Goal: Task Accomplishment & Management: Complete application form

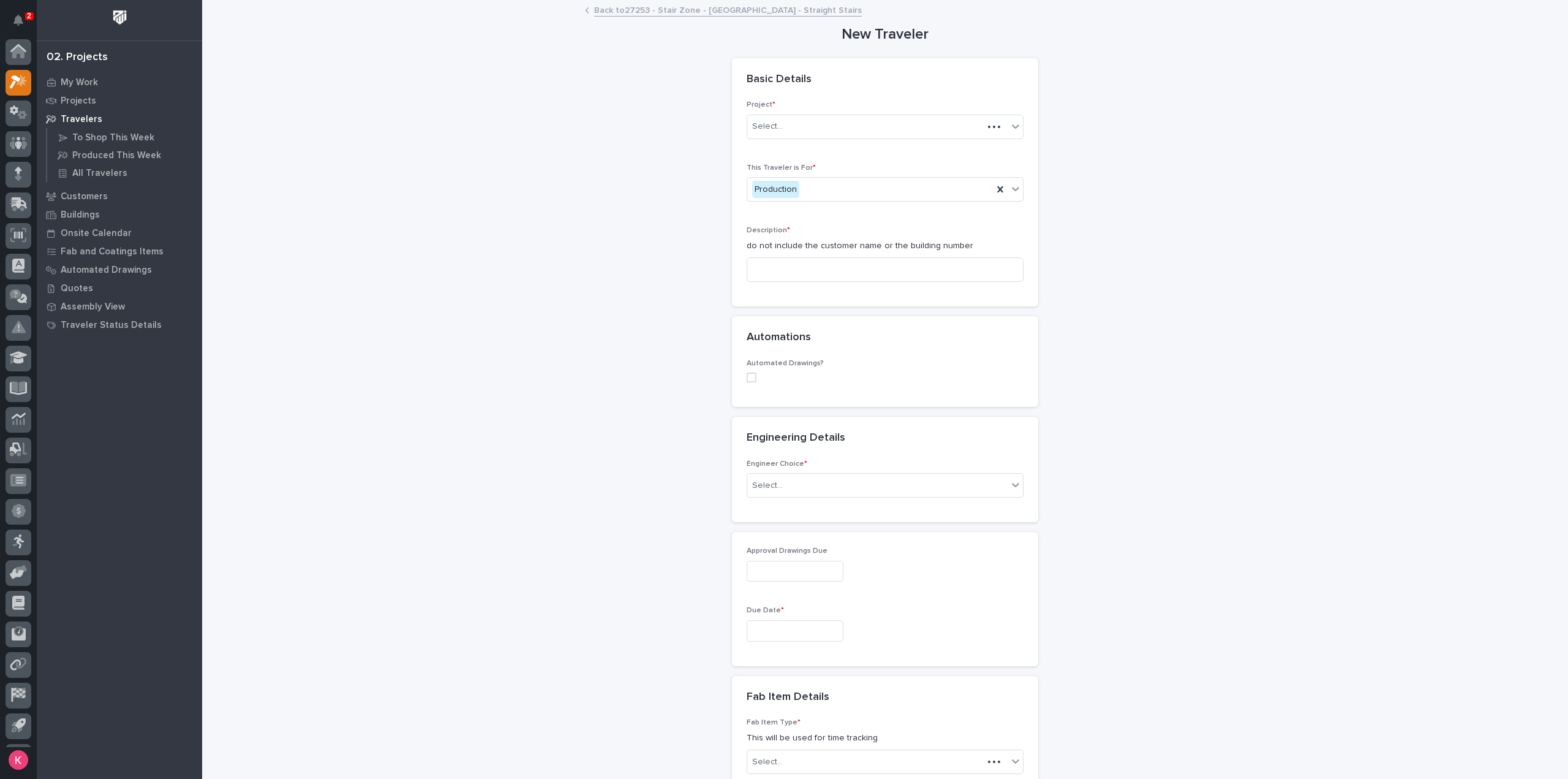
scroll to position [27, 0]
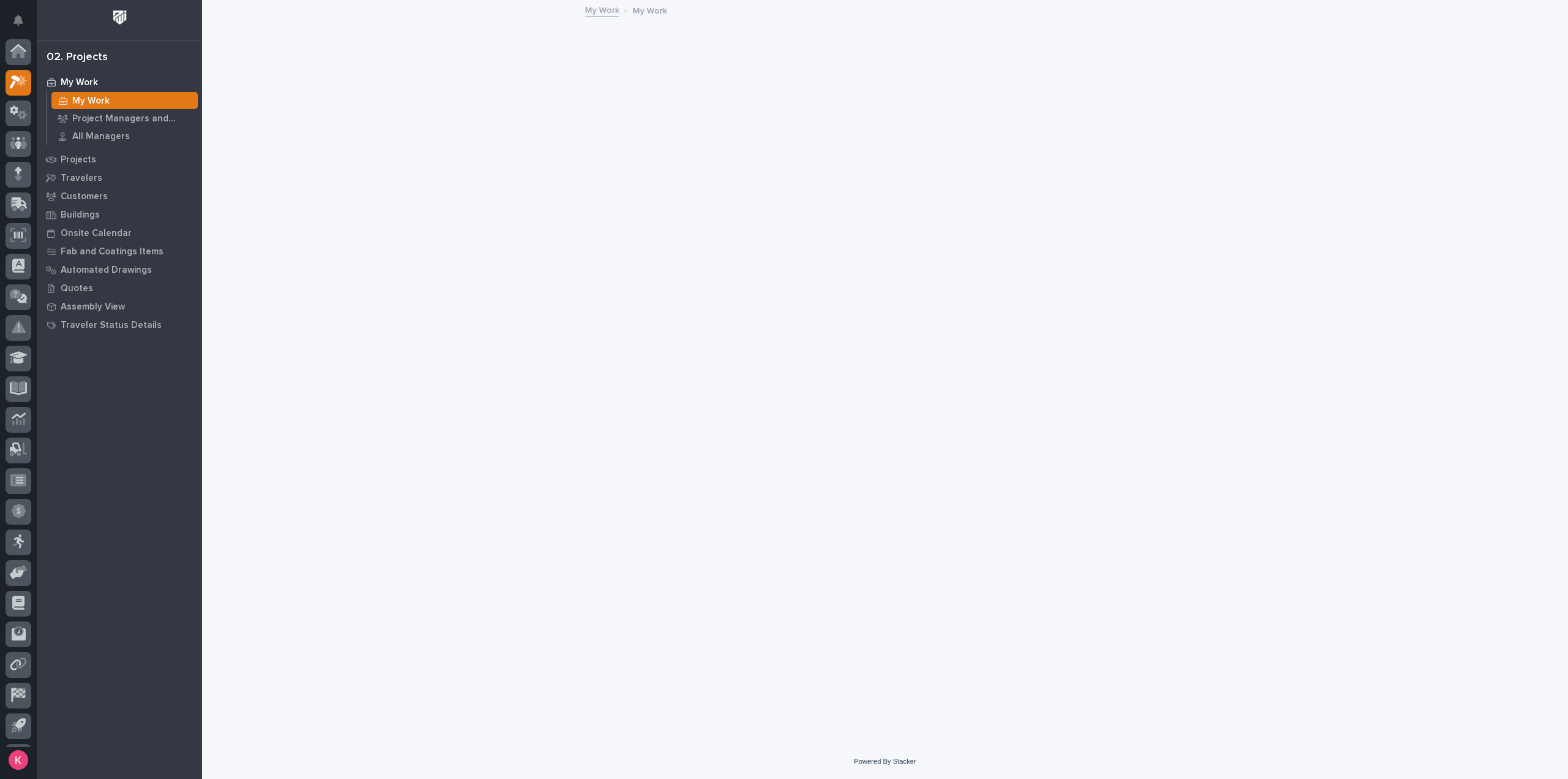
scroll to position [27, 0]
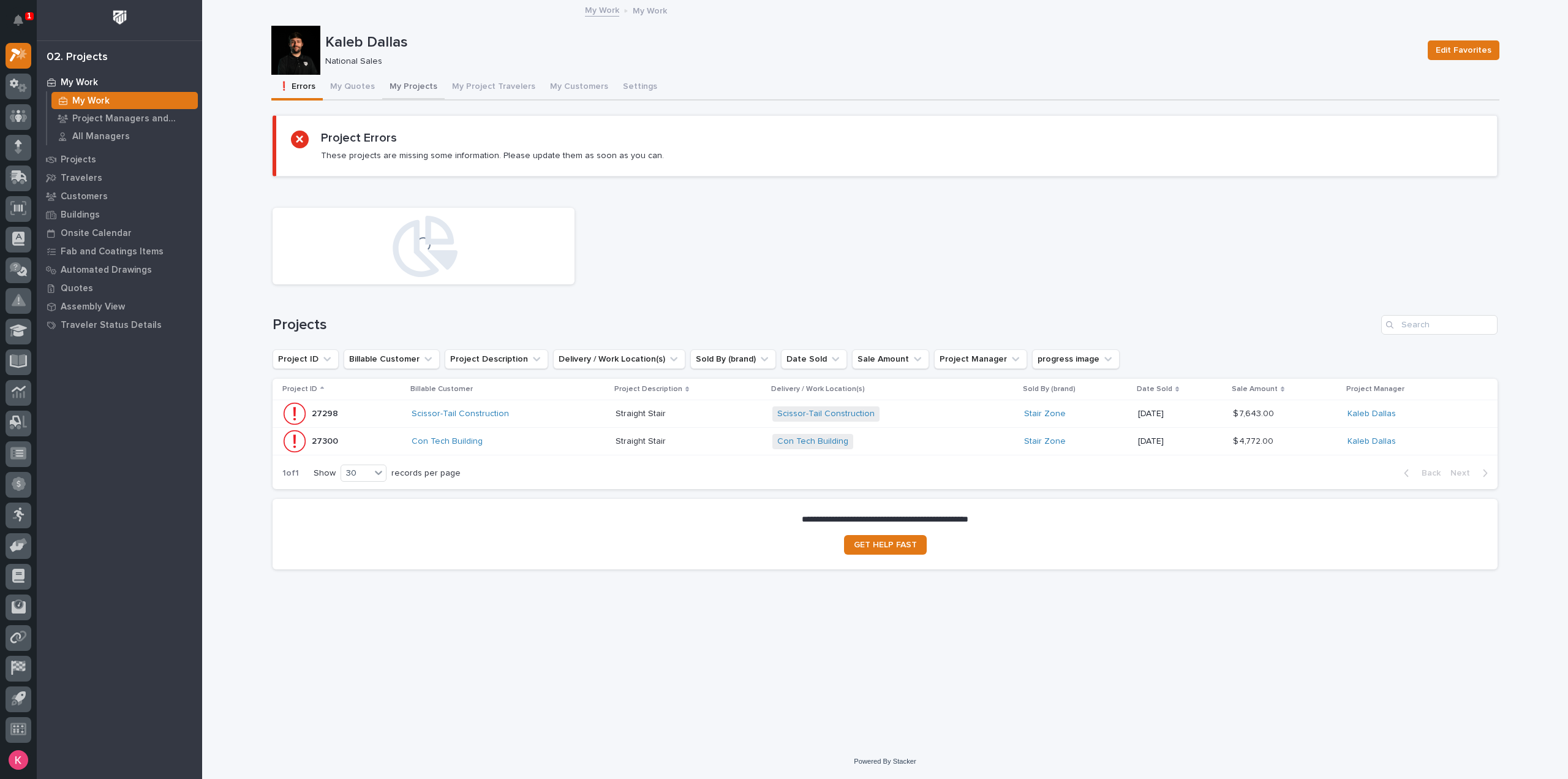
click at [387, 89] on button "My Projects" at bounding box center [413, 88] width 62 height 26
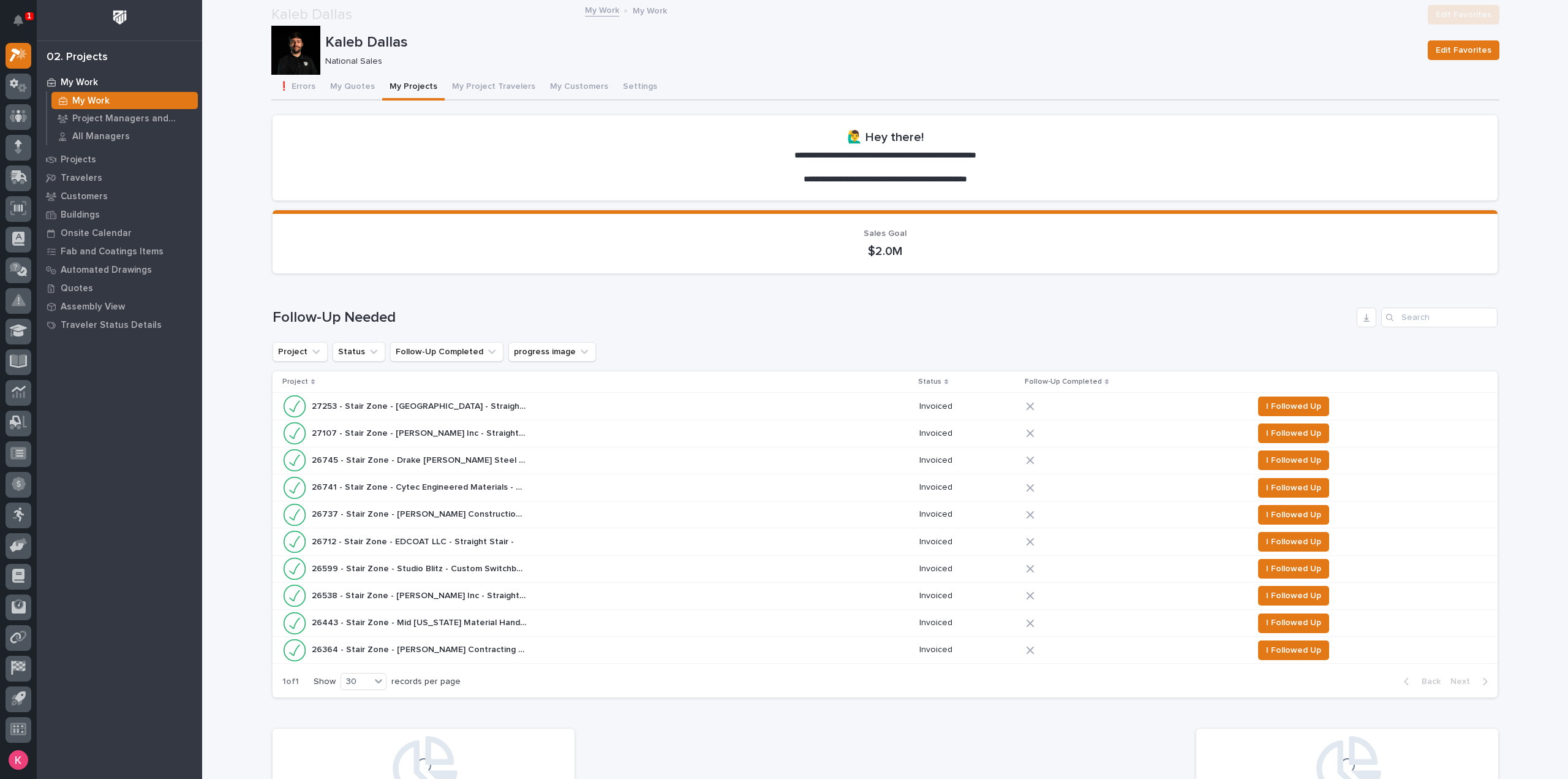
scroll to position [735, 0]
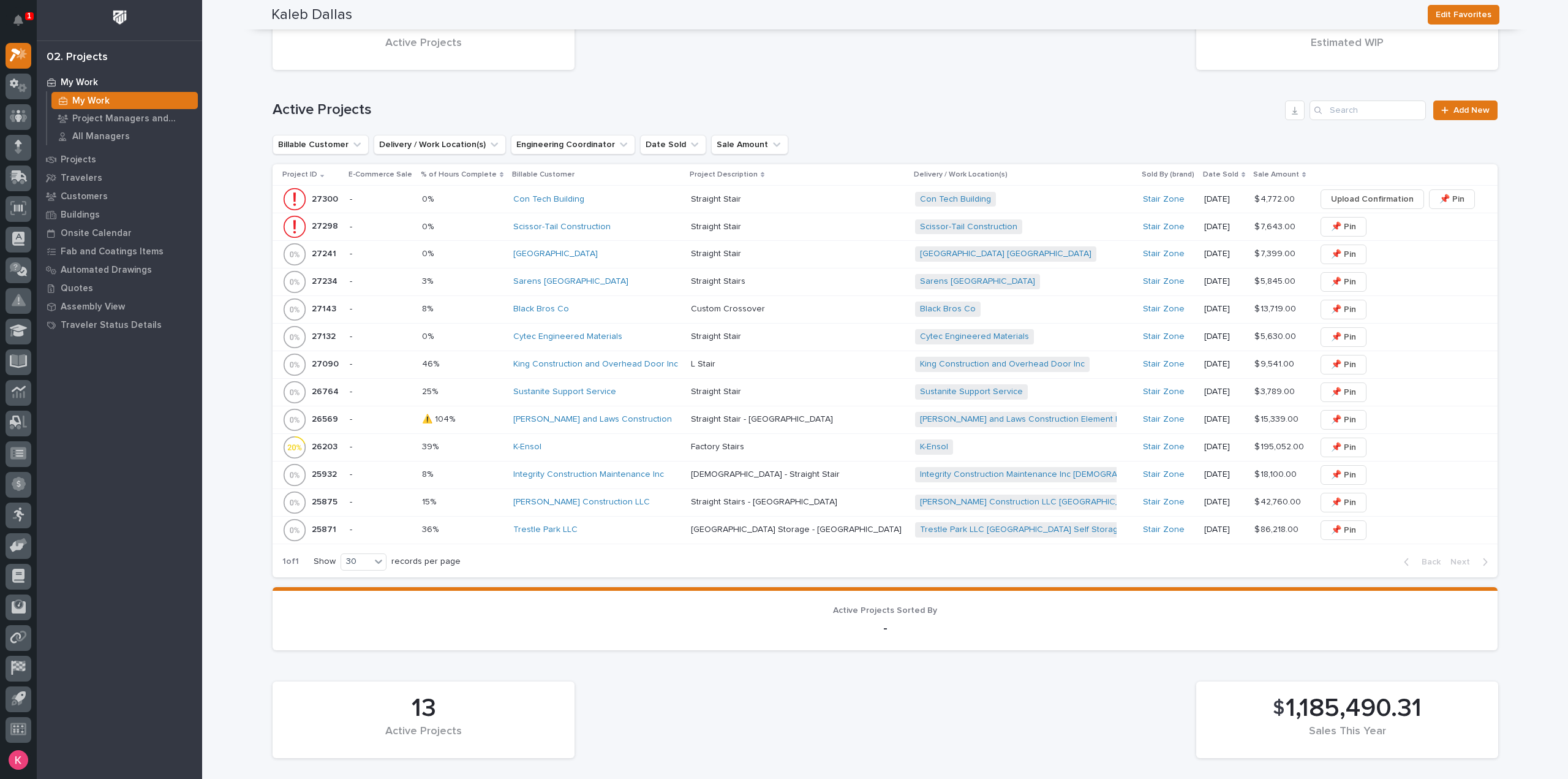
click at [609, 282] on div "Sarens USA" at bounding box center [597, 282] width 168 height 10
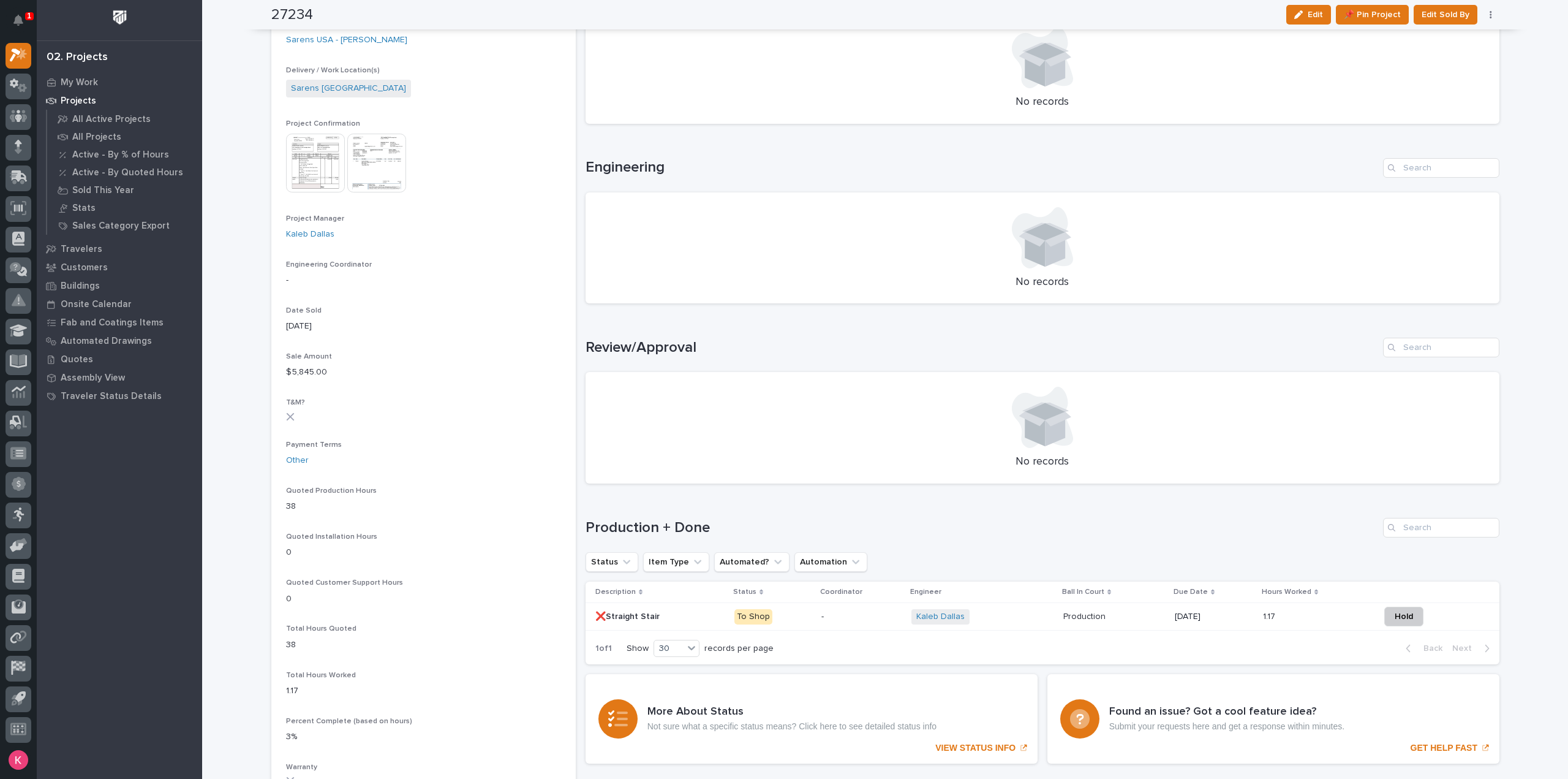
scroll to position [367, 0]
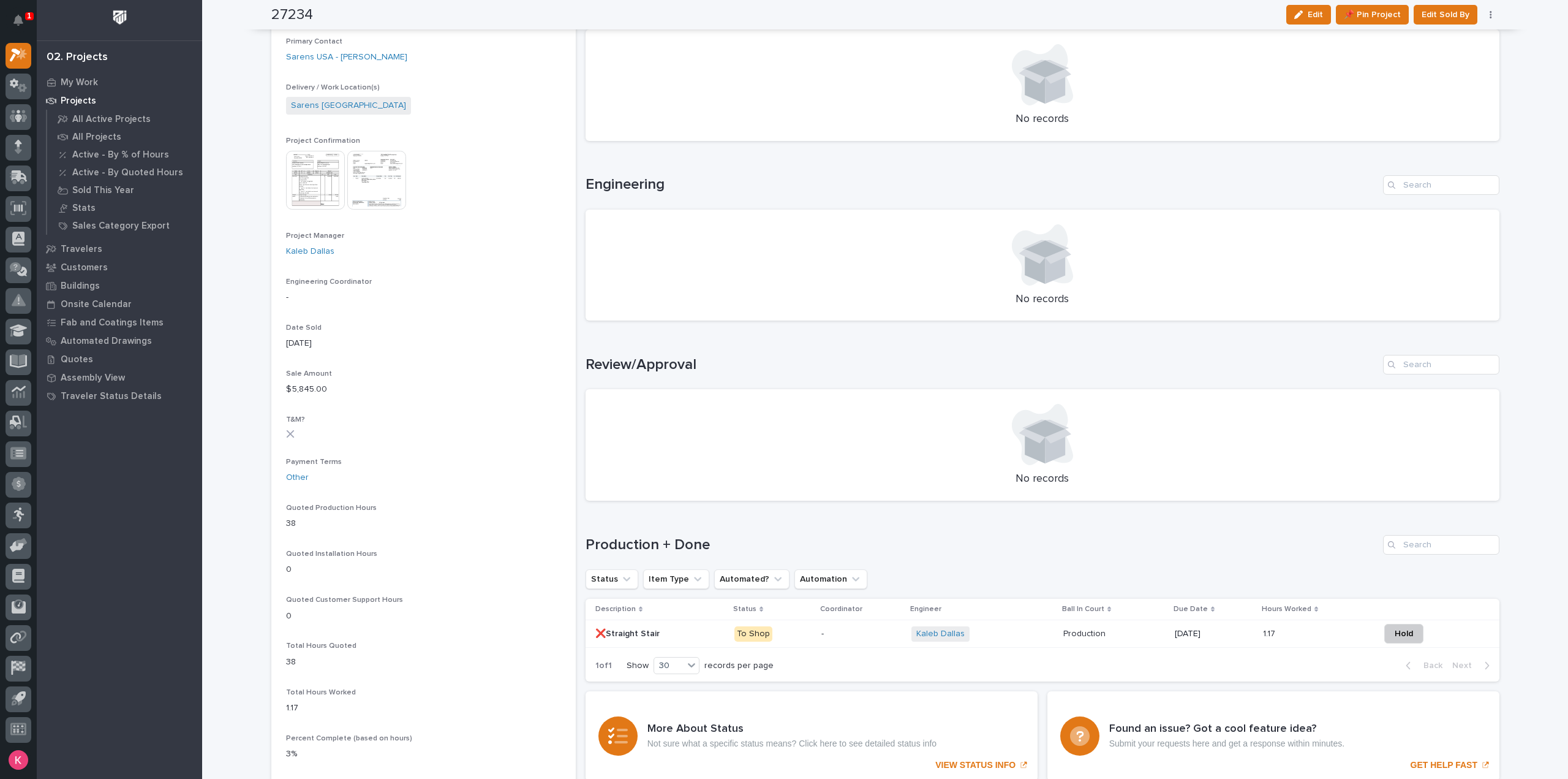
click at [1310, 640] on div "1.17 1.17" at bounding box center [1316, 633] width 107 height 20
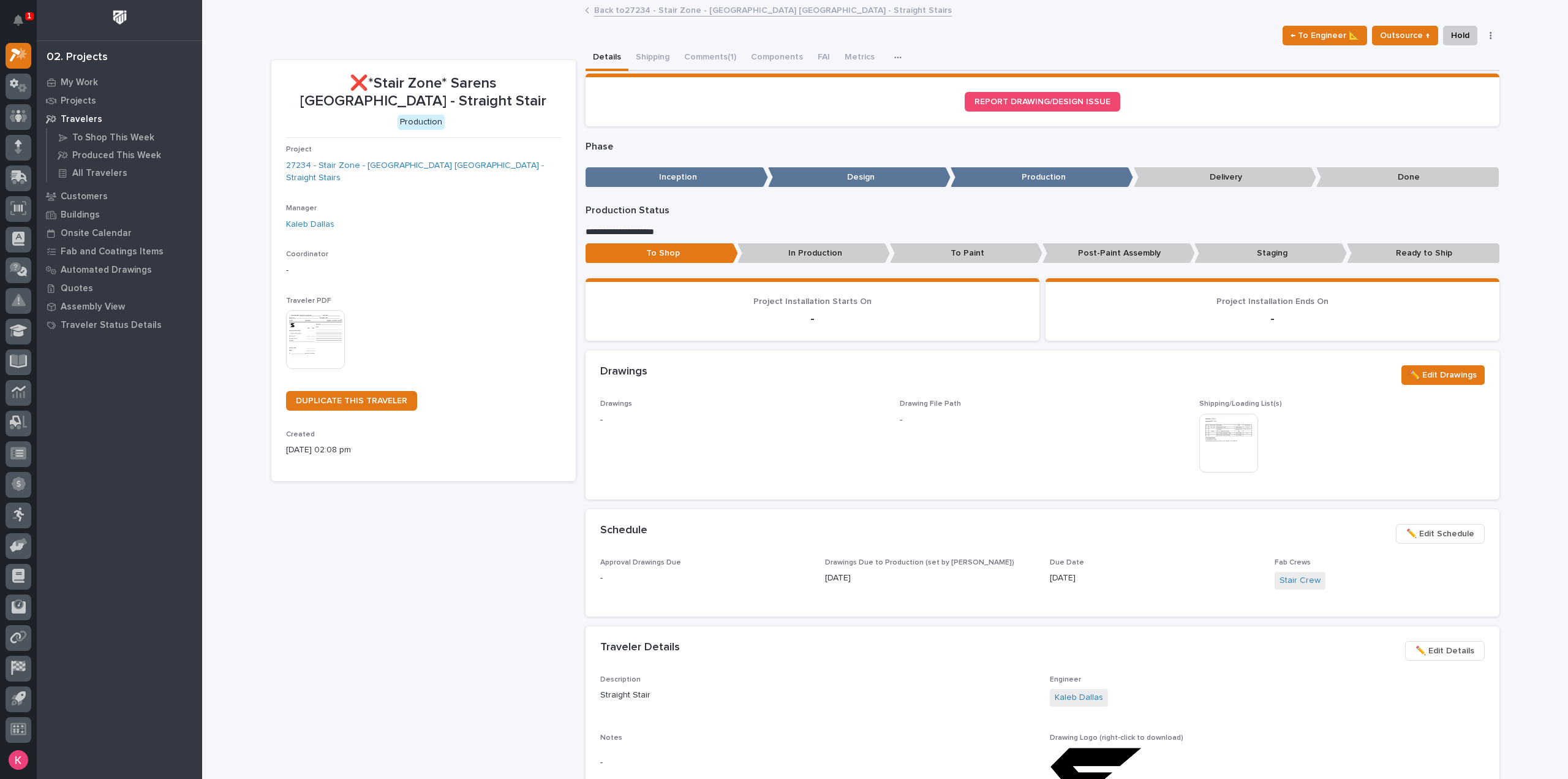
click at [677, 7] on link "Back to 27234 - Stair Zone - Sarens USA - Straight Stairs" at bounding box center [773, 10] width 358 height 14
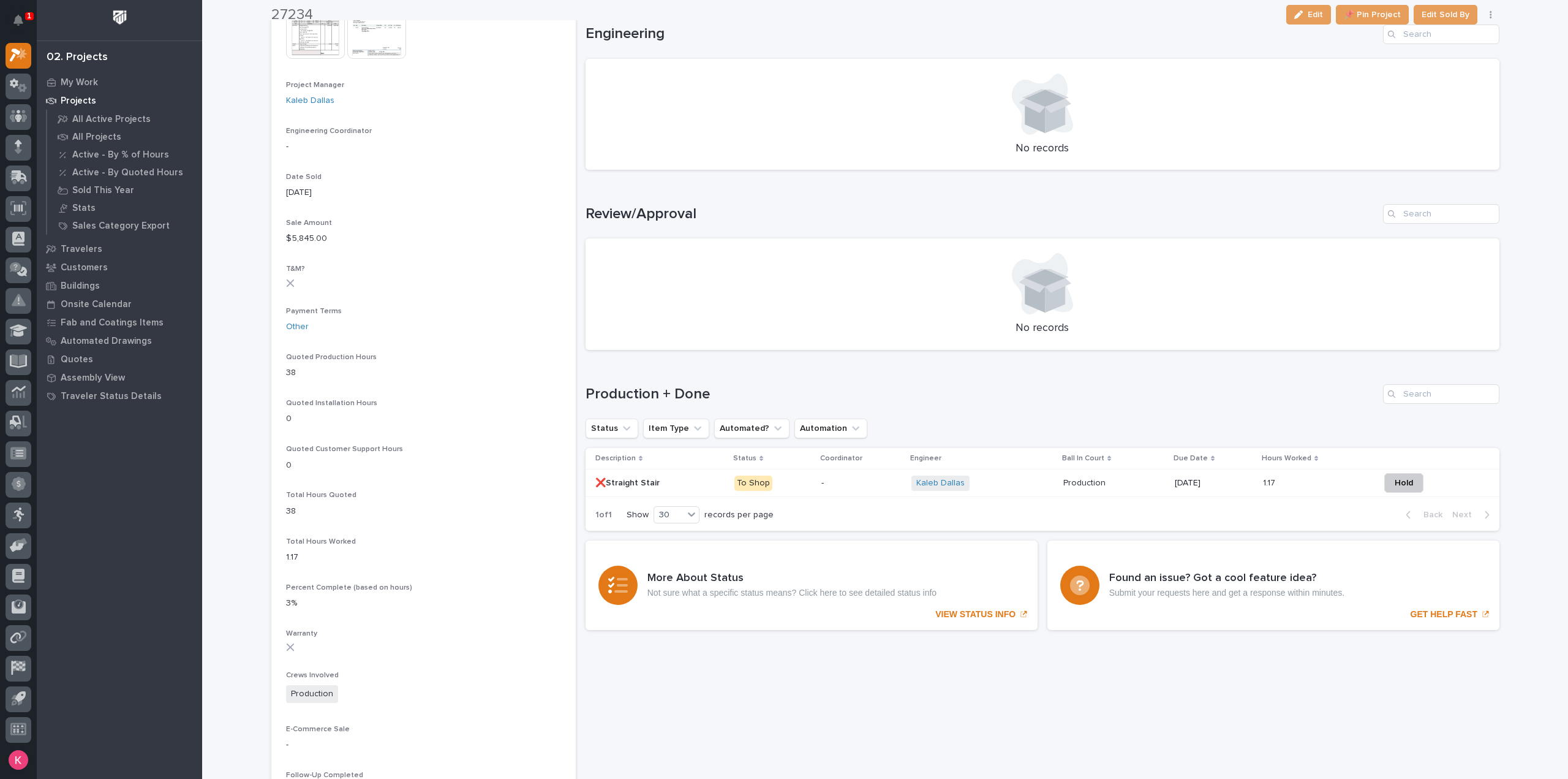
scroll to position [551, 0]
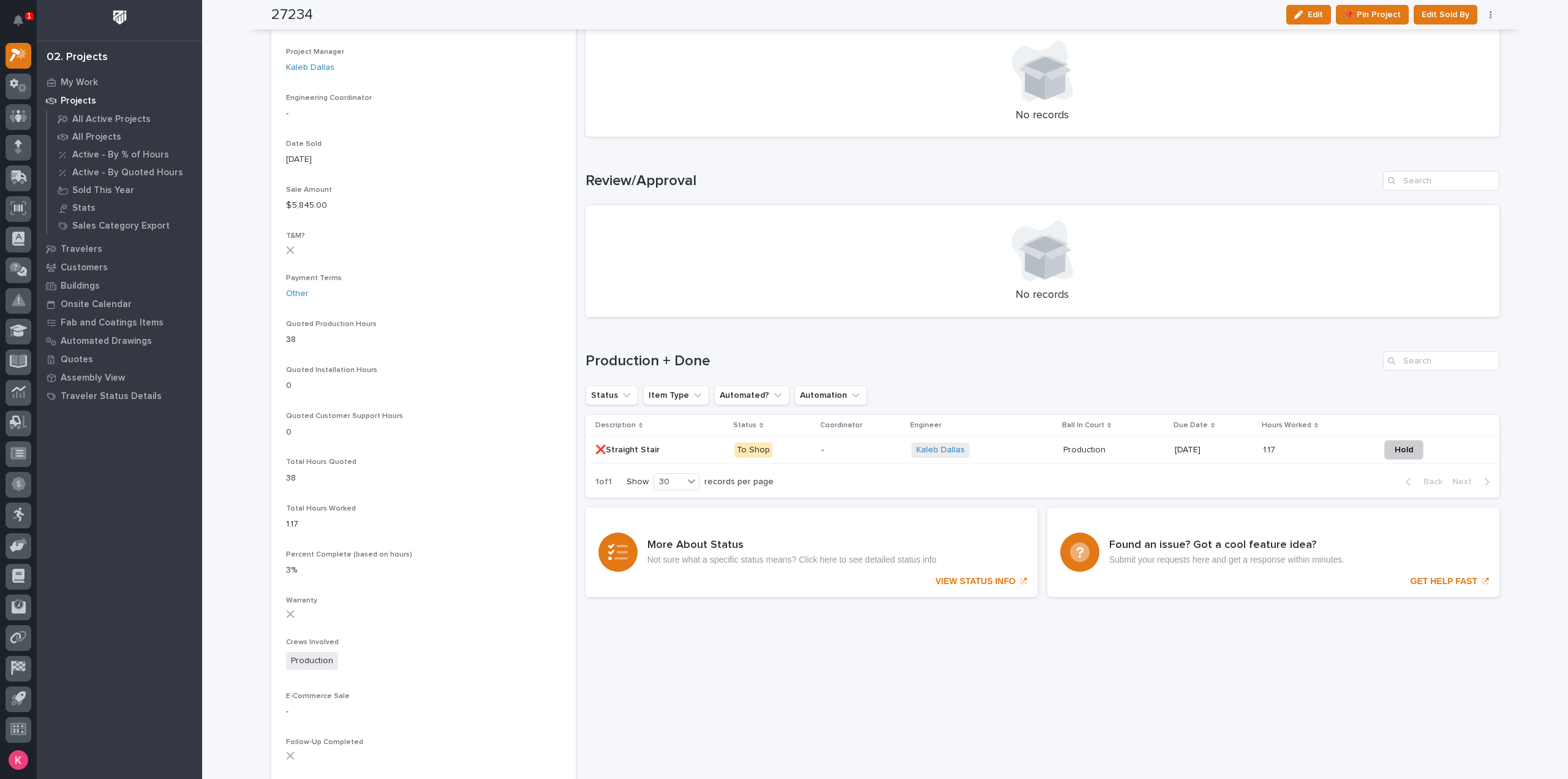
click at [817, 442] on td "-" at bounding box center [861, 450] width 90 height 27
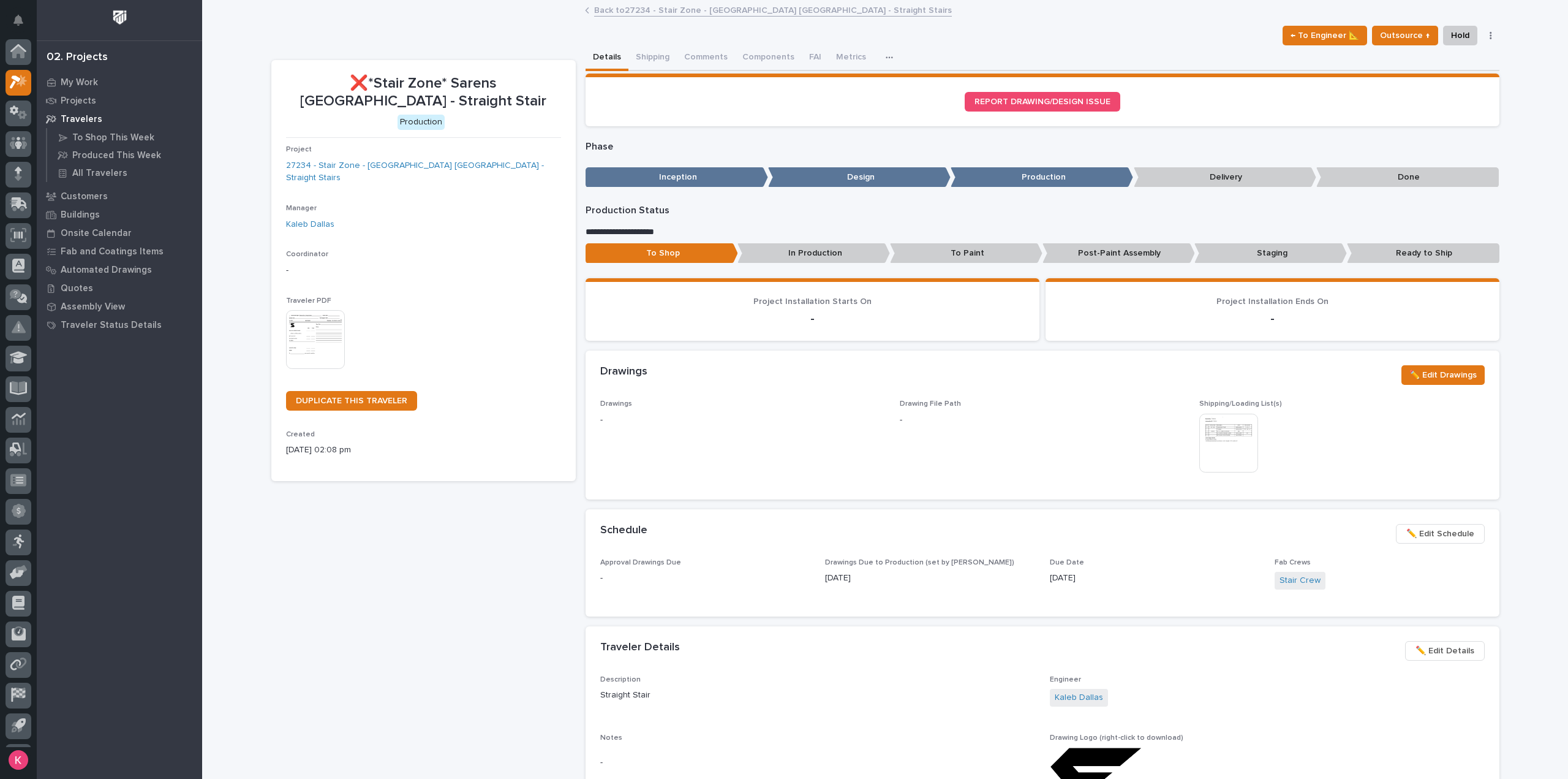
scroll to position [27, 0]
click at [703, 62] on button "Comments (1)" at bounding box center [710, 59] width 67 height 26
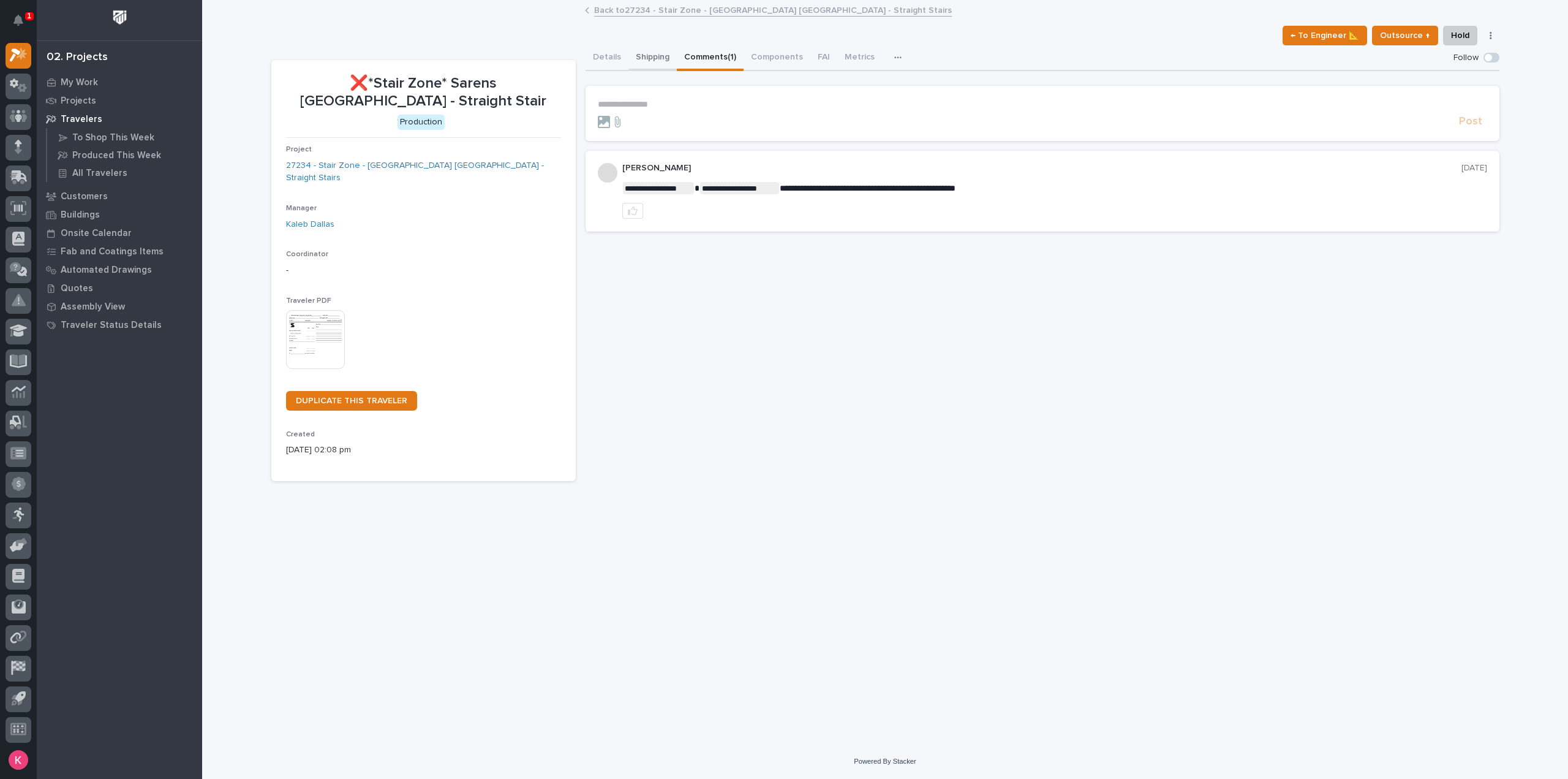
click at [610, 56] on button "Details" at bounding box center [607, 59] width 43 height 26
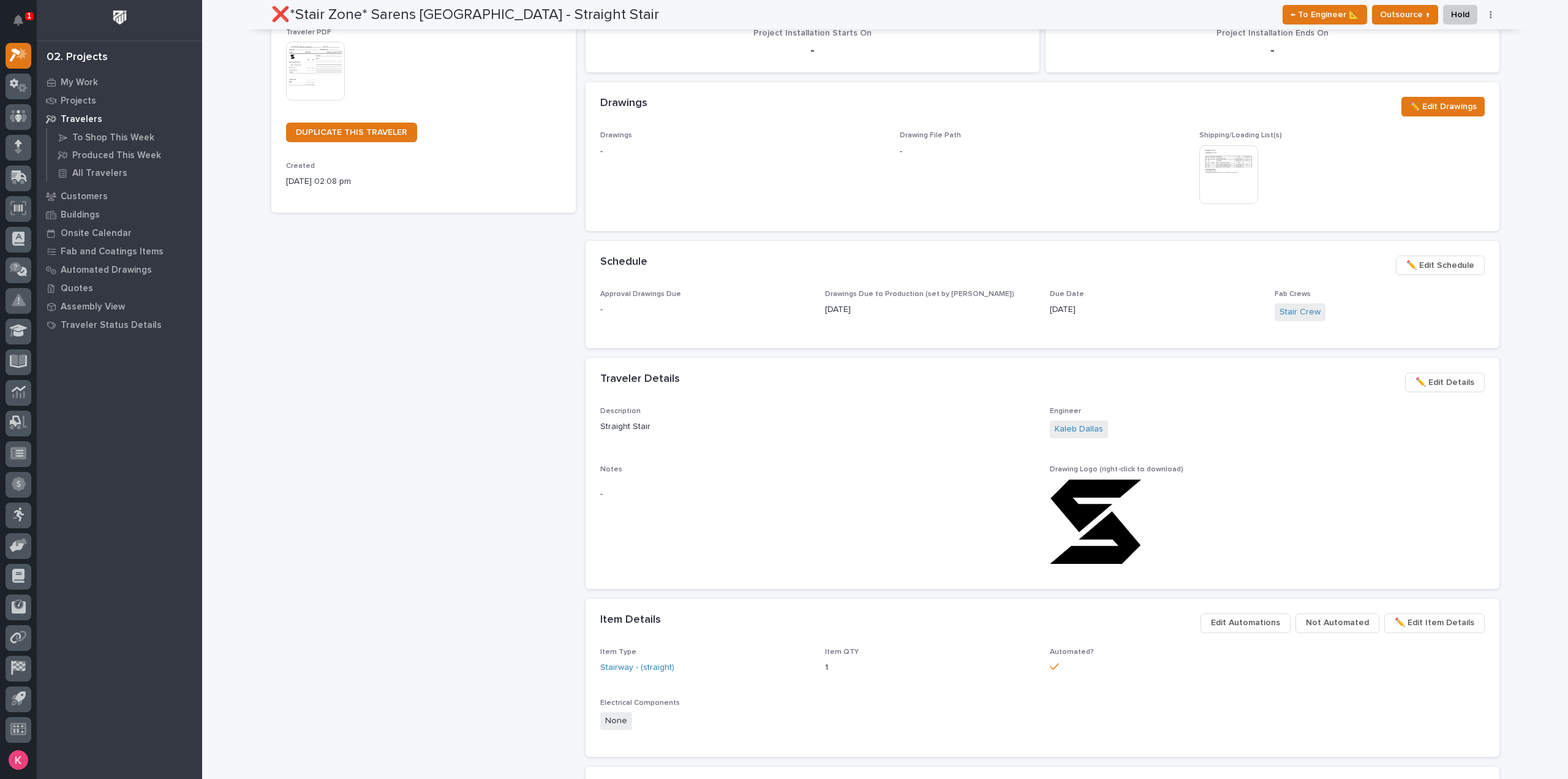
scroll to position [114, 0]
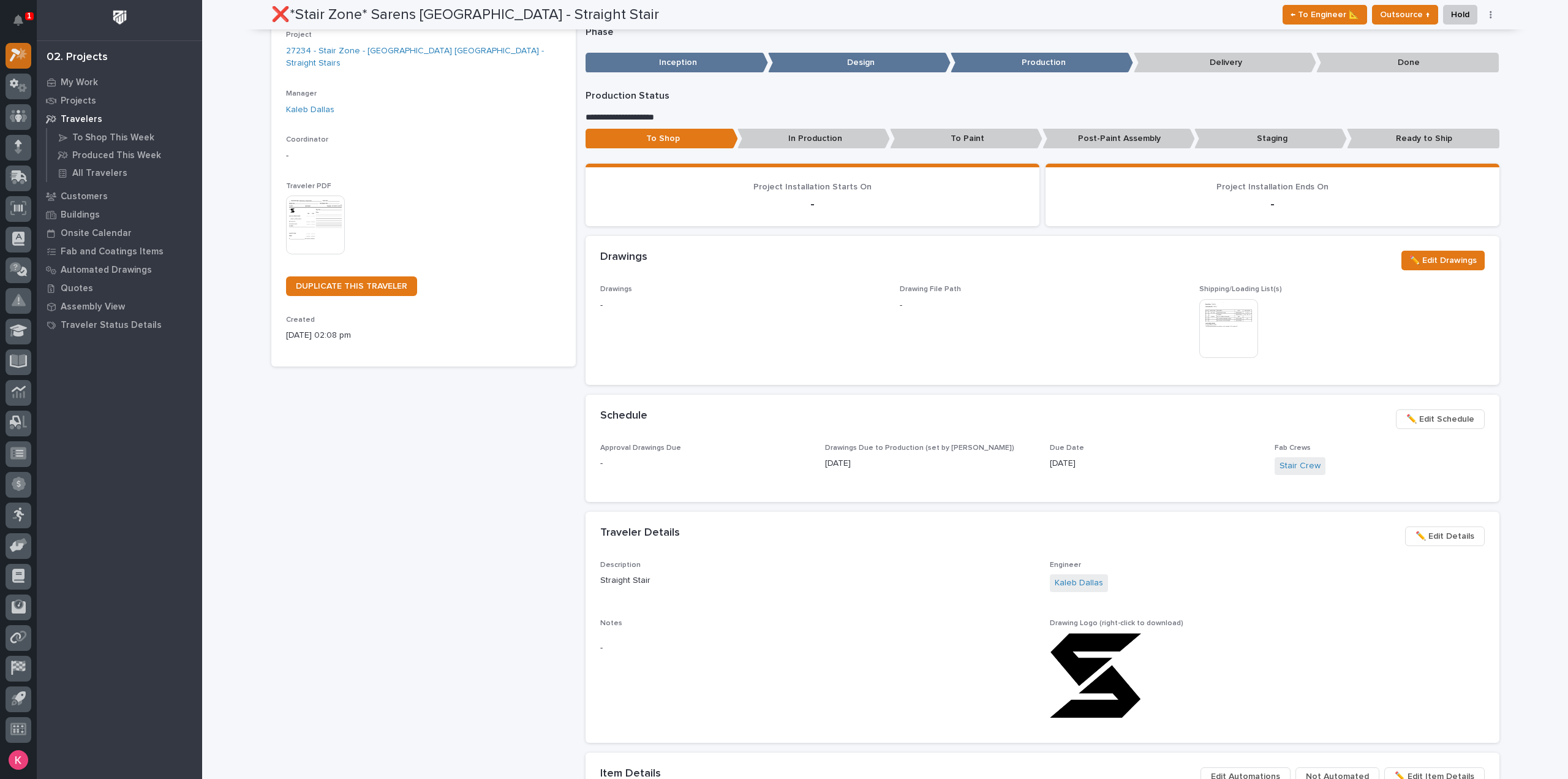
click at [20, 53] on icon at bounding box center [15, 55] width 11 height 14
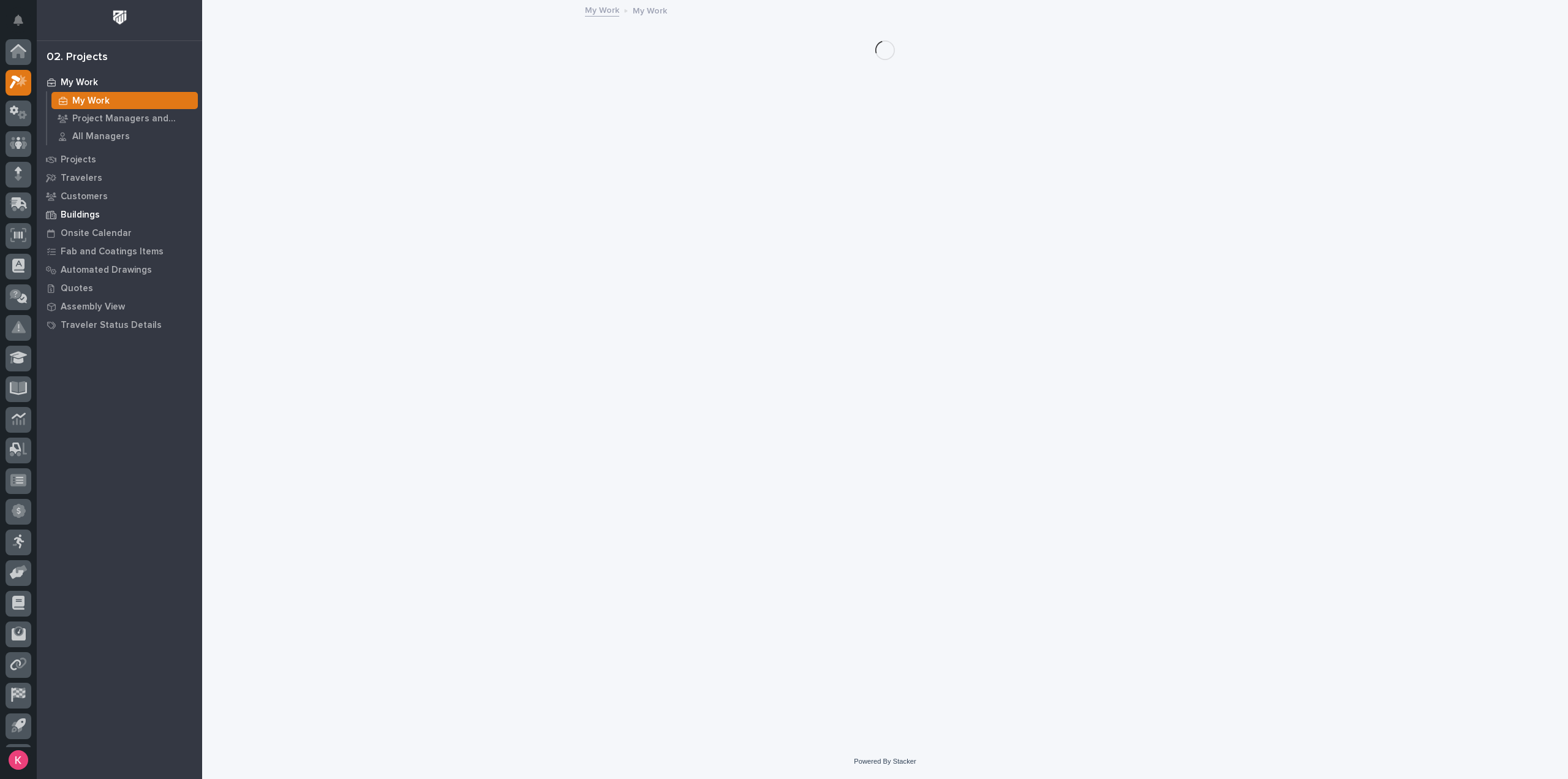
scroll to position [27, 0]
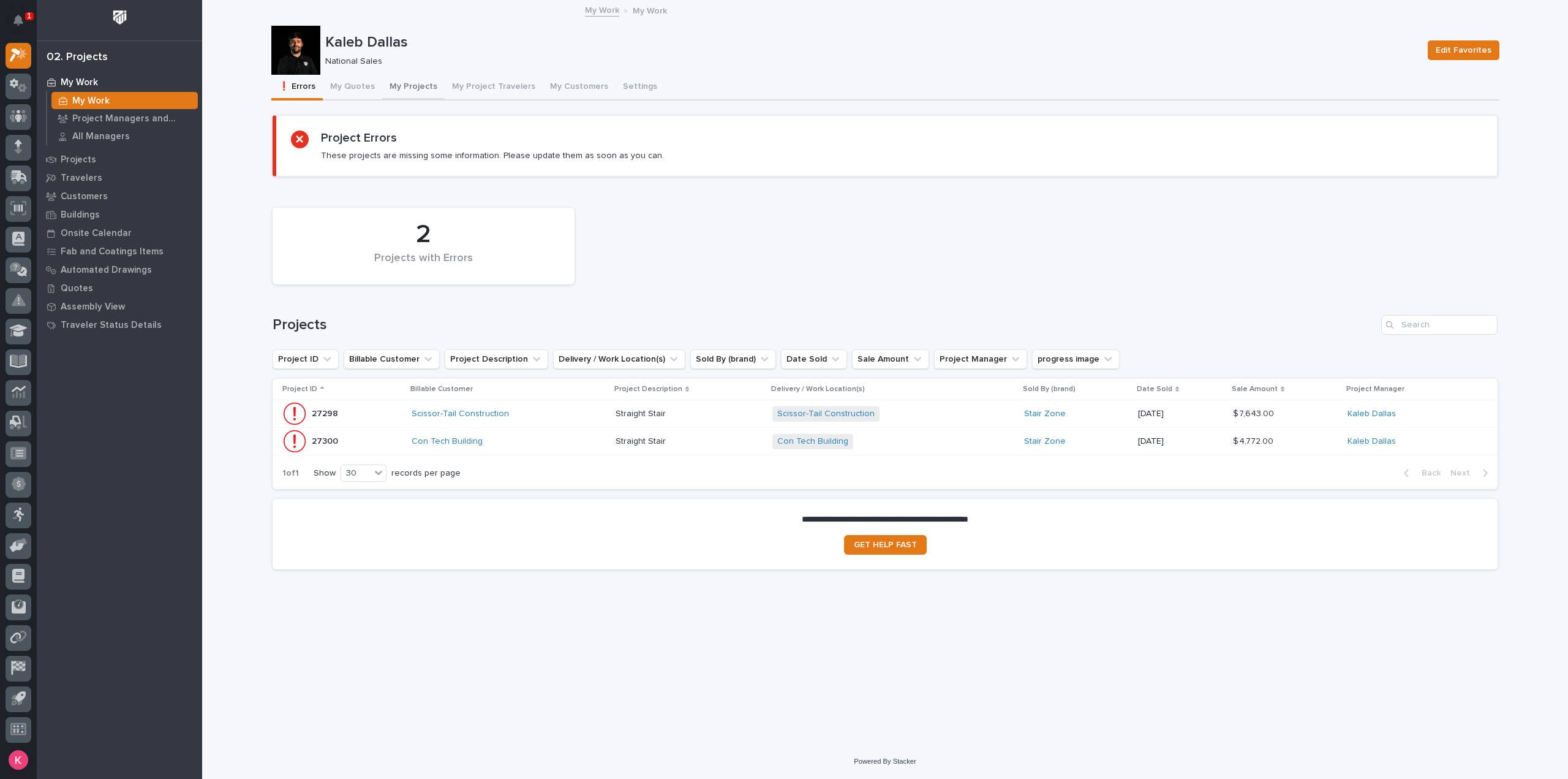
click at [376, 83] on div "❗ Errors My Quotes My Projects My Project Travelers My Customers Settings" at bounding box center [885, 88] width 1228 height 26
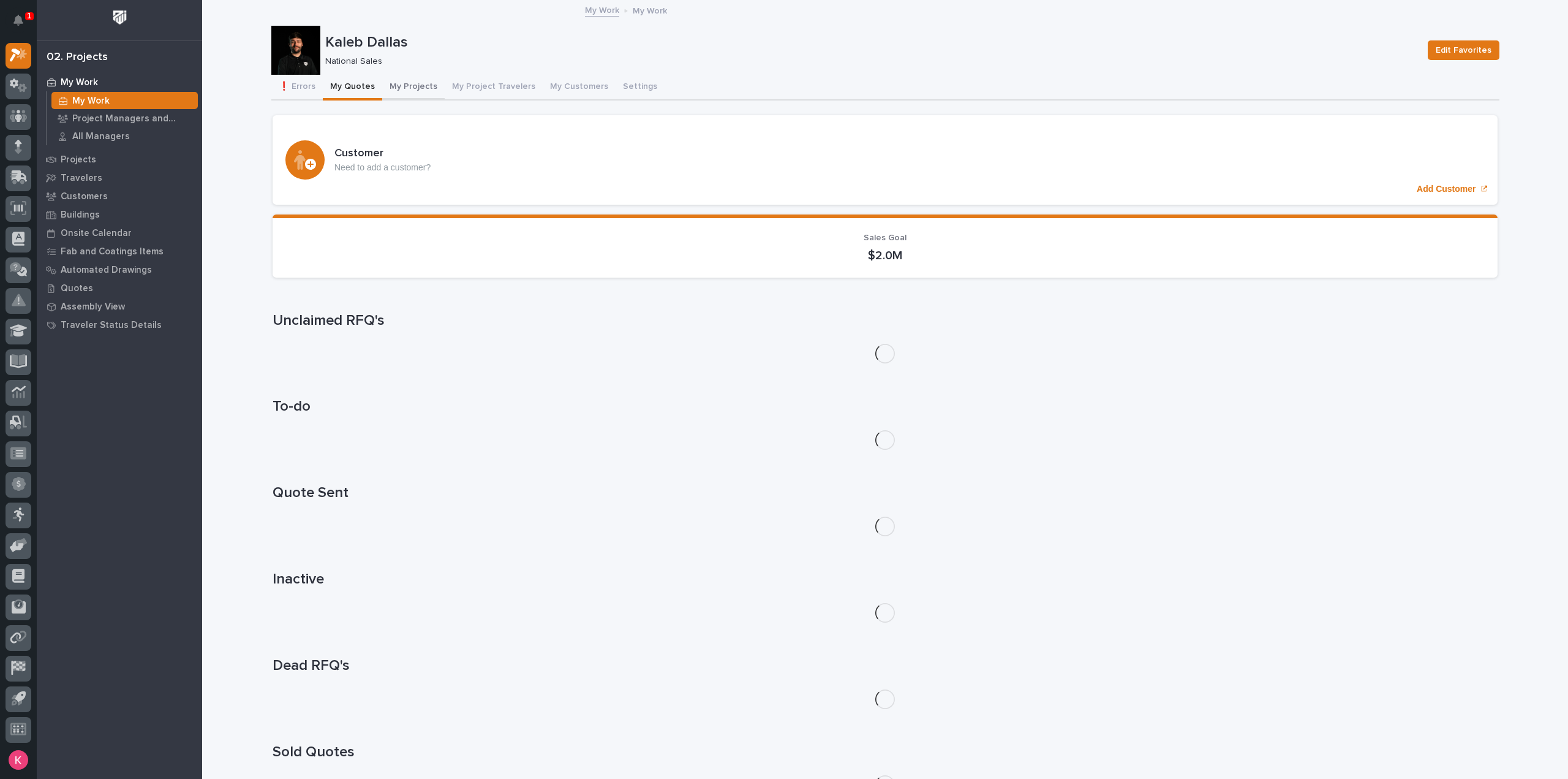
click at [385, 86] on button "My Projects" at bounding box center [413, 88] width 62 height 26
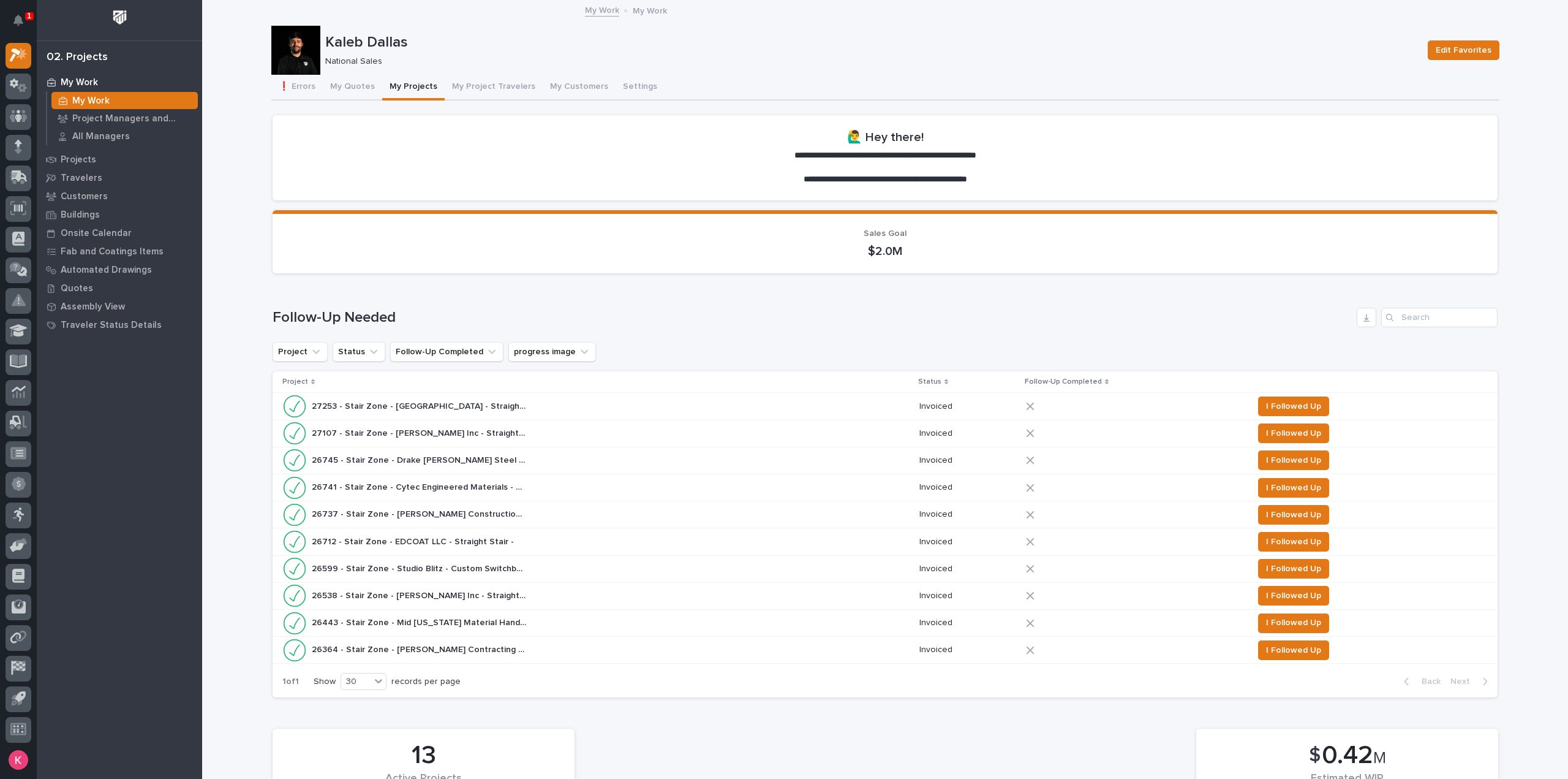
drag, startPoint x: 133, startPoint y: 178, endPoint x: 96, endPoint y: 148, distance: 47.6
drag, startPoint x: 96, startPoint y: 148, endPoint x: 16, endPoint y: 51, distance: 125.7
click at [16, 51] on icon at bounding box center [15, 55] width 11 height 14
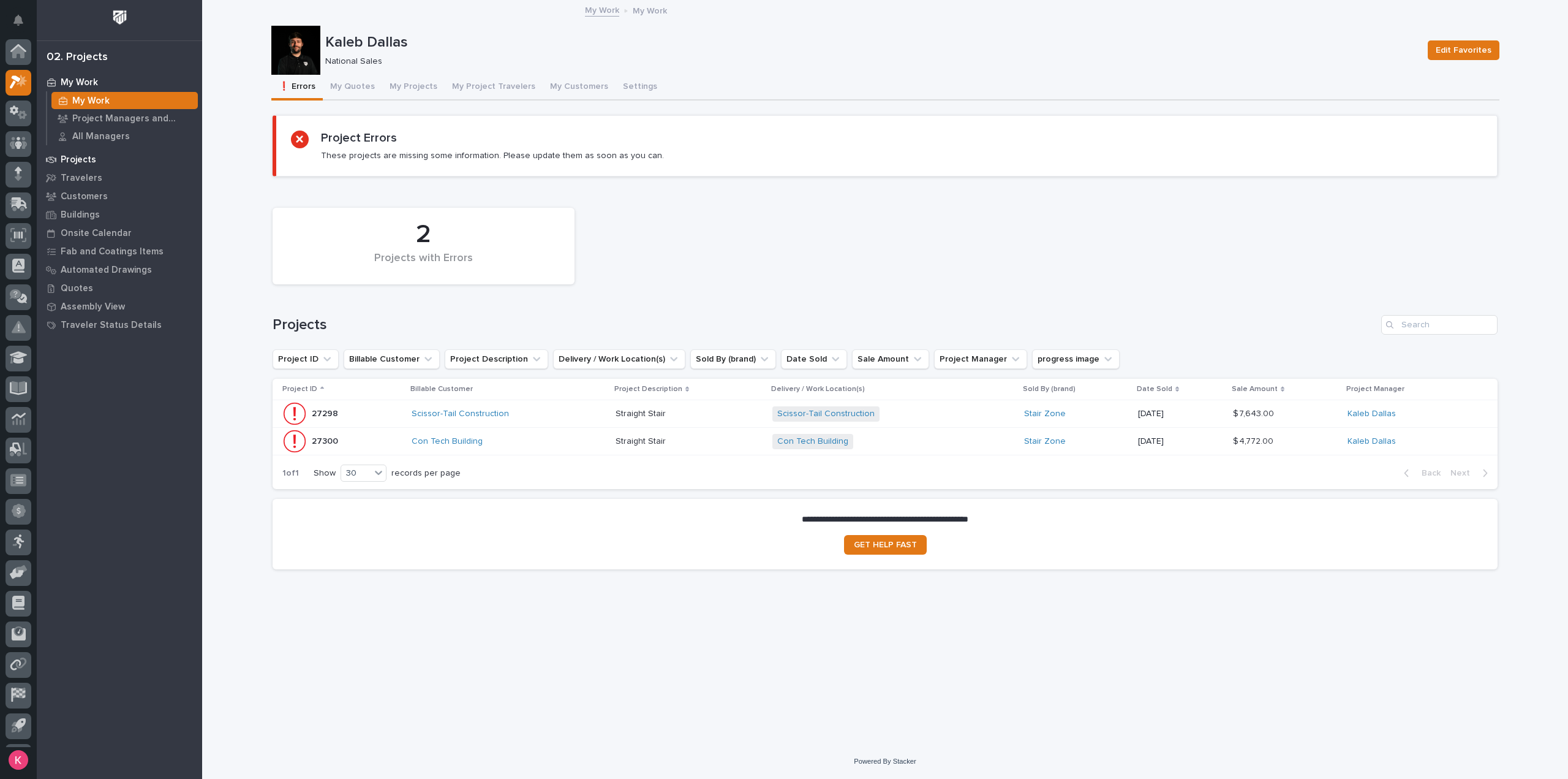
scroll to position [27, 0]
drag, startPoint x: 438, startPoint y: 85, endPoint x: 431, endPoint y: 90, distance: 8.6
click at [438, 85] on div "❗ Errors My Quotes My Projects My Project Travelers My Customers Settings" at bounding box center [885, 88] width 1228 height 26
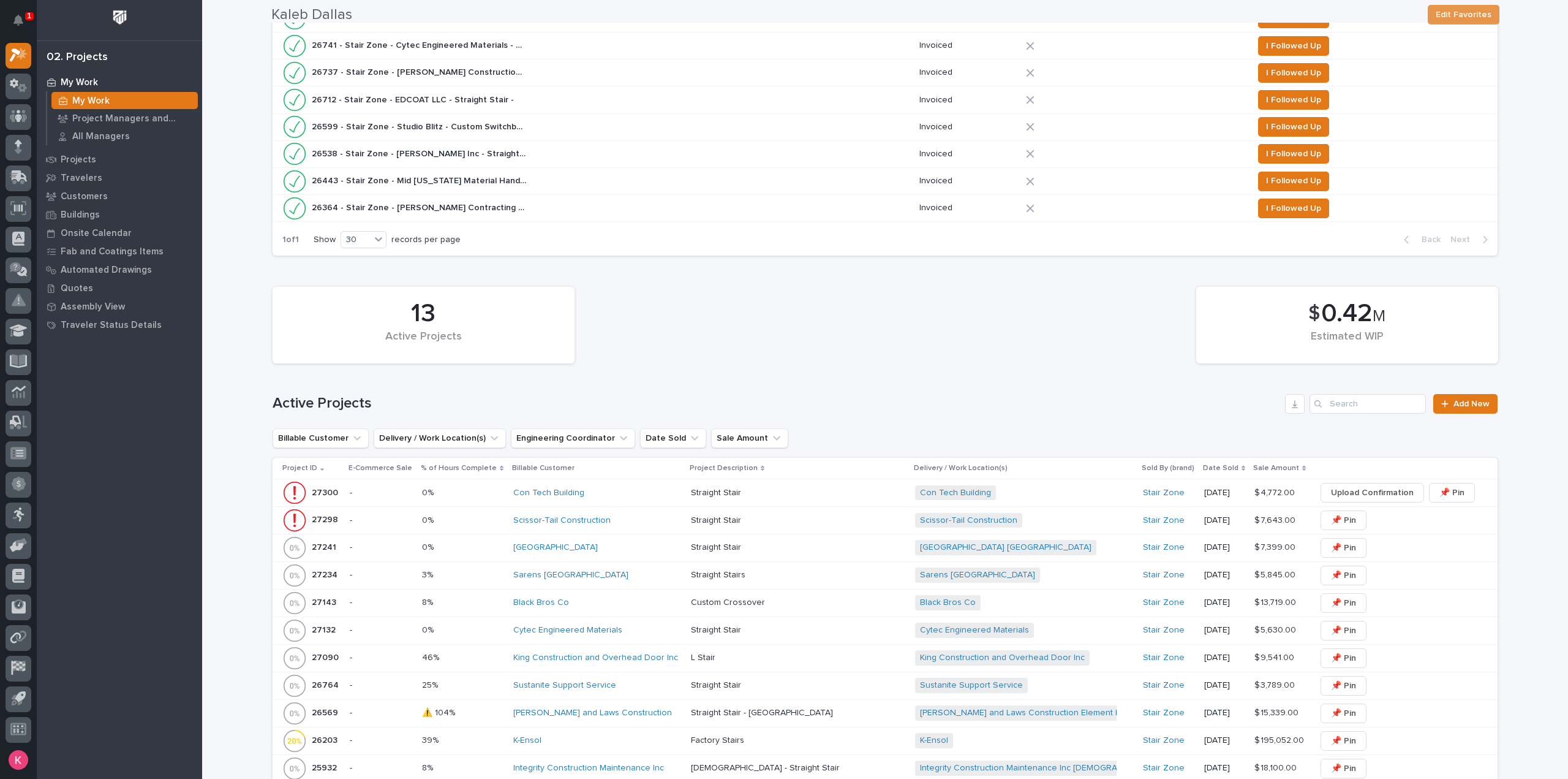
scroll to position [727, 0]
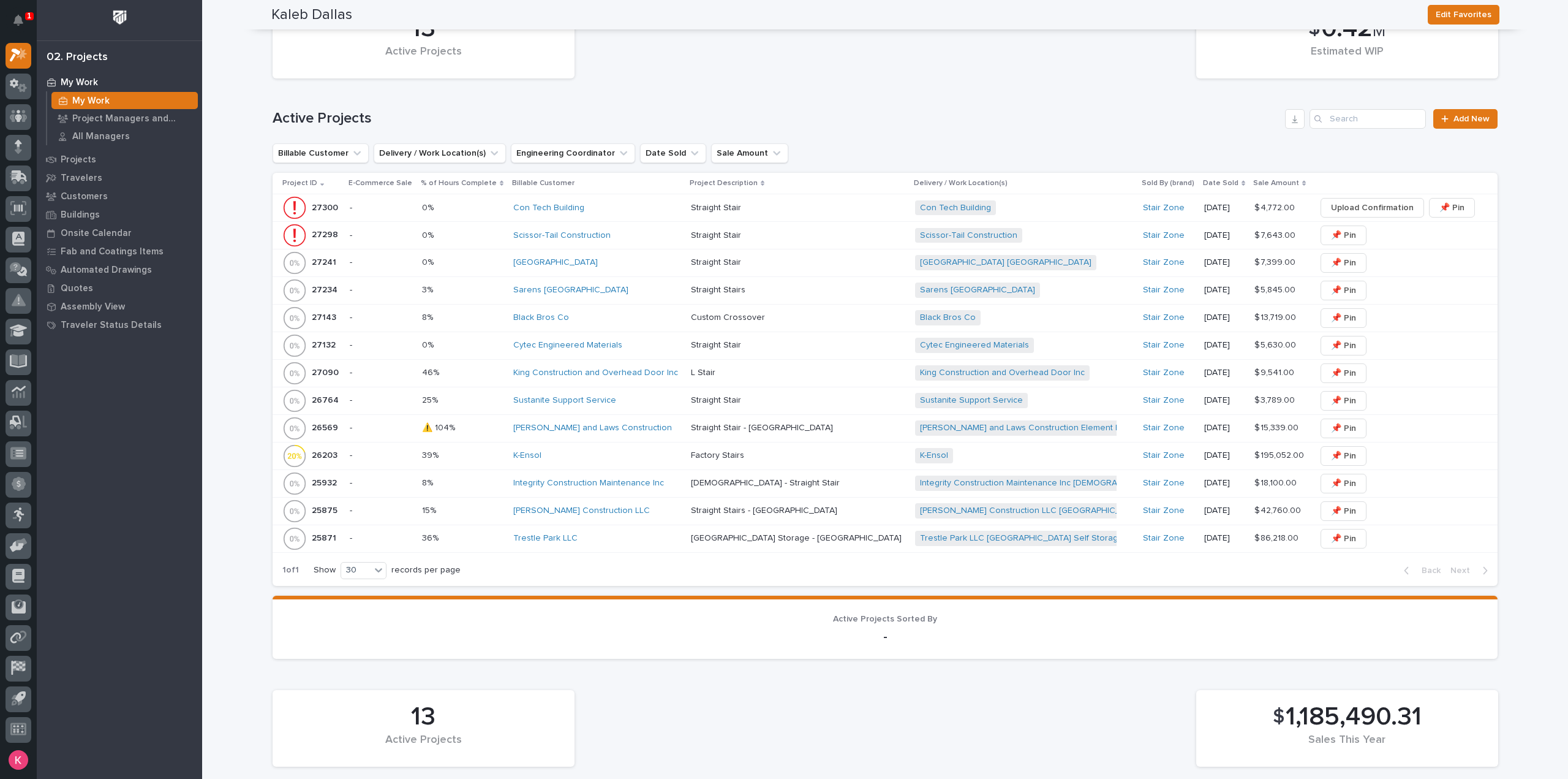
click at [627, 313] on div "Black Bros Co" at bounding box center [597, 318] width 168 height 10
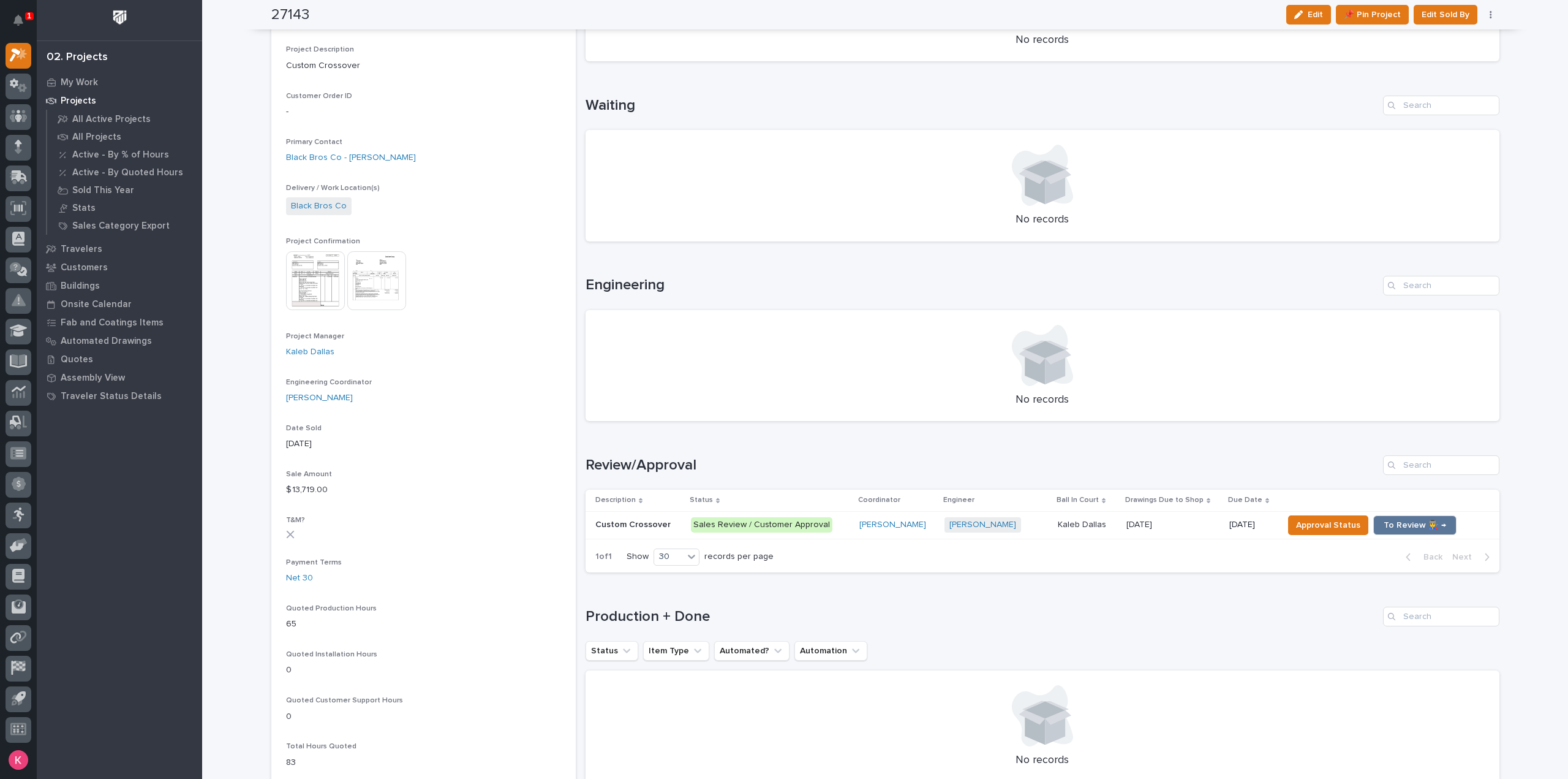
scroll to position [122, 0]
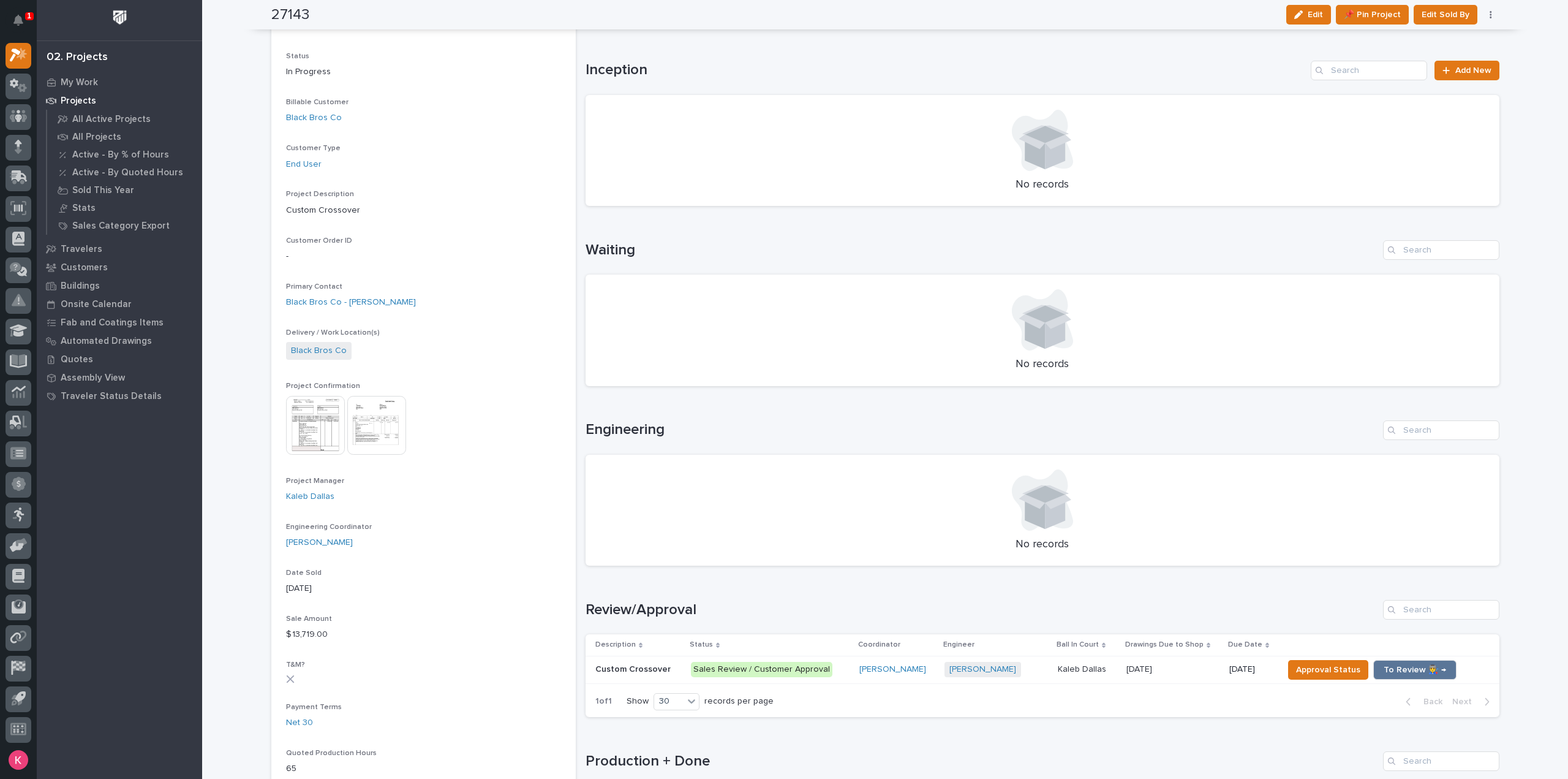
click at [1187, 664] on p at bounding box center [1173, 669] width 94 height 10
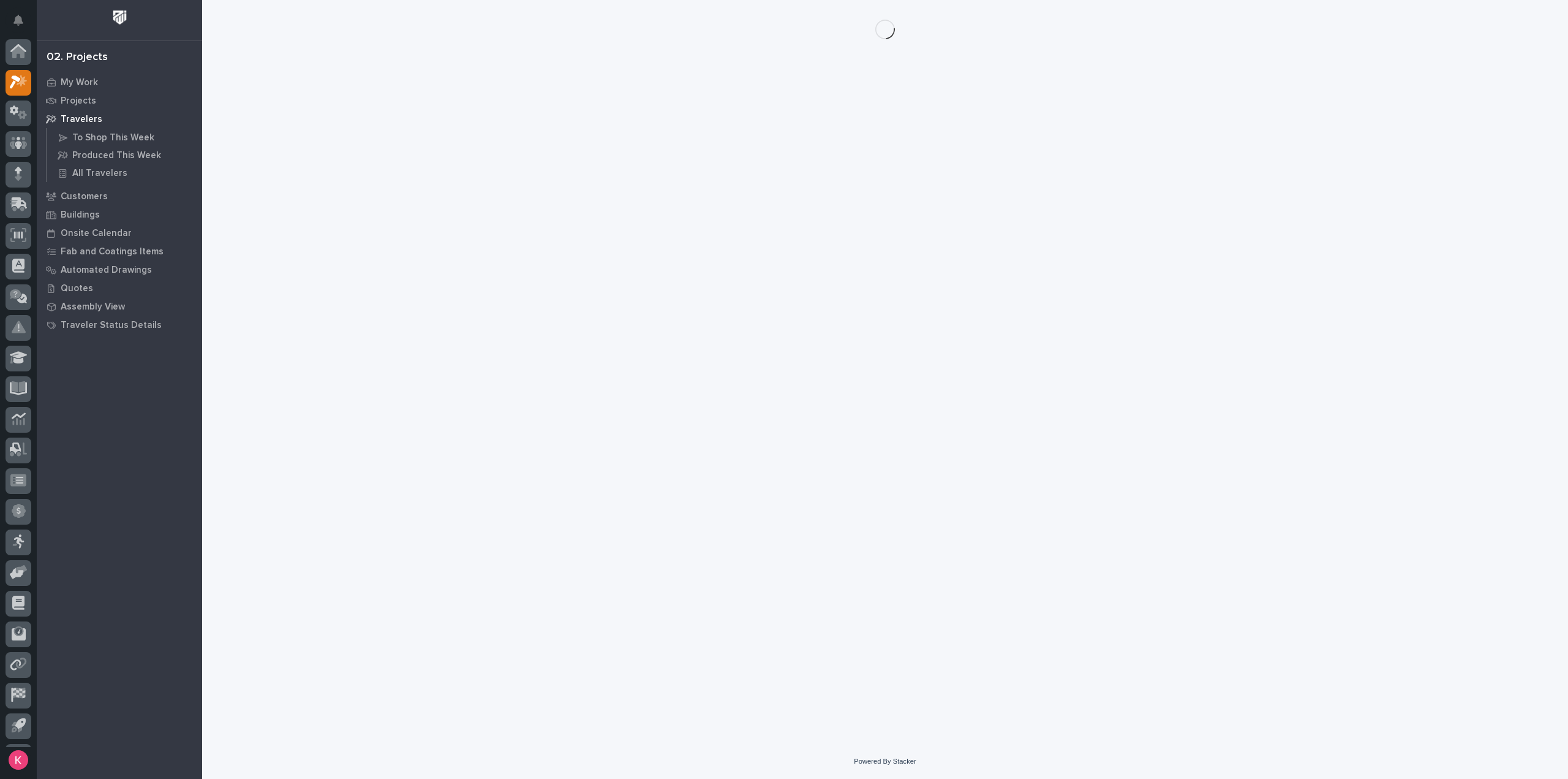
scroll to position [27, 0]
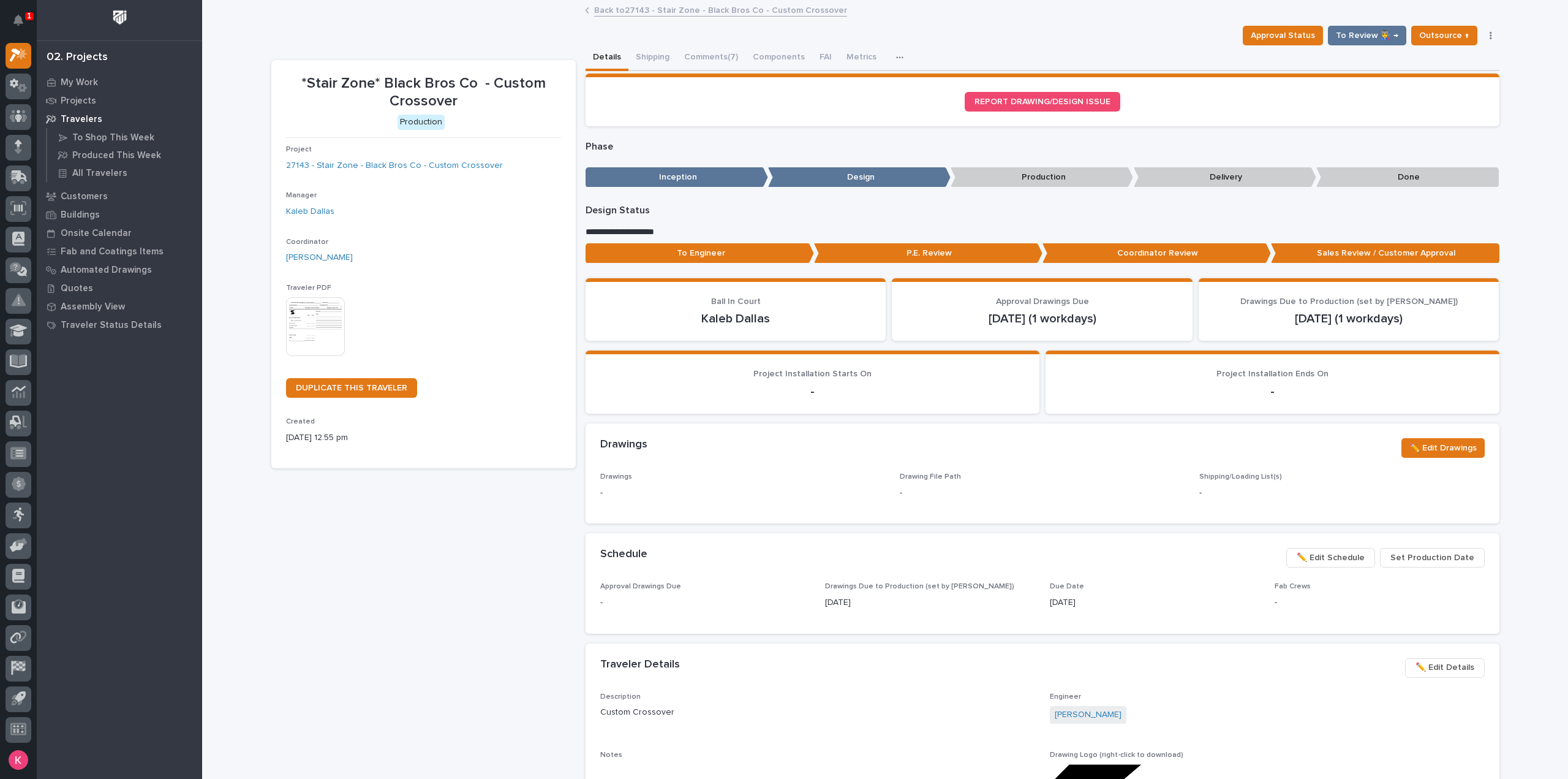
click at [1119, 169] on p "Production" at bounding box center [1041, 177] width 183 height 20
drag, startPoint x: 23, startPoint y: 58, endPoint x: 319, endPoint y: 45, distance: 296.3
click at [293, 51] on div "**********" at bounding box center [885, 644] width 1228 height 1197
click at [633, 17] on div "Back to 27143 - Stair Zone - Black Bros Co - Custom Crossover" at bounding box center [885, 11] width 612 height 17
click at [431, 1] on div "*Stair Zone* Black Bros Co - Custom Crossover Approval Status To Review 👨‍🏭 → O…" at bounding box center [885, 622] width 1228 height 1241
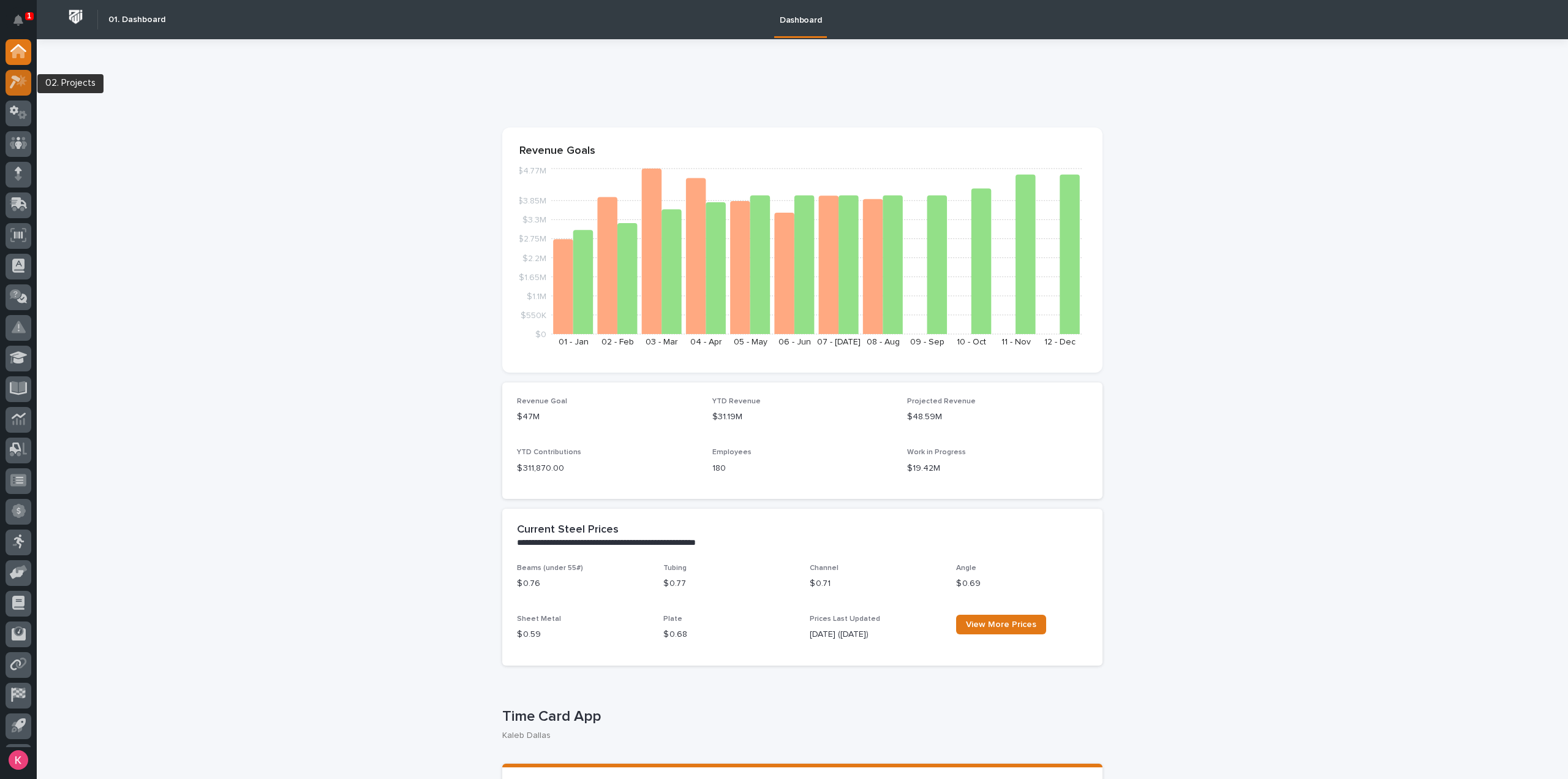
click at [22, 86] on icon at bounding box center [18, 82] width 18 height 14
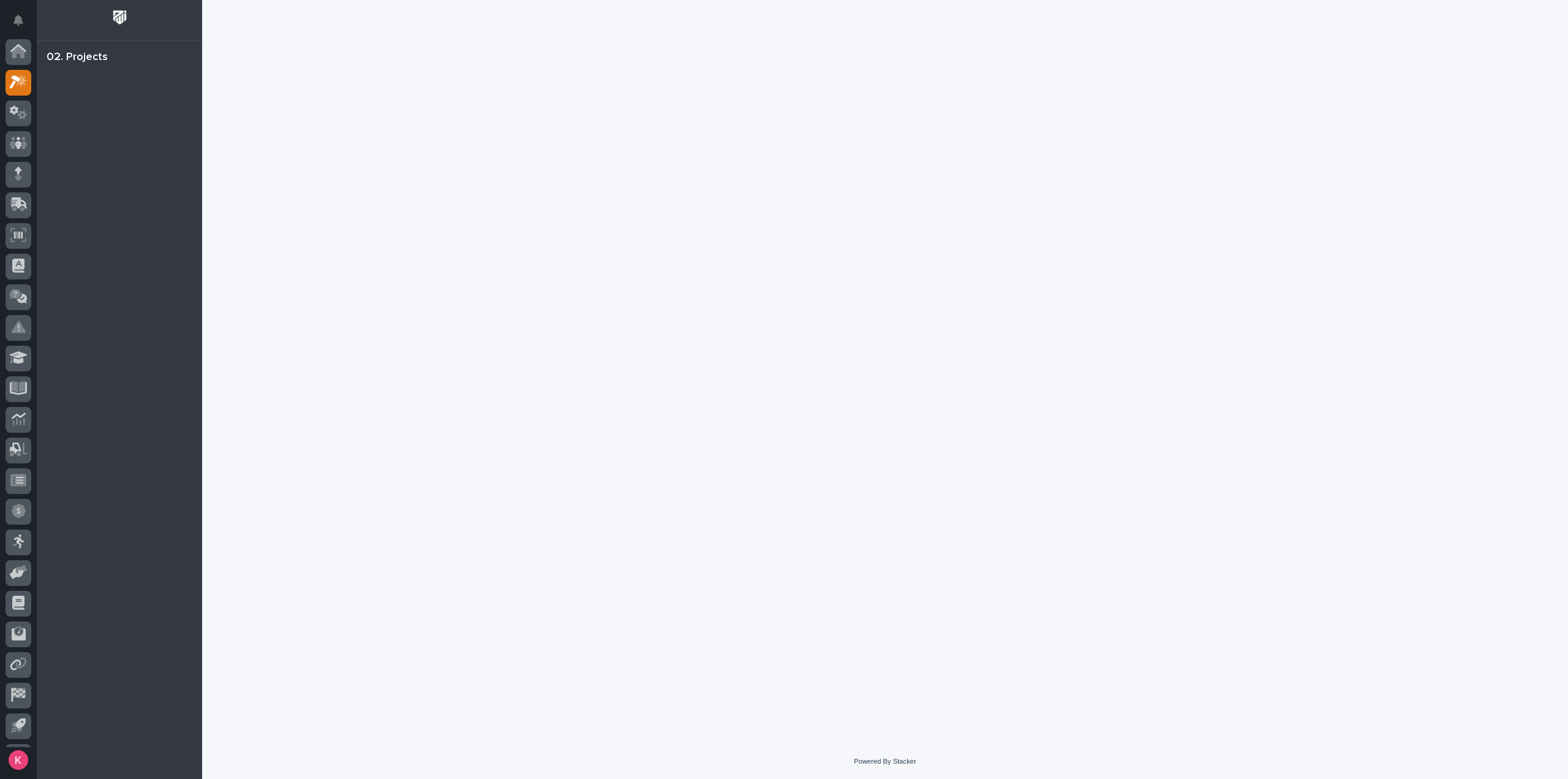
scroll to position [27, 0]
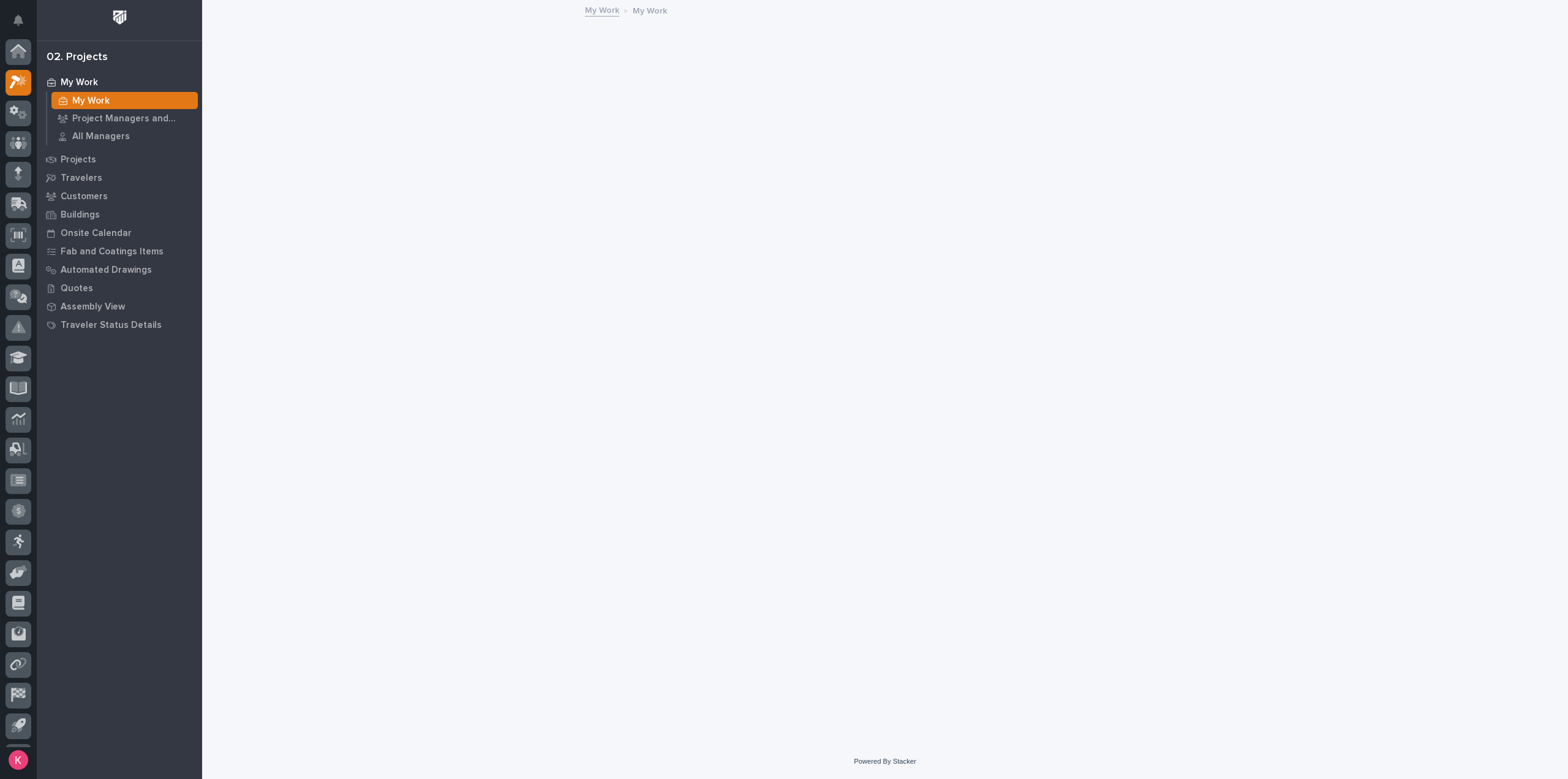
click at [16, 106] on icon at bounding box center [14, 111] width 8 height 9
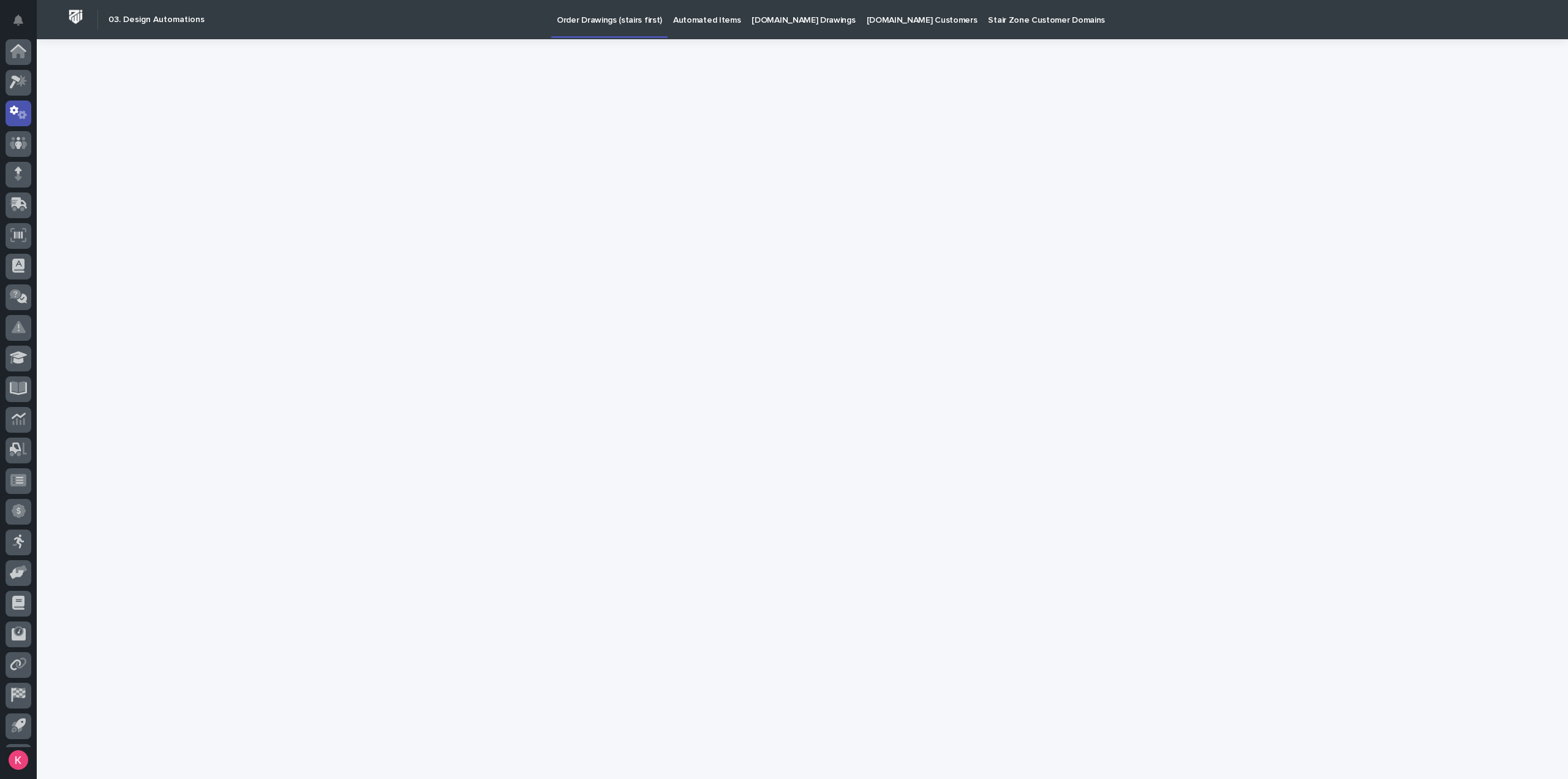
scroll to position [27, 0]
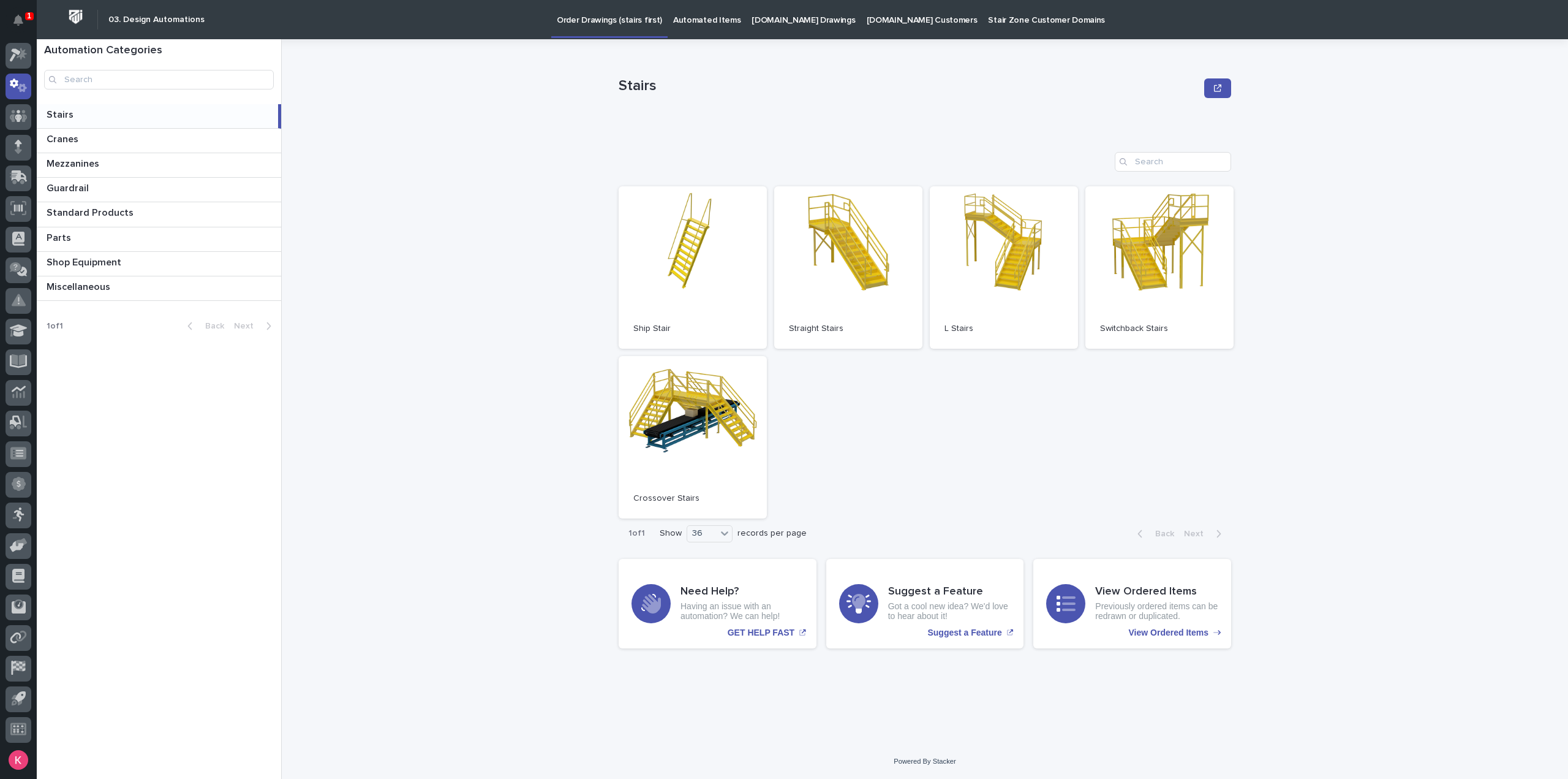
click at [718, 34] on link "Automated Items" at bounding box center [707, 19] width 79 height 38
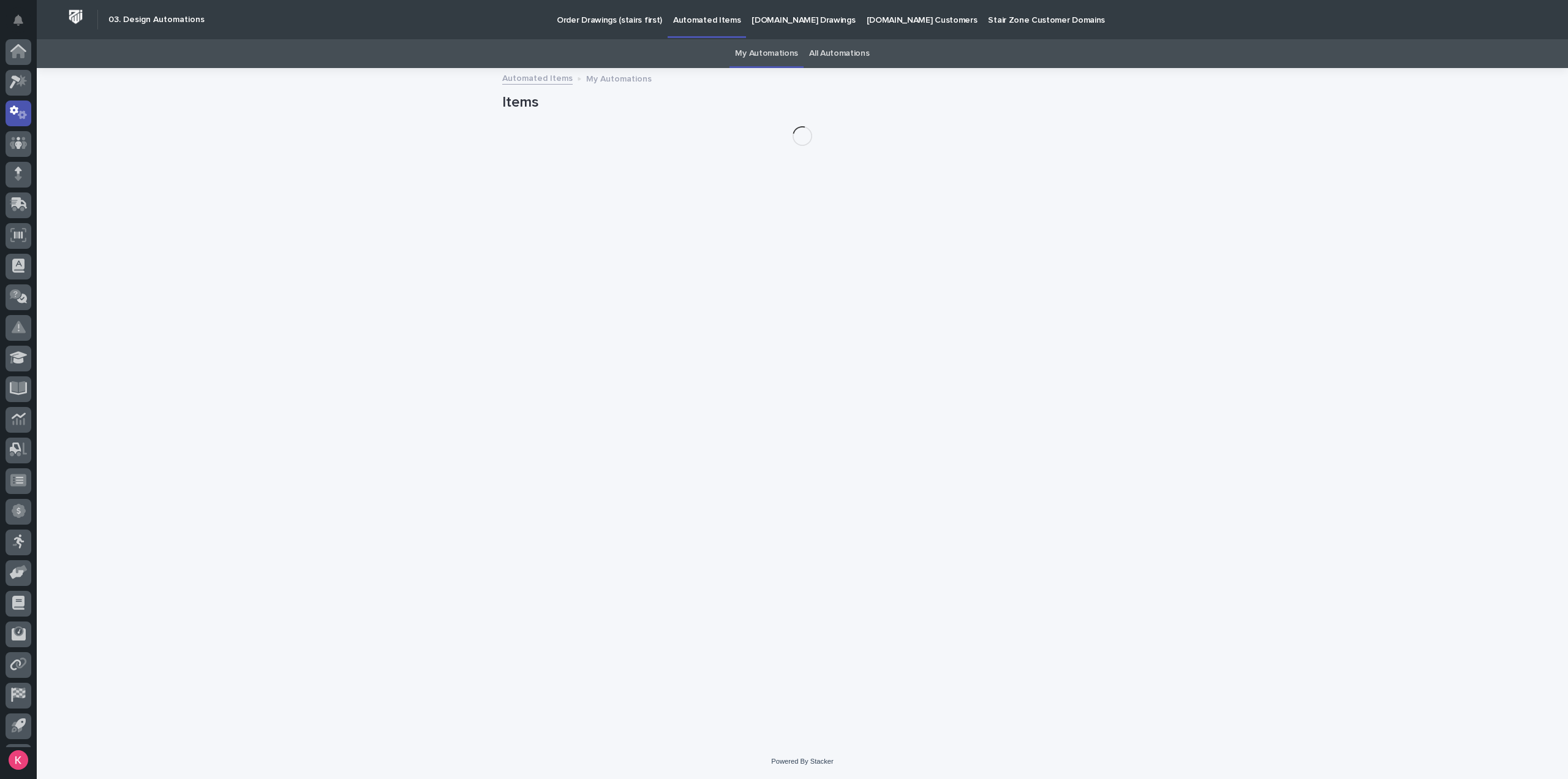
scroll to position [27, 0]
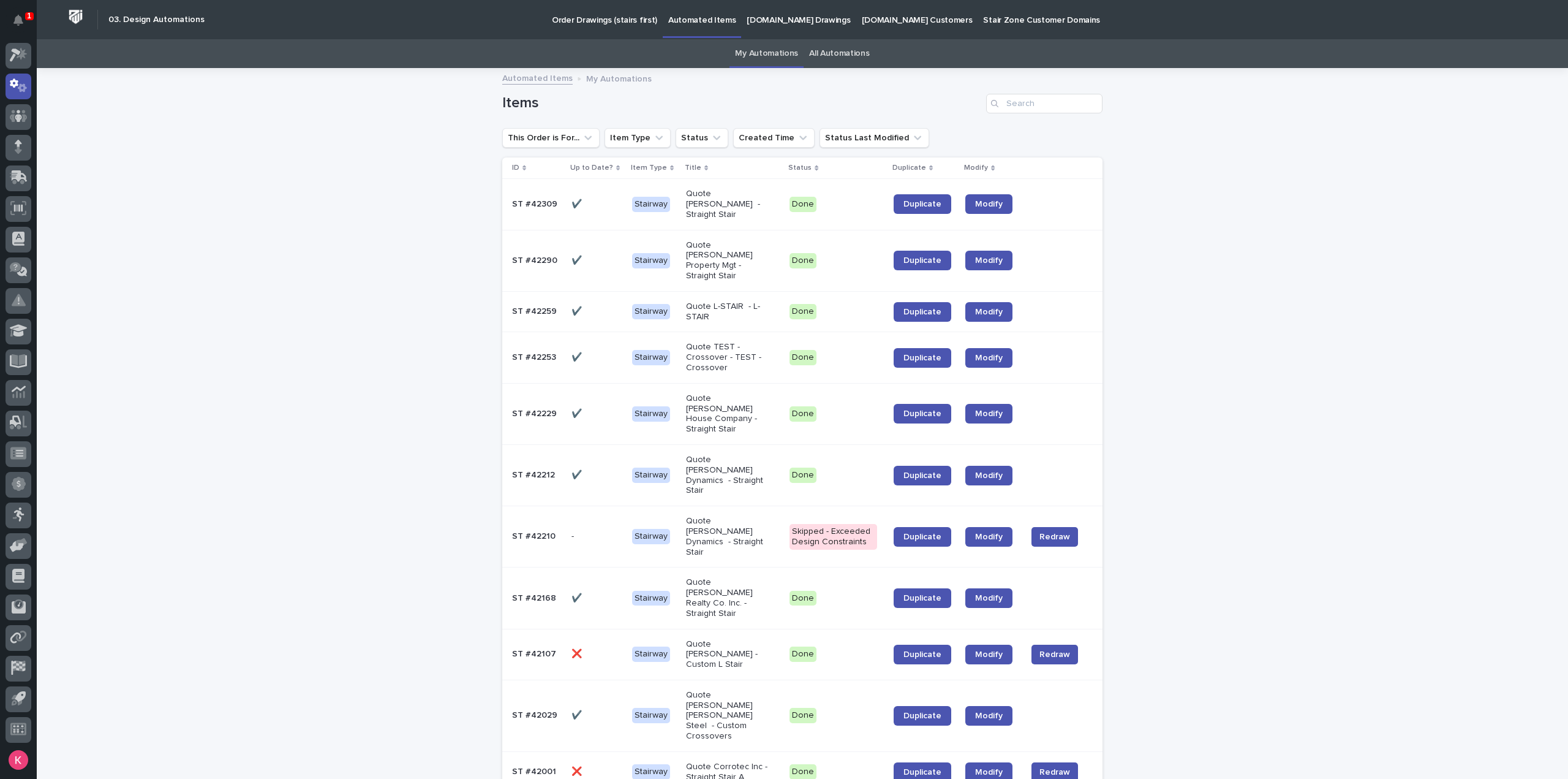
click at [780, 57] on link "My Automations" at bounding box center [766, 53] width 63 height 29
click at [1050, 113] on div "Items" at bounding box center [802, 98] width 600 height 59
click at [1057, 101] on input "Search" at bounding box center [1044, 103] width 116 height 20
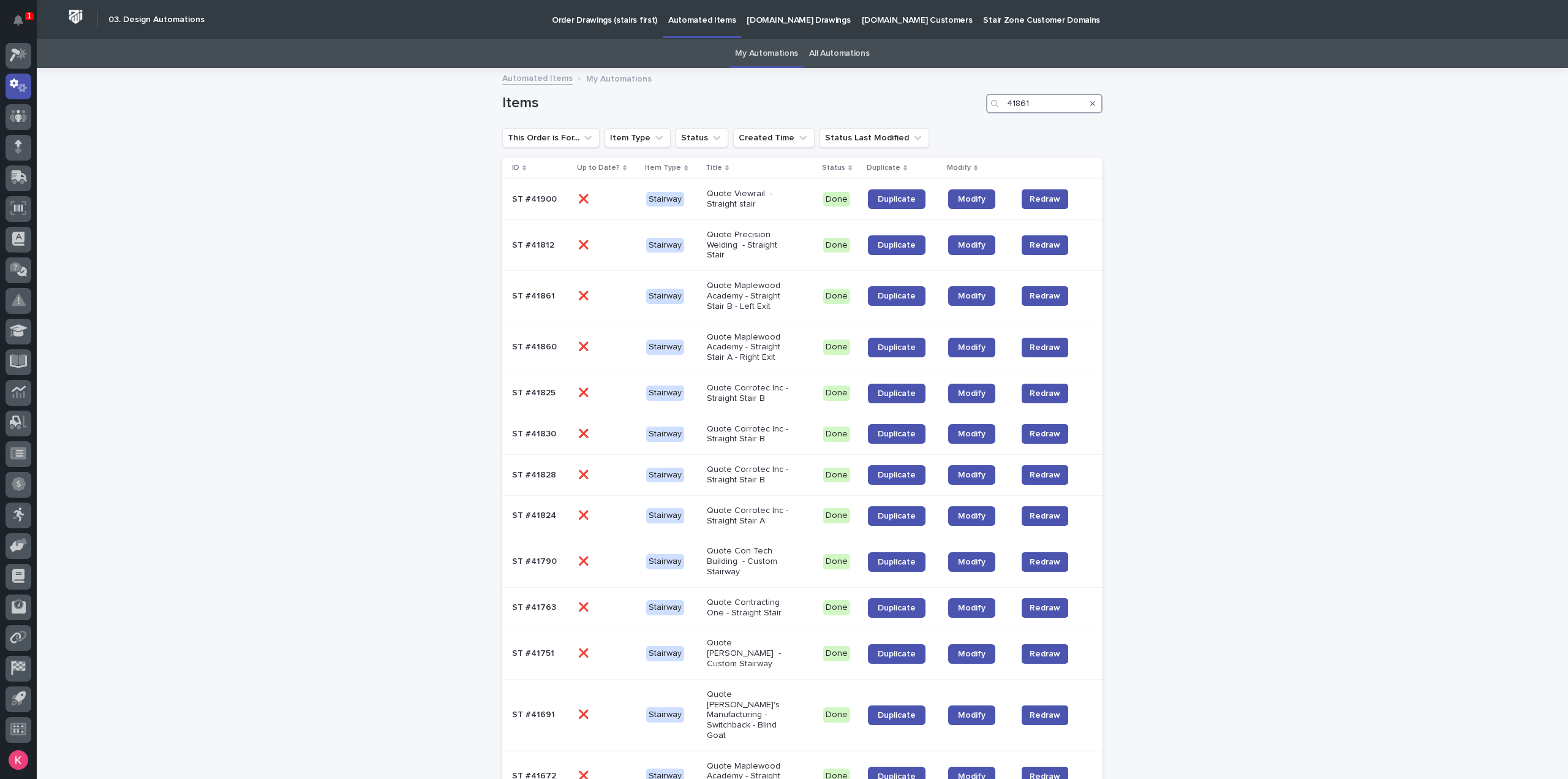
type input "41861"
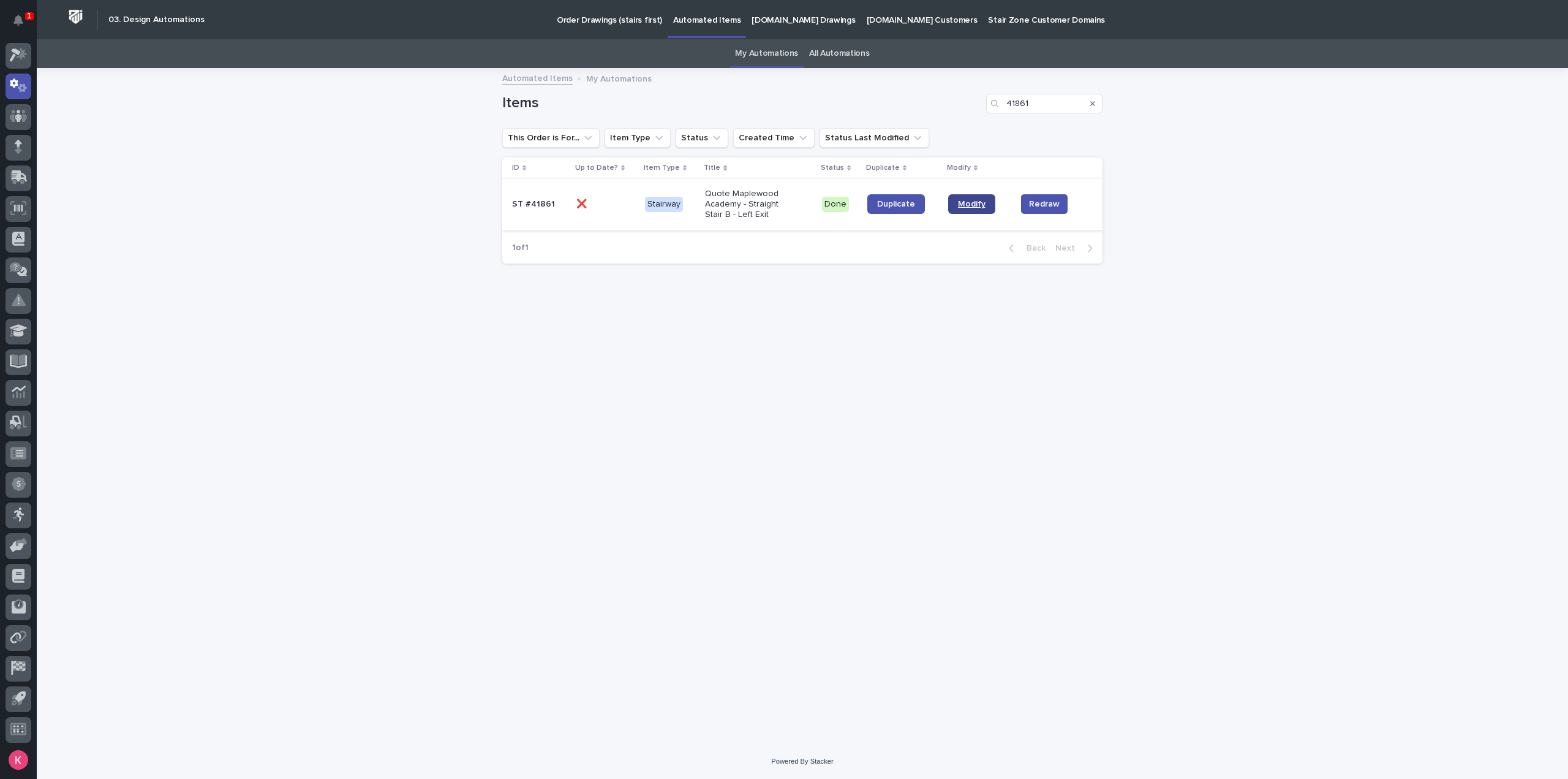
click at [971, 195] on link "Modify" at bounding box center [972, 204] width 47 height 20
click at [776, 54] on link "My Automations" at bounding box center [766, 53] width 63 height 29
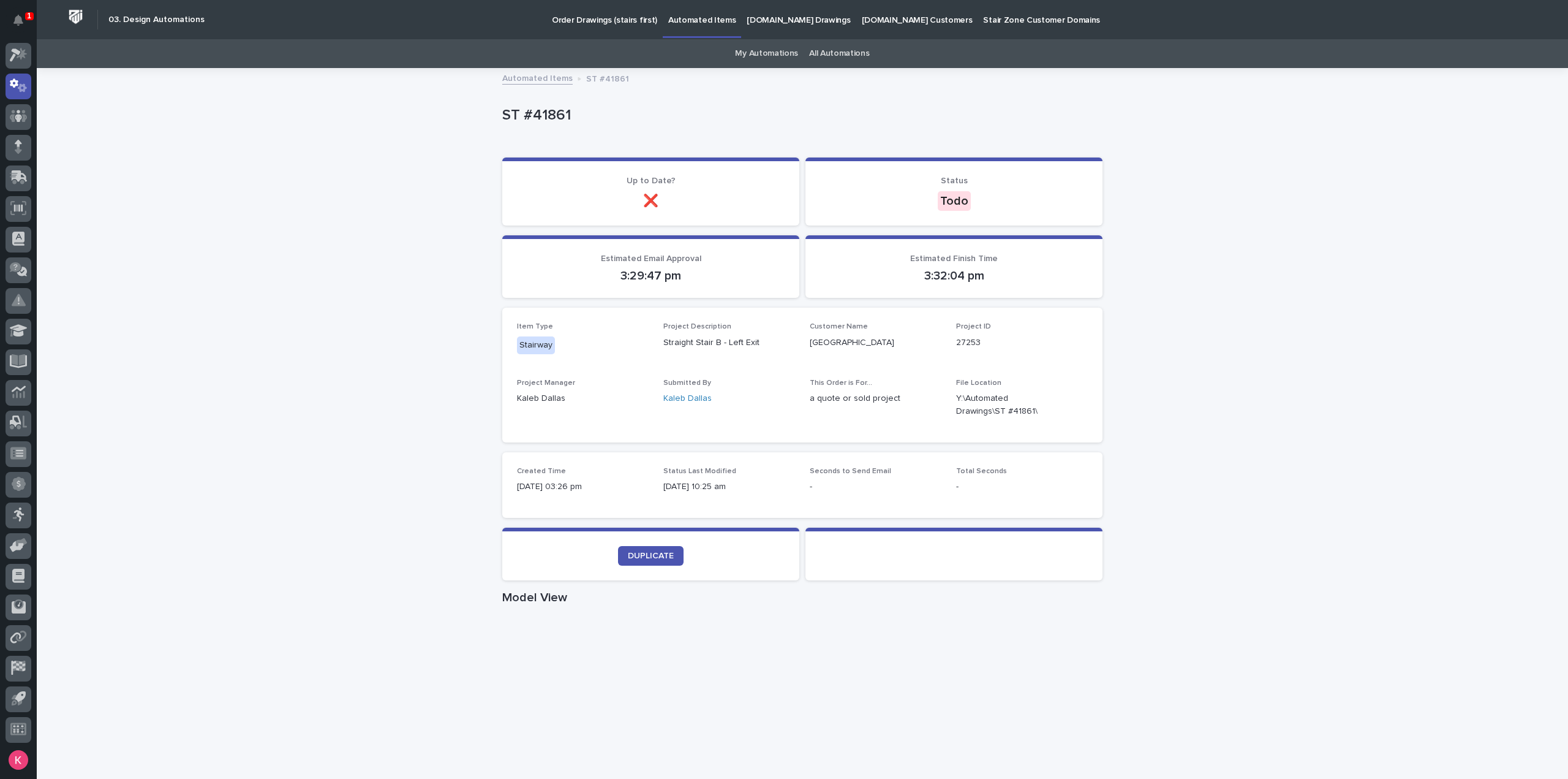
click at [670, 16] on p "Automated Items" at bounding box center [702, 13] width 68 height 26
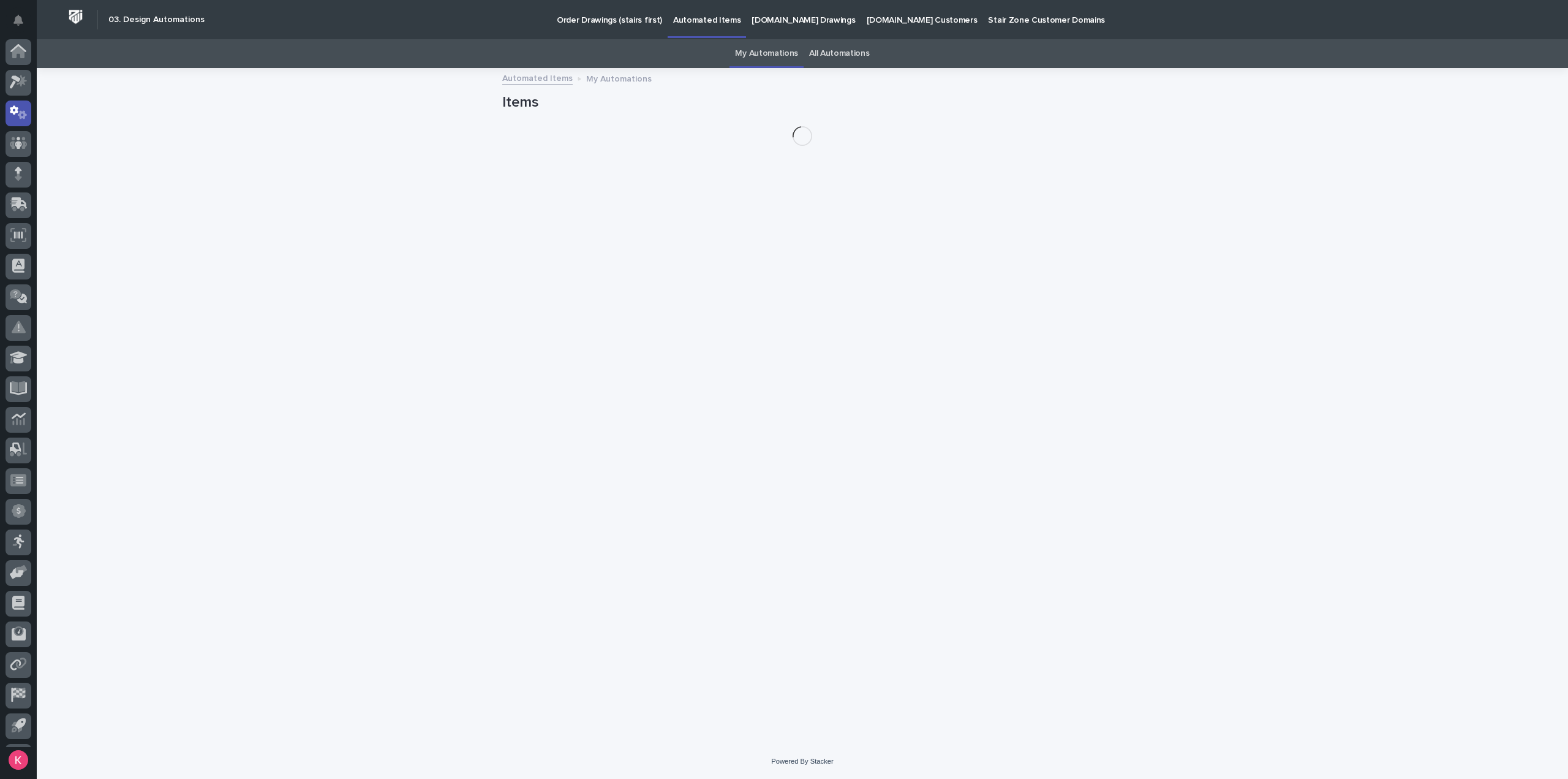
scroll to position [27, 0]
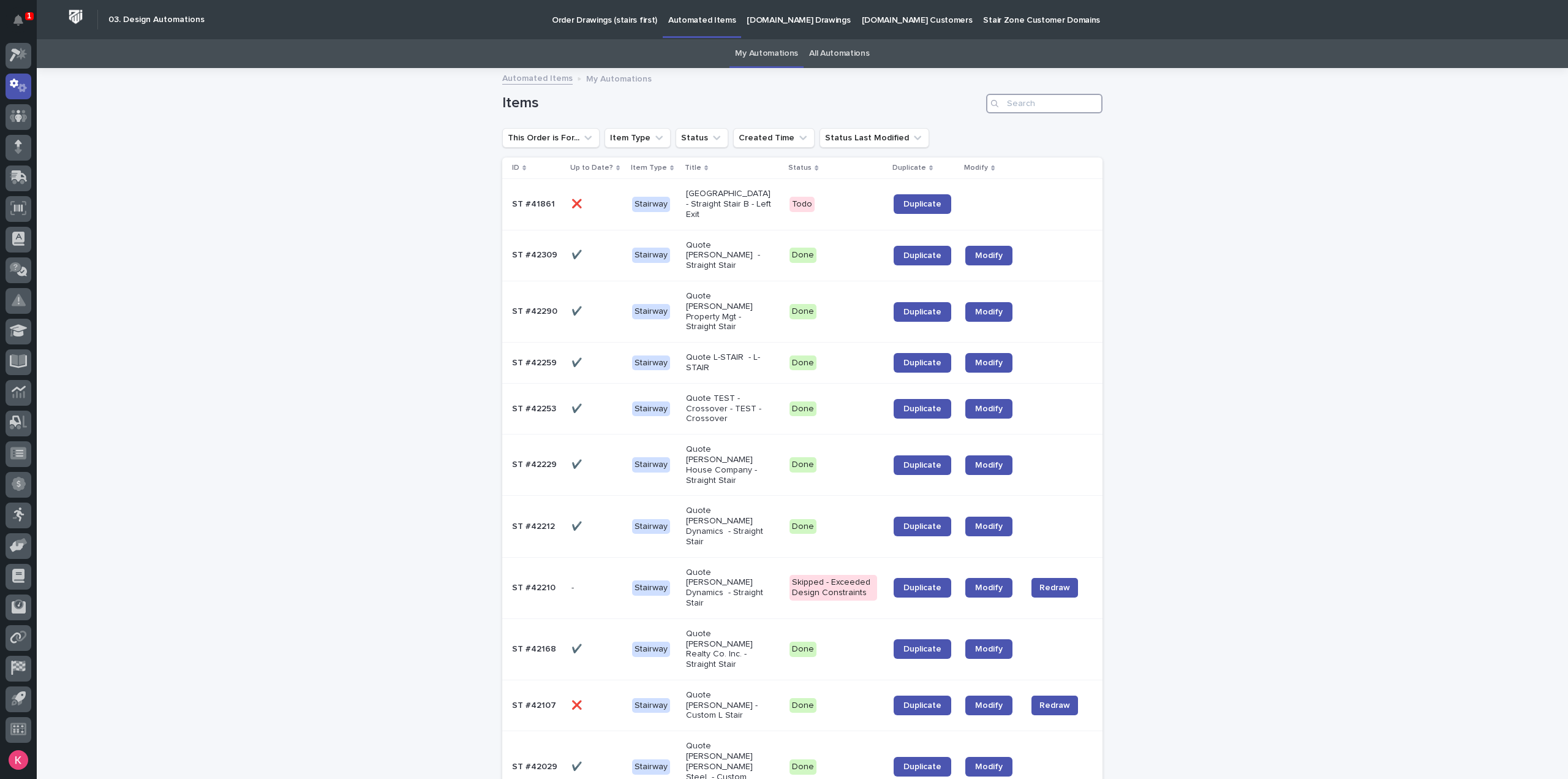
click at [1015, 107] on input "Search" at bounding box center [1044, 103] width 116 height 20
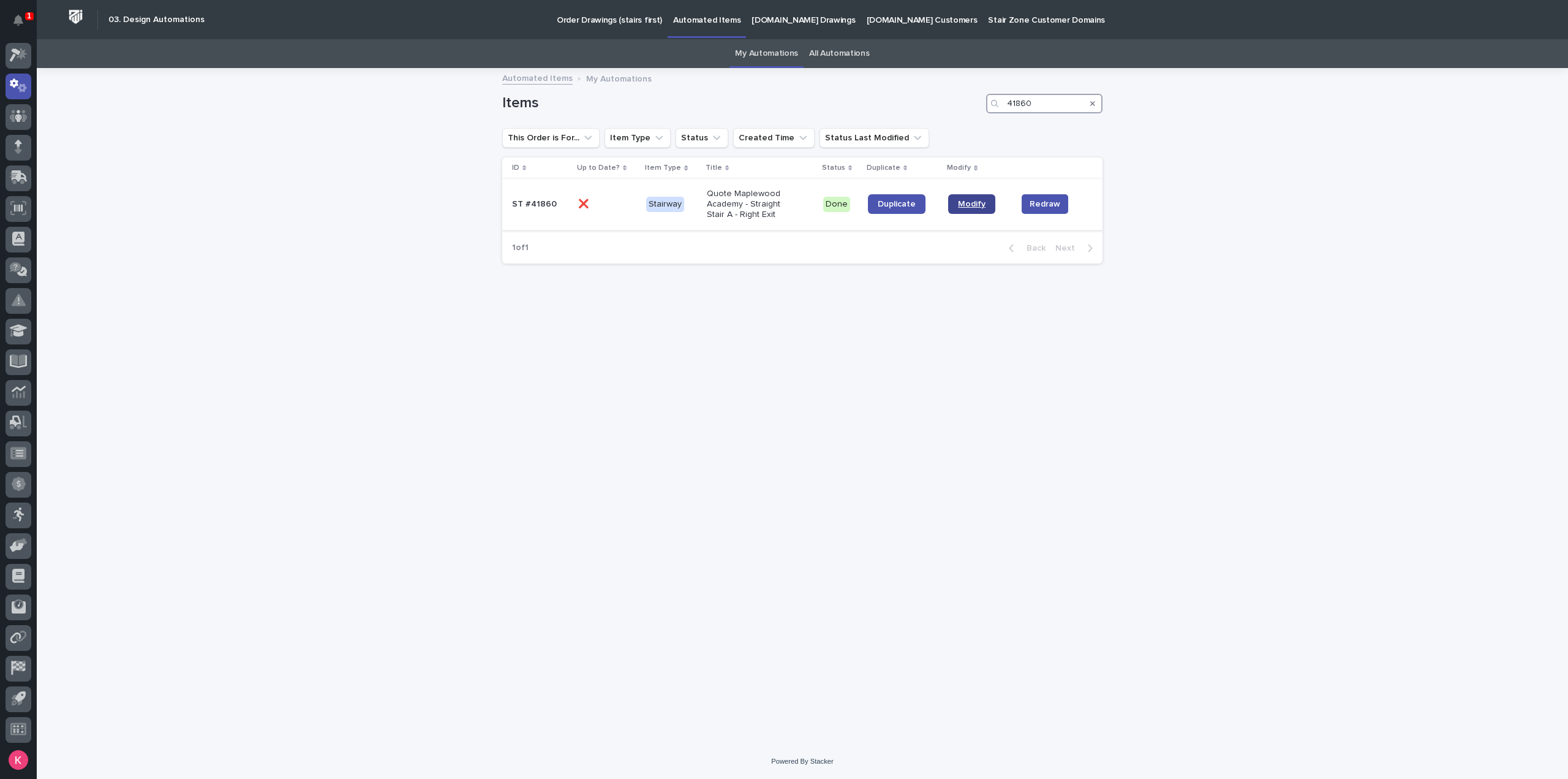
type input "41860"
click at [978, 204] on span "Modify" at bounding box center [972, 204] width 27 height 8
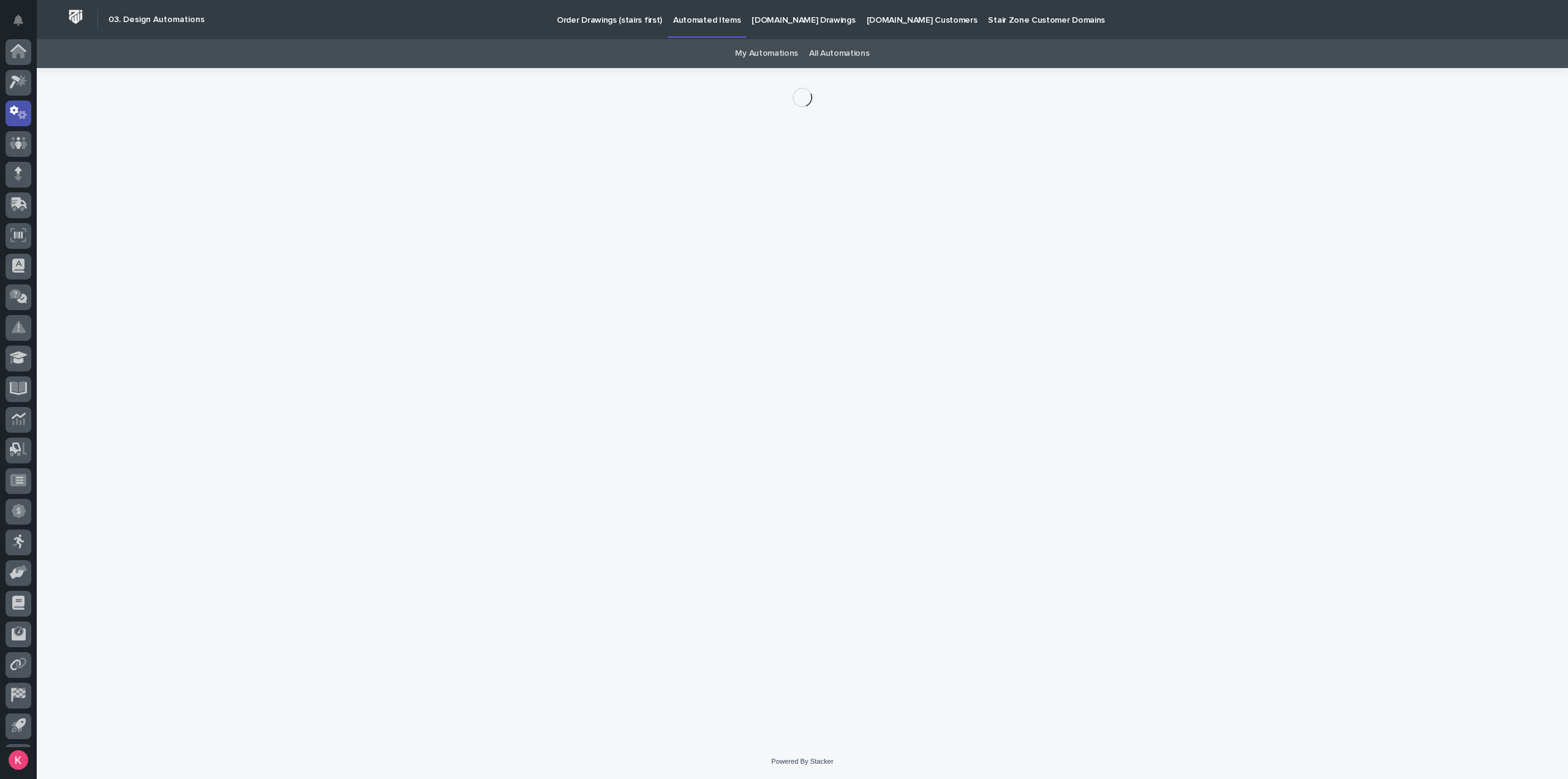
scroll to position [27, 0]
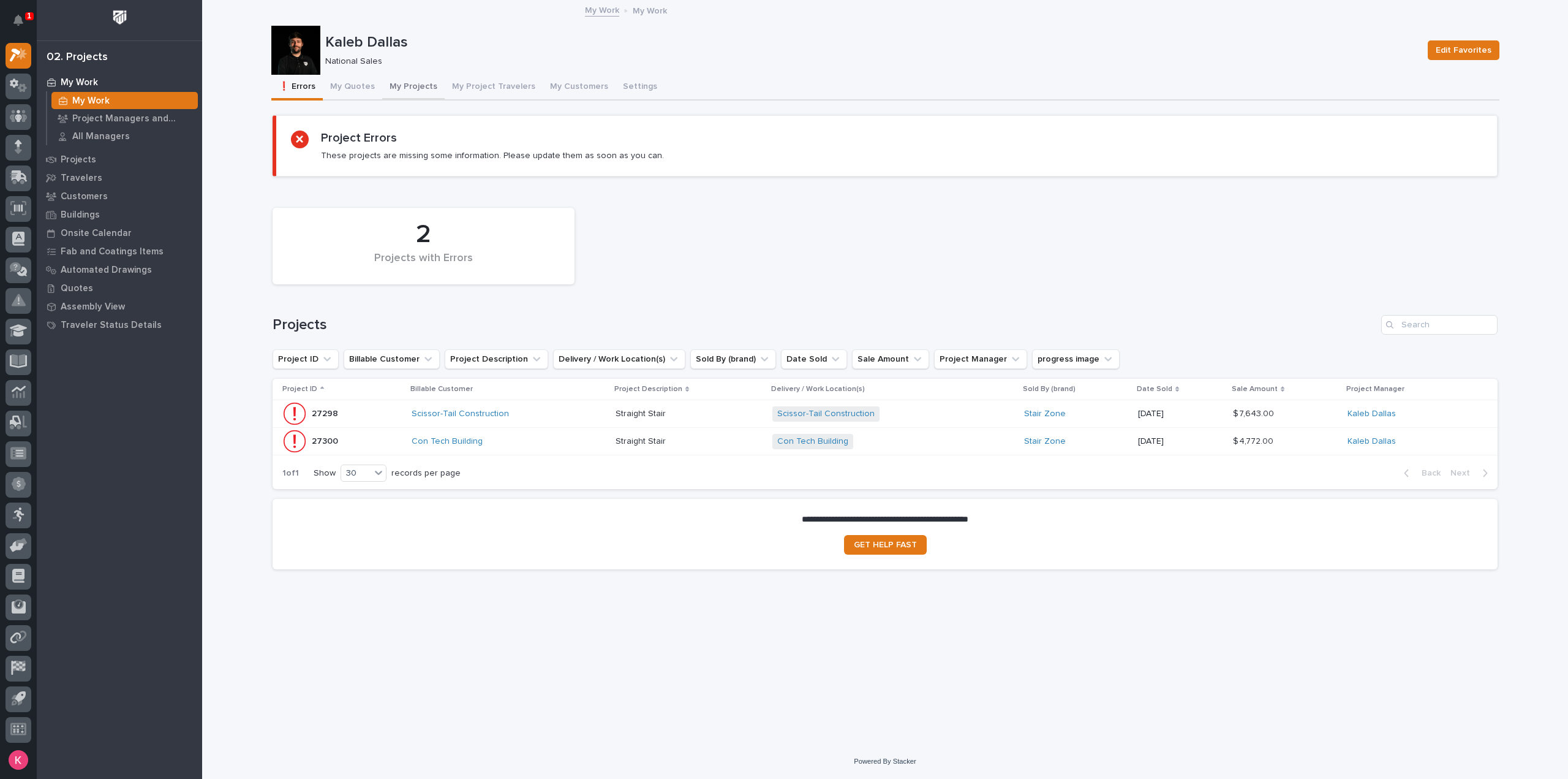
click at [410, 83] on button "My Projects" at bounding box center [413, 88] width 62 height 26
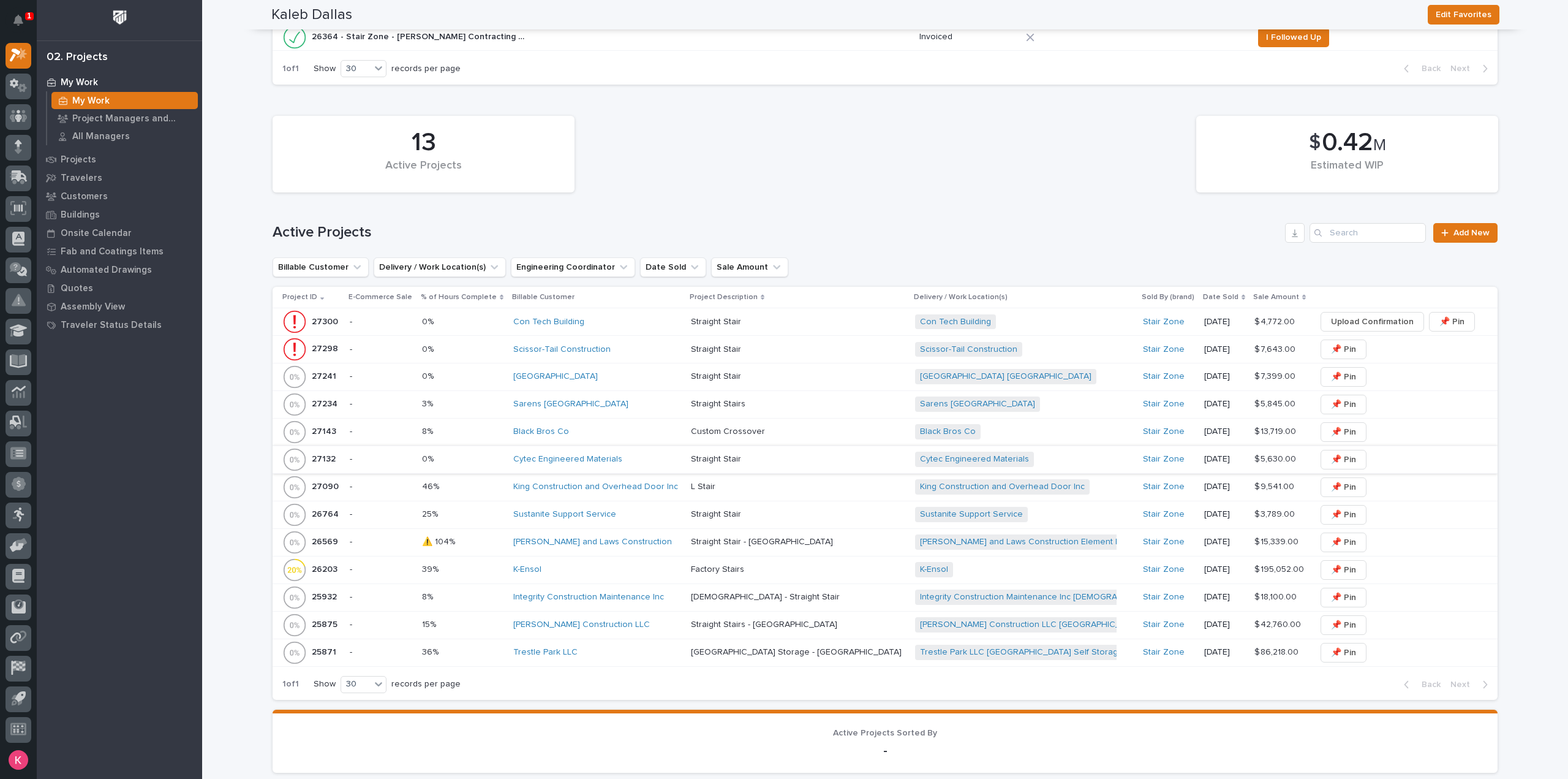
scroll to position [1164, 0]
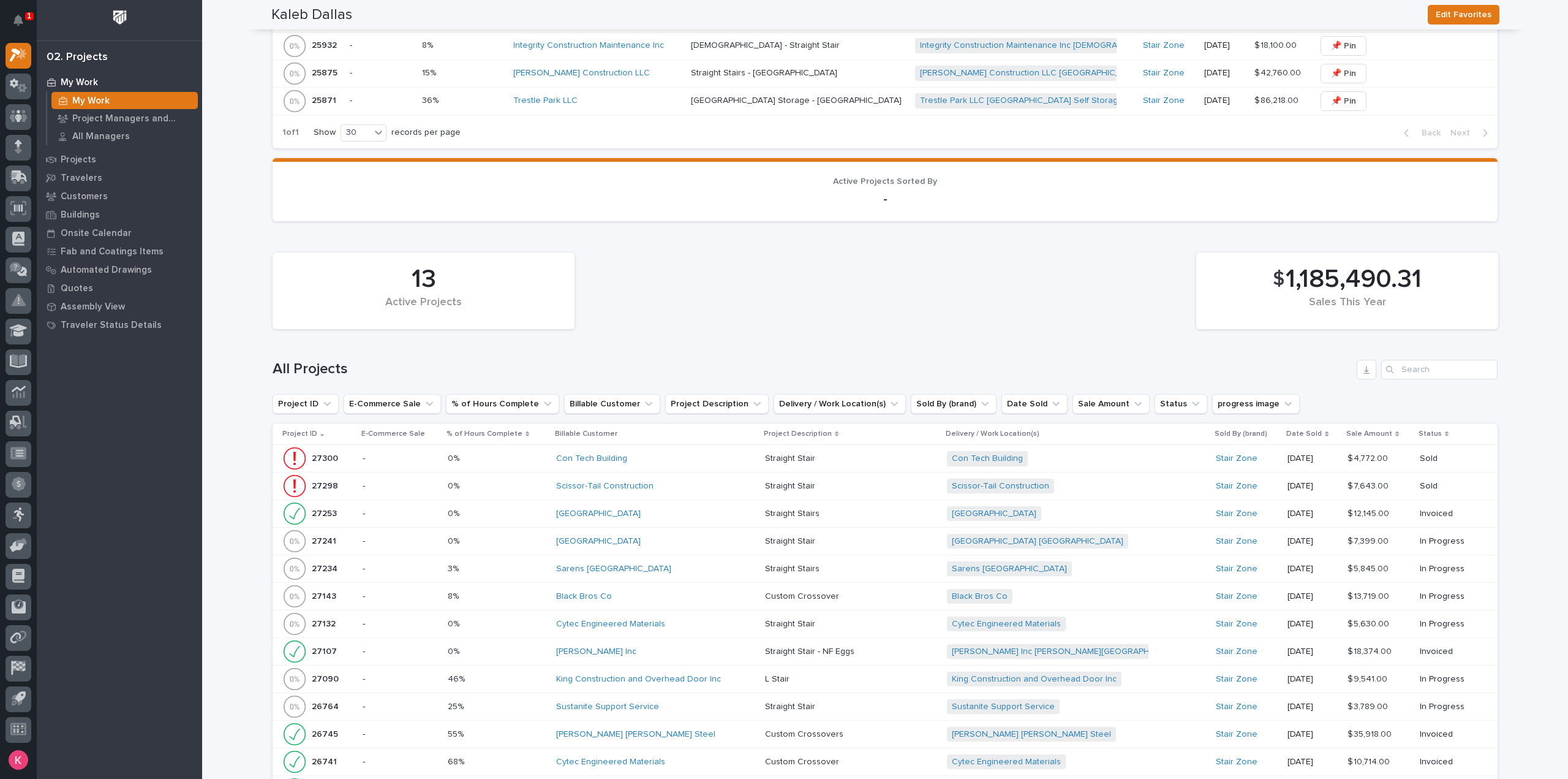
click at [684, 514] on div "Maplewood Academy" at bounding box center [656, 514] width 200 height 20
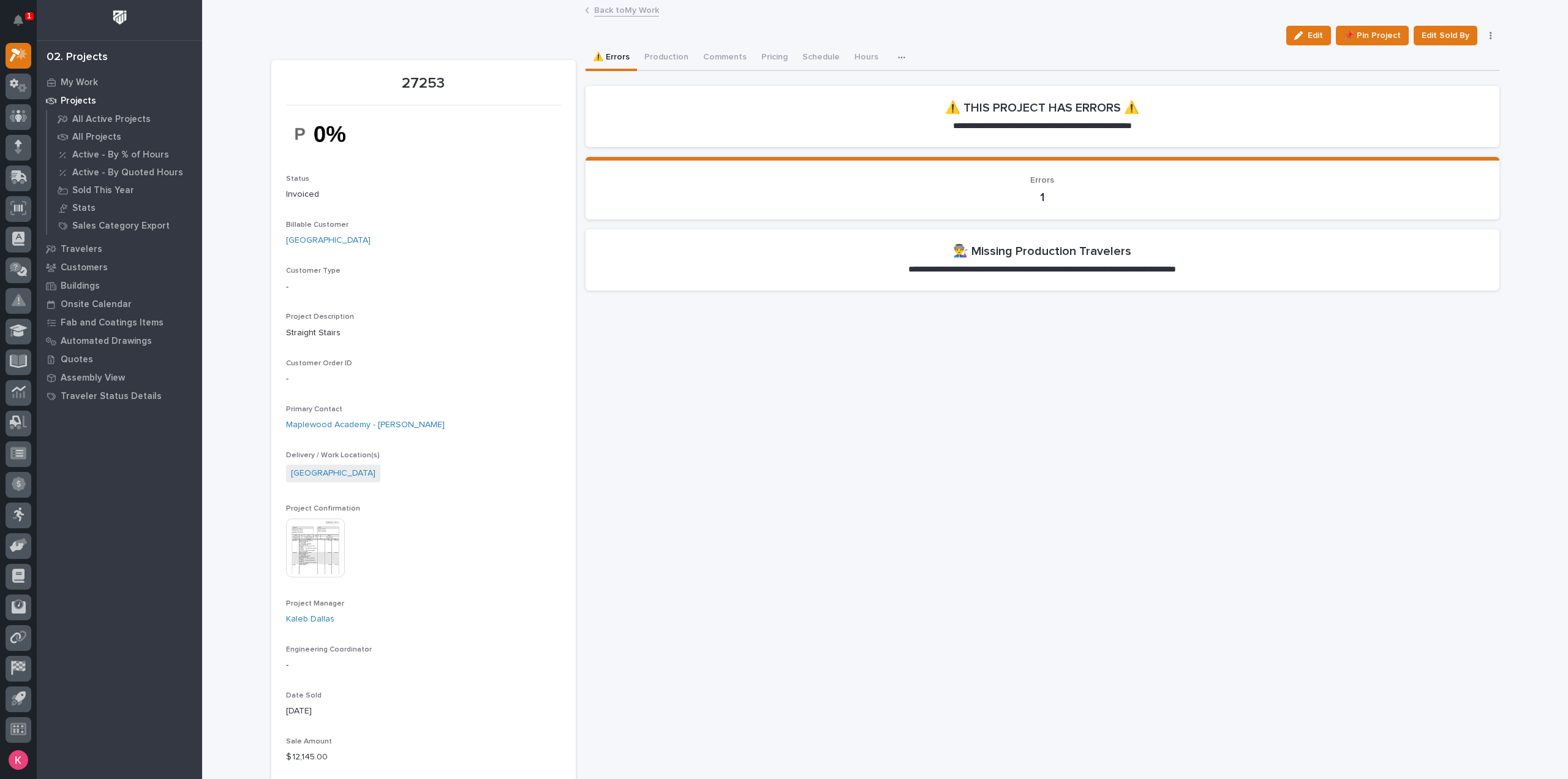
click at [673, 59] on button "Production" at bounding box center [666, 59] width 59 height 26
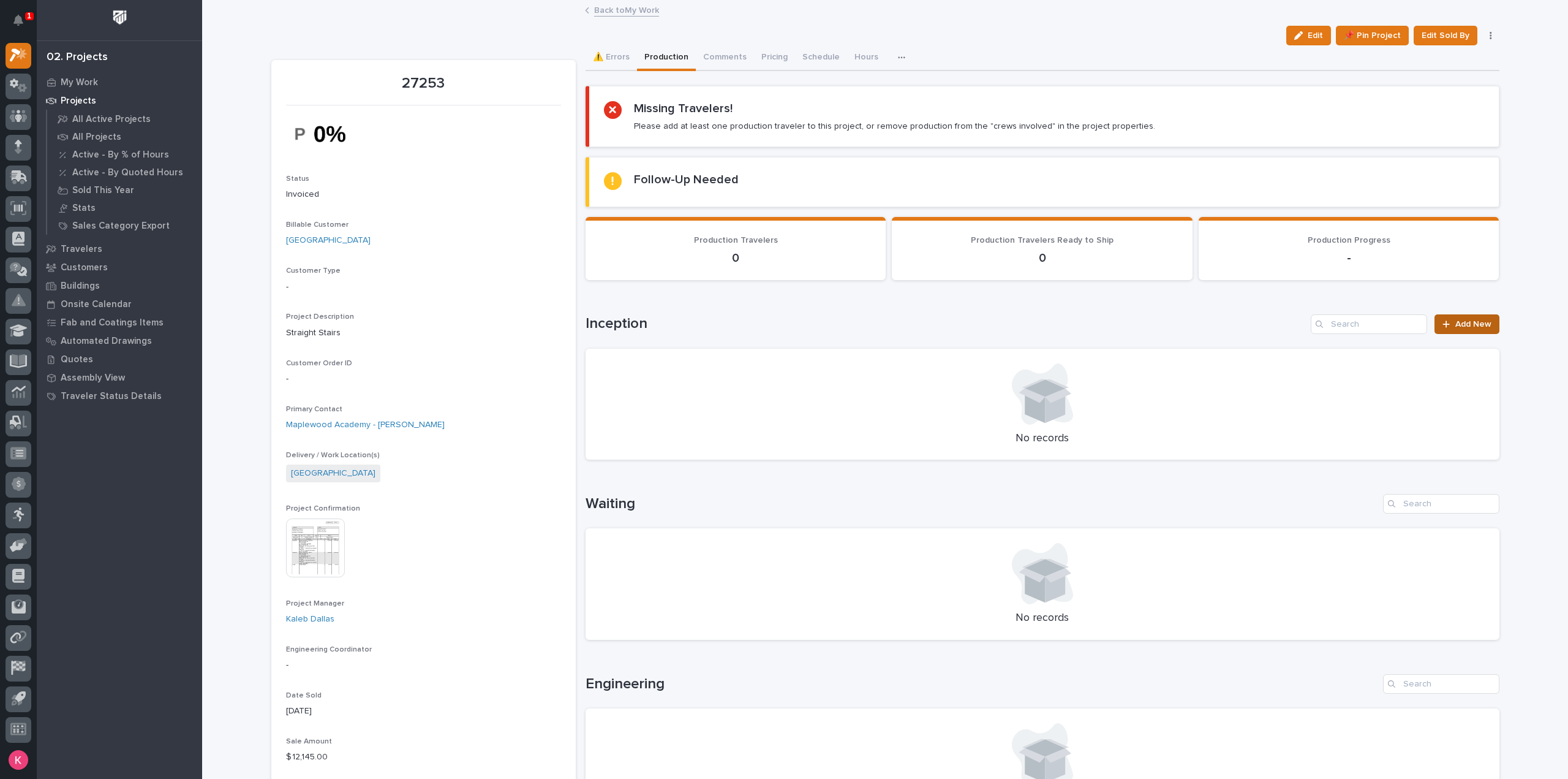
click at [1493, 314] on link "Add New" at bounding box center [1467, 324] width 64 height 20
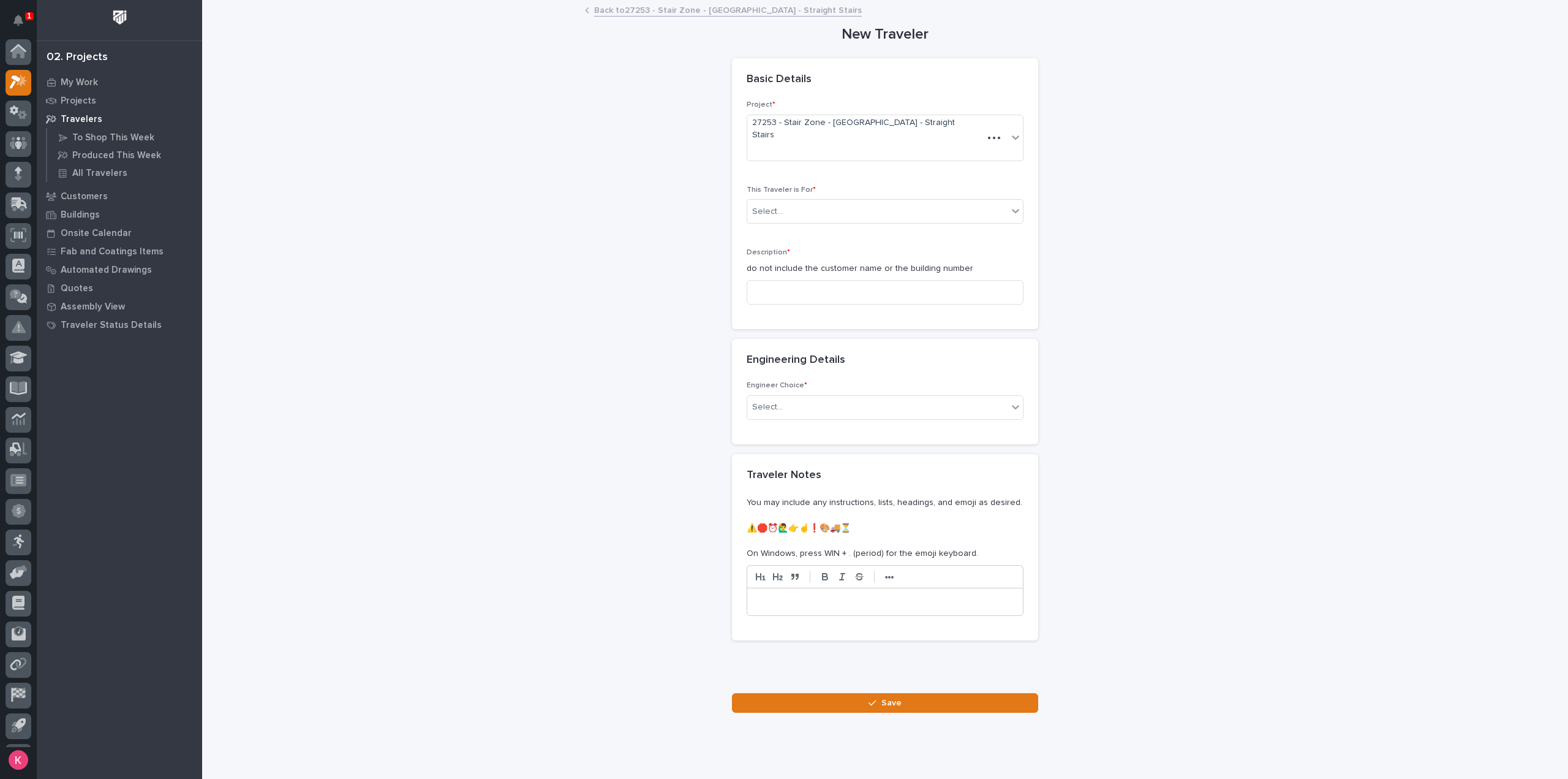
scroll to position [27, 0]
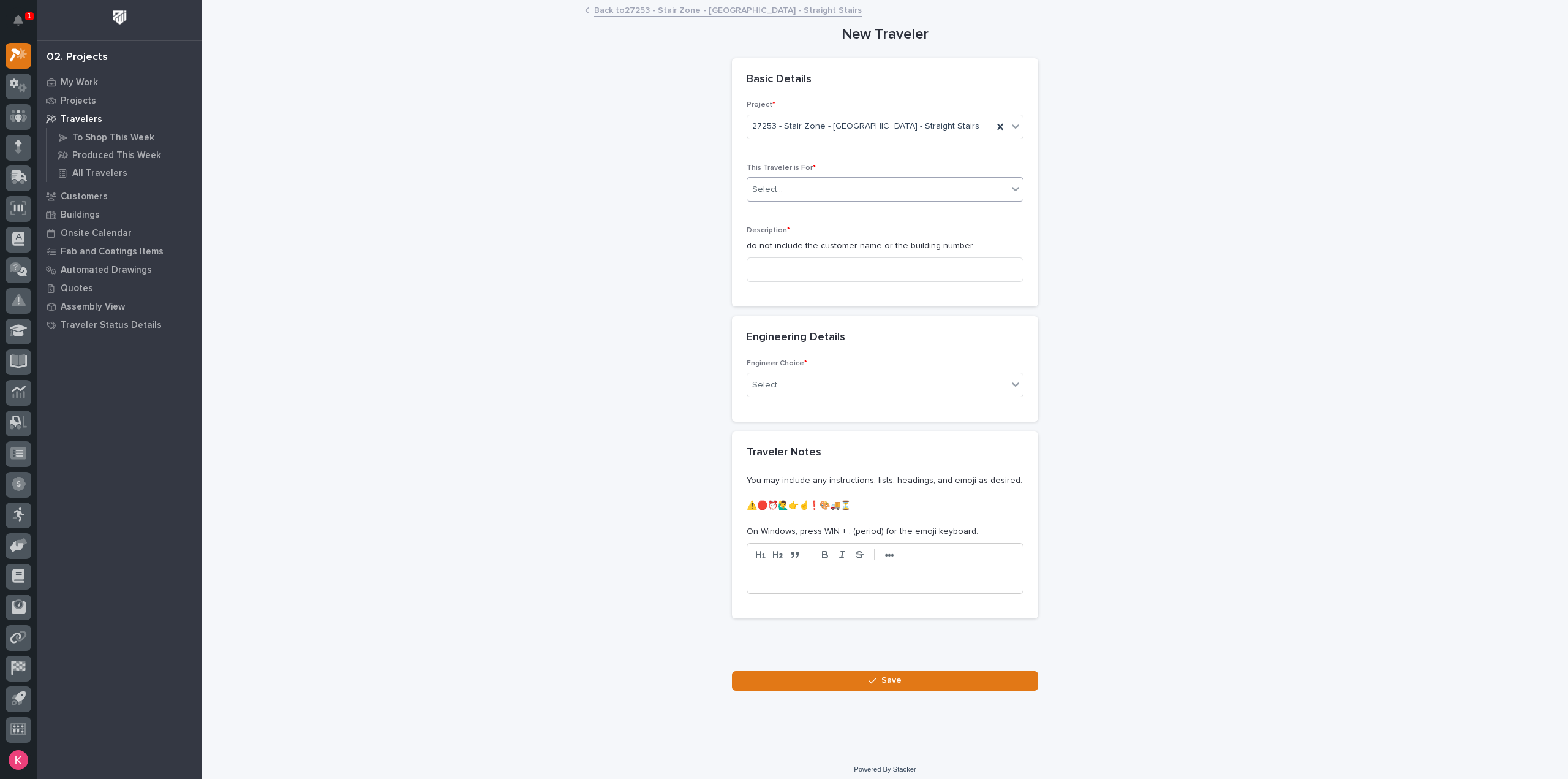
click at [824, 181] on div "Select..." at bounding box center [878, 189] width 260 height 20
click at [800, 217] on div "Production" at bounding box center [880, 211] width 276 height 21
click at [804, 257] on input at bounding box center [885, 270] width 277 height 25
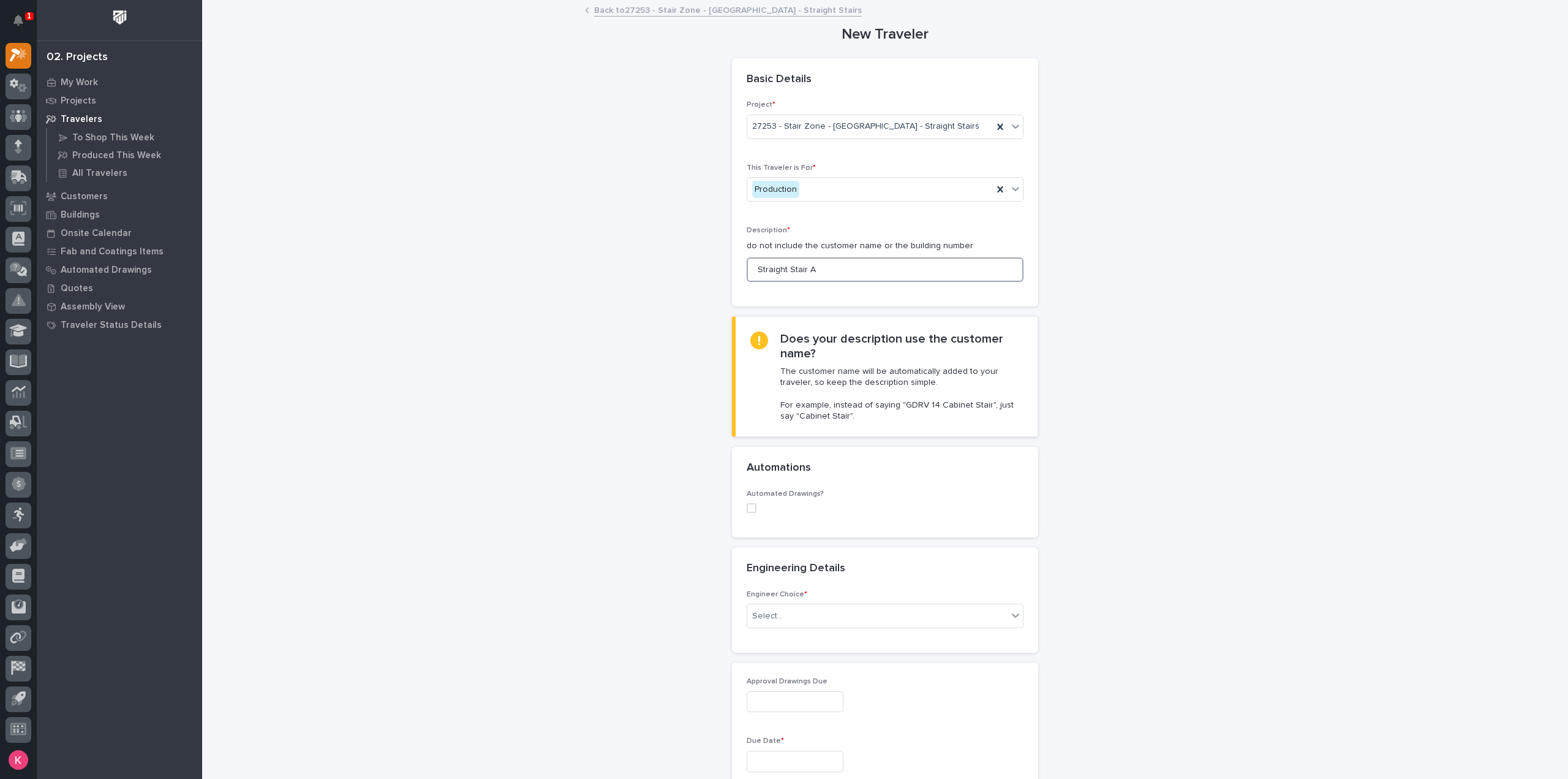
type input "Straight Stair A"
drag, startPoint x: 748, startPoint y: 505, endPoint x: 757, endPoint y: 511, distance: 10.8
click at [748, 505] on span at bounding box center [751, 508] width 10 height 10
click at [813, 583] on div "Select..." at bounding box center [865, 588] width 236 height 20
type input "*"
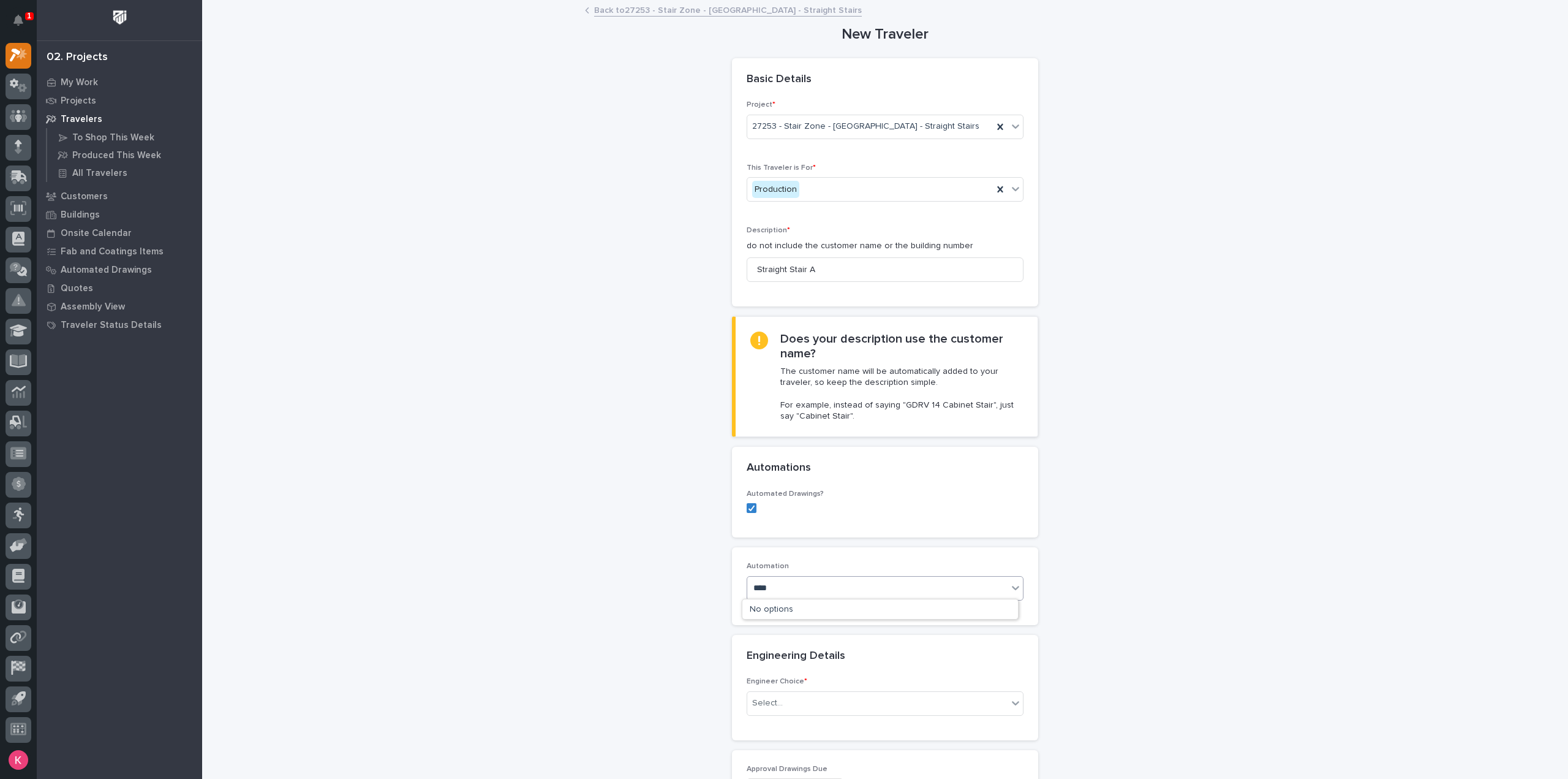
type input "*****"
click at [820, 607] on div "ST #41860" at bounding box center [880, 610] width 276 height 21
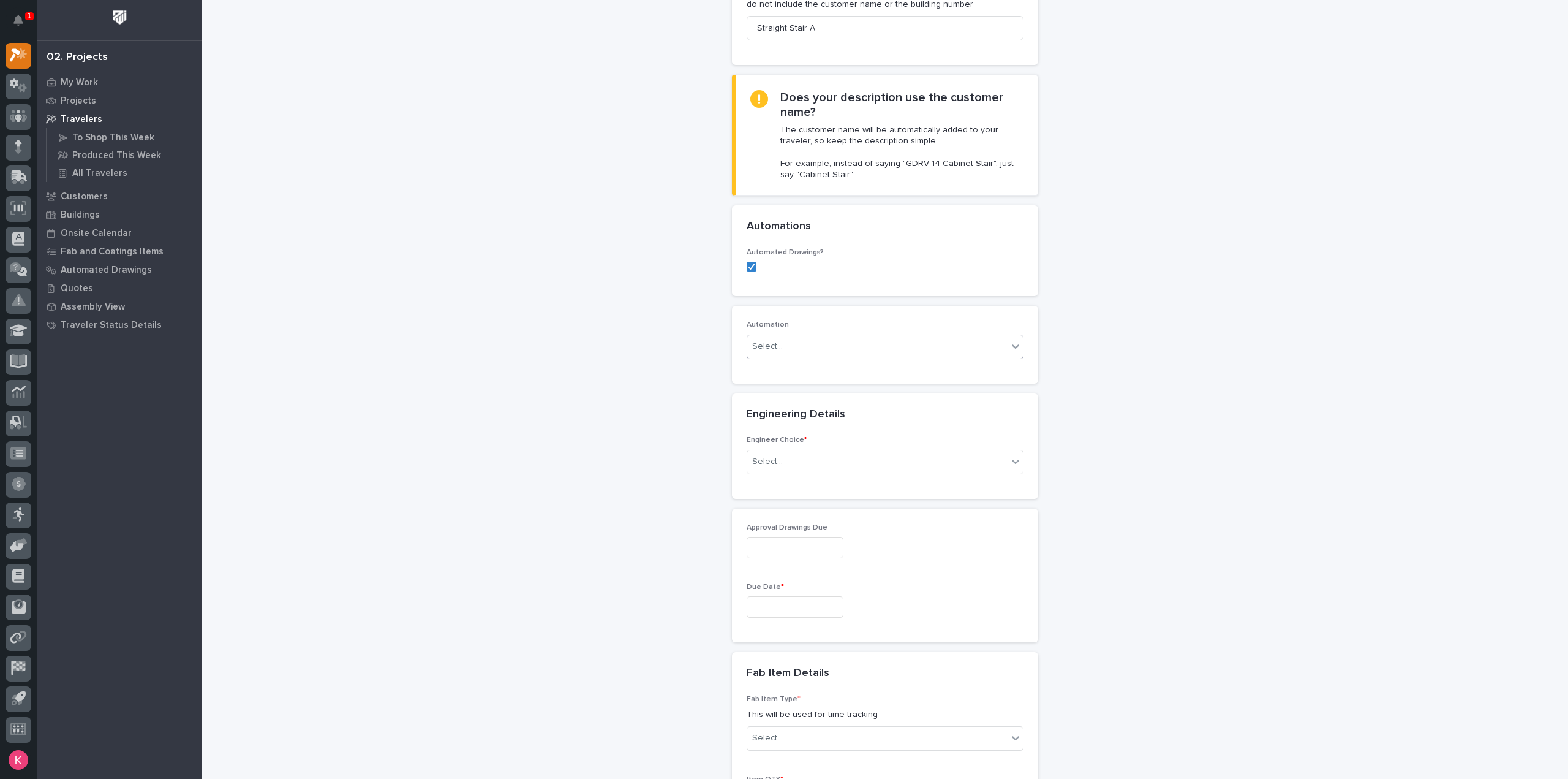
scroll to position [245, 0]
click at [805, 448] on div "Select..." at bounding box center [878, 458] width 260 height 20
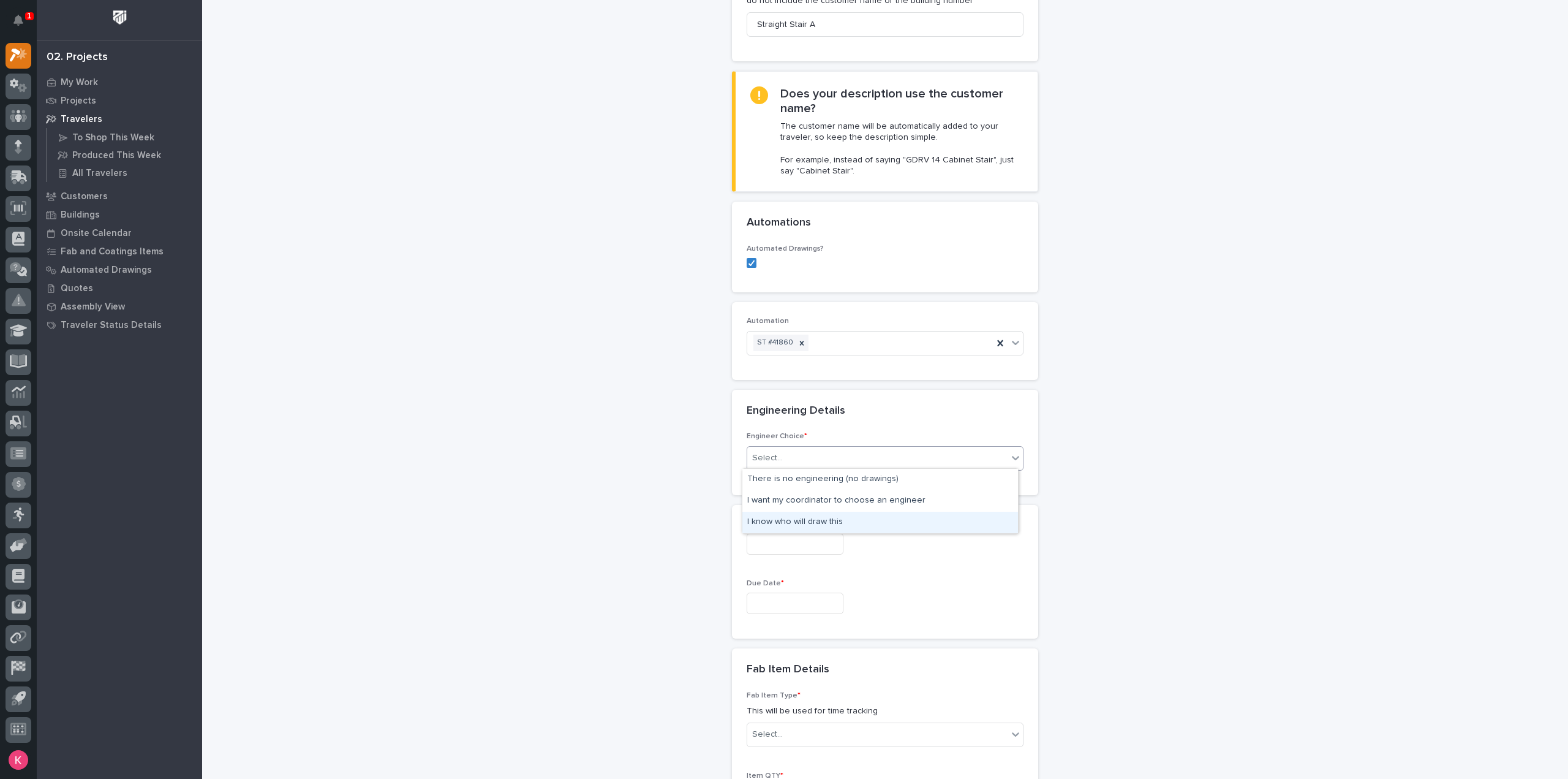
click at [803, 516] on div "I know who will draw this" at bounding box center [880, 522] width 276 height 21
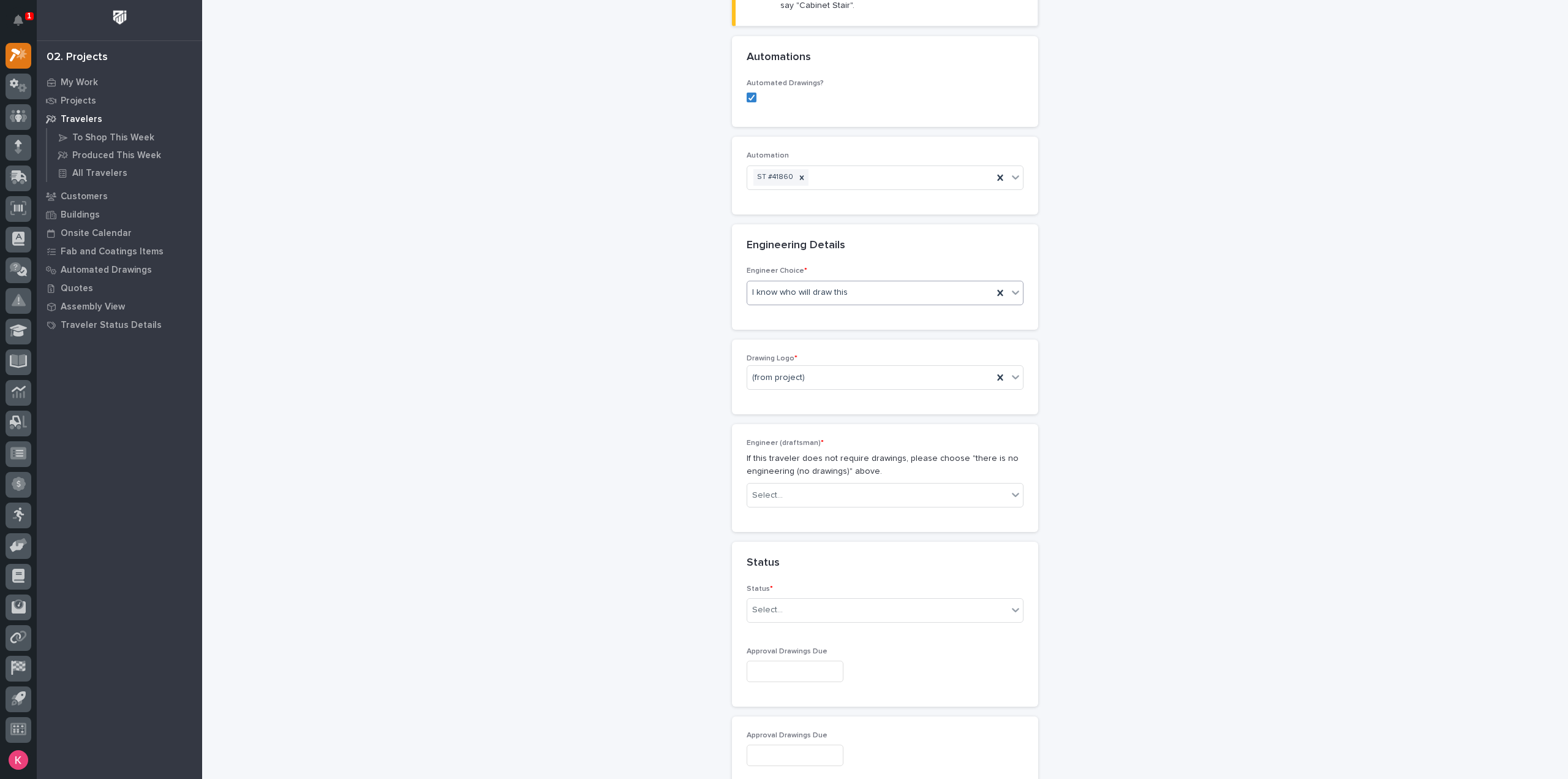
scroll to position [432, 0]
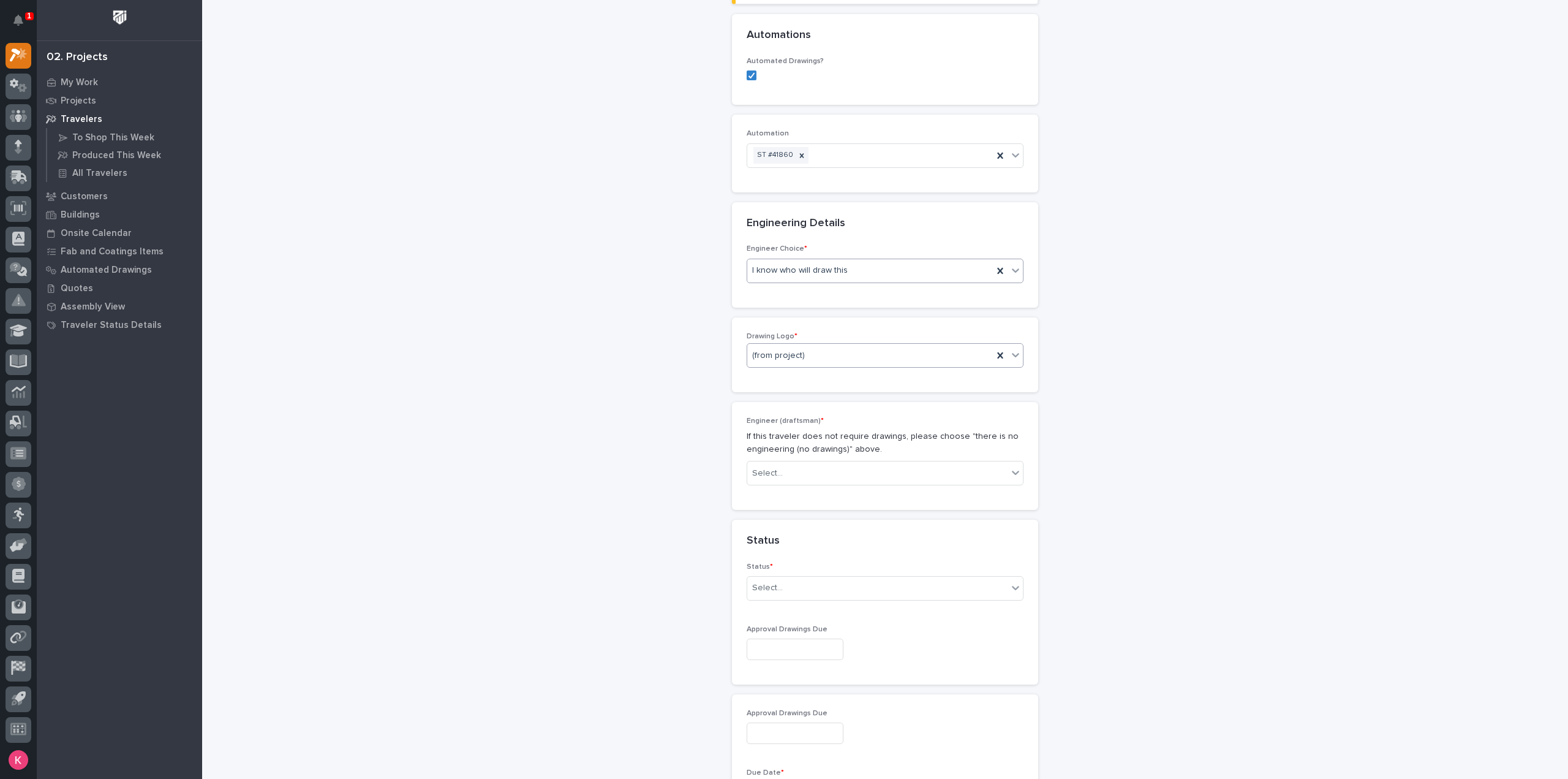
click at [812, 356] on div "(from project)" at bounding box center [870, 355] width 246 height 20
type input "***"
click at [788, 464] on div "Select..." at bounding box center [878, 473] width 260 height 20
type input "*****"
click at [798, 494] on div "Kaleb Dallas" at bounding box center [880, 493] width 276 height 21
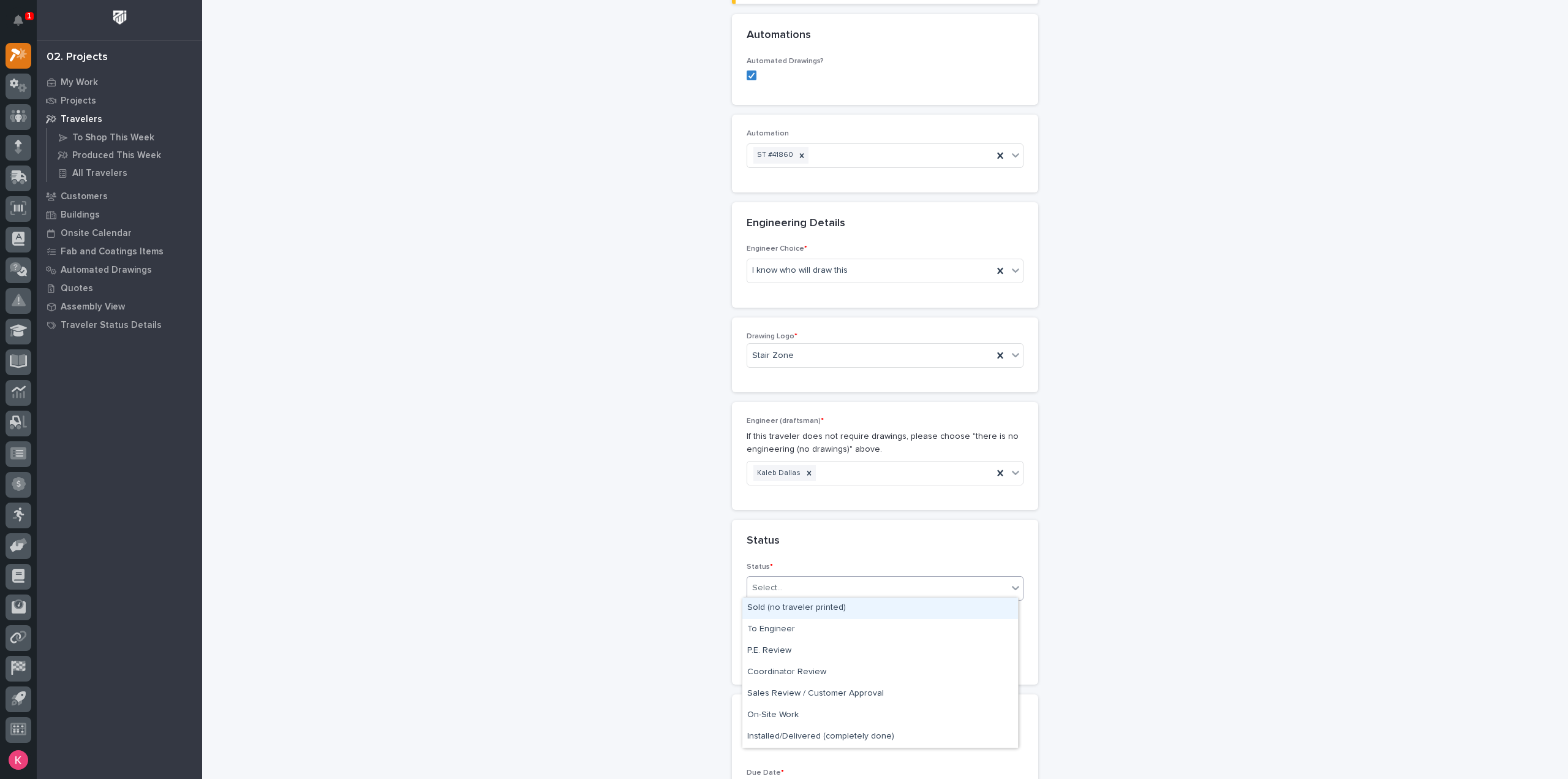
drag, startPoint x: 799, startPoint y: 573, endPoint x: 806, endPoint y: 581, distance: 10.6
click at [802, 579] on div "Select..." at bounding box center [885, 588] width 277 height 25
click at [813, 609] on div "Sold (no traveler printed)" at bounding box center [880, 608] width 276 height 21
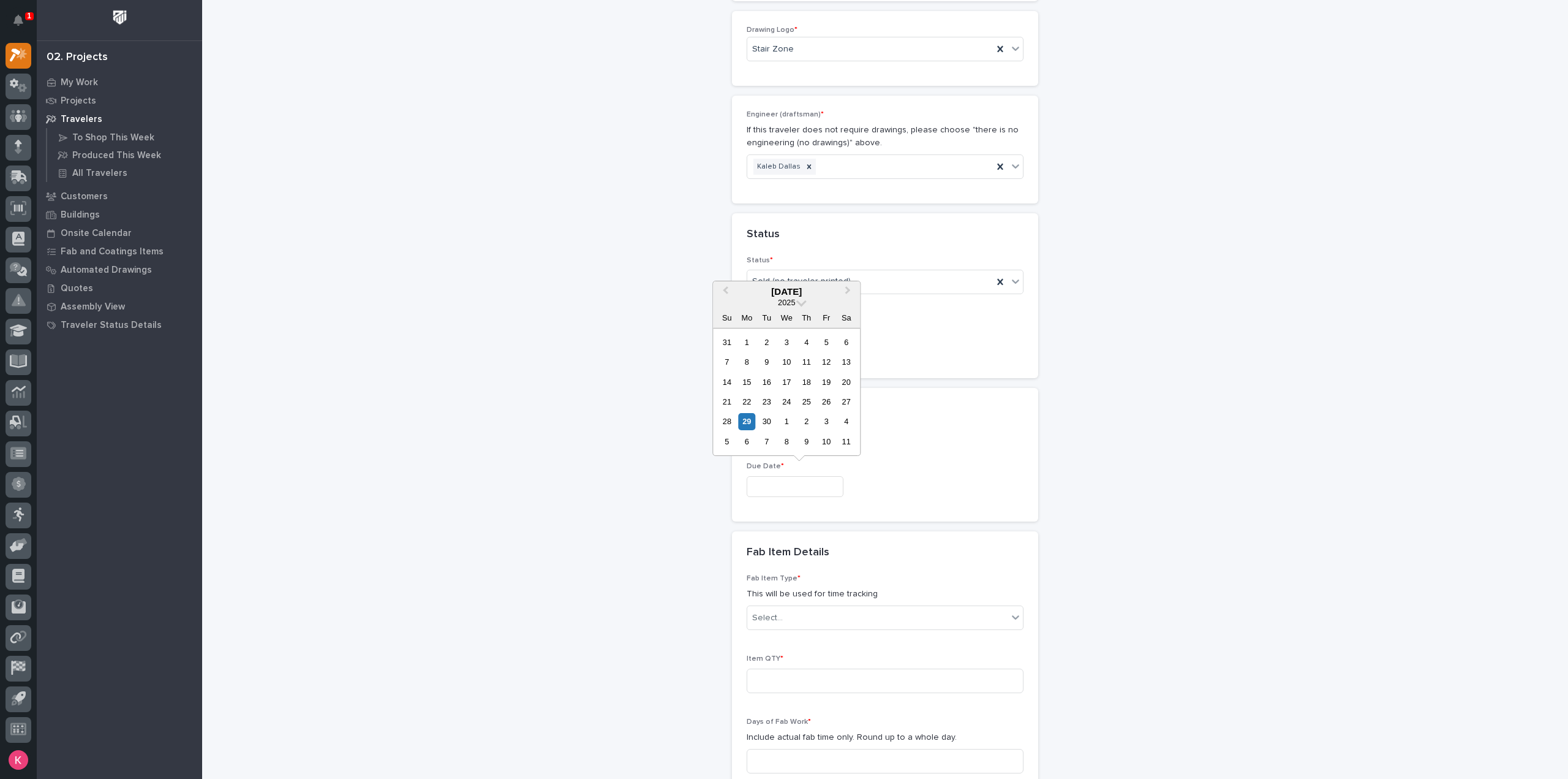
click at [792, 485] on input "text" at bounding box center [795, 486] width 97 height 21
click at [849, 289] on button "Next Month" at bounding box center [849, 292] width 20 height 20
click at [742, 422] on div "27" at bounding box center [746, 421] width 16 height 16
type input "**********"
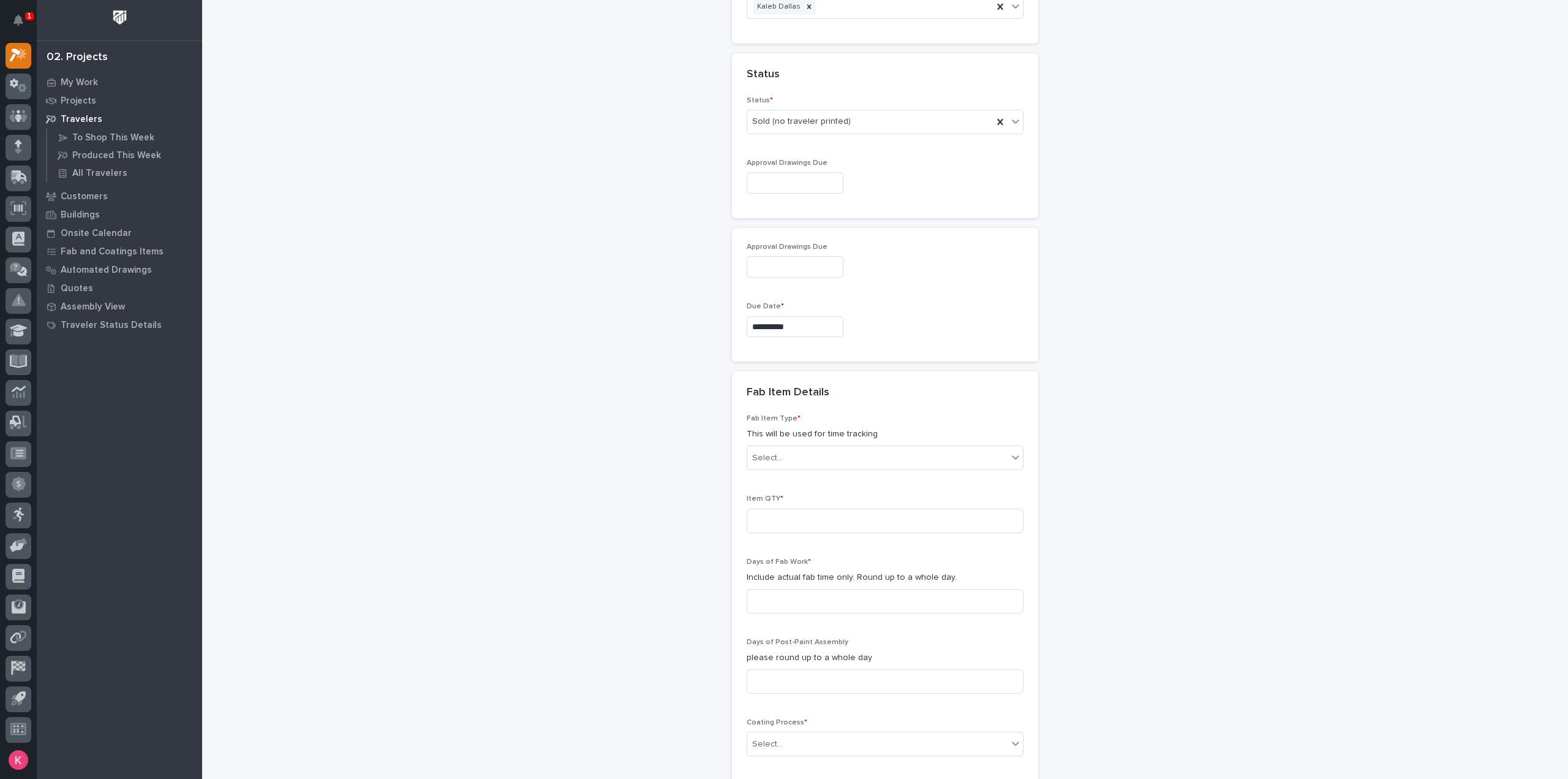
scroll to position [1046, 0]
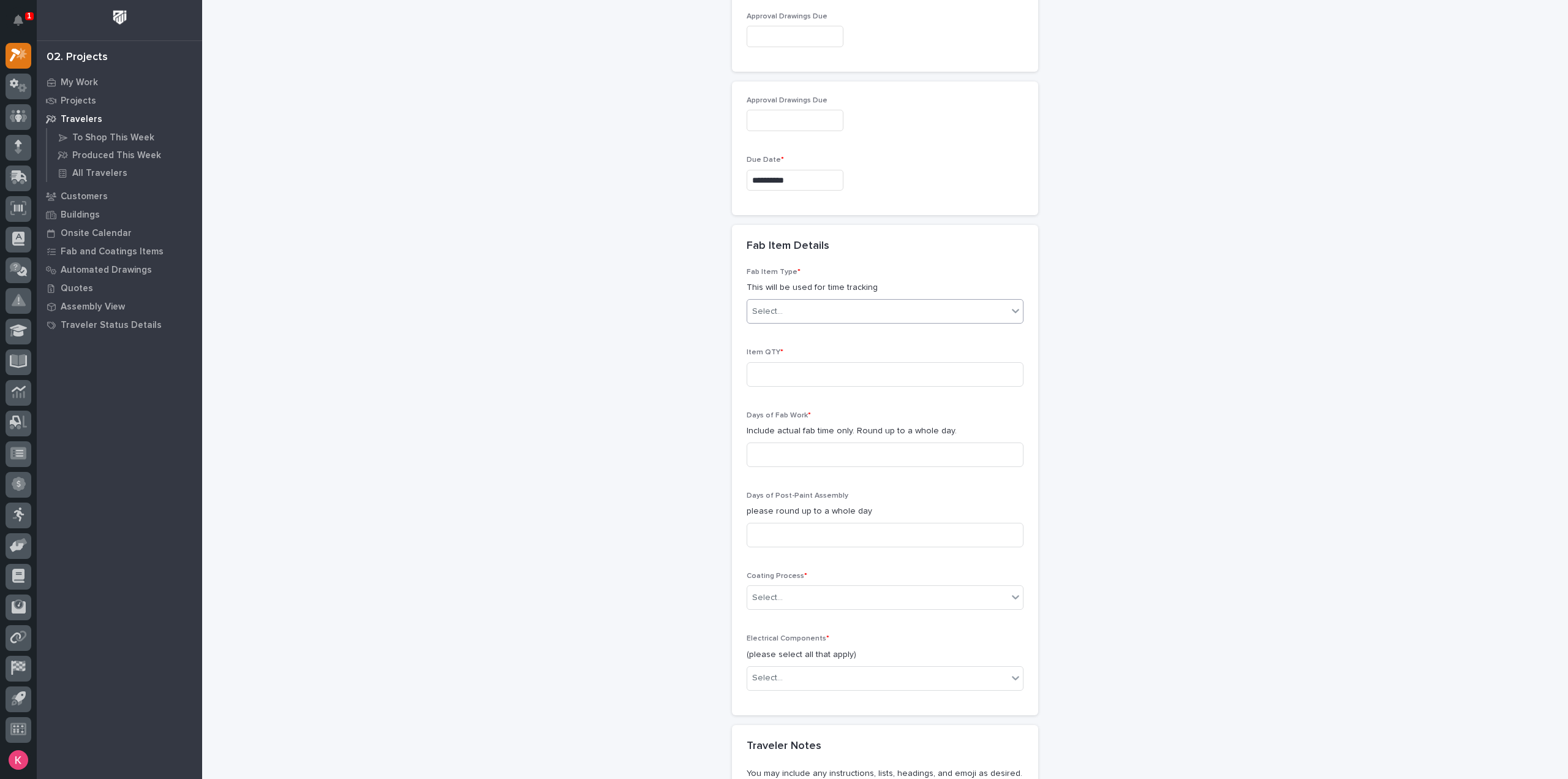
click at [835, 312] on div "Select..." at bounding box center [878, 311] width 260 height 20
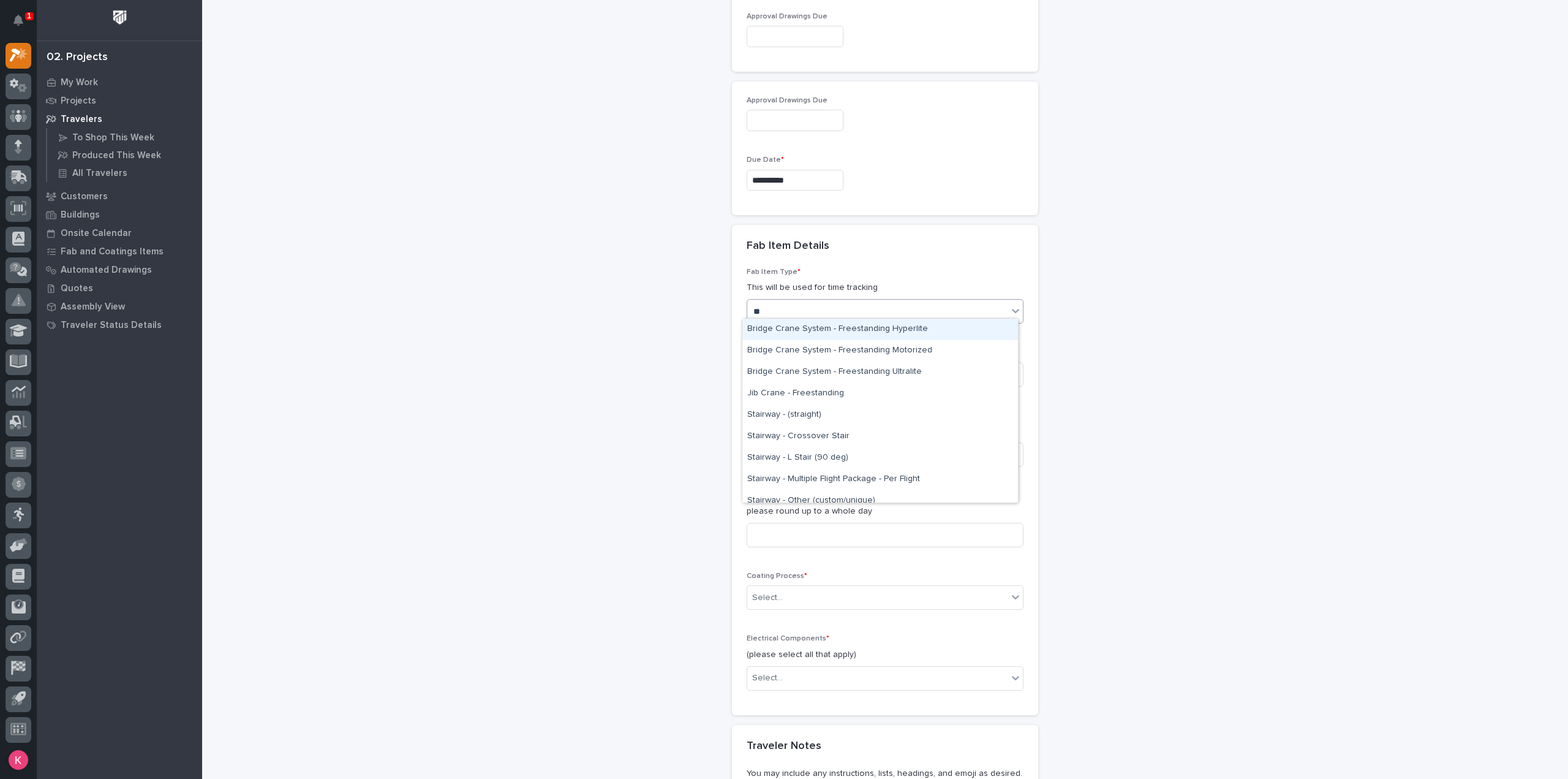
type input "***"
click at [816, 416] on div "Stairway - (straight)" at bounding box center [880, 415] width 276 height 21
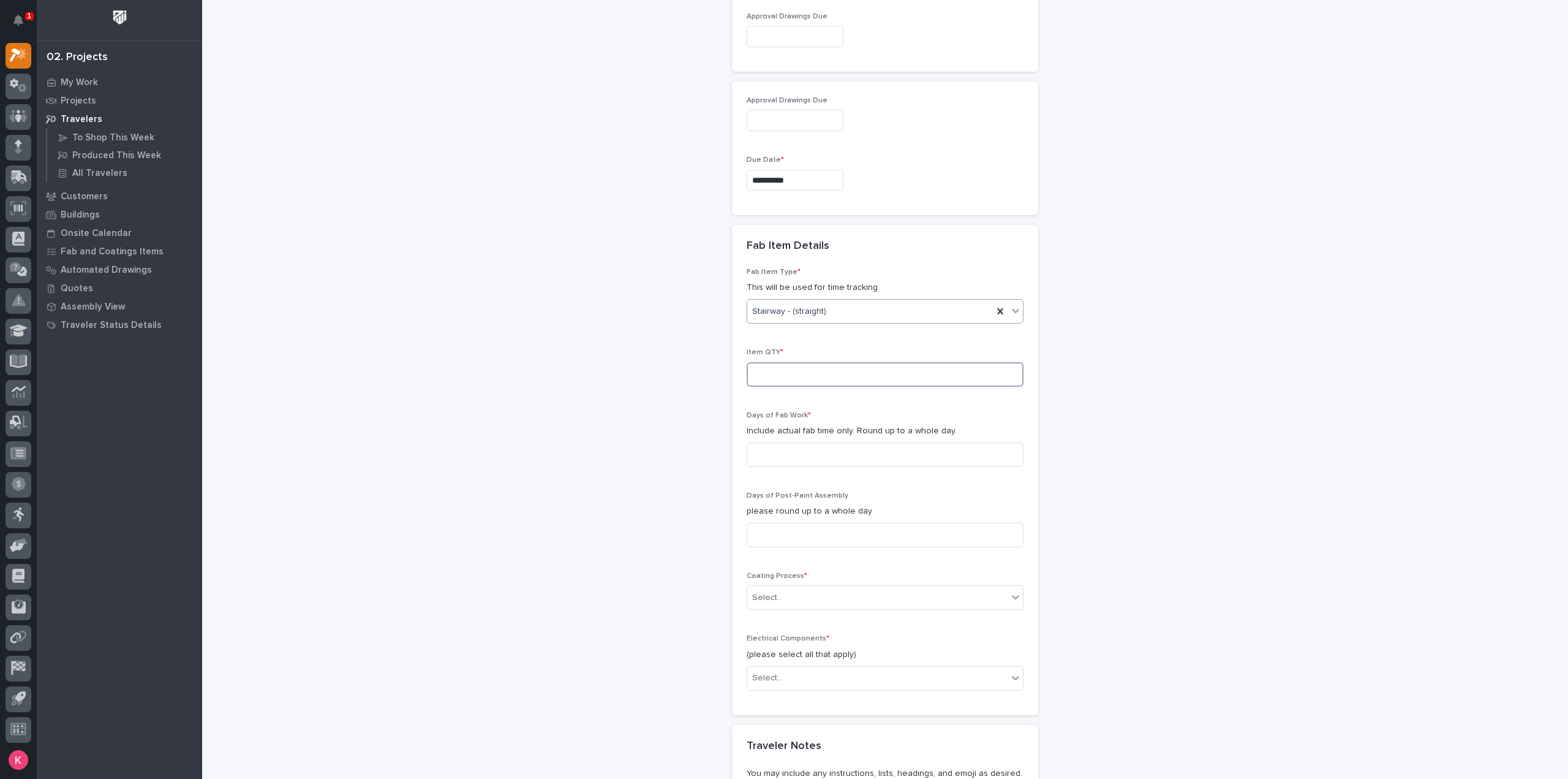
click at [822, 365] on input at bounding box center [885, 375] width 277 height 25
type input "1"
type input "3"
type input "0"
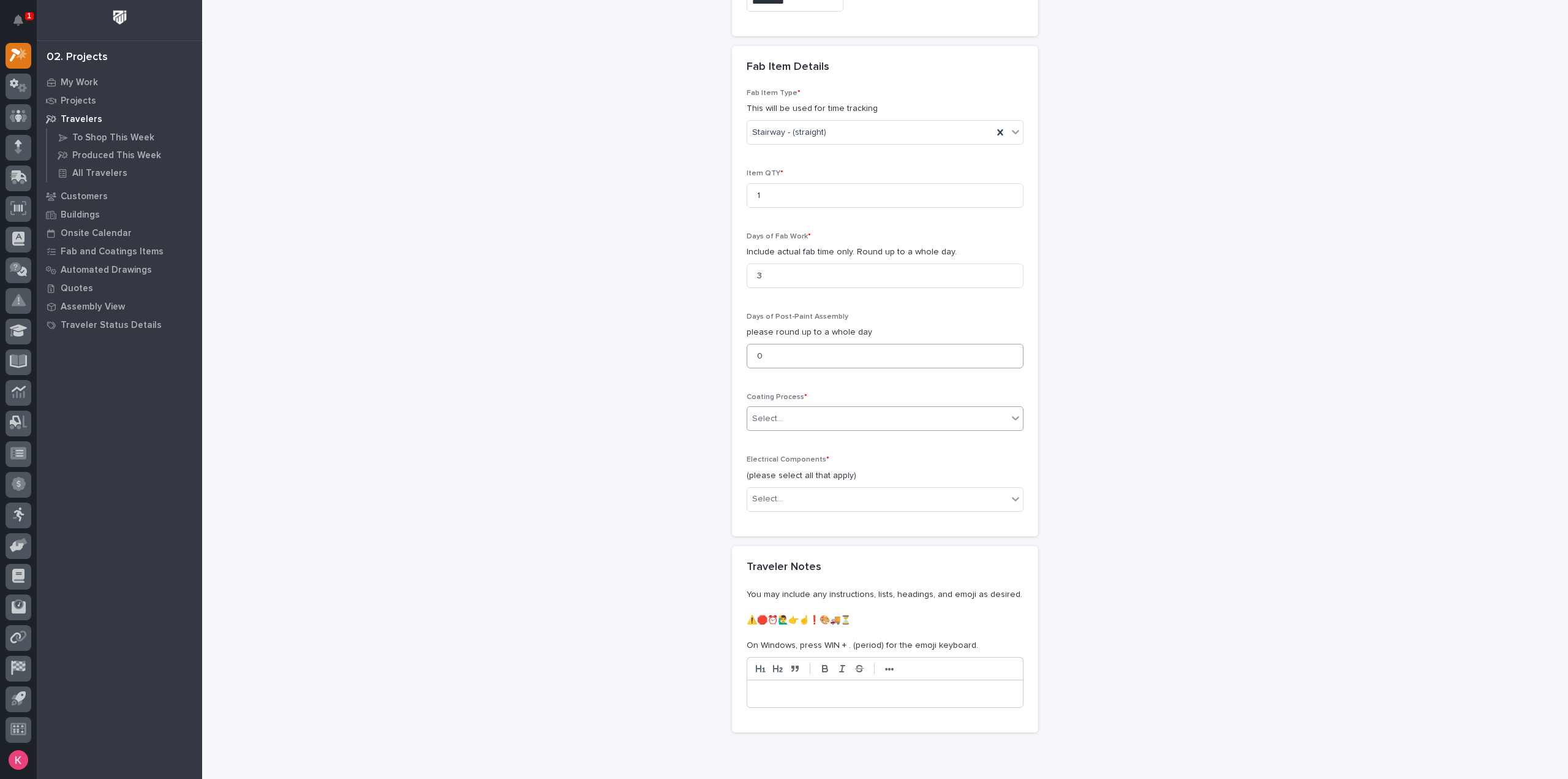
scroll to position [1229, 0]
click at [871, 404] on div "Select..." at bounding box center [878, 414] width 260 height 20
click at [826, 456] on div "In-House Paint/Powder" at bounding box center [880, 453] width 276 height 21
click at [824, 484] on div "Select..." at bounding box center [878, 494] width 260 height 20
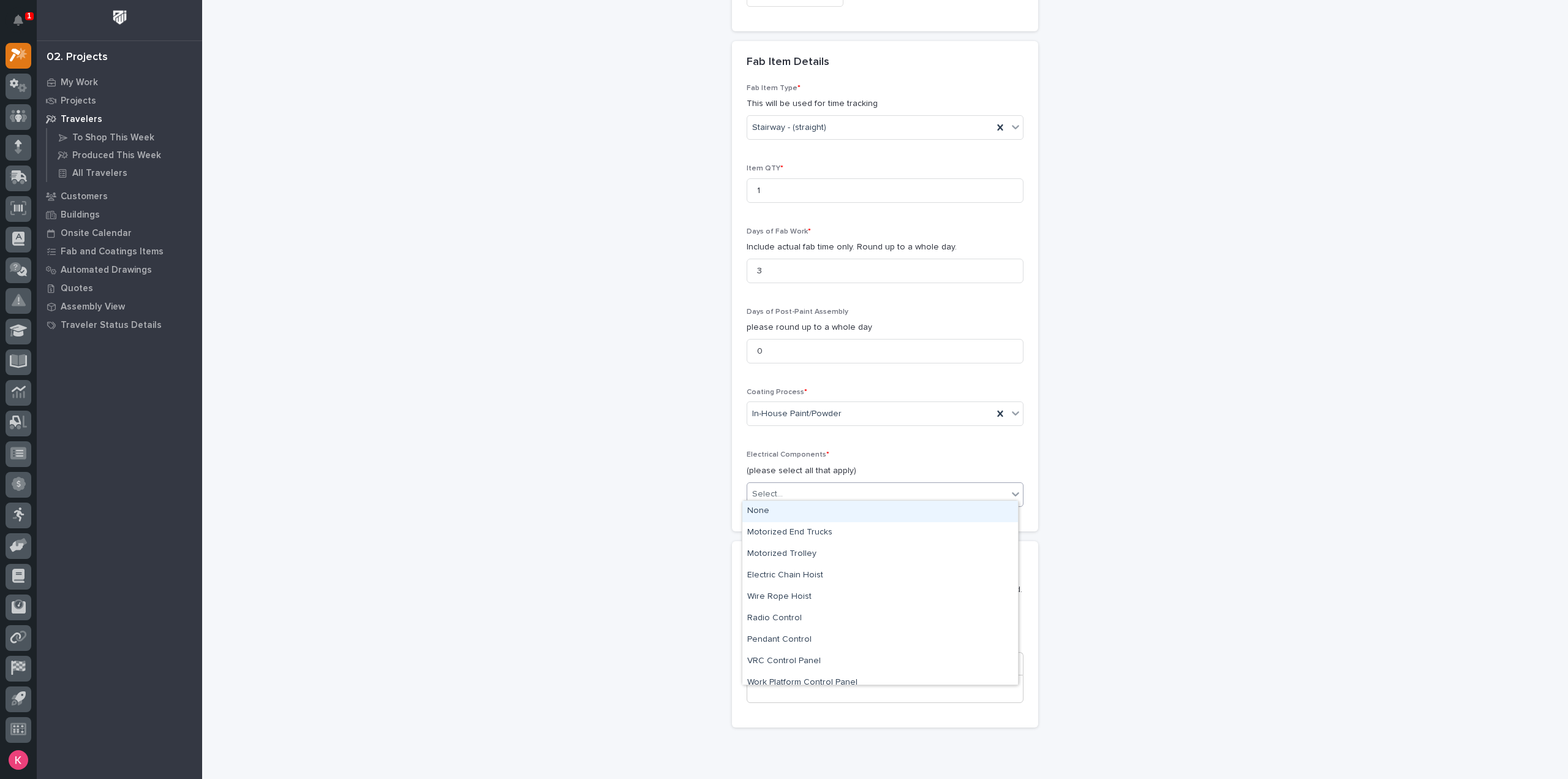
drag, startPoint x: 824, startPoint y: 510, endPoint x: 823, endPoint y: 525, distance: 15.0
click at [824, 510] on div "None" at bounding box center [880, 511] width 276 height 21
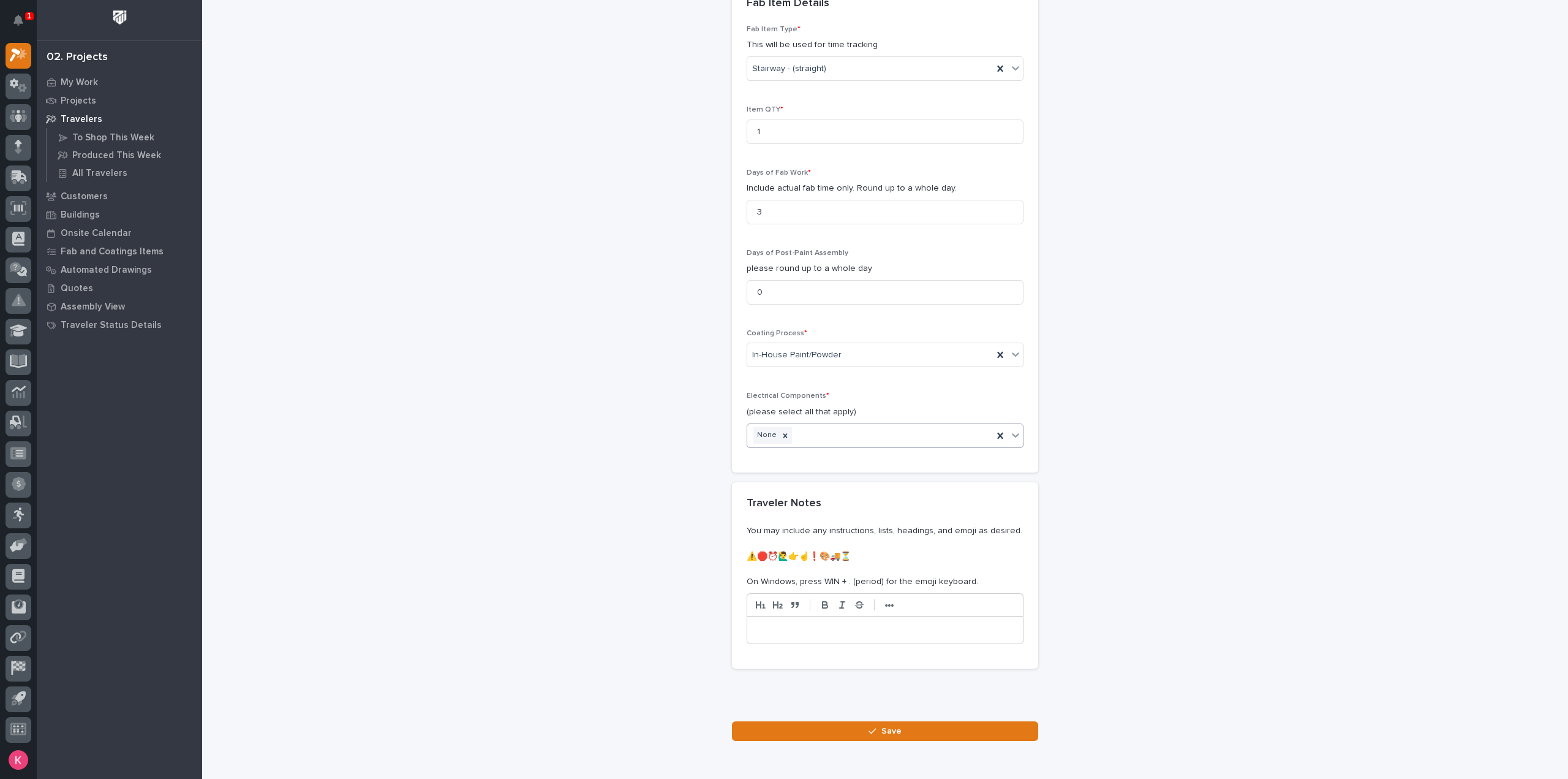
scroll to position [1340, 0]
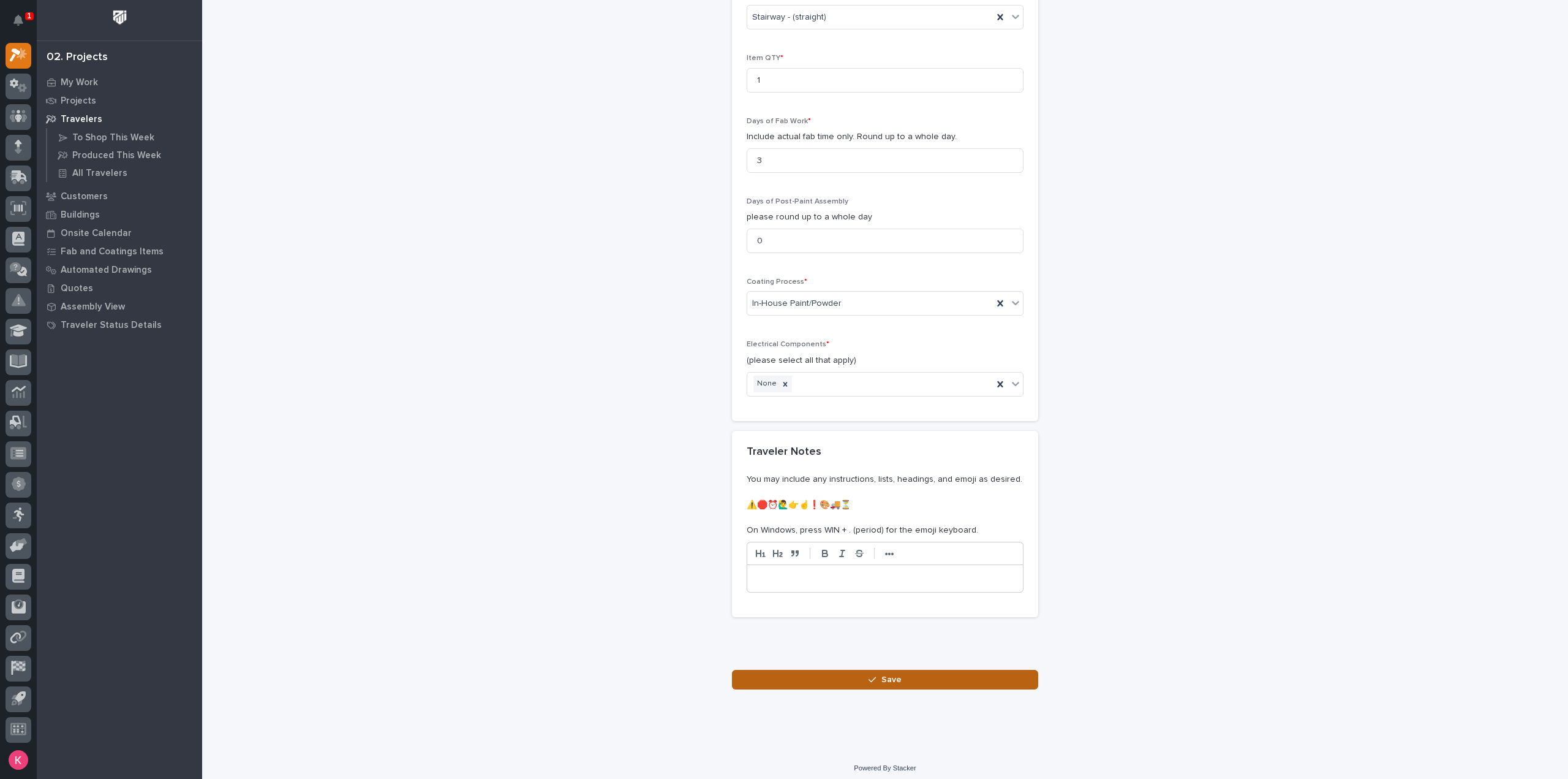
drag, startPoint x: 817, startPoint y: 669, endPoint x: 822, endPoint y: 676, distance: 8.6
click at [818, 670] on button "Save" at bounding box center [885, 680] width 306 height 20
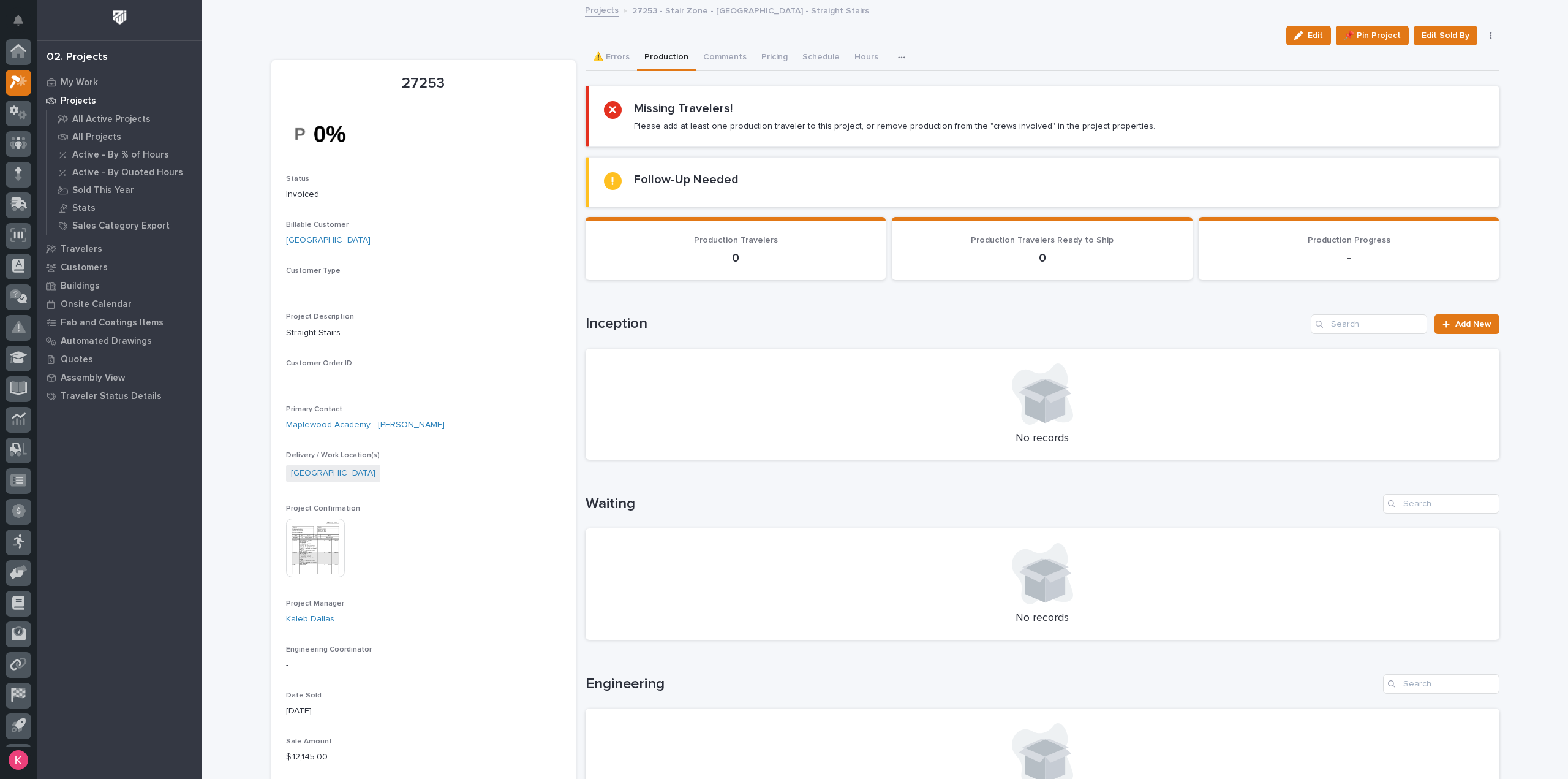
scroll to position [27, 0]
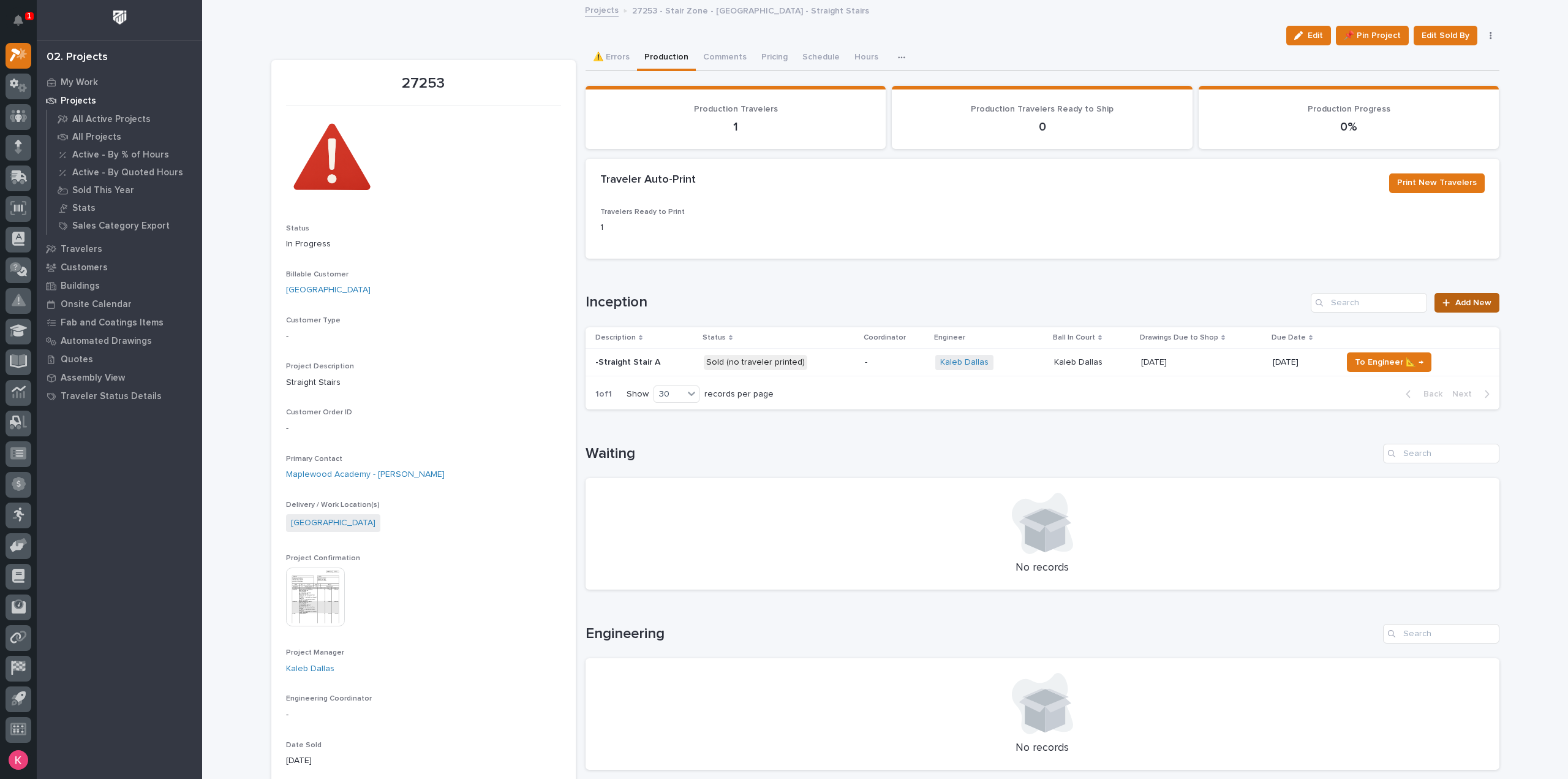
click at [1469, 302] on span "Add New" at bounding box center [1474, 302] width 36 height 8
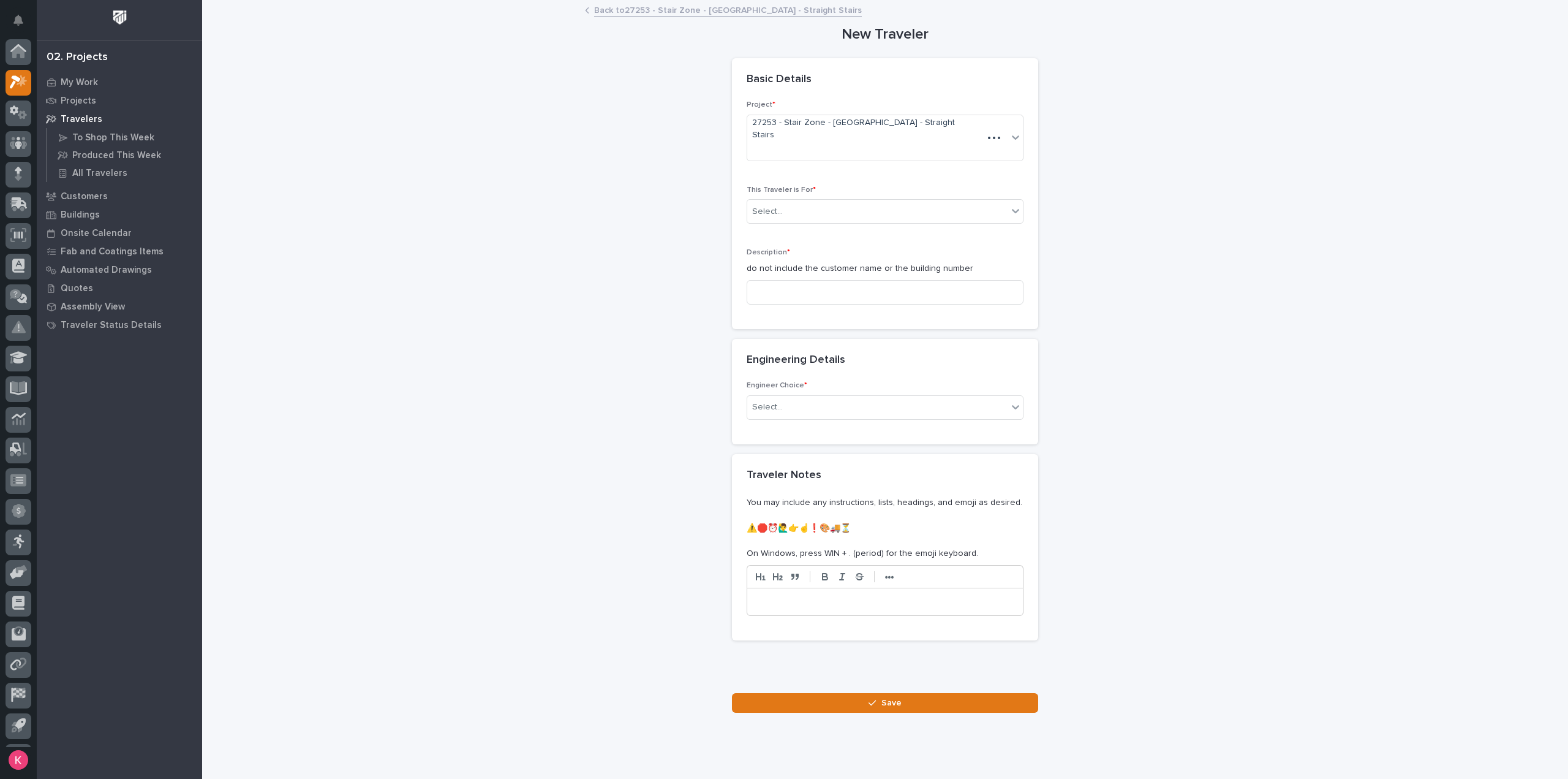
scroll to position [27, 0]
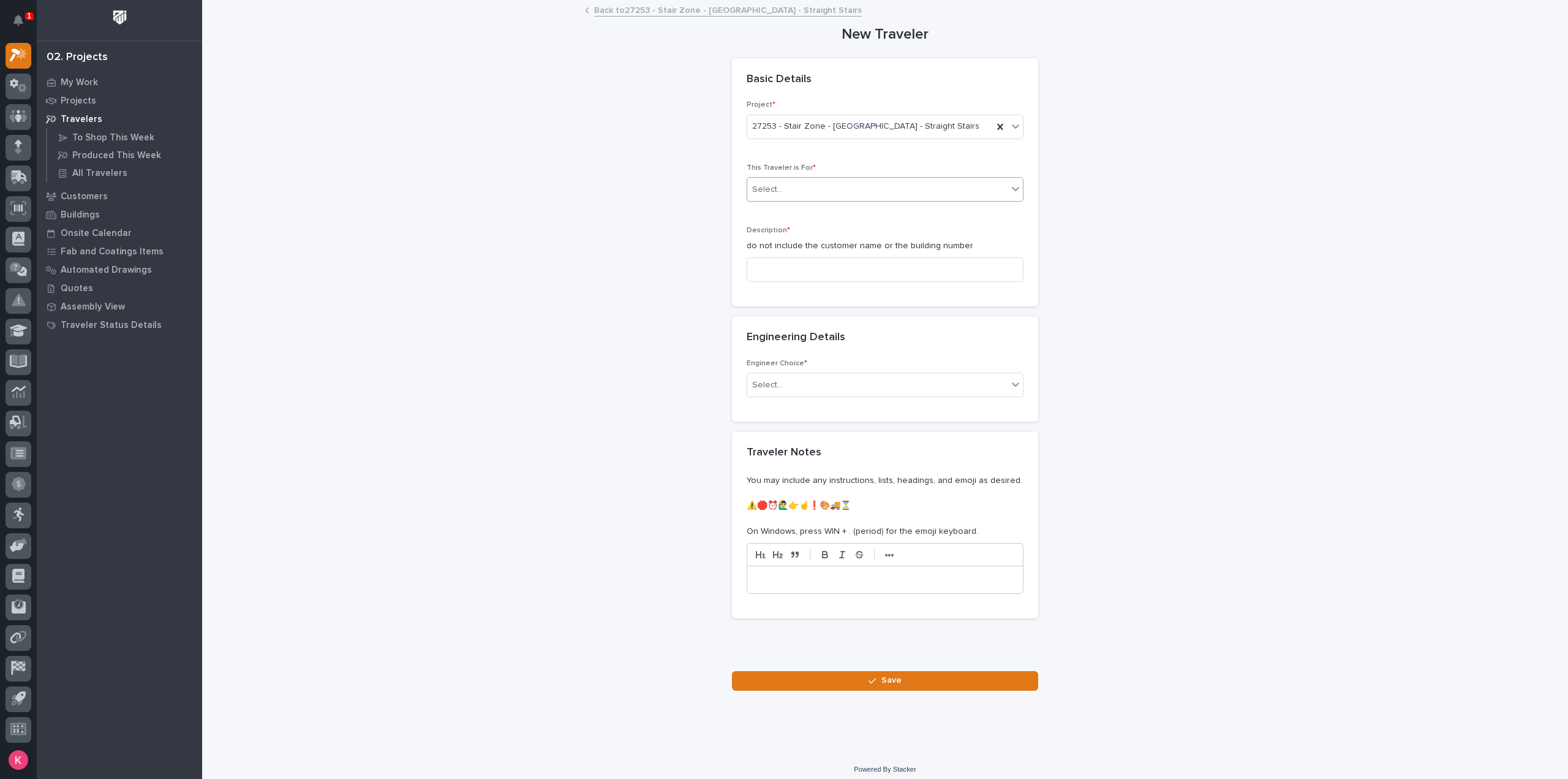
click at [824, 188] on div "Select..." at bounding box center [878, 189] width 260 height 20
click at [810, 216] on div "Production" at bounding box center [880, 211] width 276 height 21
click at [799, 263] on input at bounding box center [885, 270] width 277 height 25
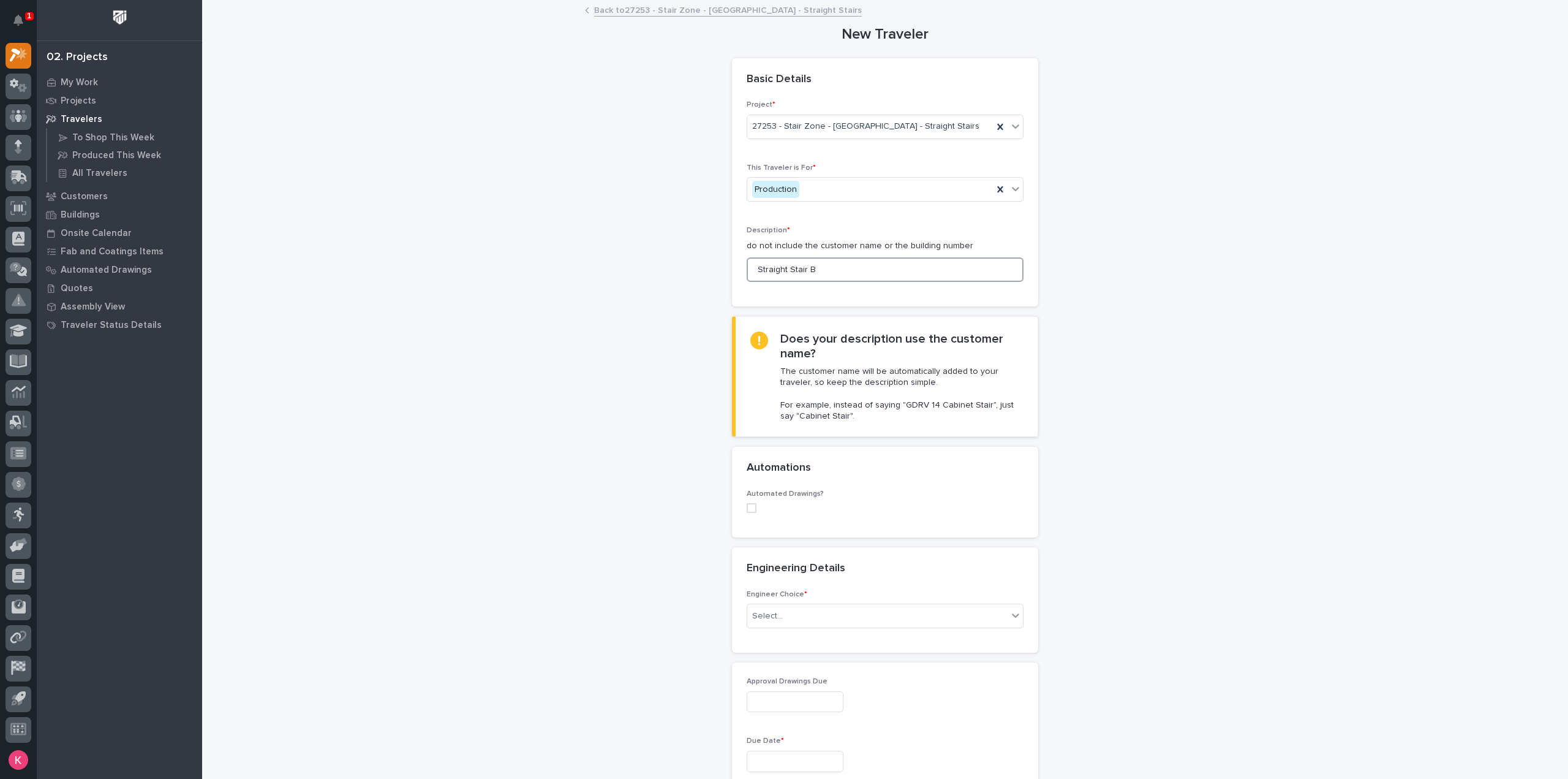
click at [748, 505] on span at bounding box center [751, 508] width 10 height 10
type input "Straight Stair B"
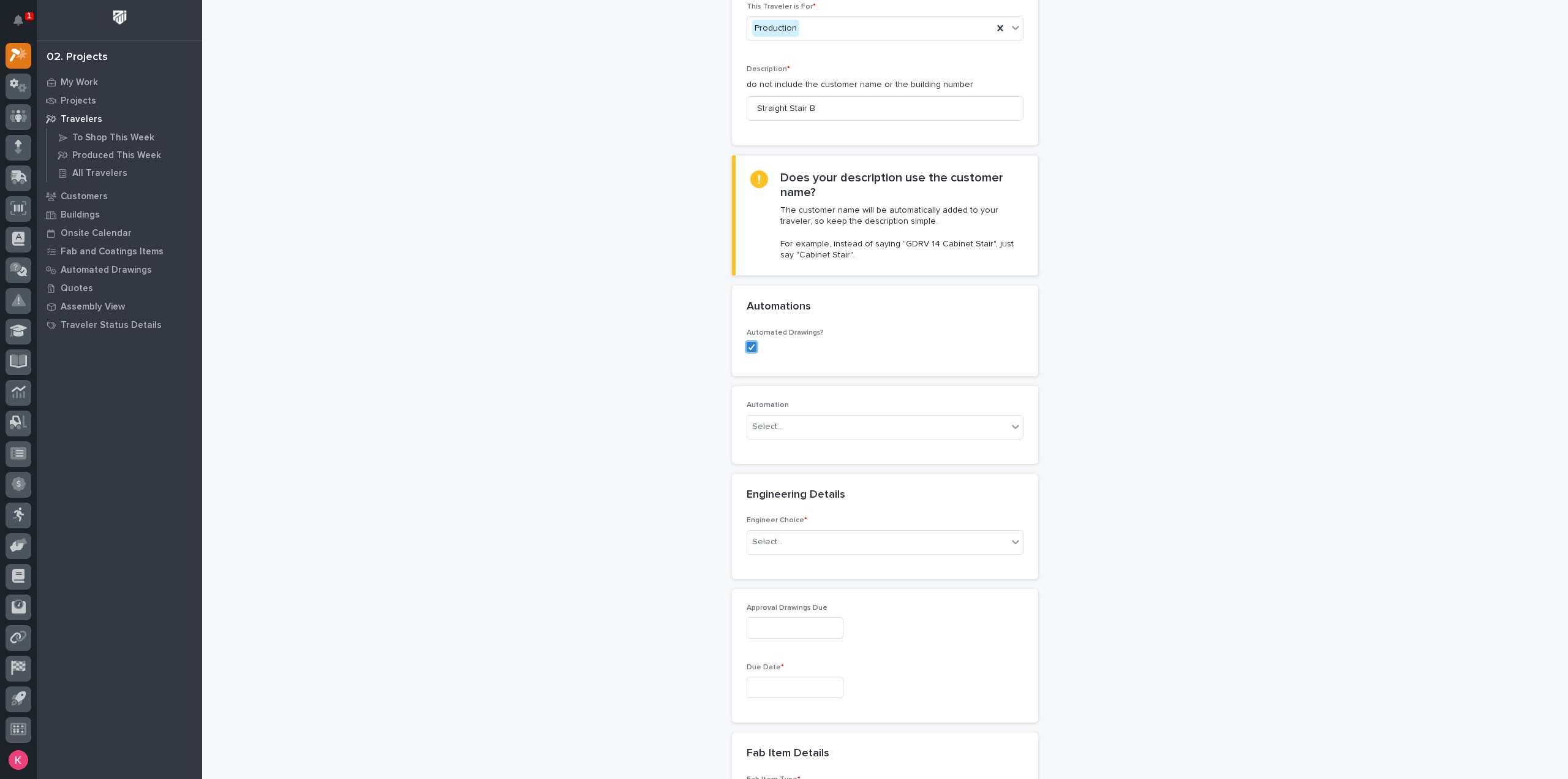
scroll to position [184, 0]
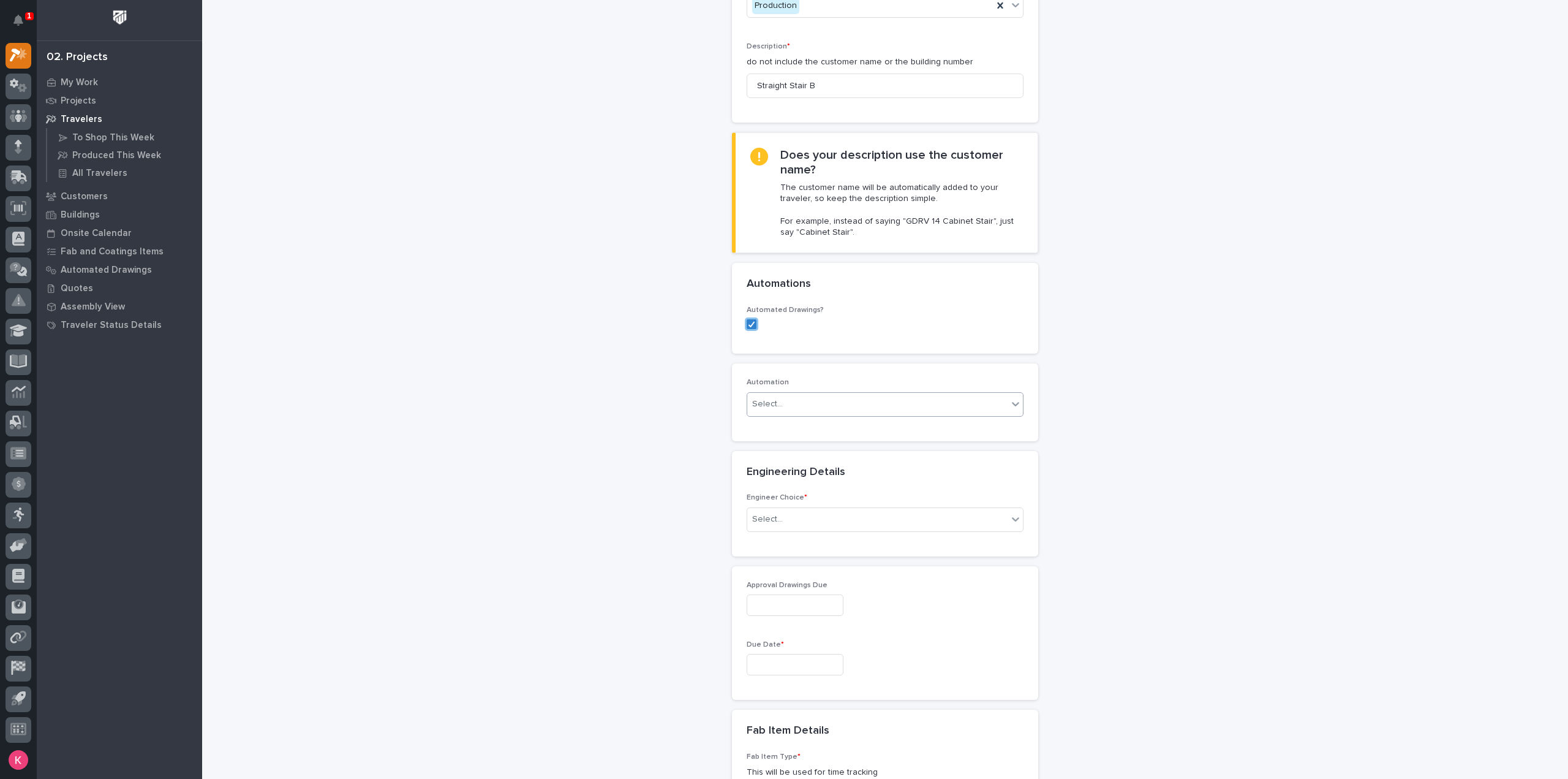
click at [827, 413] on div "Select..." at bounding box center [885, 404] width 277 height 25
type input "*****"
click at [799, 430] on div "ST #41861" at bounding box center [880, 426] width 276 height 21
click at [815, 521] on div "Select..." at bounding box center [878, 519] width 260 height 20
click at [811, 541] on div "There is no engineering (no drawings)" at bounding box center [880, 540] width 276 height 21
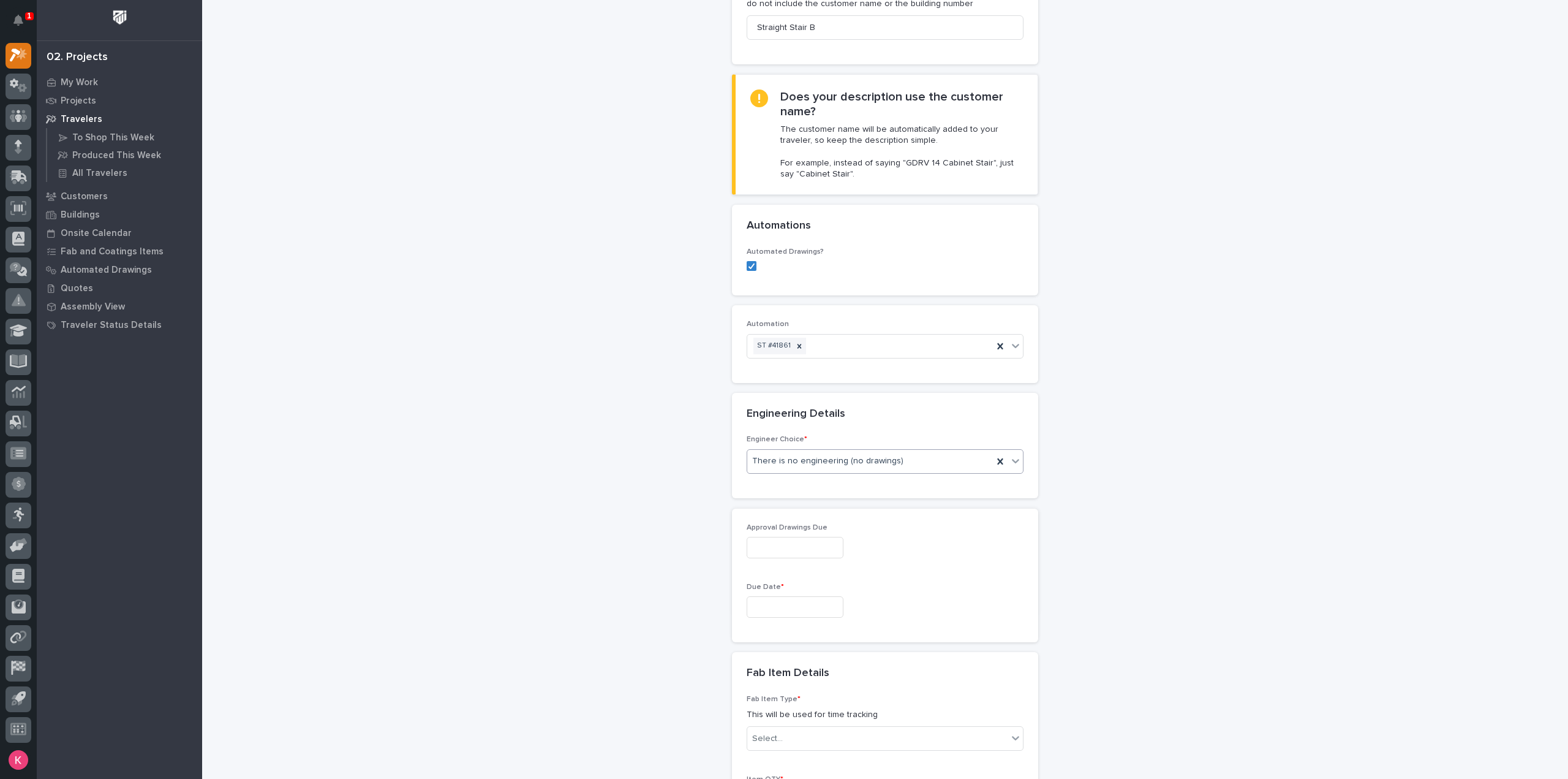
click at [808, 551] on div "Status" at bounding box center [885, 529] width 306 height 43
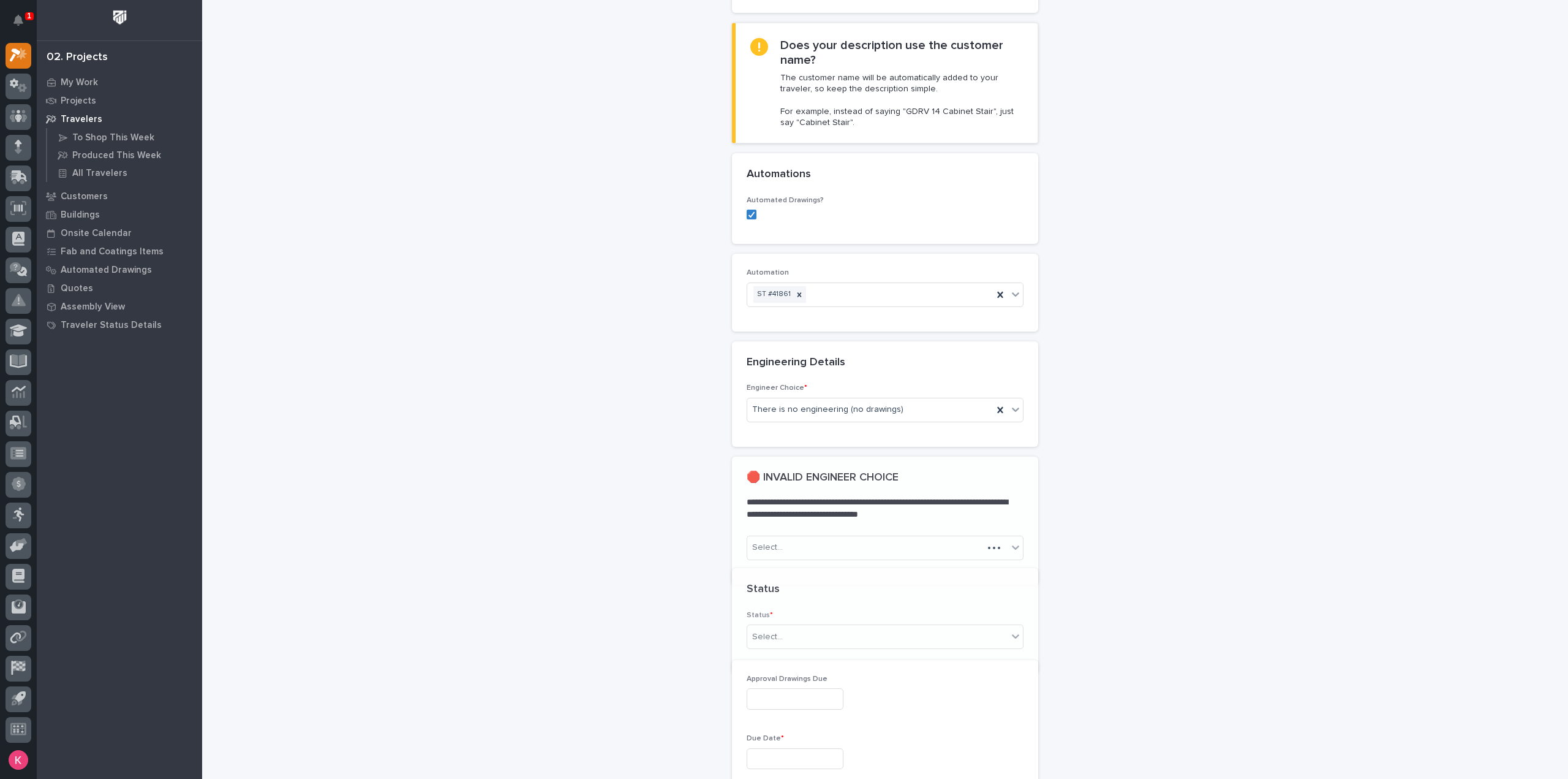
scroll to position [310, 0]
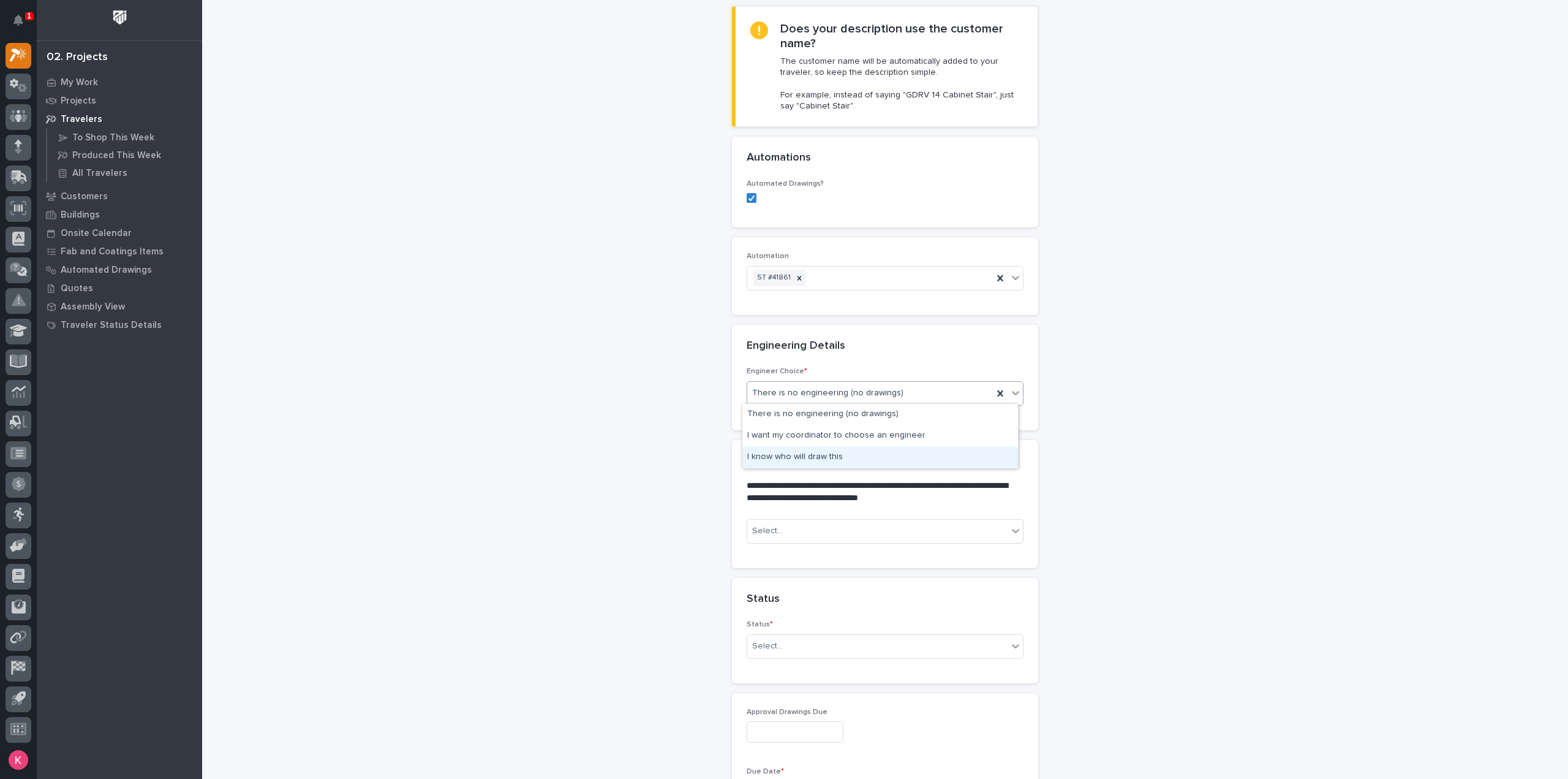
click at [843, 456] on div "I know who will draw this" at bounding box center [880, 457] width 276 height 21
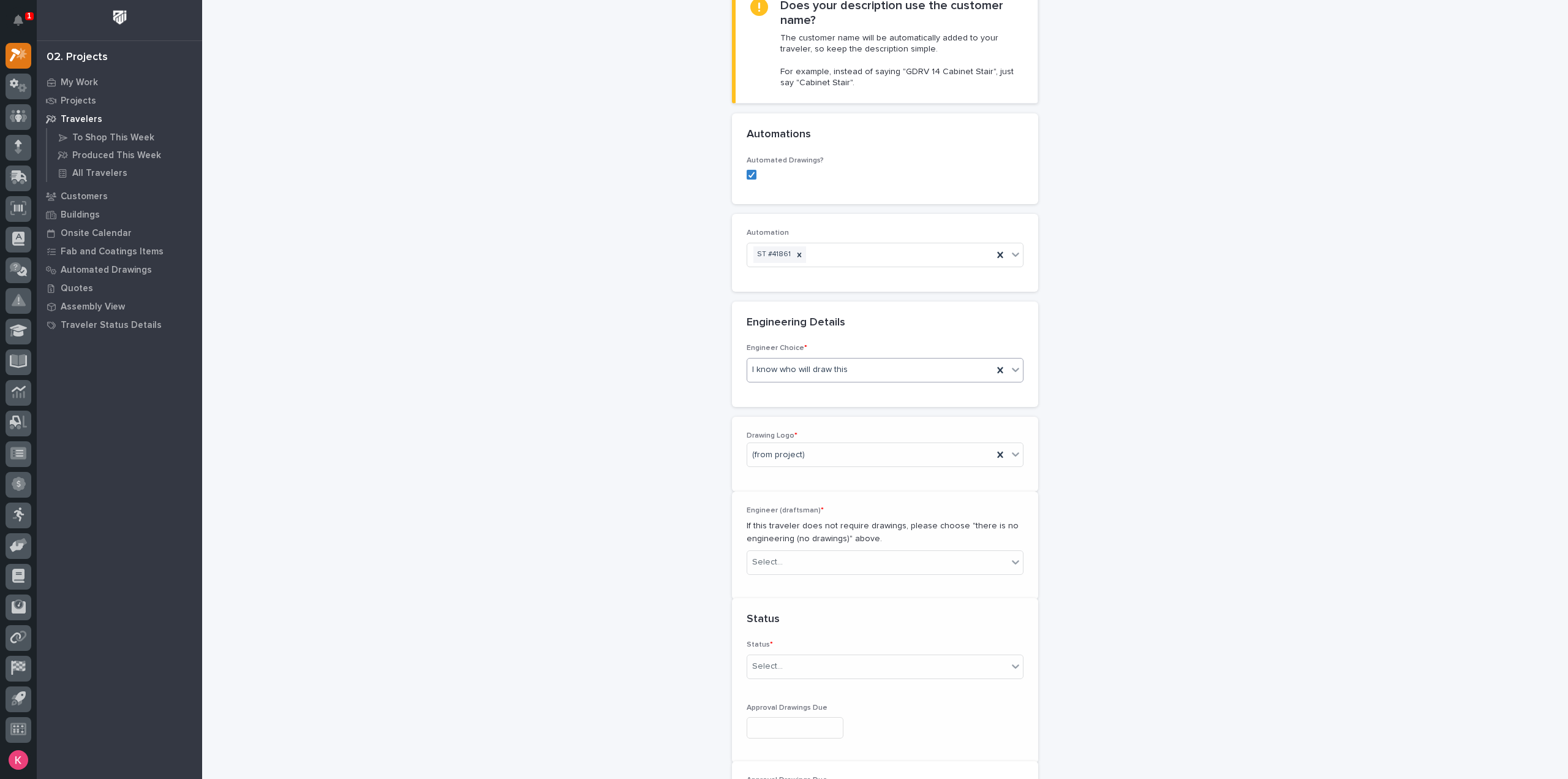
scroll to position [371, 0]
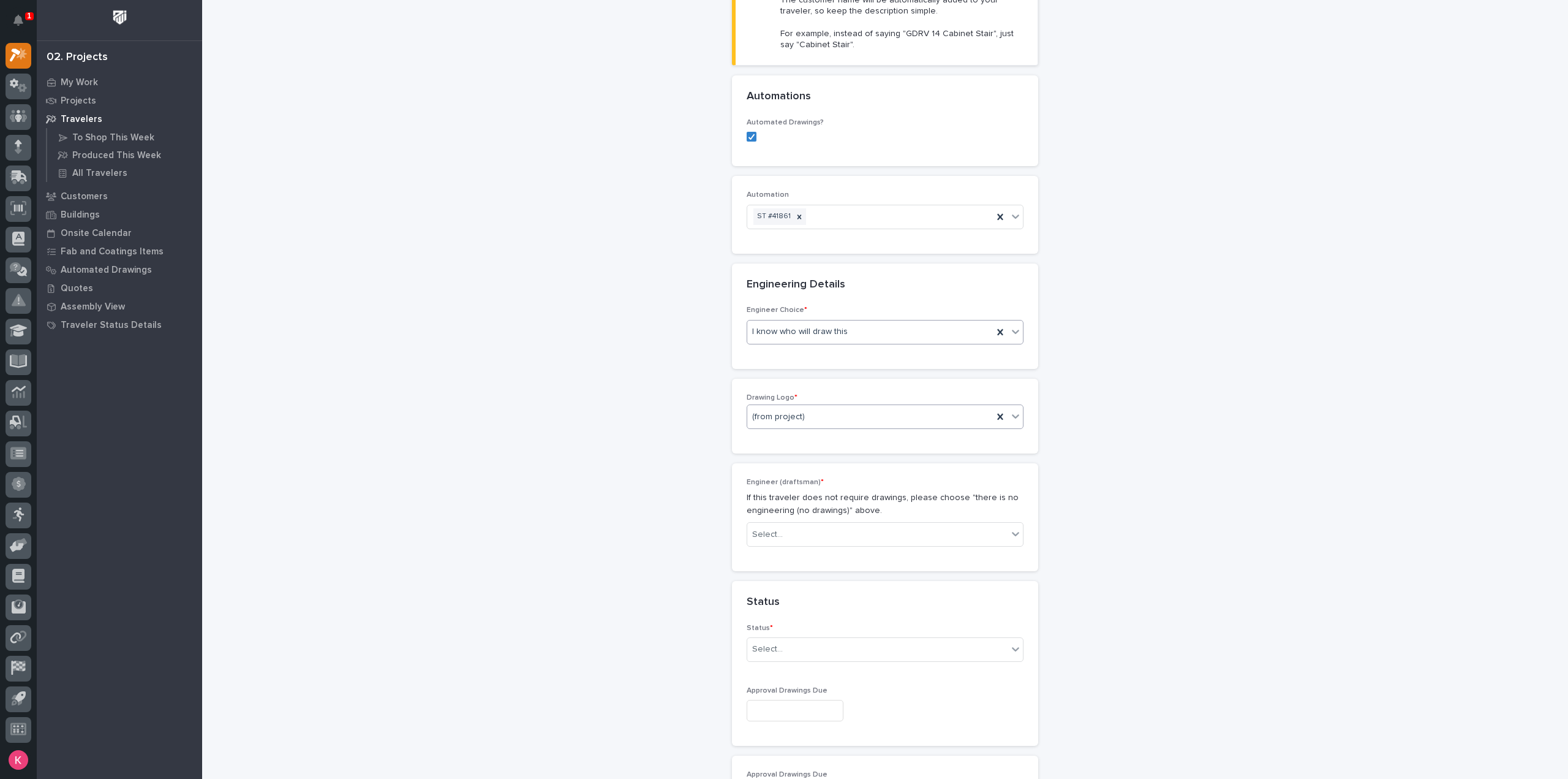
click at [816, 413] on div "(from project)" at bounding box center [870, 417] width 246 height 20
click at [798, 518] on div "Stair Zone" at bounding box center [880, 523] width 276 height 21
click at [796, 525] on div "Select..." at bounding box center [878, 535] width 260 height 20
type input "*****"
click at [785, 559] on div "Kaleb Dallas" at bounding box center [880, 554] width 276 height 21
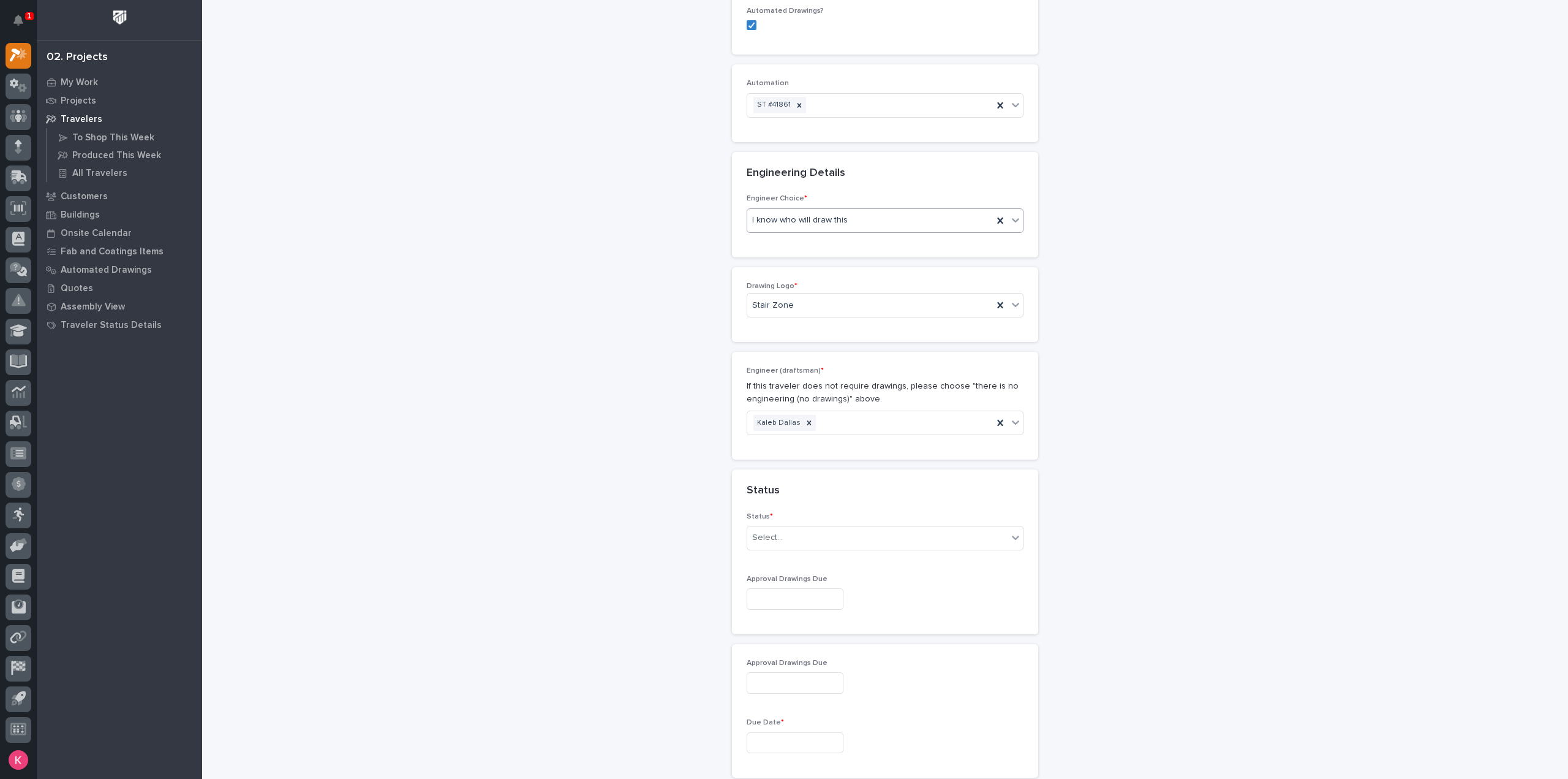
scroll to position [494, 0]
click at [846, 518] on div "Select..." at bounding box center [878, 526] width 260 height 20
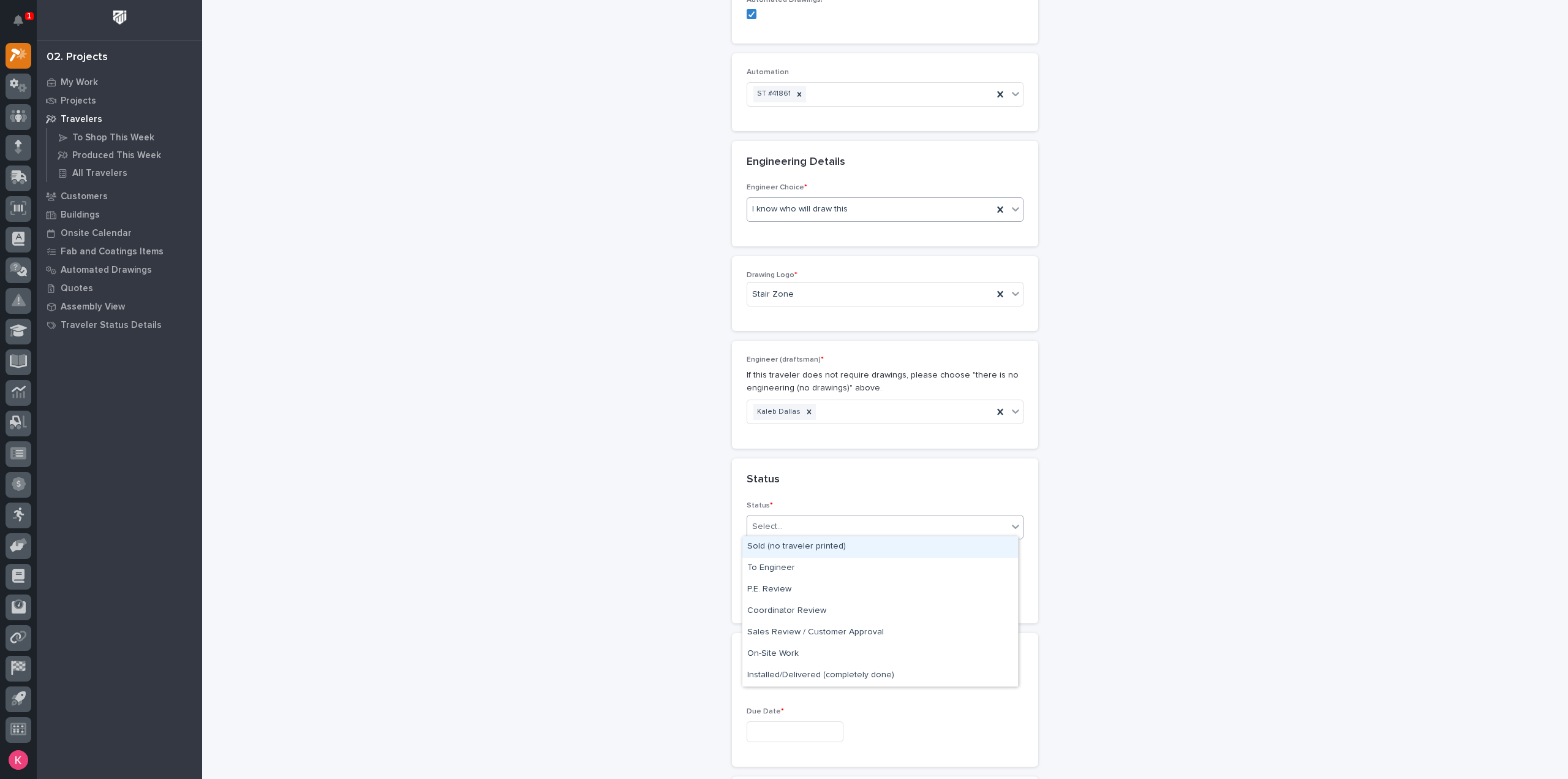
drag, startPoint x: 835, startPoint y: 548, endPoint x: 833, endPoint y: 562, distance: 14.1
click at [835, 548] on div "Sold (no traveler printed)" at bounding box center [880, 546] width 276 height 21
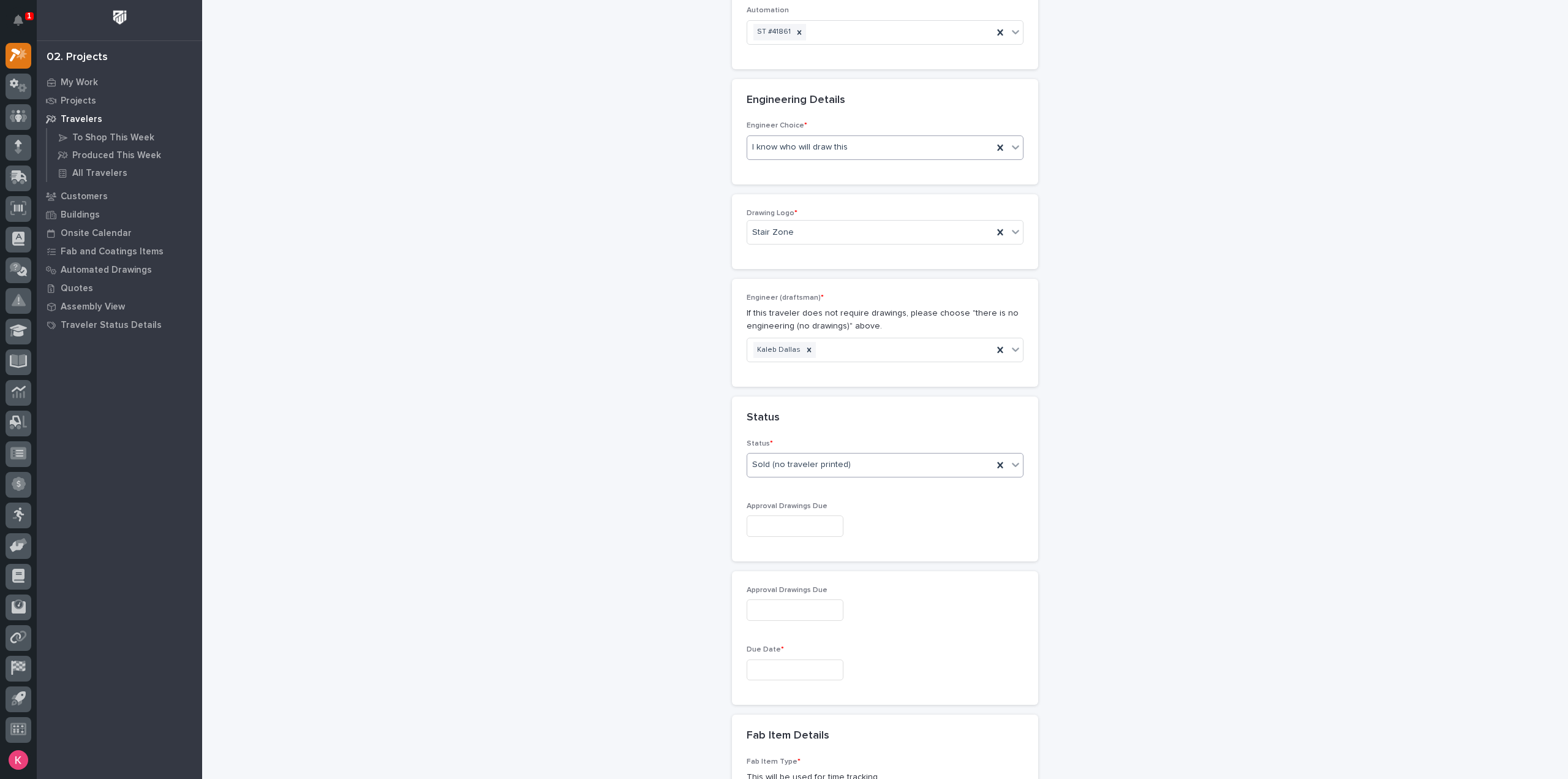
scroll to position [678, 0]
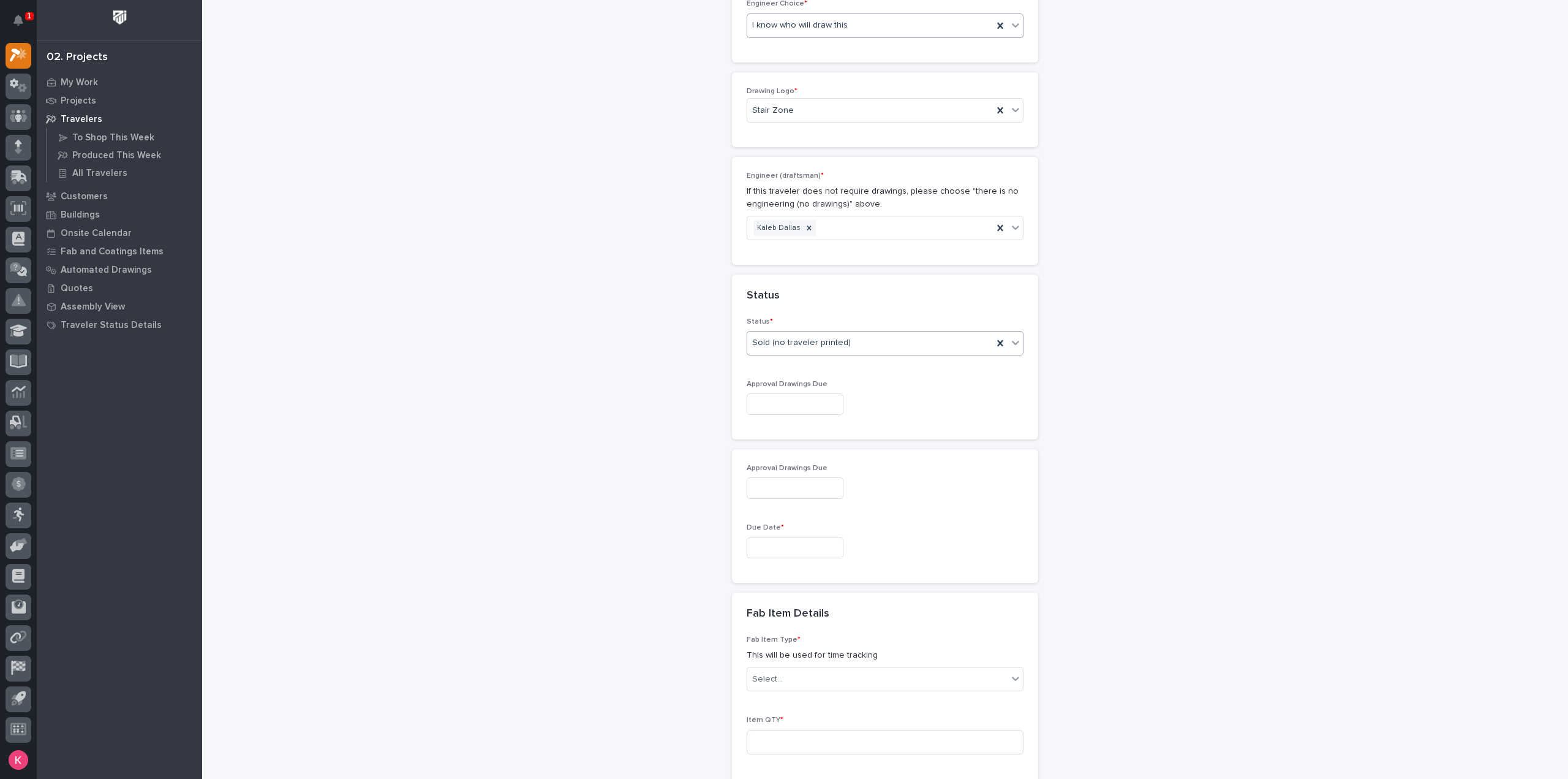
click at [807, 537] on input "text" at bounding box center [795, 548] width 97 height 21
click at [848, 355] on span "Next Month" at bounding box center [848, 352] width 0 height 16
click at [748, 480] on div "27" at bounding box center [746, 482] width 16 height 16
type input "**********"
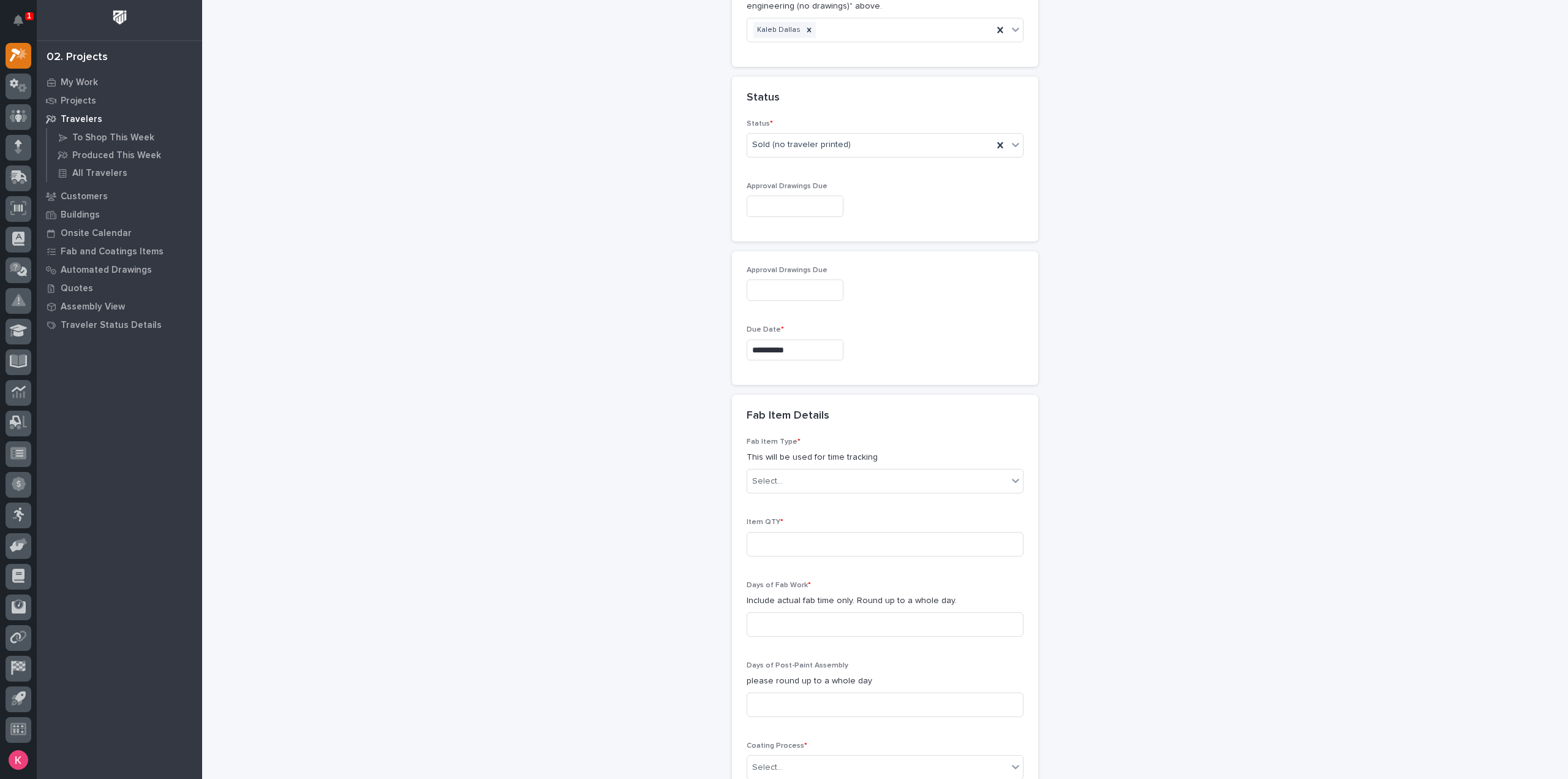
scroll to position [923, 0]
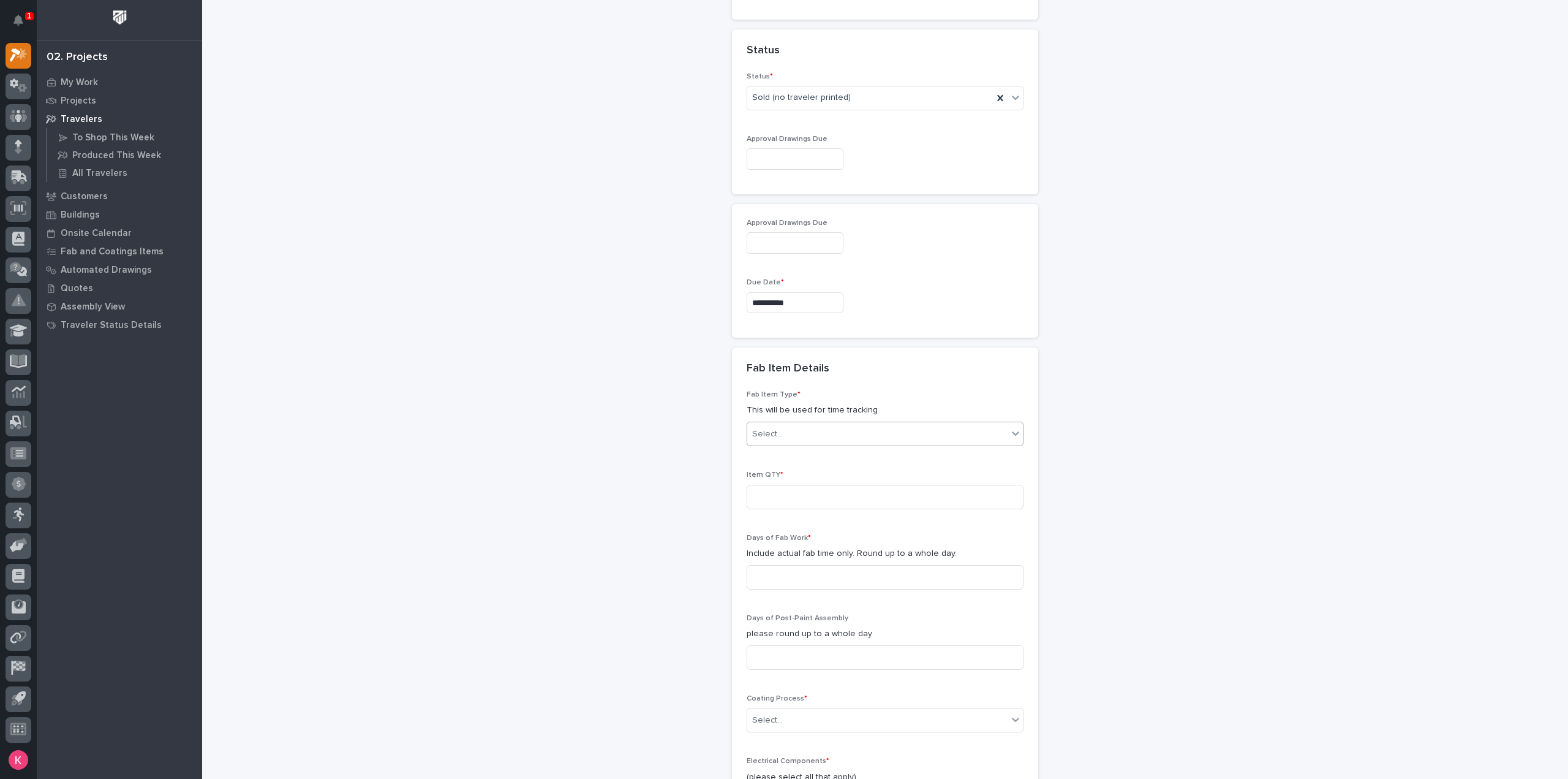
click at [831, 437] on div "Select..." at bounding box center [878, 434] width 260 height 20
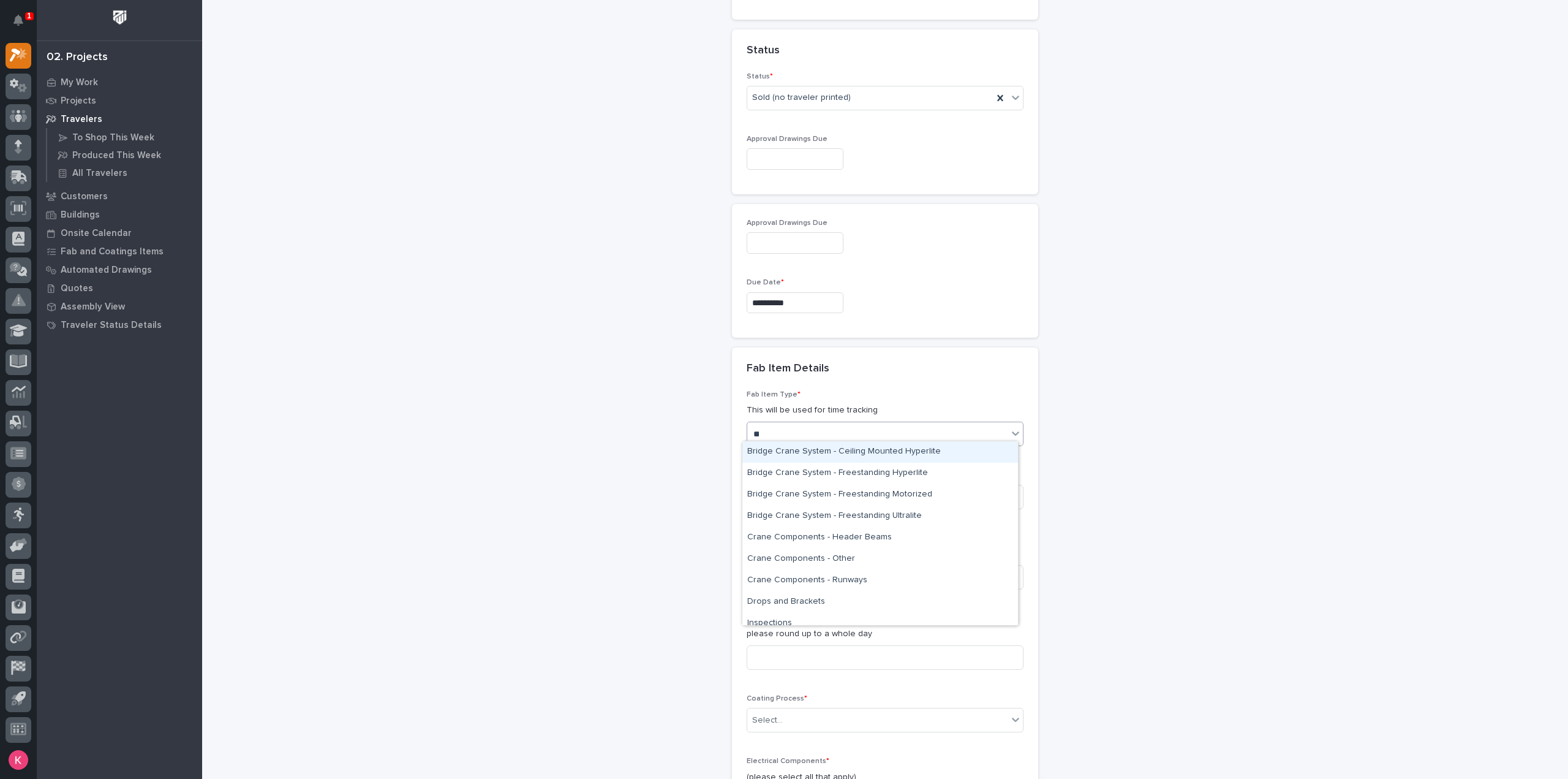
type input "***"
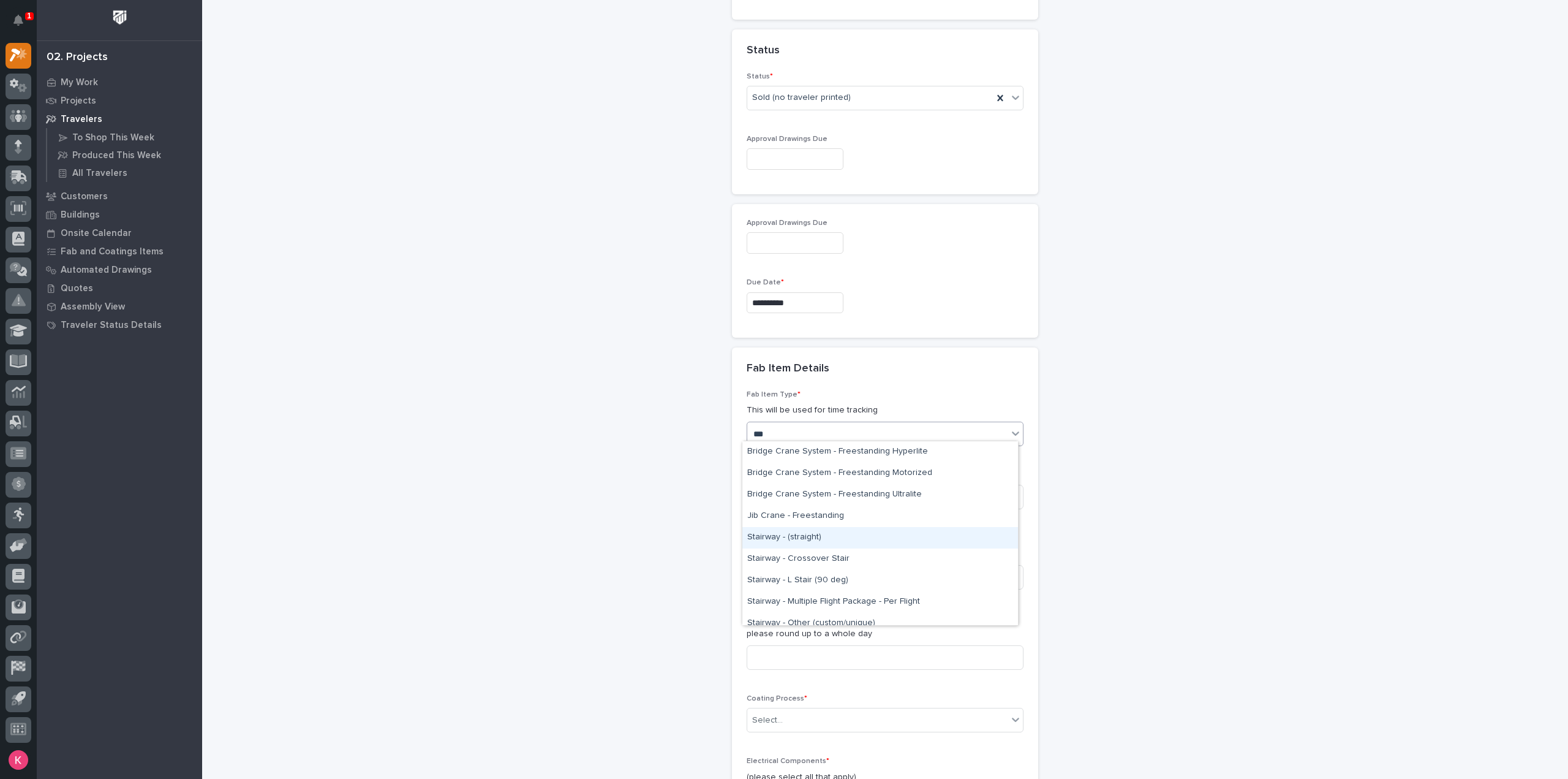
click at [821, 541] on div "Stairway - (straight)" at bounding box center [880, 537] width 276 height 21
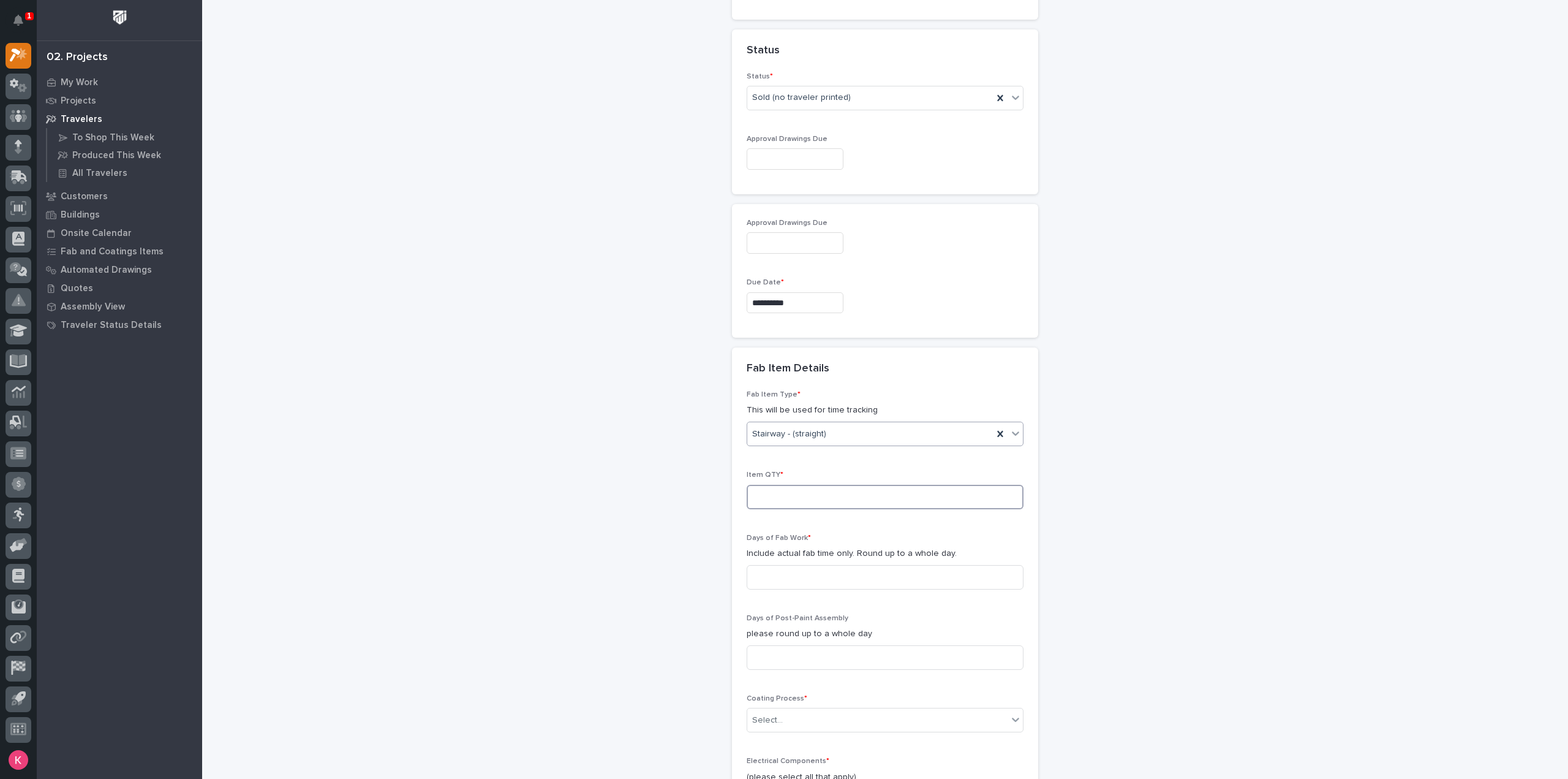
click at [834, 495] on input at bounding box center [885, 497] width 277 height 25
type input "1"
type input "3"
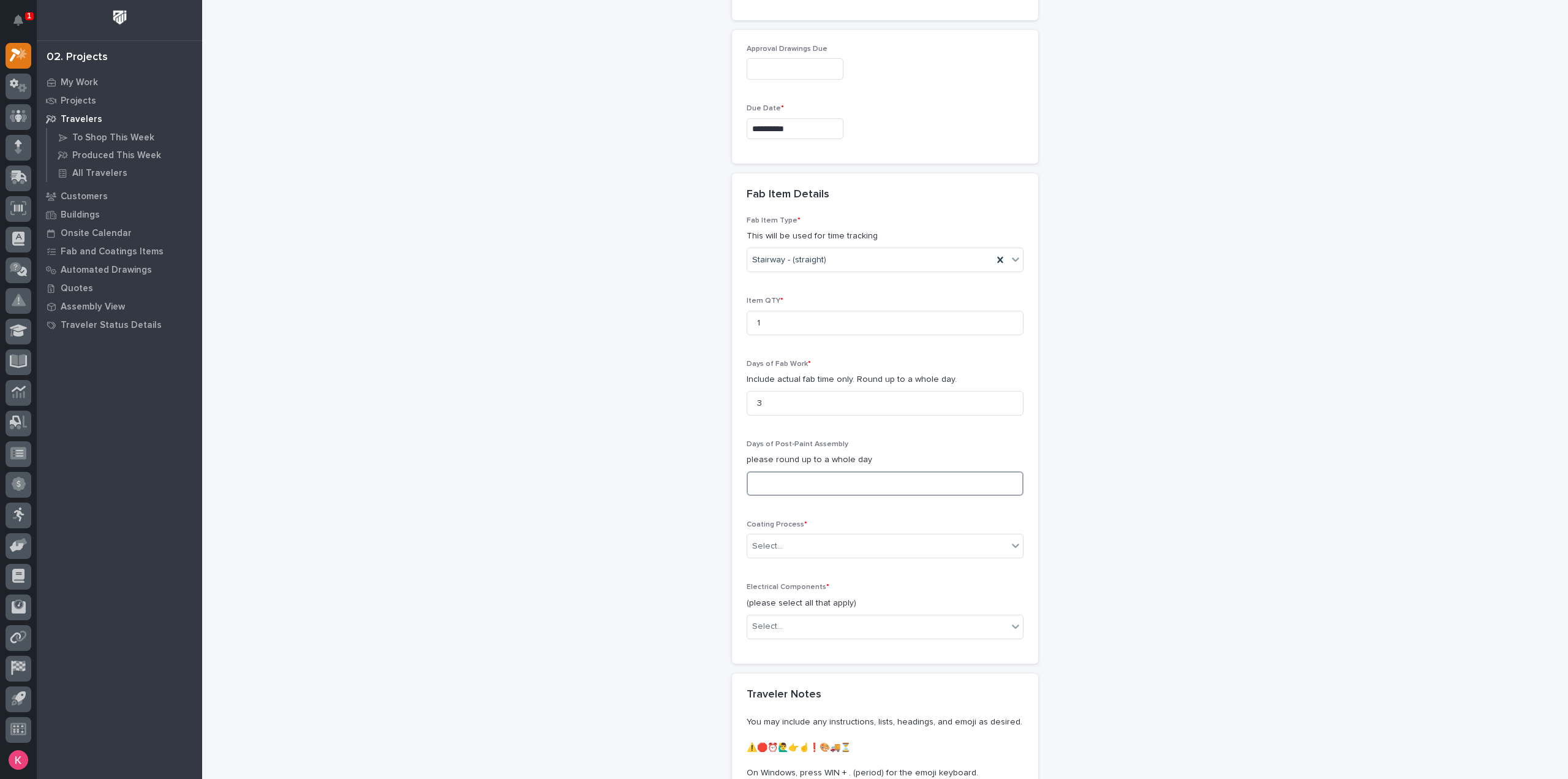
scroll to position [1168, 0]
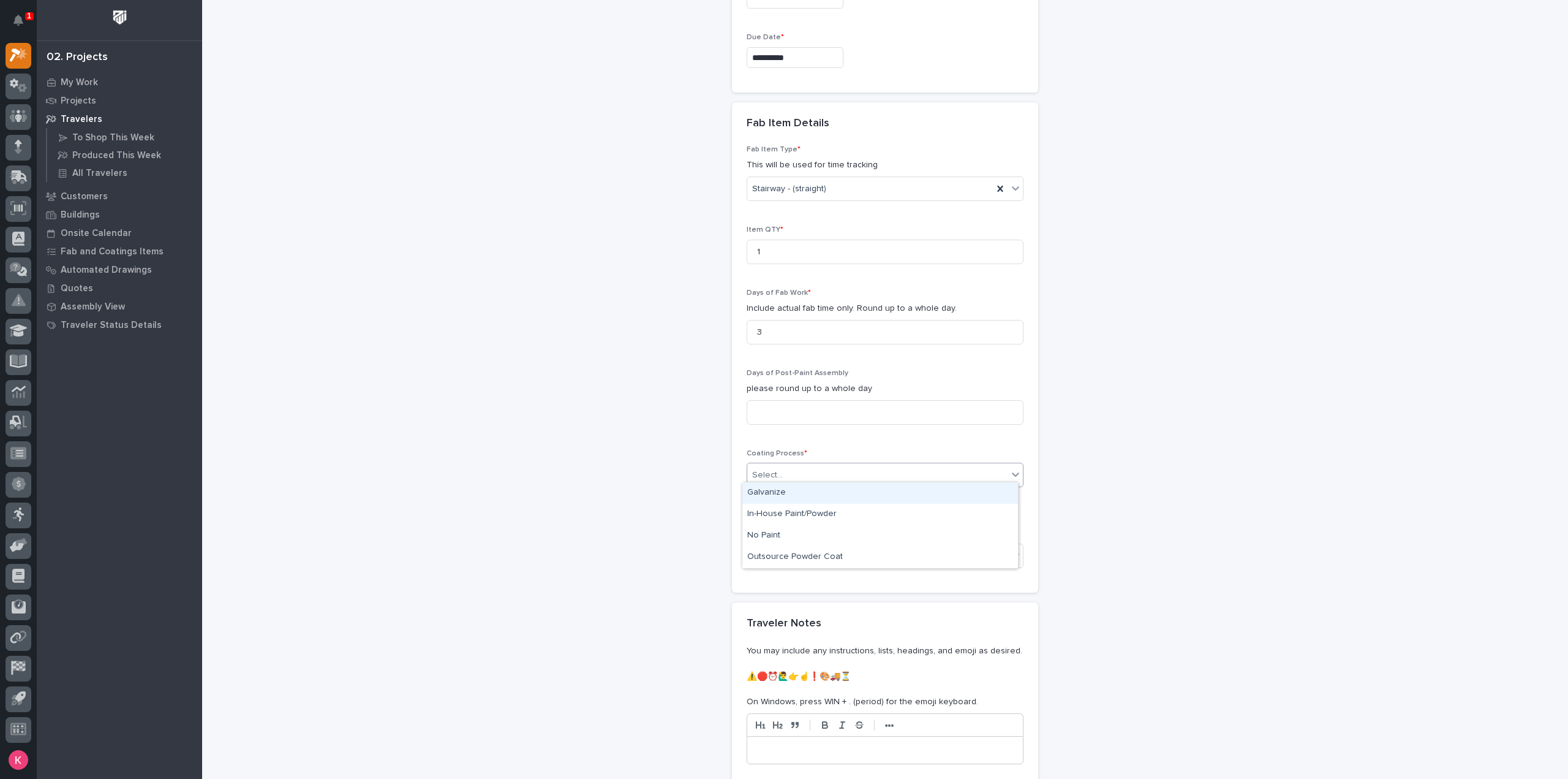
click at [828, 468] on div "Select..." at bounding box center [878, 475] width 260 height 20
click at [813, 512] on div "In-House Paint/Powder" at bounding box center [880, 514] width 276 height 21
click at [817, 555] on div "Select..." at bounding box center [878, 555] width 260 height 20
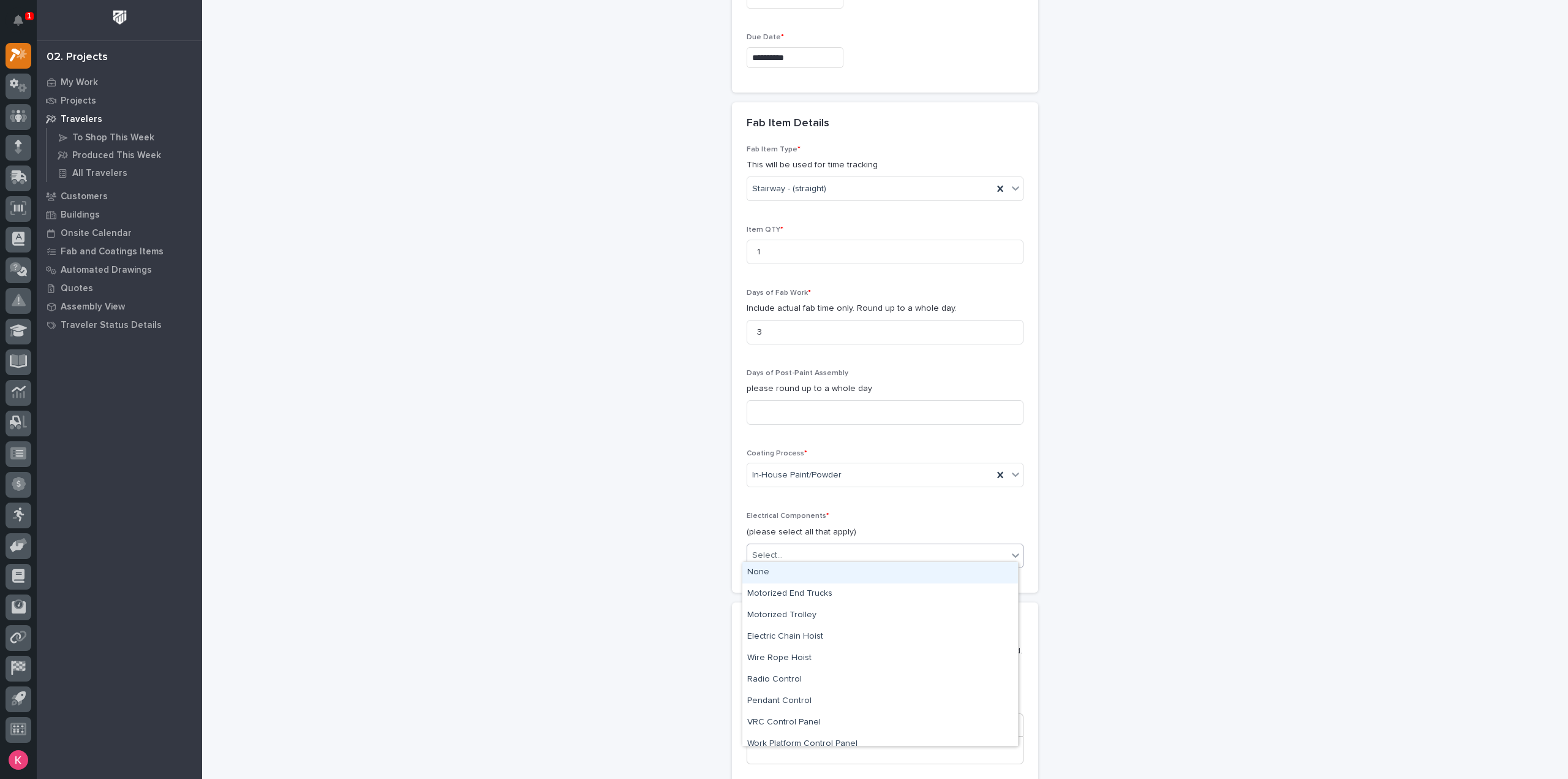
click at [809, 574] on div "None" at bounding box center [880, 572] width 276 height 21
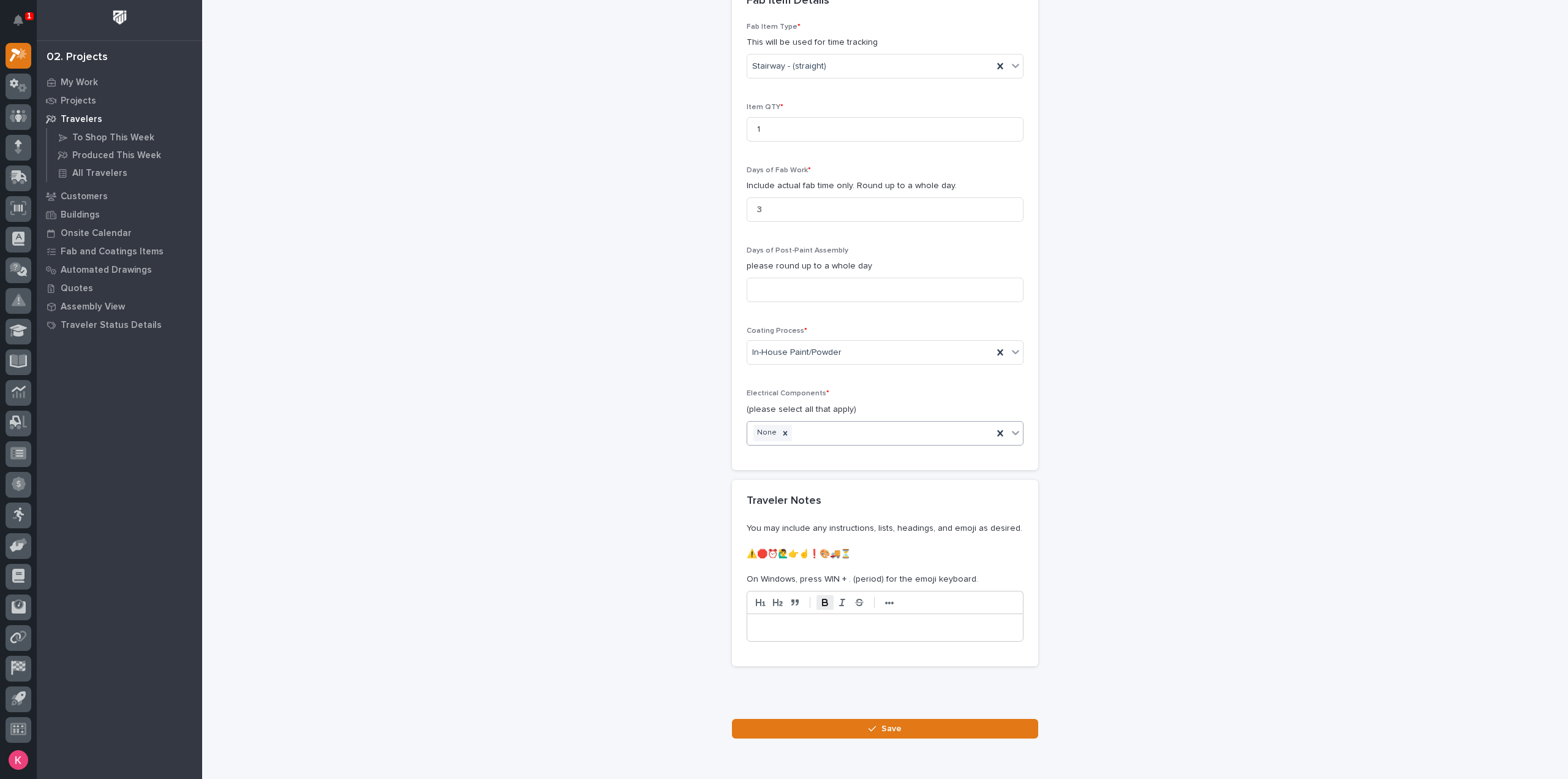
scroll to position [1340, 0]
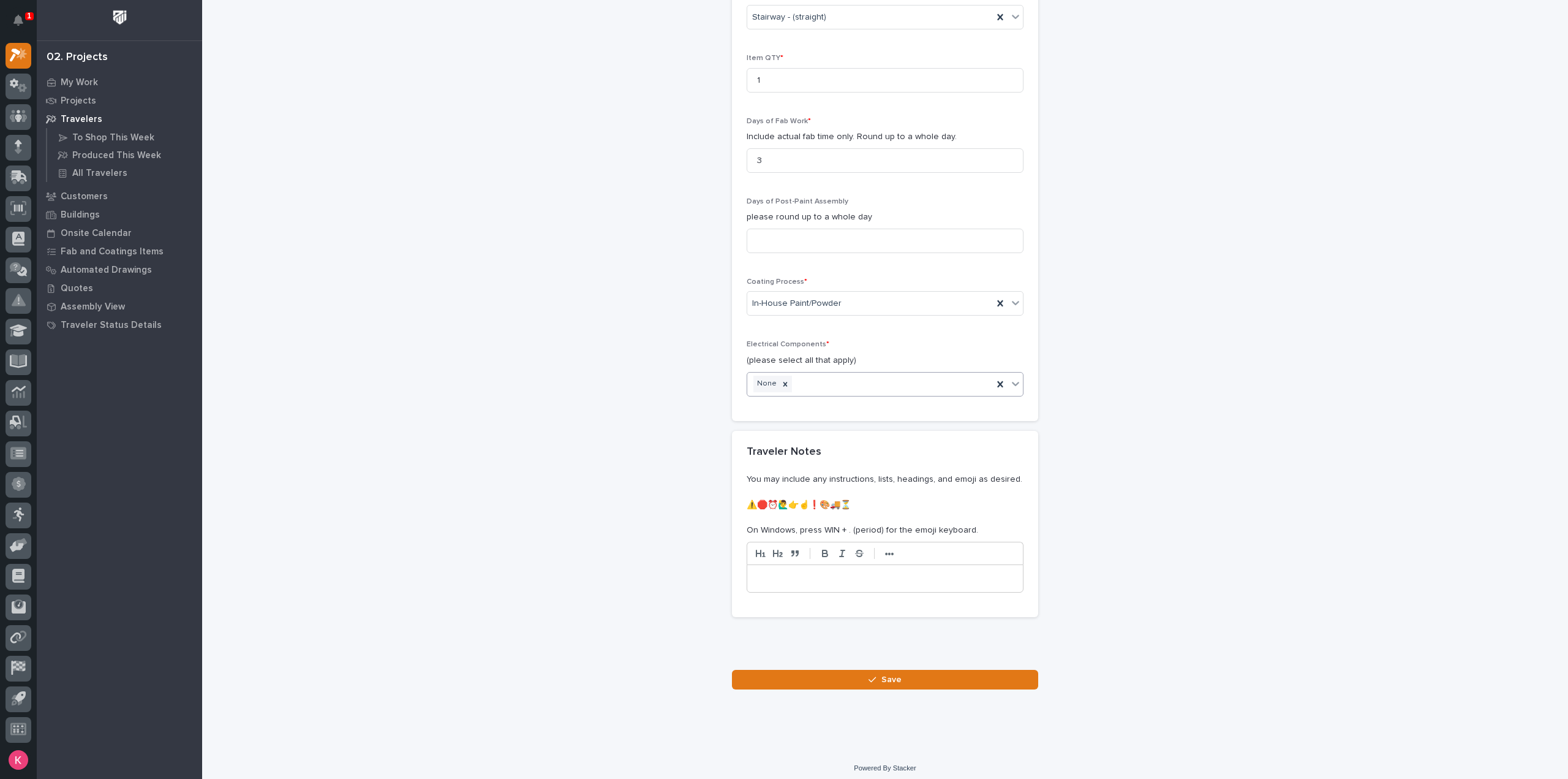
click at [837, 671] on button "Save" at bounding box center [885, 680] width 306 height 20
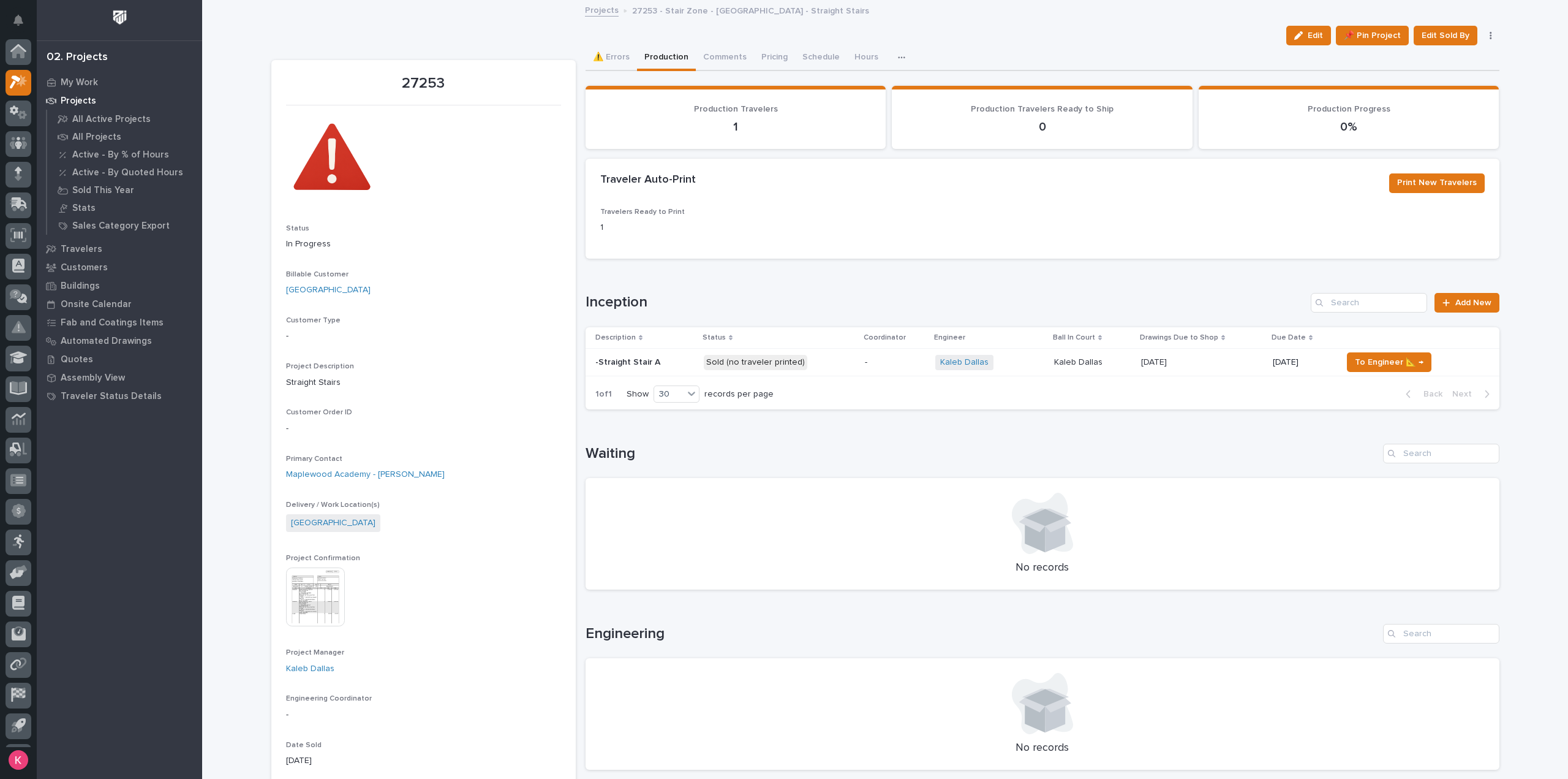
scroll to position [27, 0]
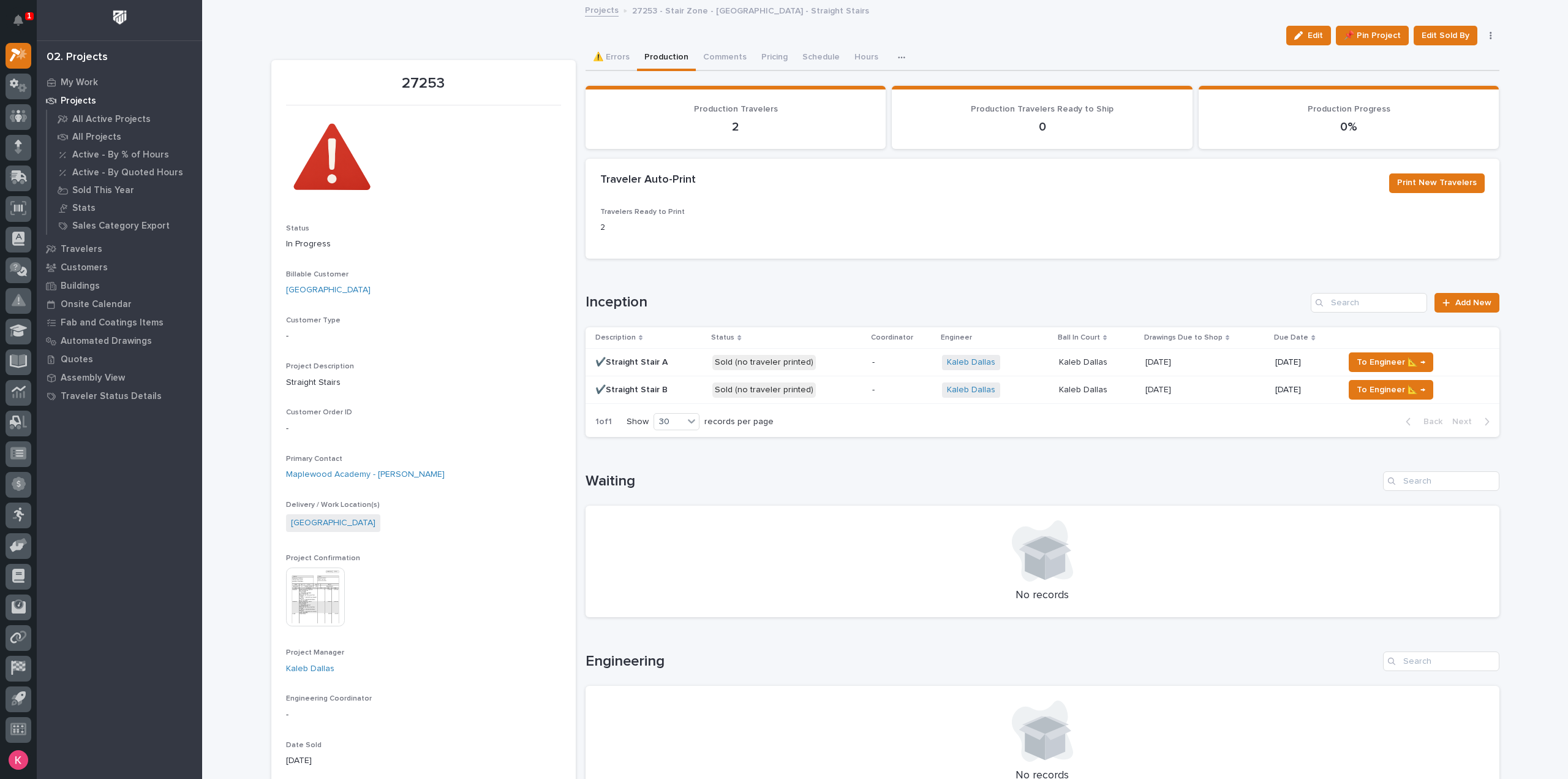
click at [320, 607] on img at bounding box center [315, 597] width 59 height 59
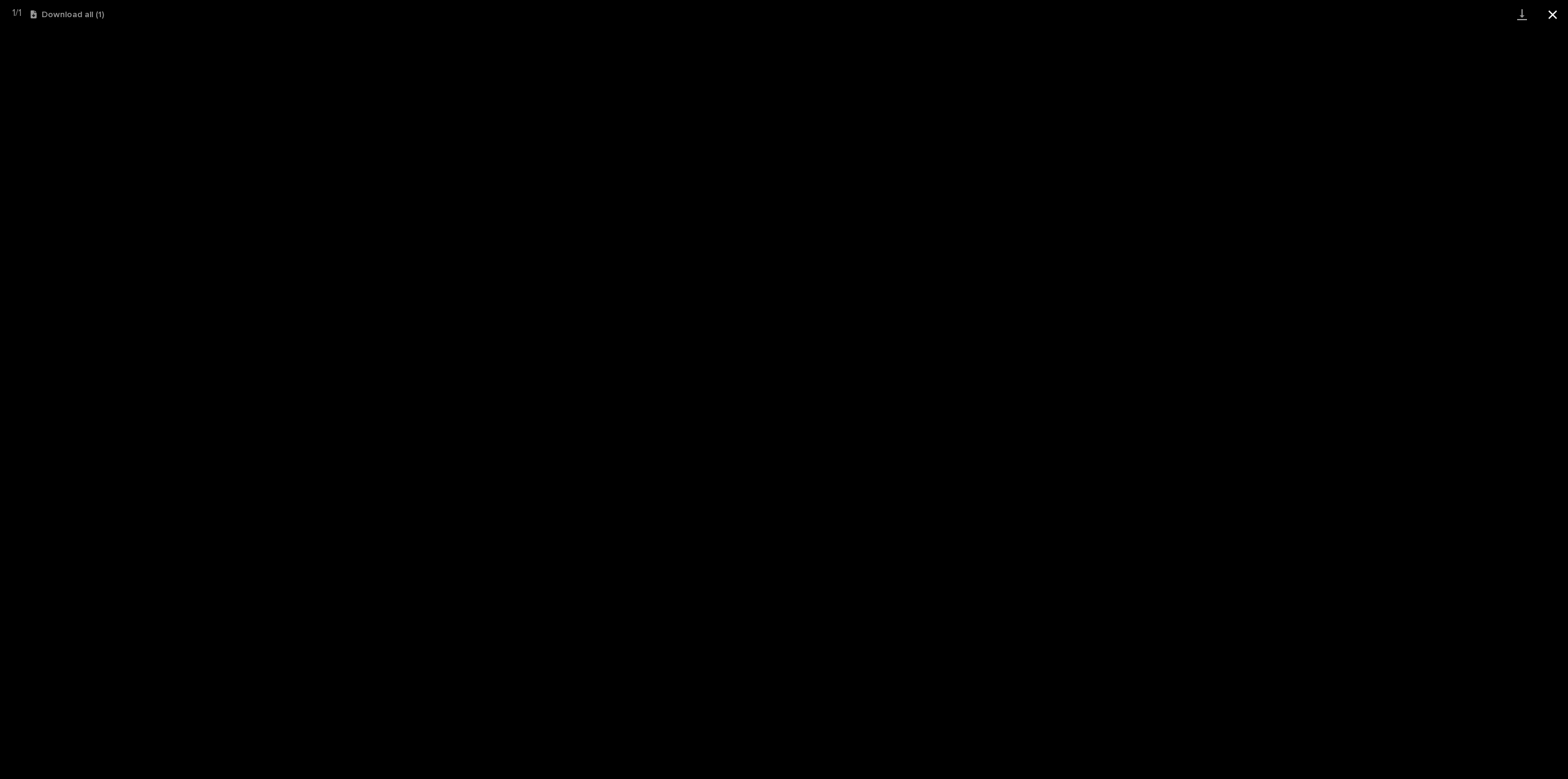
click at [1549, 13] on button "Close gallery" at bounding box center [1552, 14] width 31 height 29
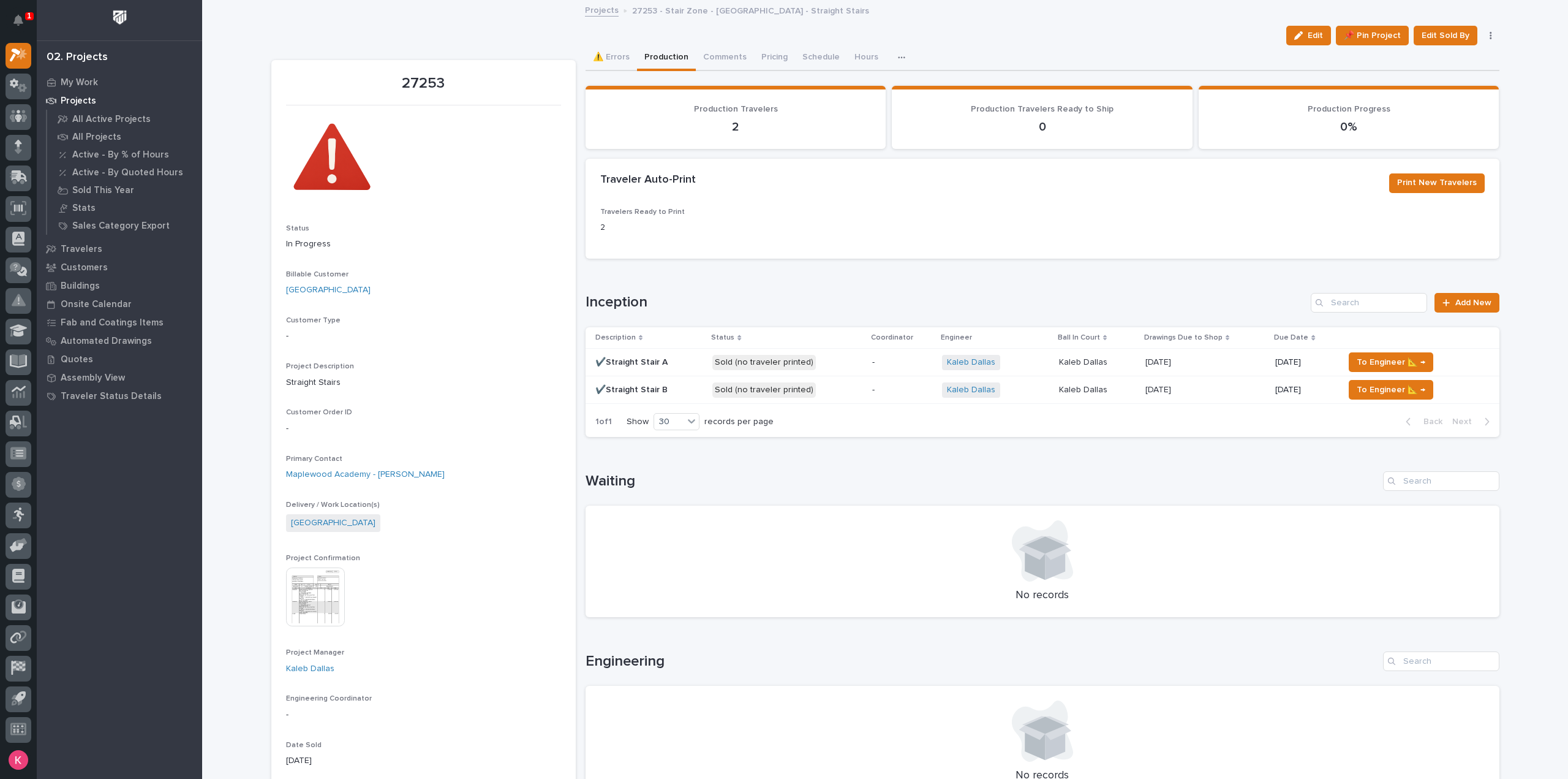
click at [853, 367] on td "Sold (no traveler printed)" at bounding box center [787, 362] width 159 height 27
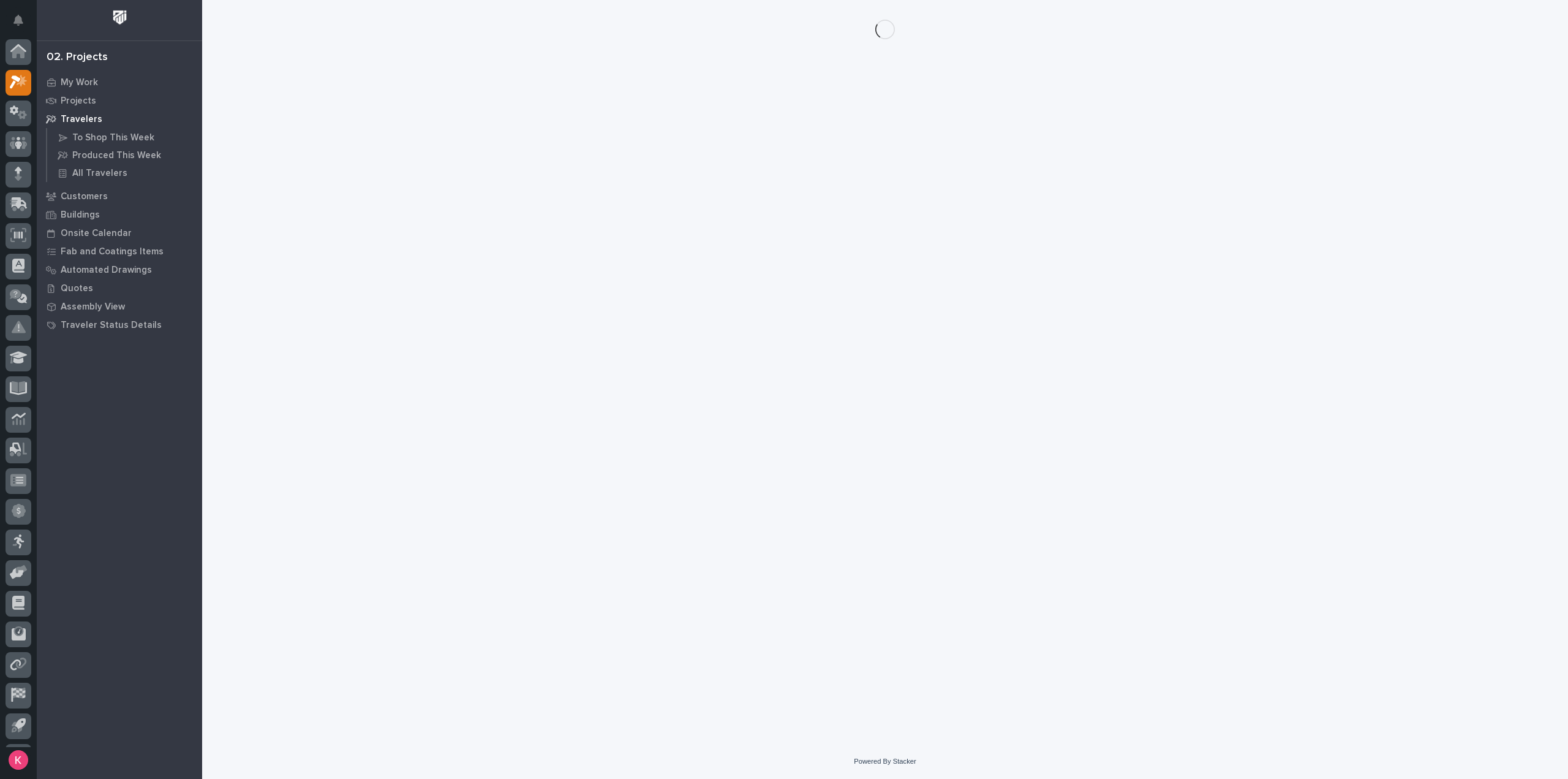
scroll to position [27, 0]
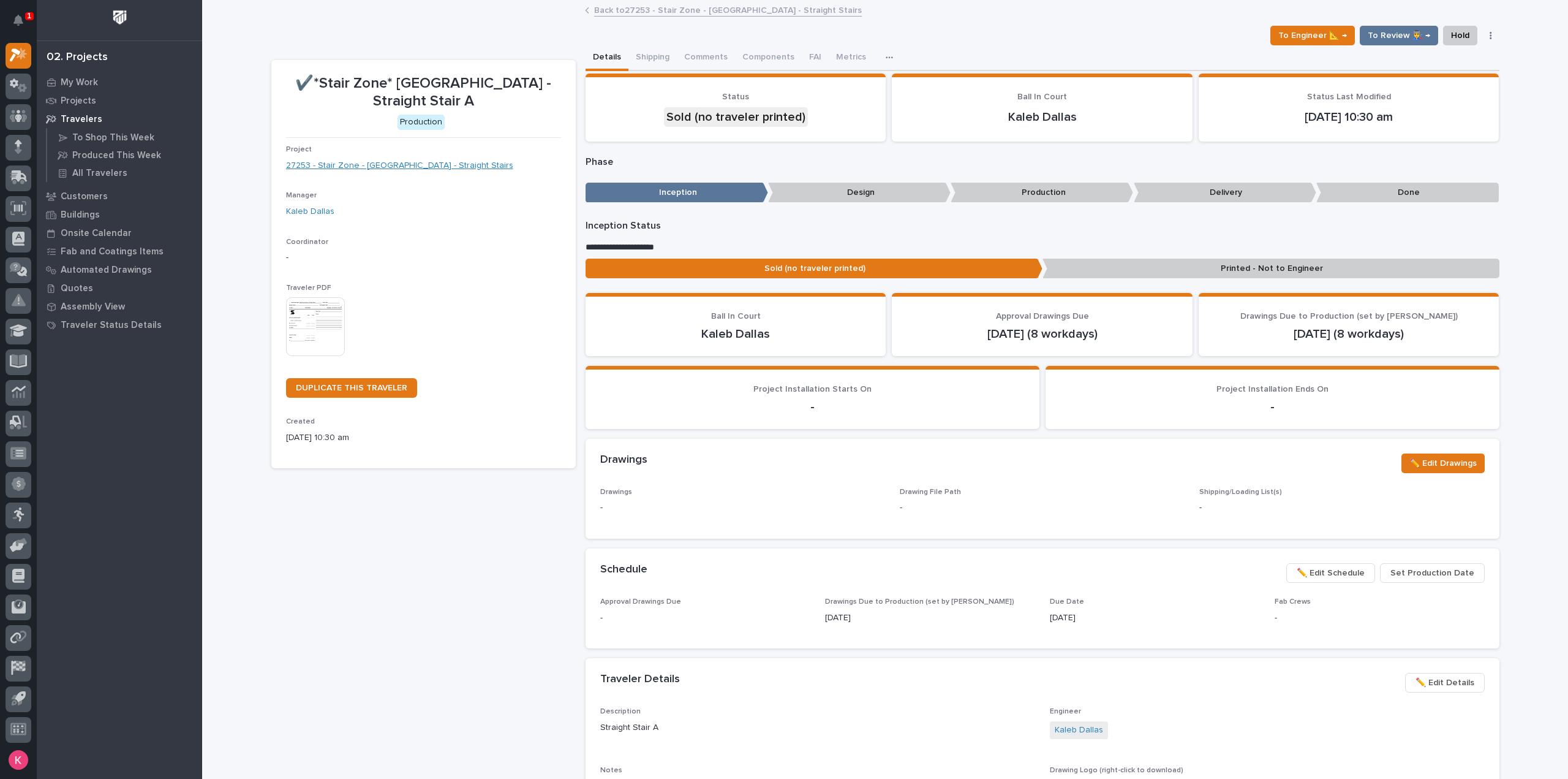
click at [415, 161] on link "27253 - Stair Zone - Maplewood Academy - Straight Stairs" at bounding box center [400, 166] width 228 height 13
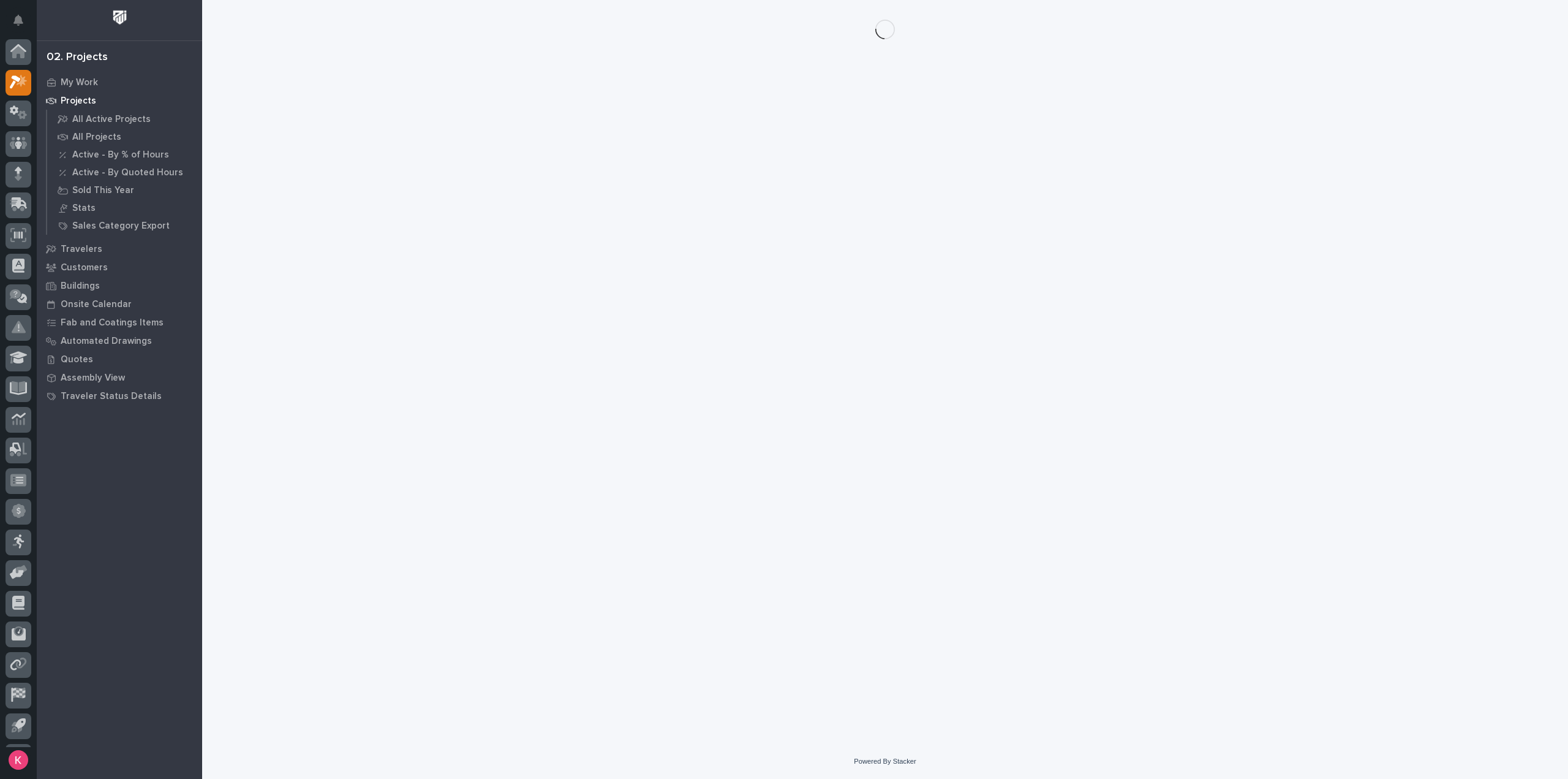
scroll to position [27, 0]
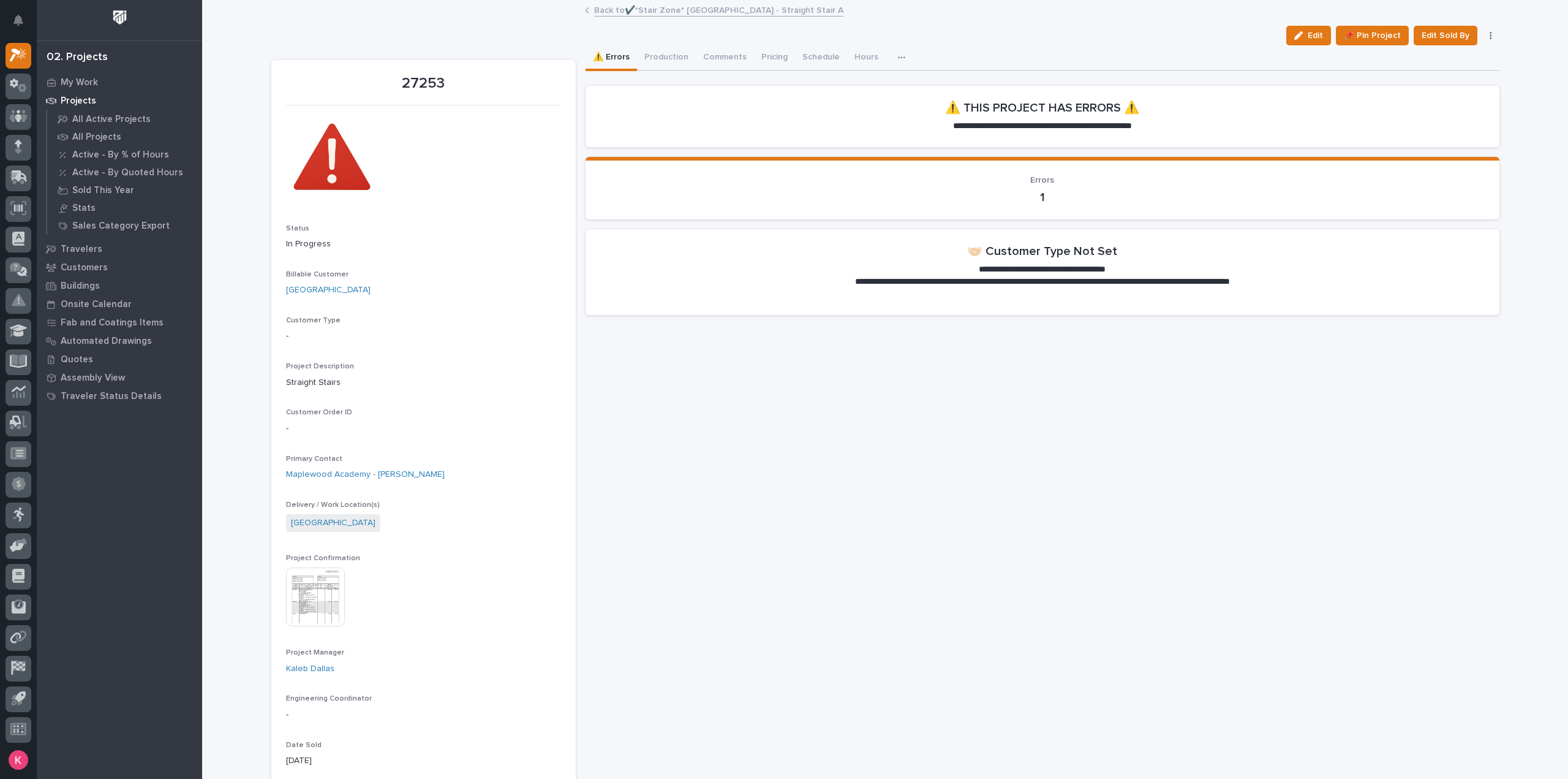
drag, startPoint x: 646, startPoint y: 58, endPoint x: 663, endPoint y: 72, distance: 22.0
click at [646, 57] on button "Production" at bounding box center [666, 59] width 59 height 26
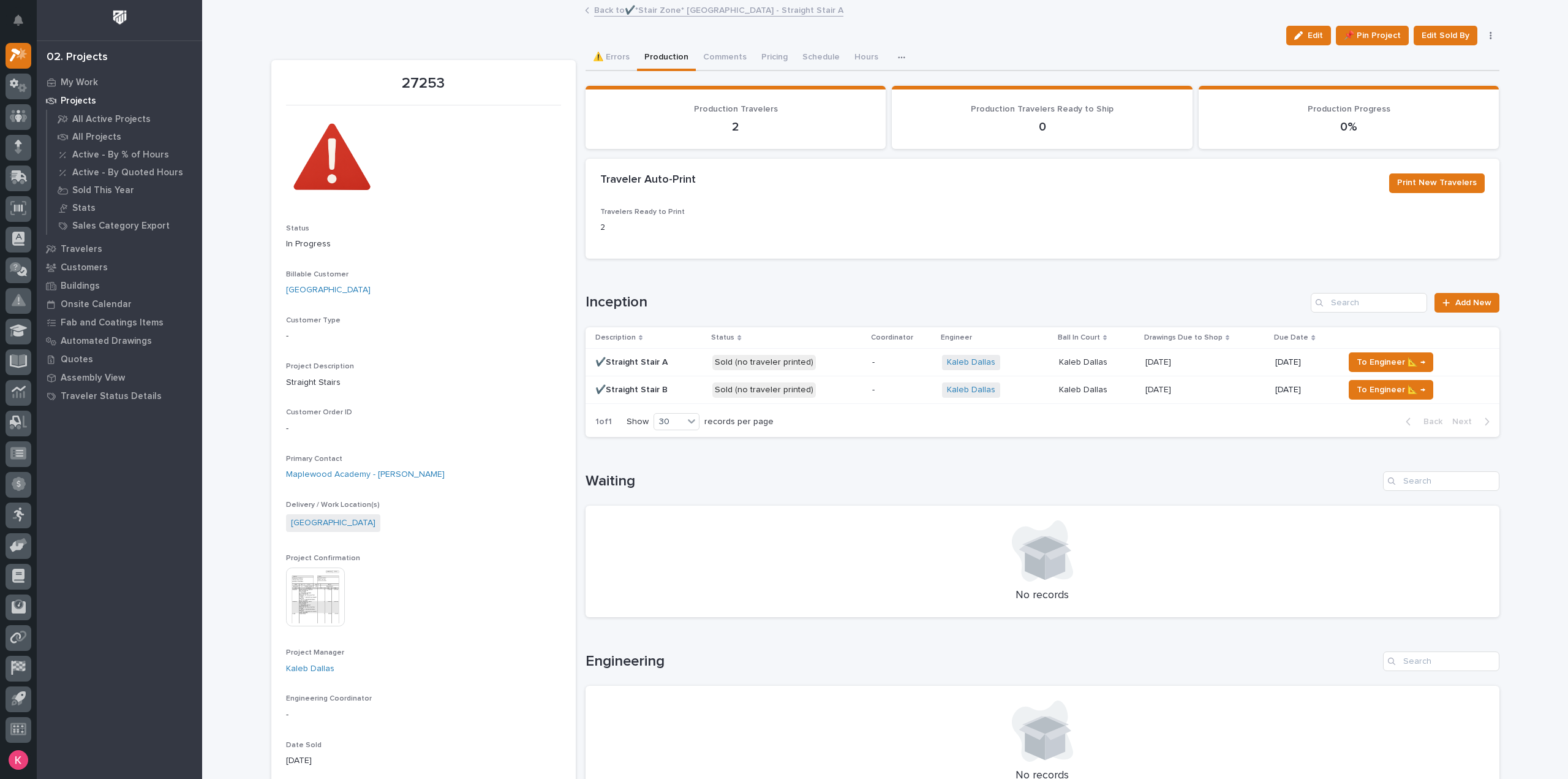
click at [831, 367] on p "Sold (no traveler printed)" at bounding box center [787, 363] width 150 height 16
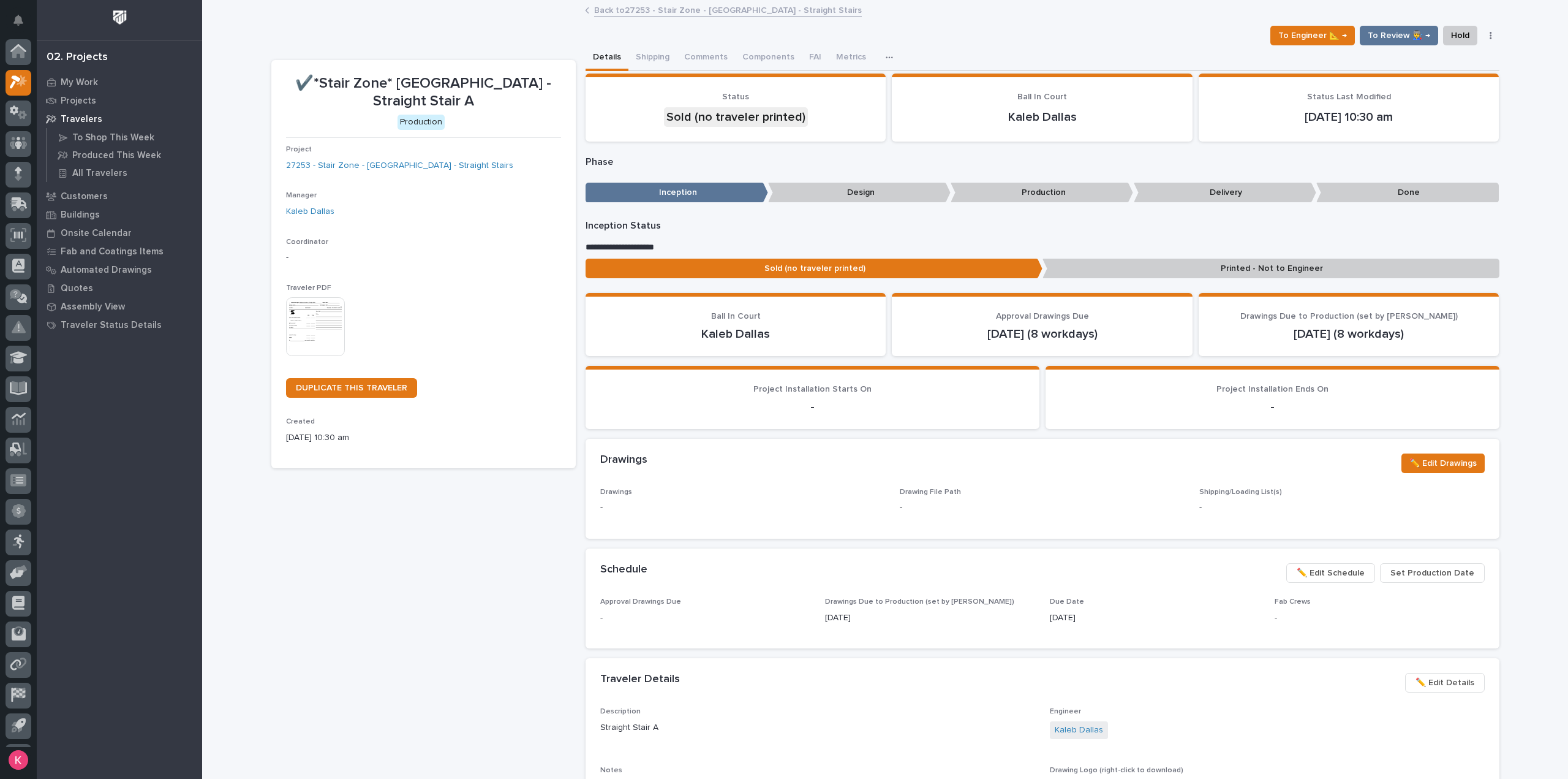
scroll to position [27, 0]
click at [313, 330] on img at bounding box center [315, 326] width 59 height 59
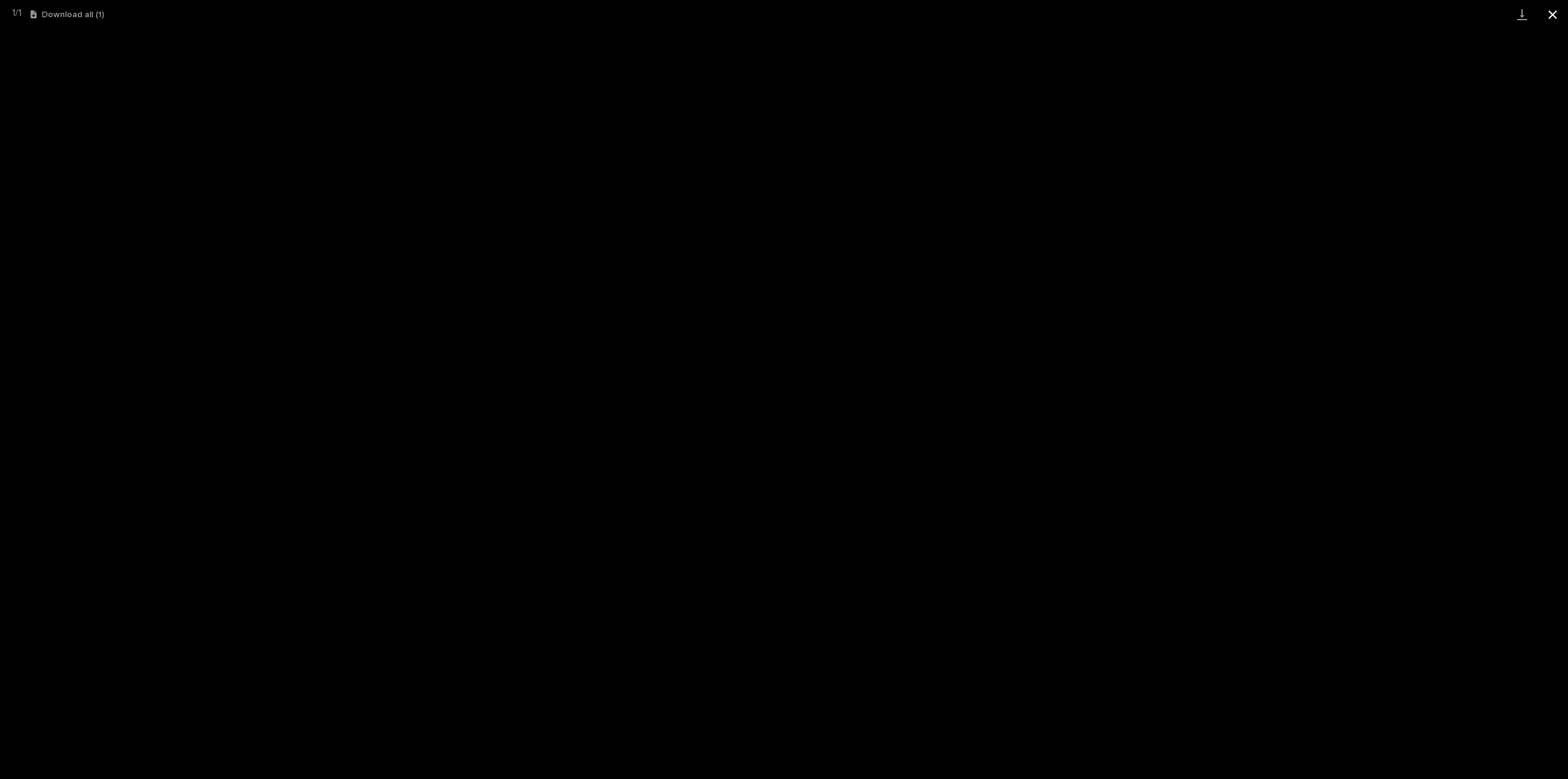
drag, startPoint x: 1554, startPoint y: 16, endPoint x: 1552, endPoint y: 24, distance: 8.2
click at [1554, 16] on button "Close gallery" at bounding box center [1552, 14] width 31 height 29
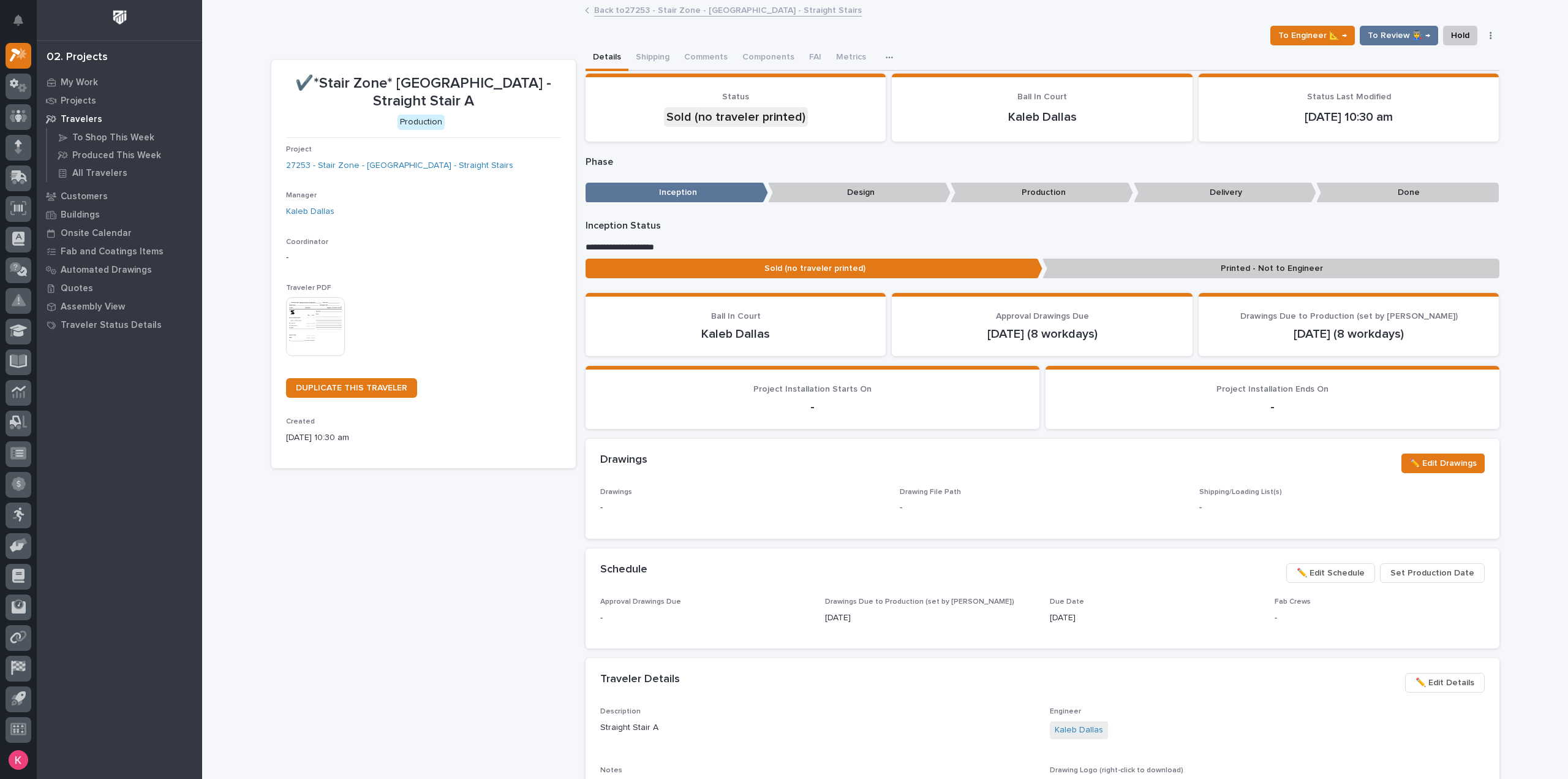
click at [683, 10] on link "Back to 27253 - Stair Zone - Maplewood Academy - Straight Stairs" at bounding box center [728, 10] width 268 height 14
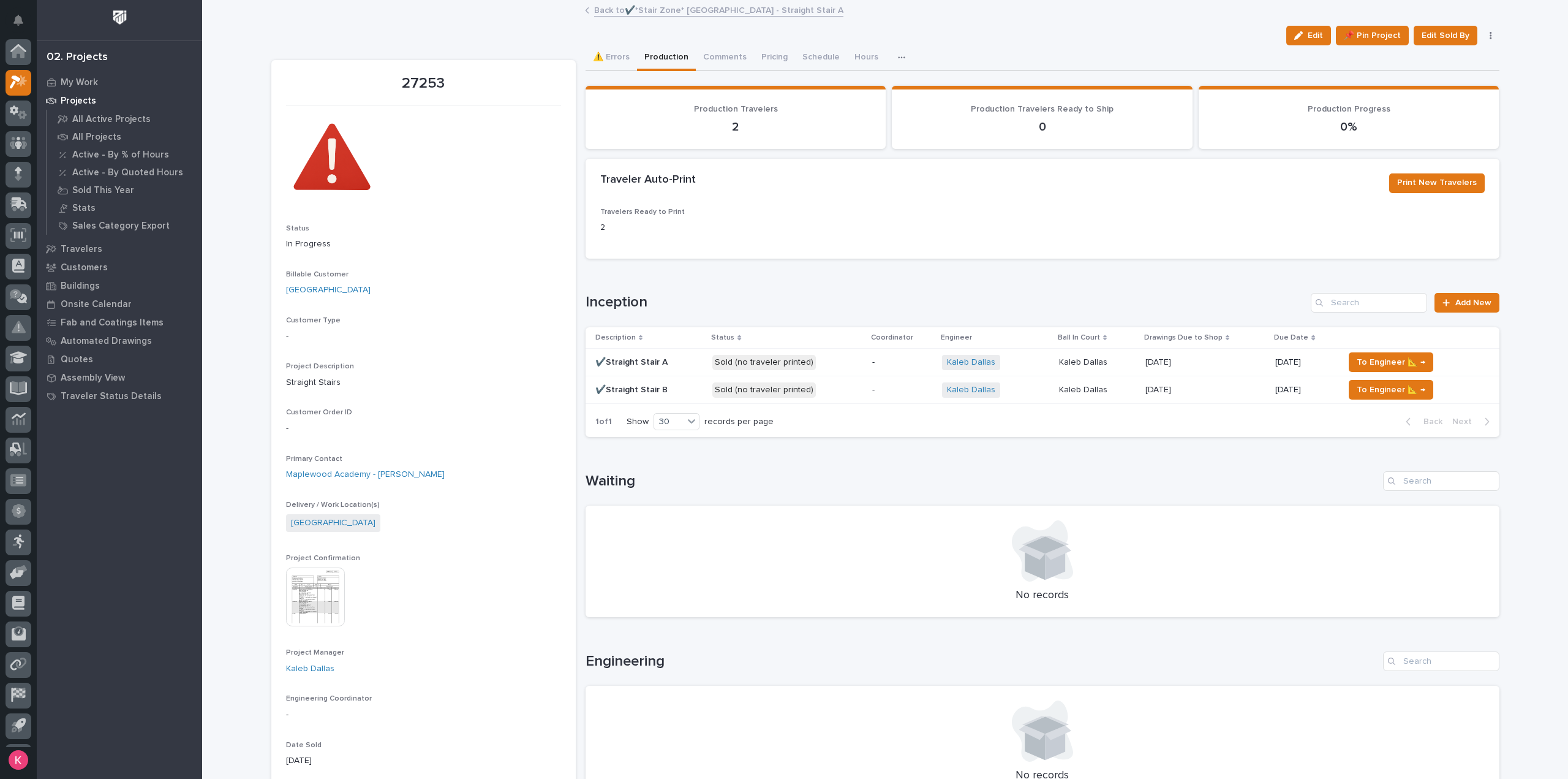
scroll to position [27, 0]
click at [832, 390] on p "Sold (no traveler printed)" at bounding box center [787, 390] width 150 height 16
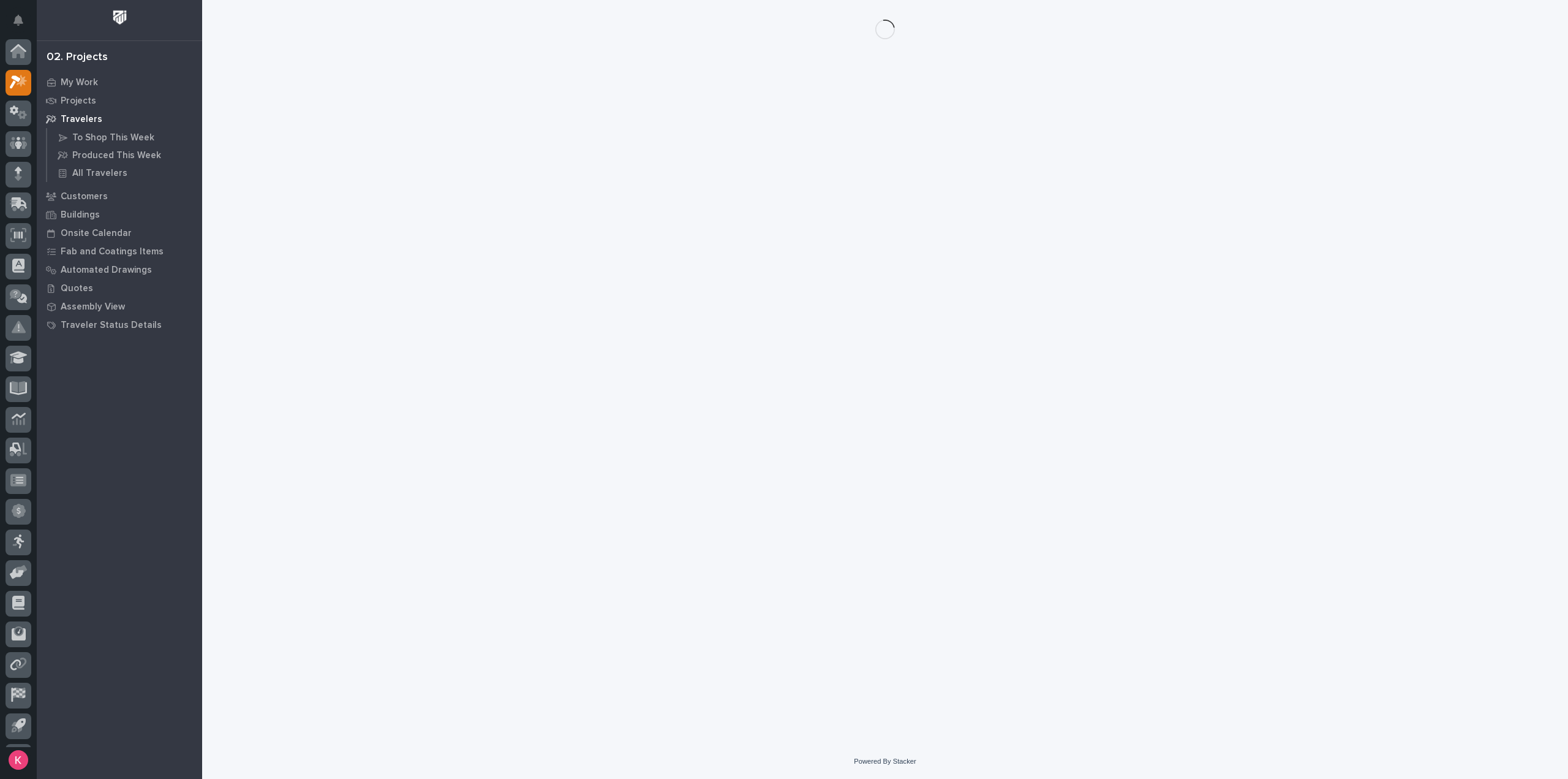
scroll to position [27, 0]
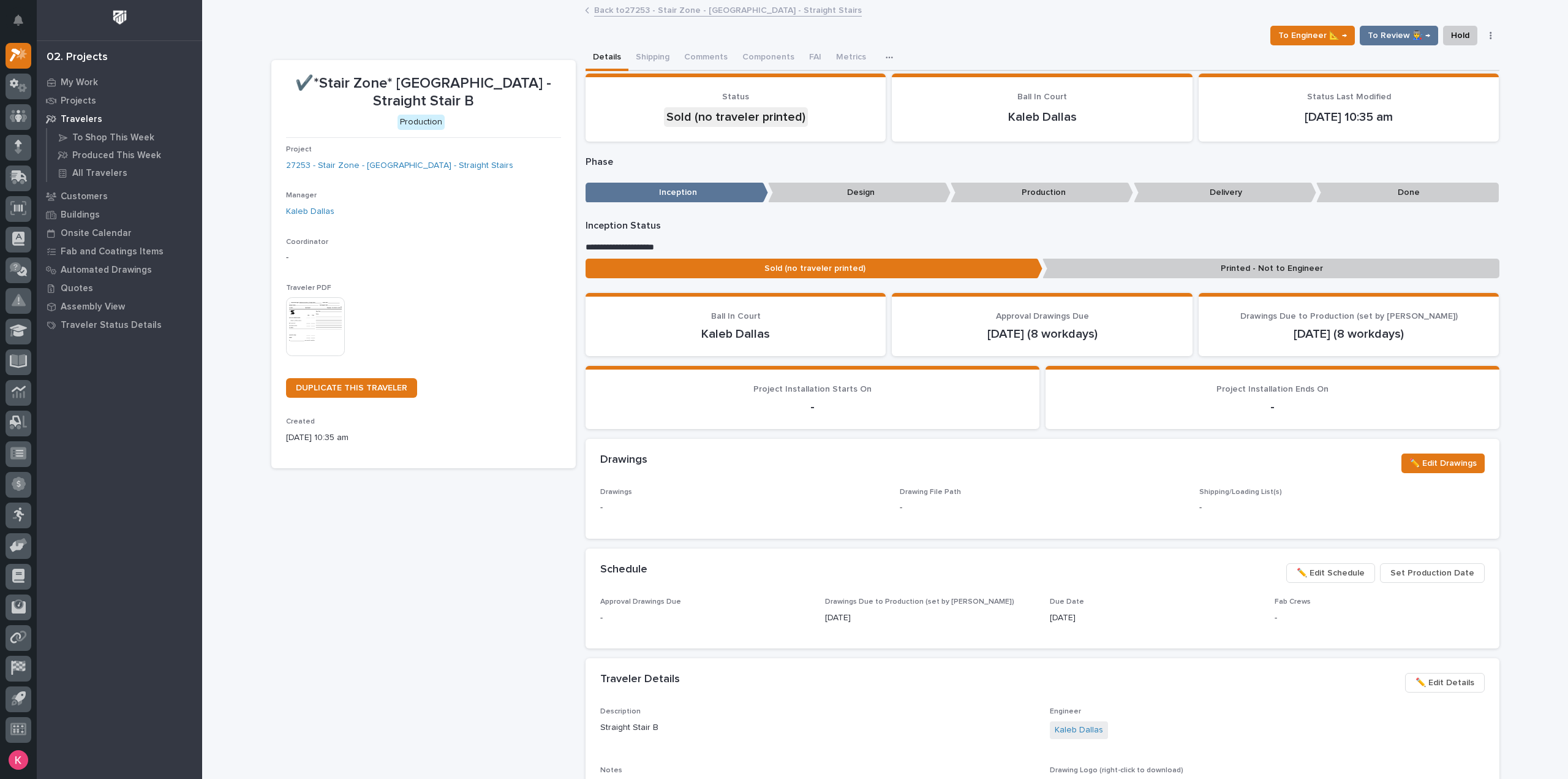
click at [307, 317] on img at bounding box center [315, 326] width 59 height 59
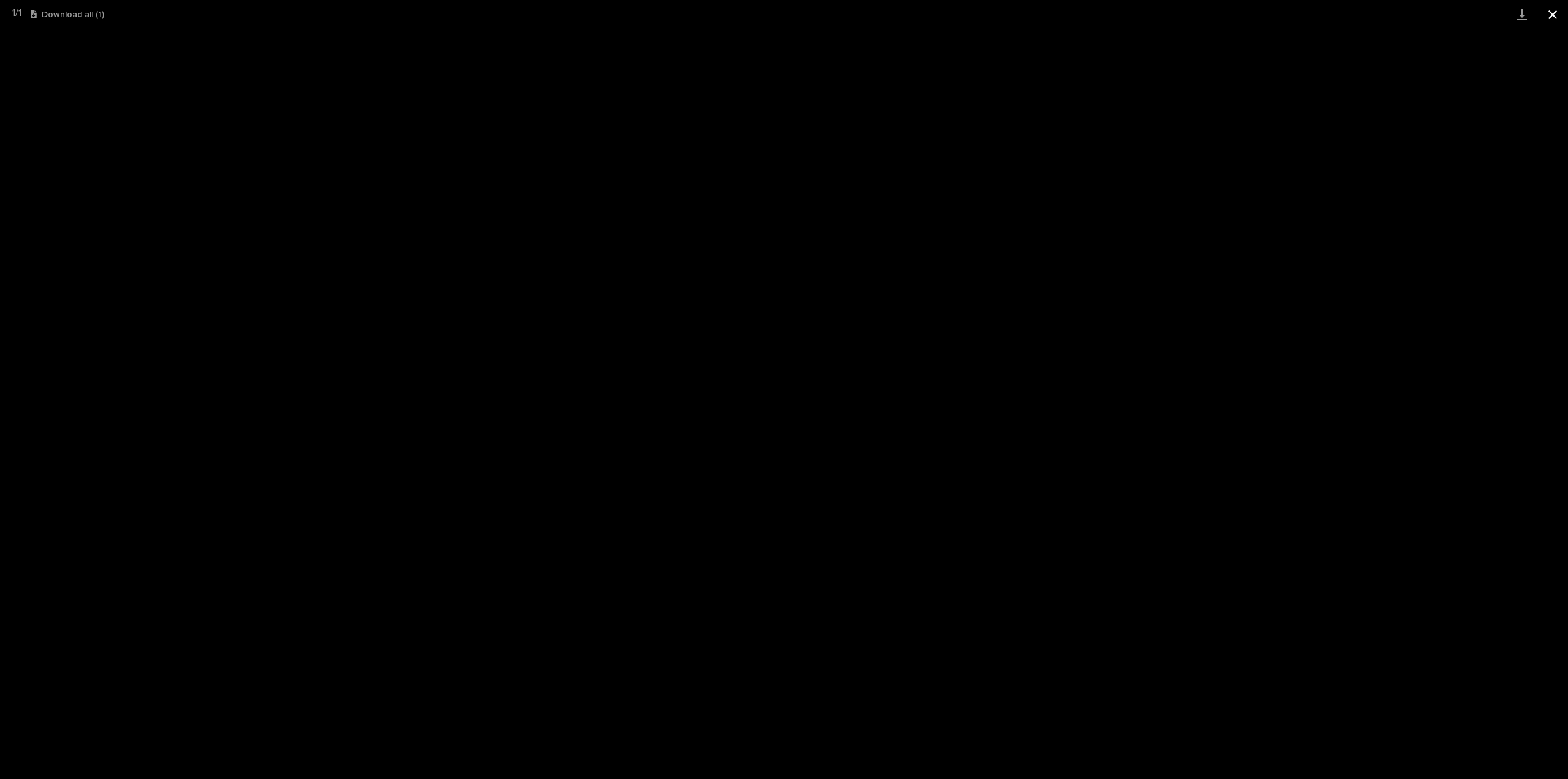
click at [1550, 10] on button "Close gallery" at bounding box center [1552, 14] width 31 height 29
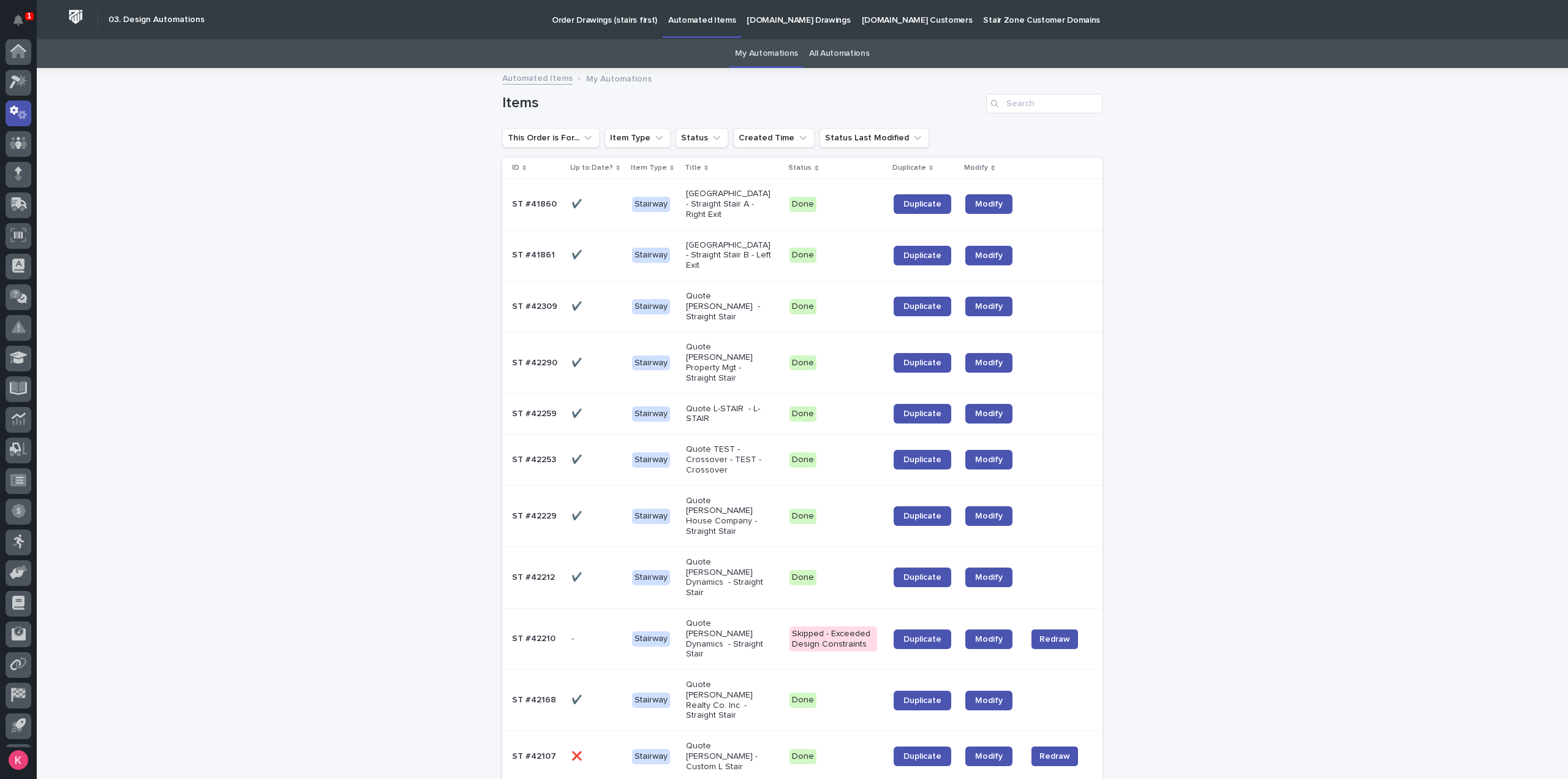
scroll to position [27, 0]
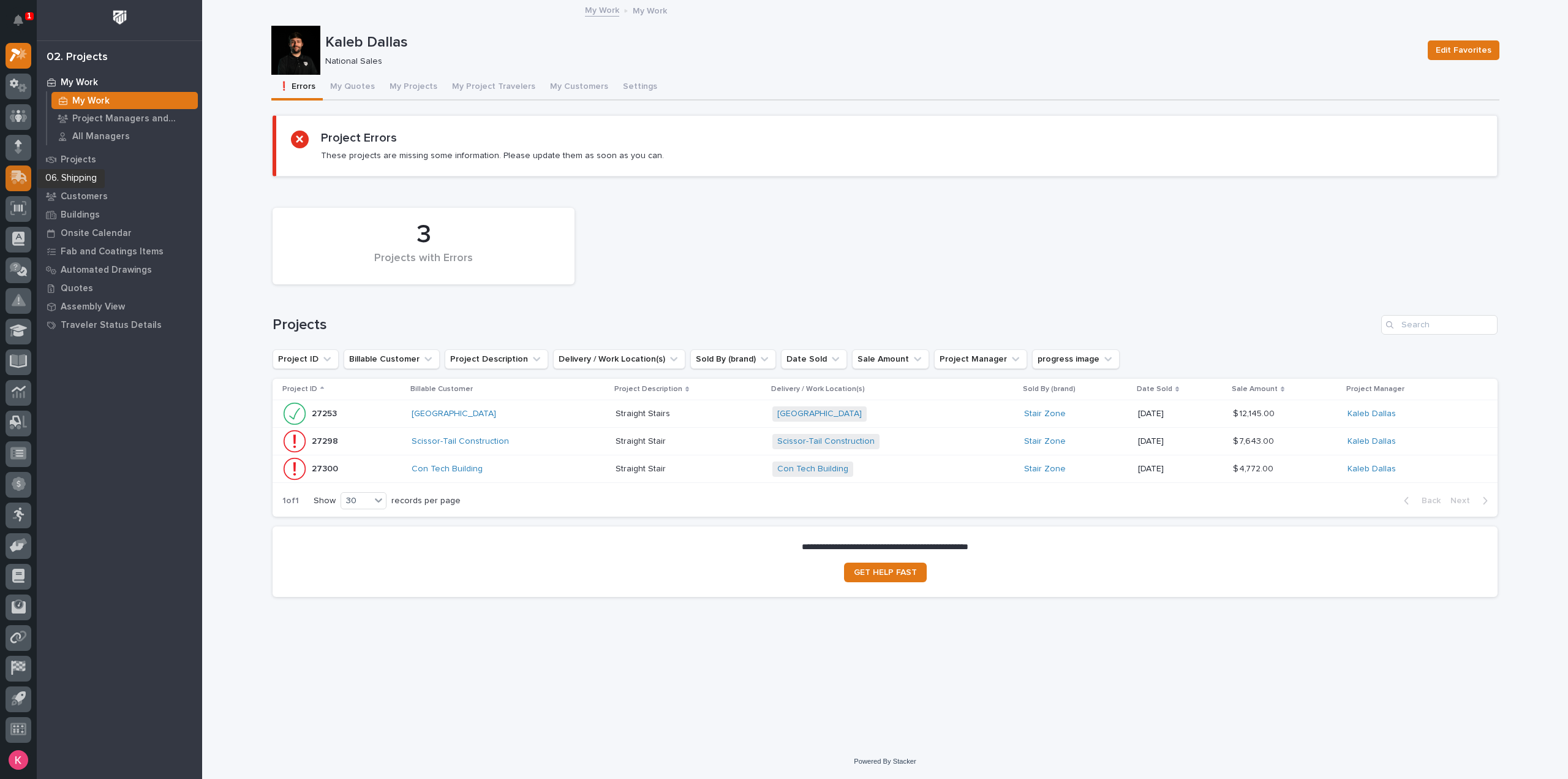
click at [16, 179] on icon at bounding box center [18, 178] width 18 height 14
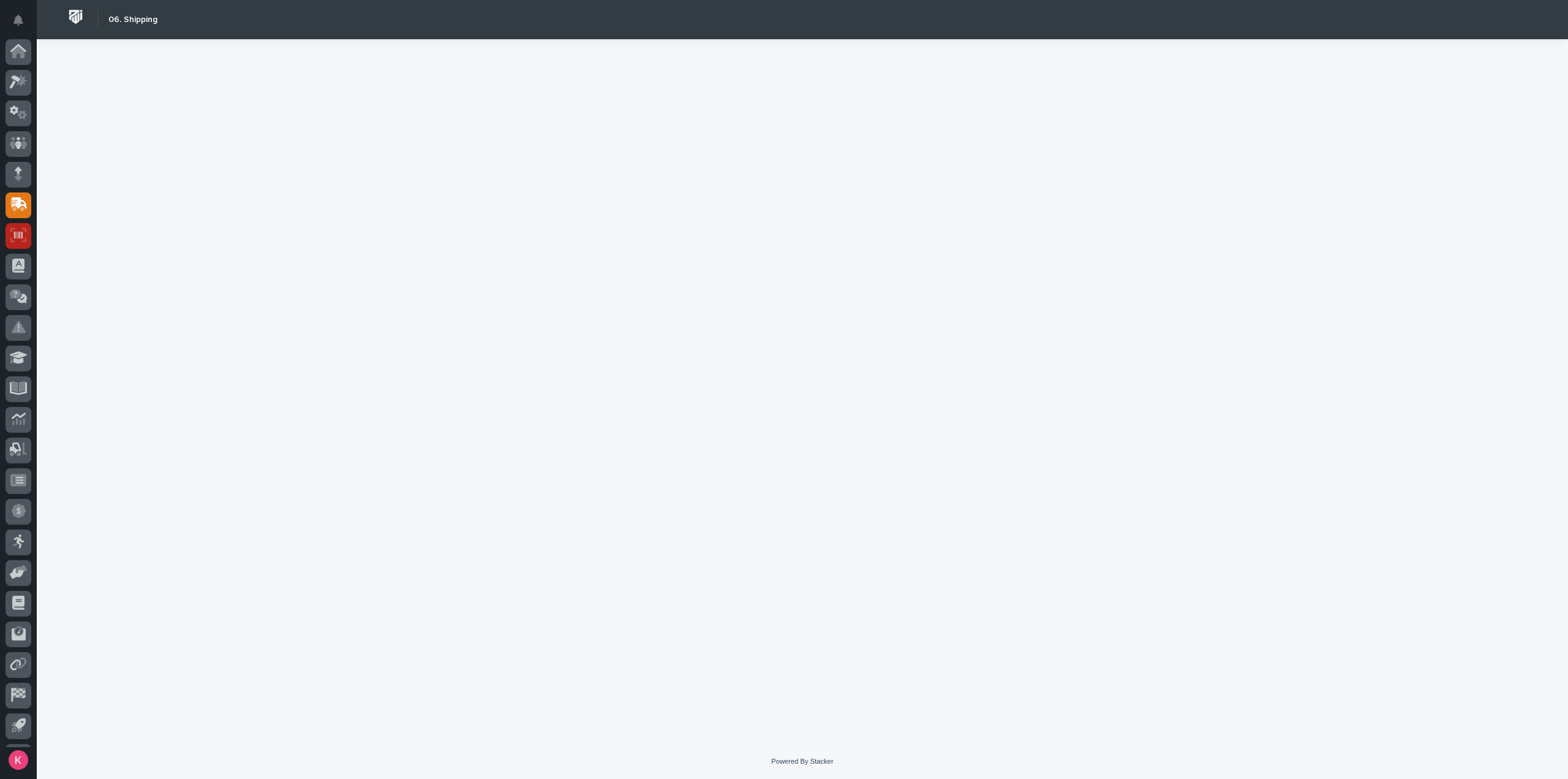
scroll to position [27, 0]
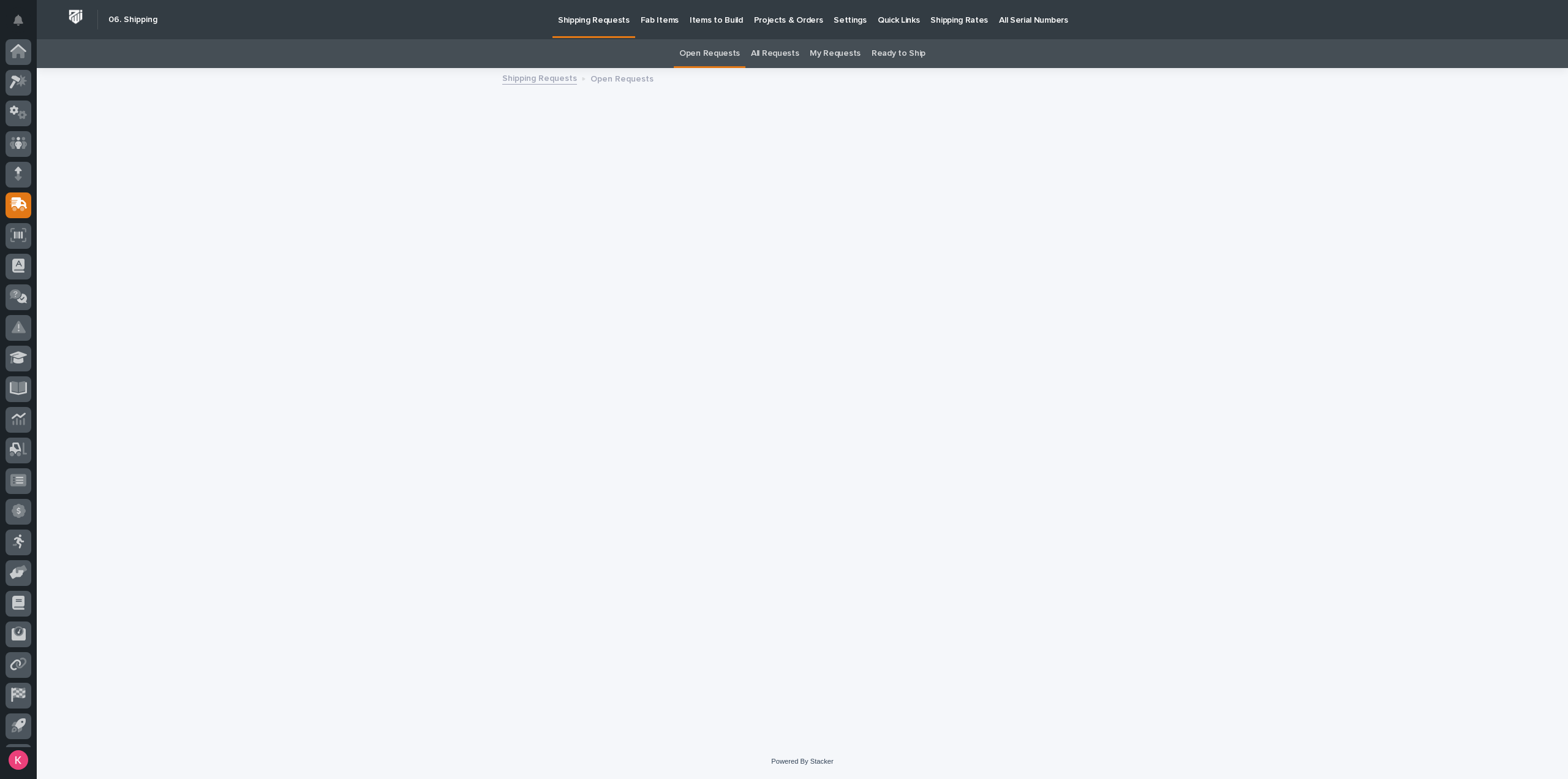
scroll to position [27, 0]
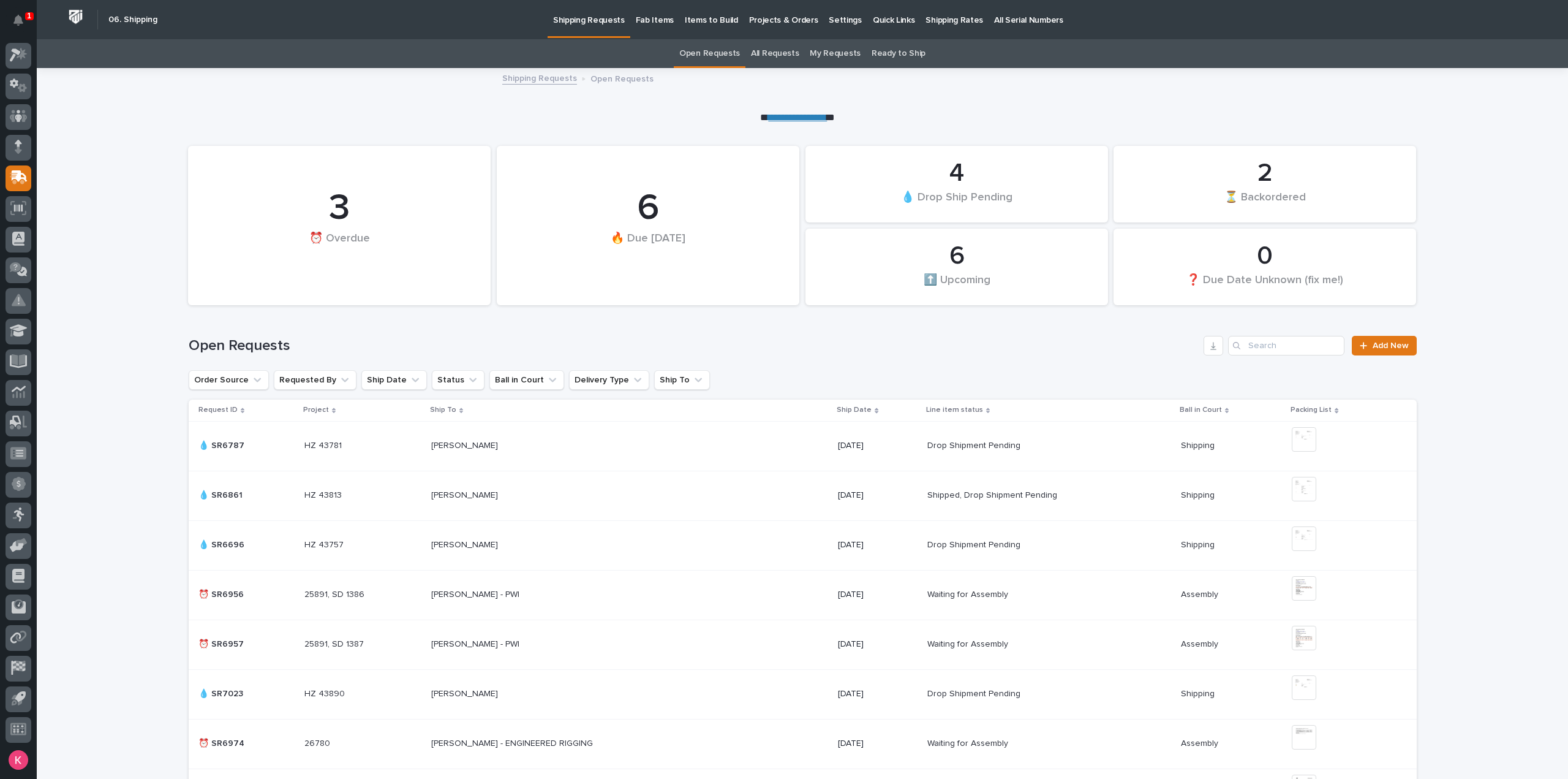
click at [779, 19] on p "Projects & Orders" at bounding box center [783, 13] width 69 height 26
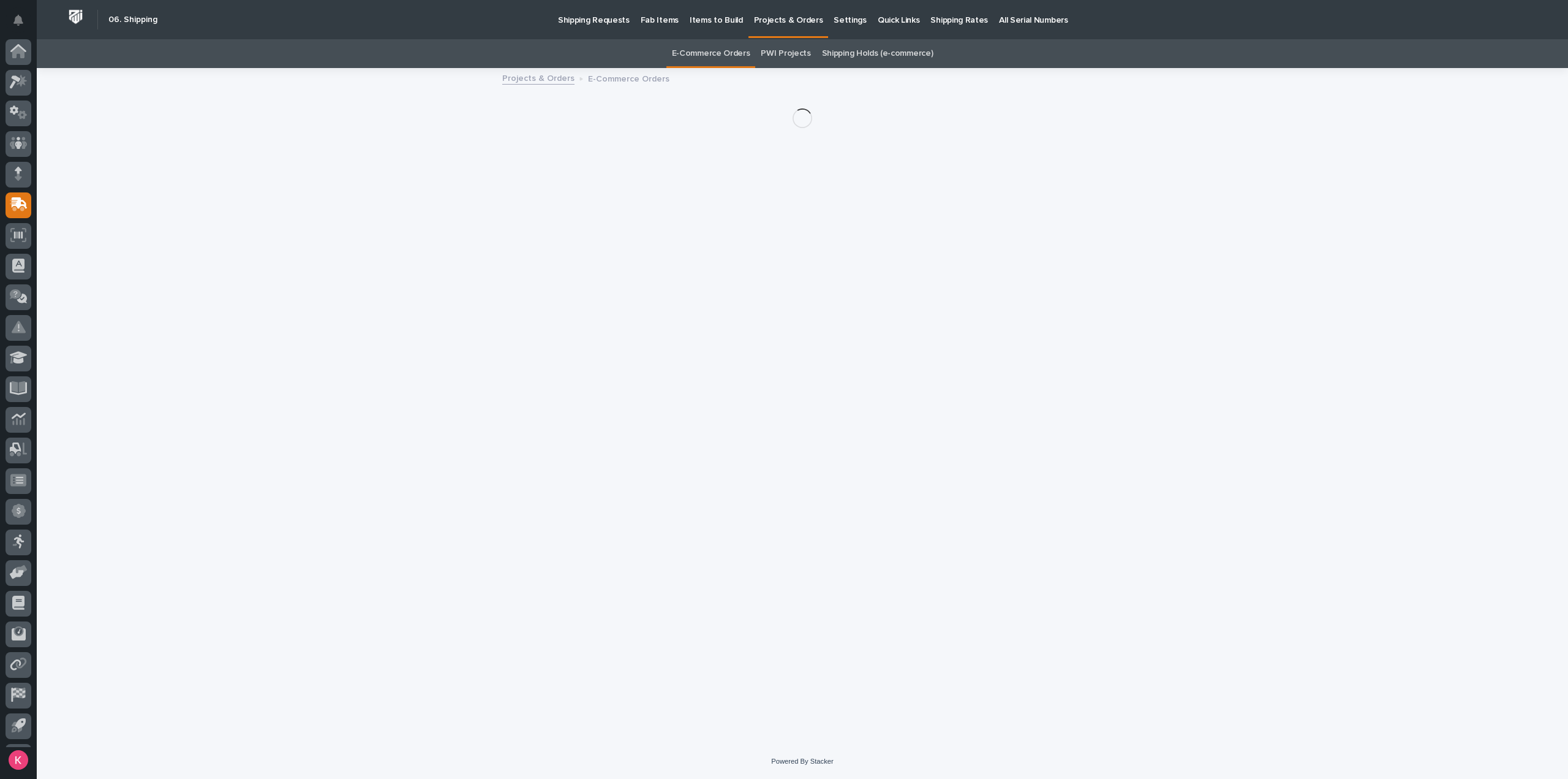
scroll to position [27, 0]
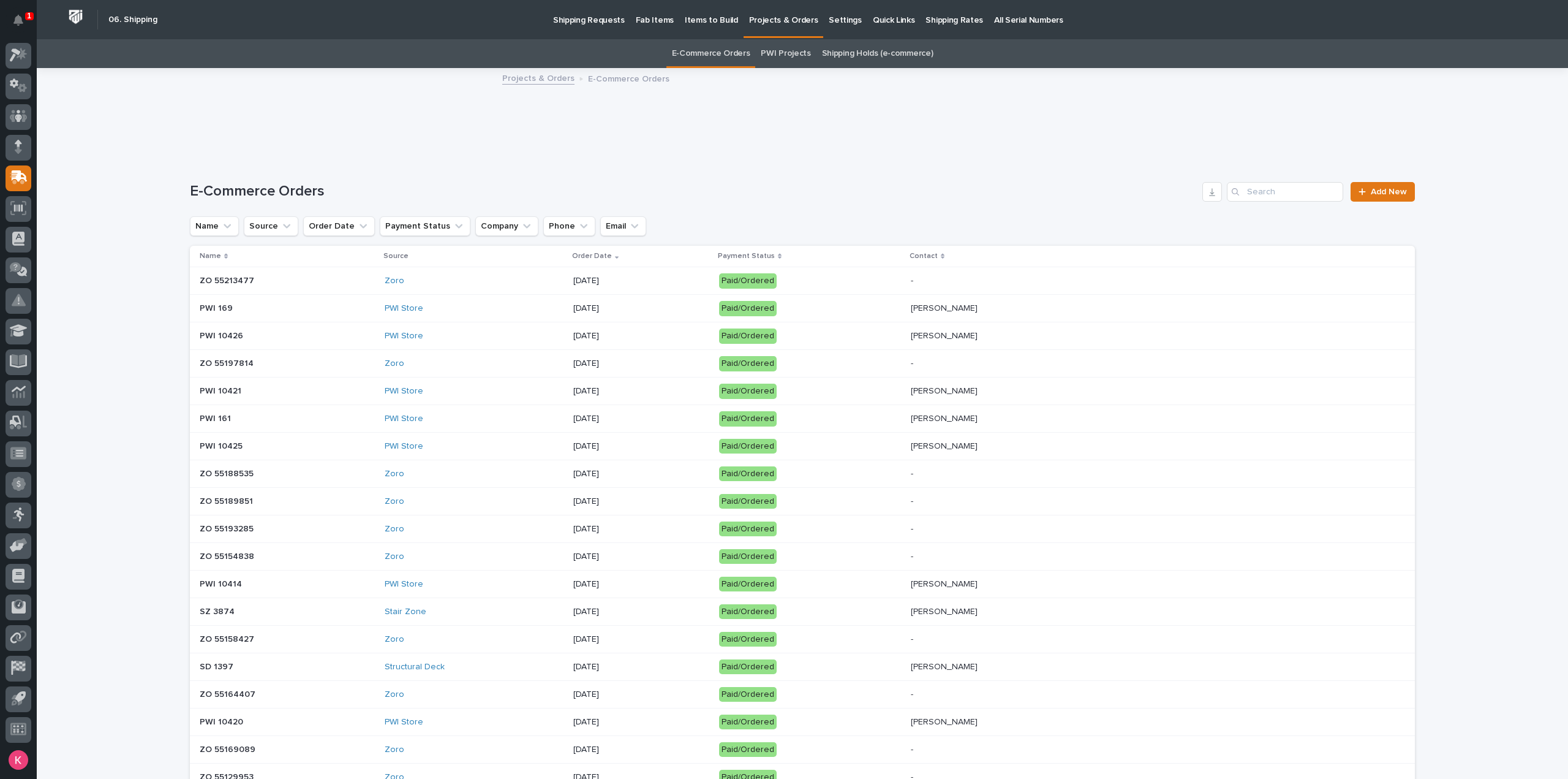
click at [709, 305] on p "[DATE]" at bounding box center [641, 308] width 136 height 10
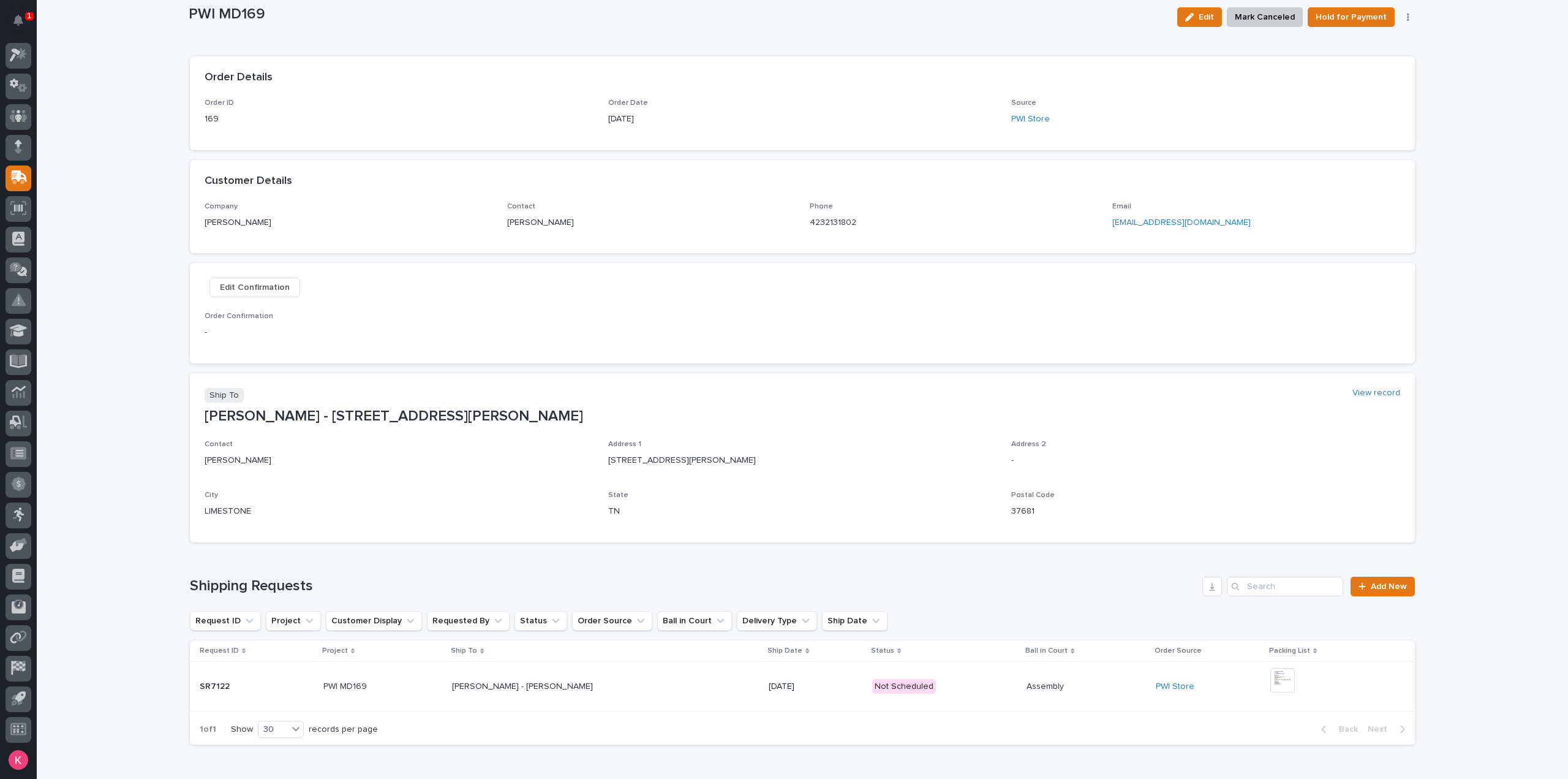
scroll to position [143, 0]
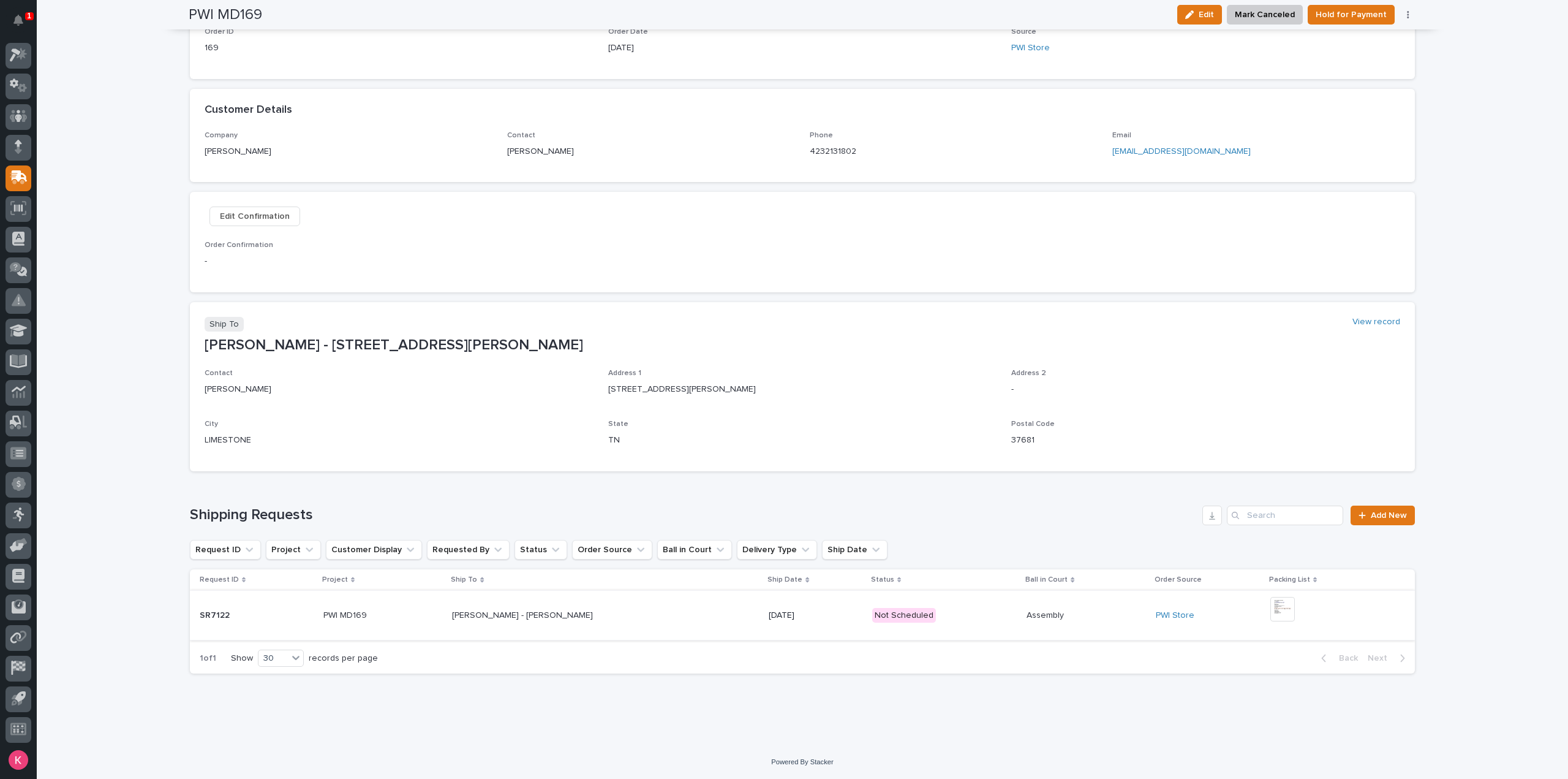
click at [1283, 609] on img at bounding box center [1283, 609] width 25 height 25
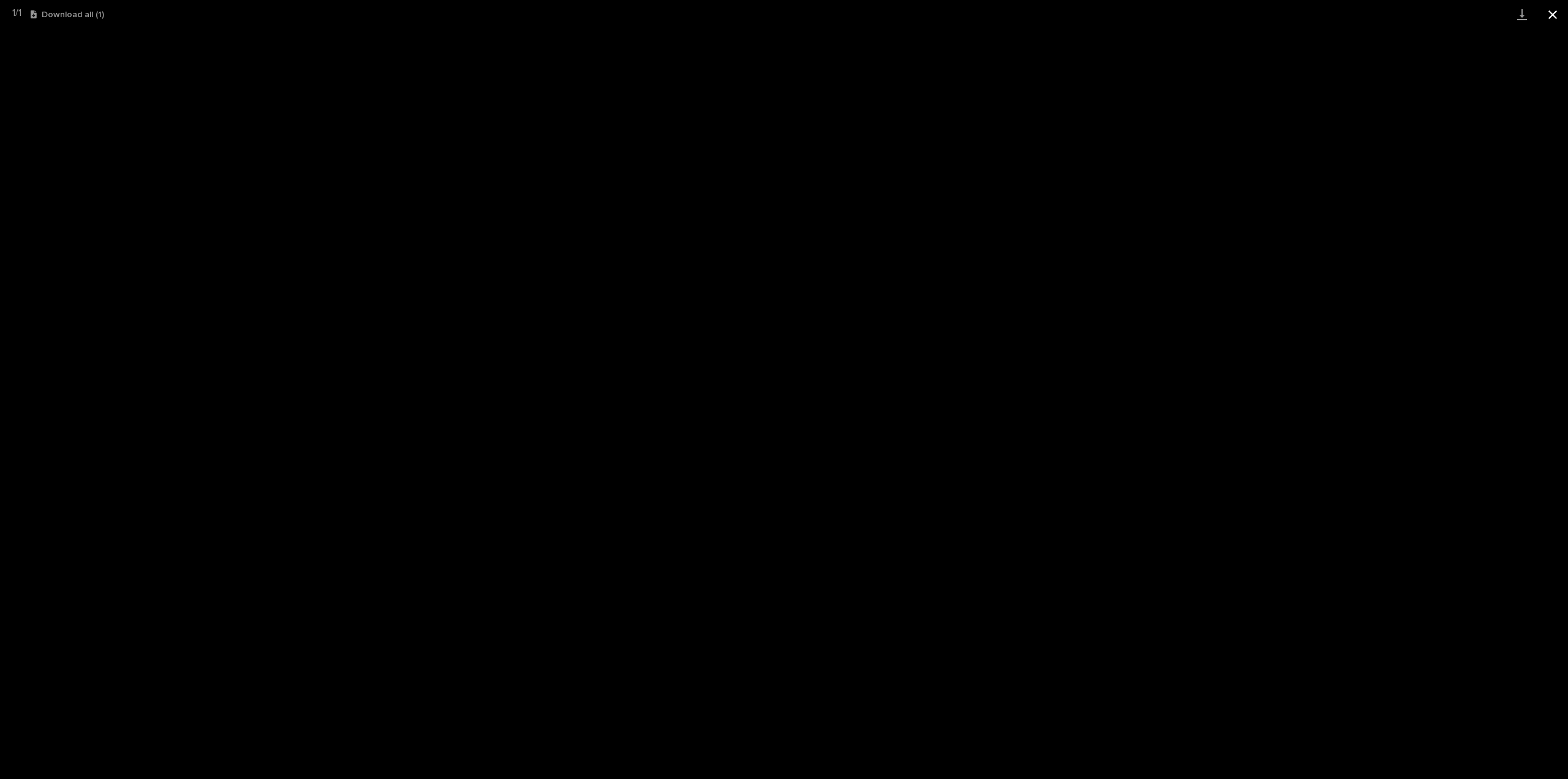
click at [1550, 14] on button "Close gallery" at bounding box center [1552, 14] width 31 height 29
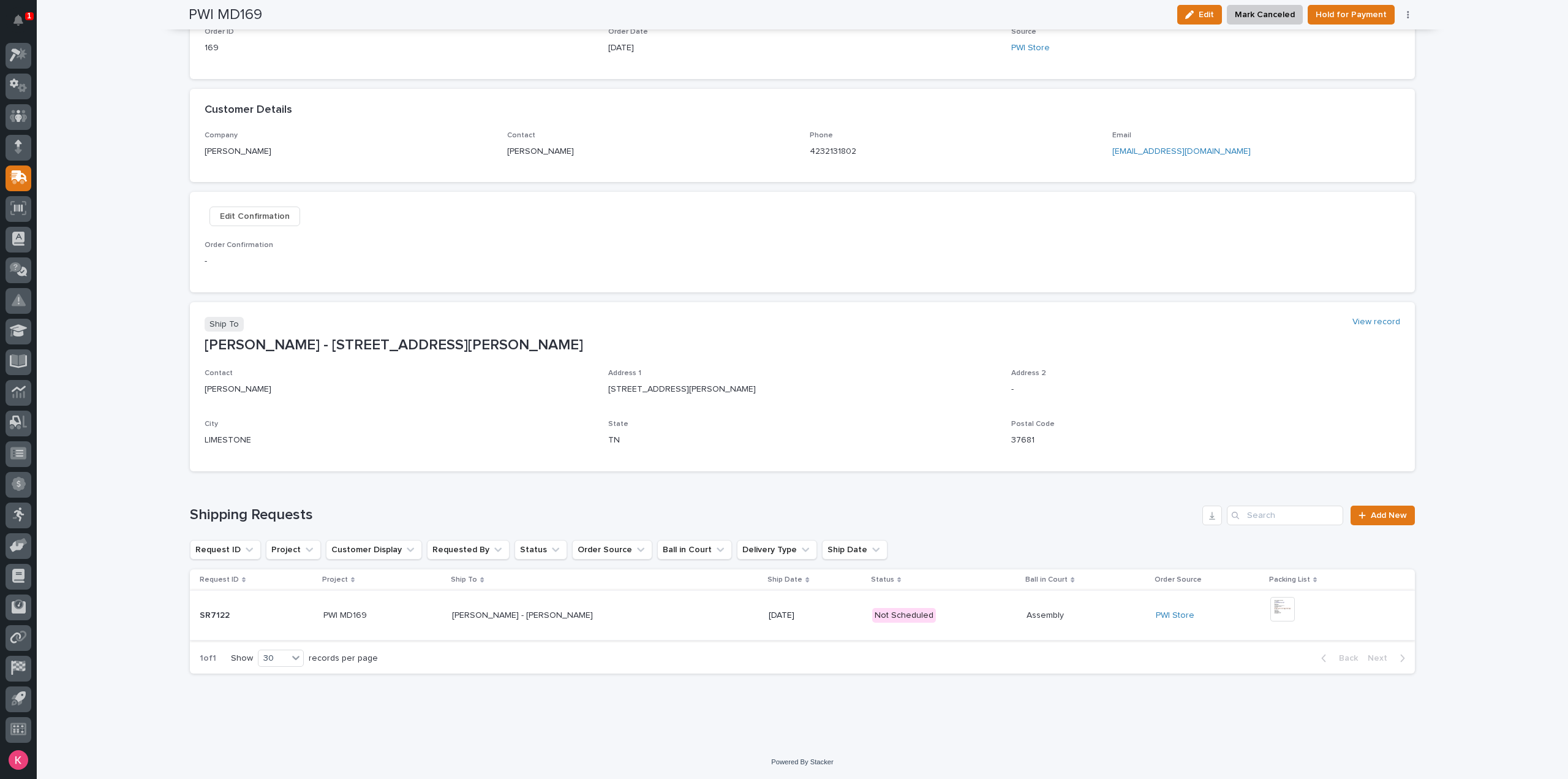
click at [1277, 608] on img at bounding box center [1283, 609] width 25 height 25
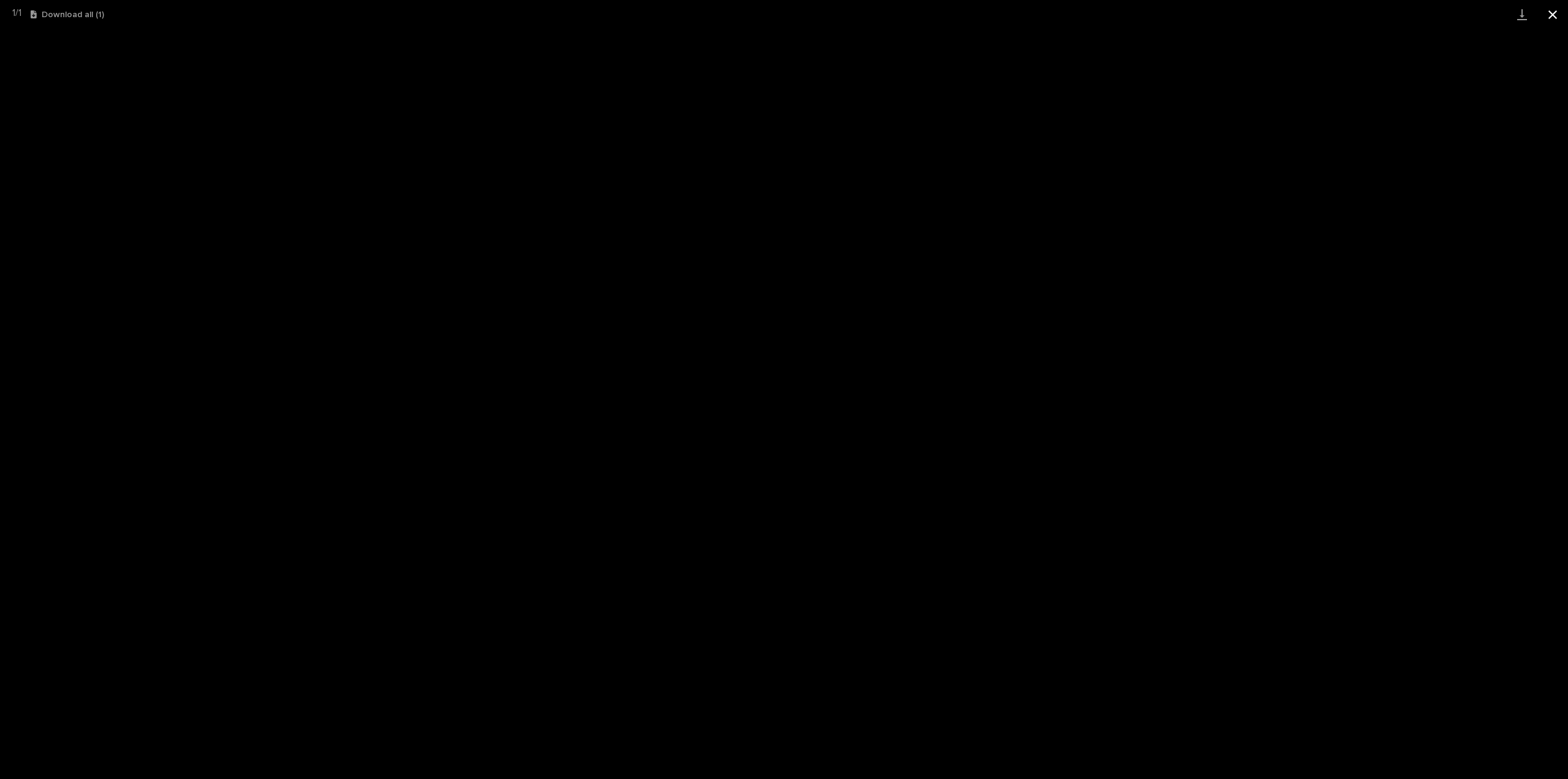
click at [1551, 14] on button "Close gallery" at bounding box center [1552, 14] width 31 height 29
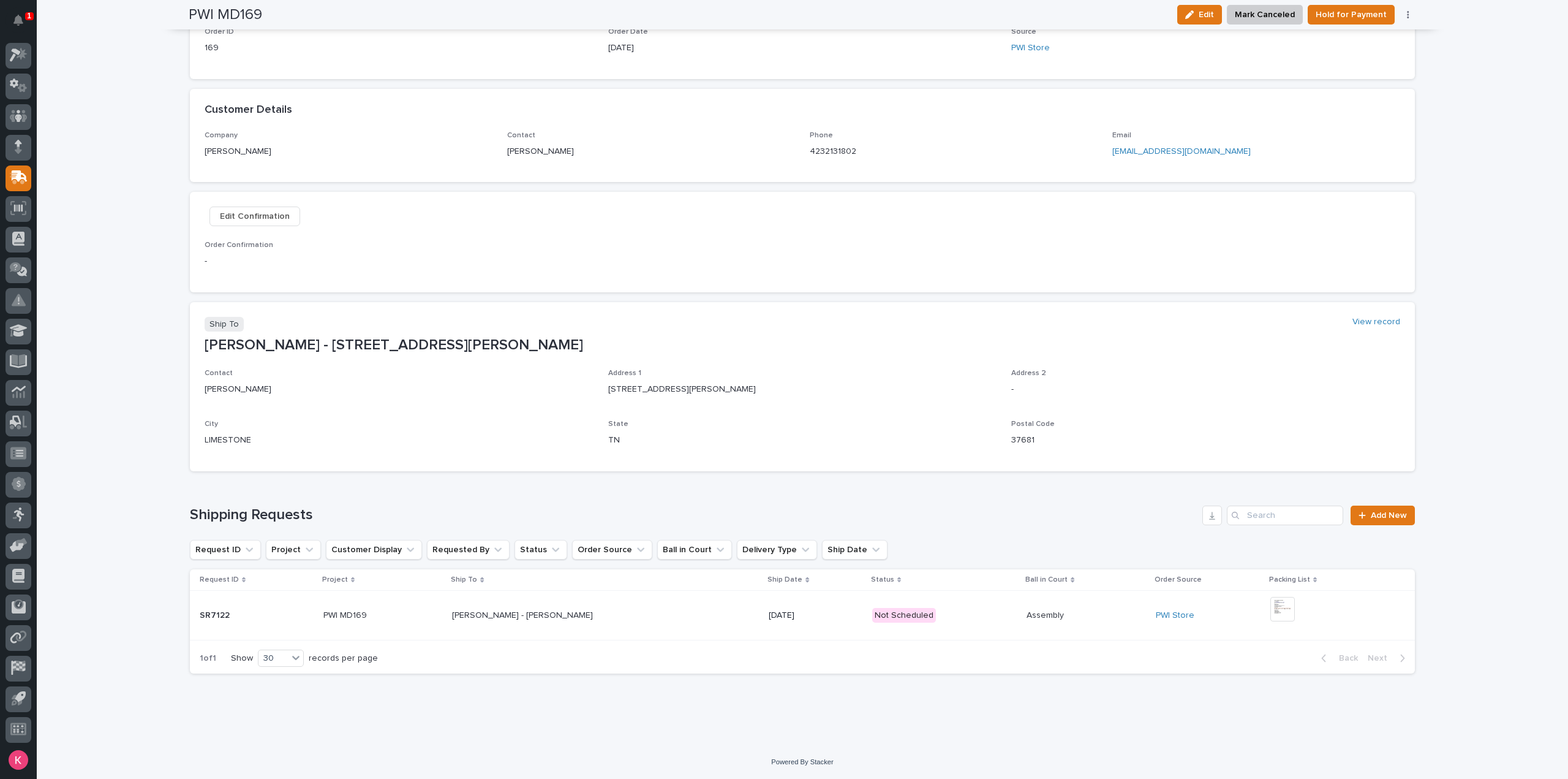
scroll to position [0, 0]
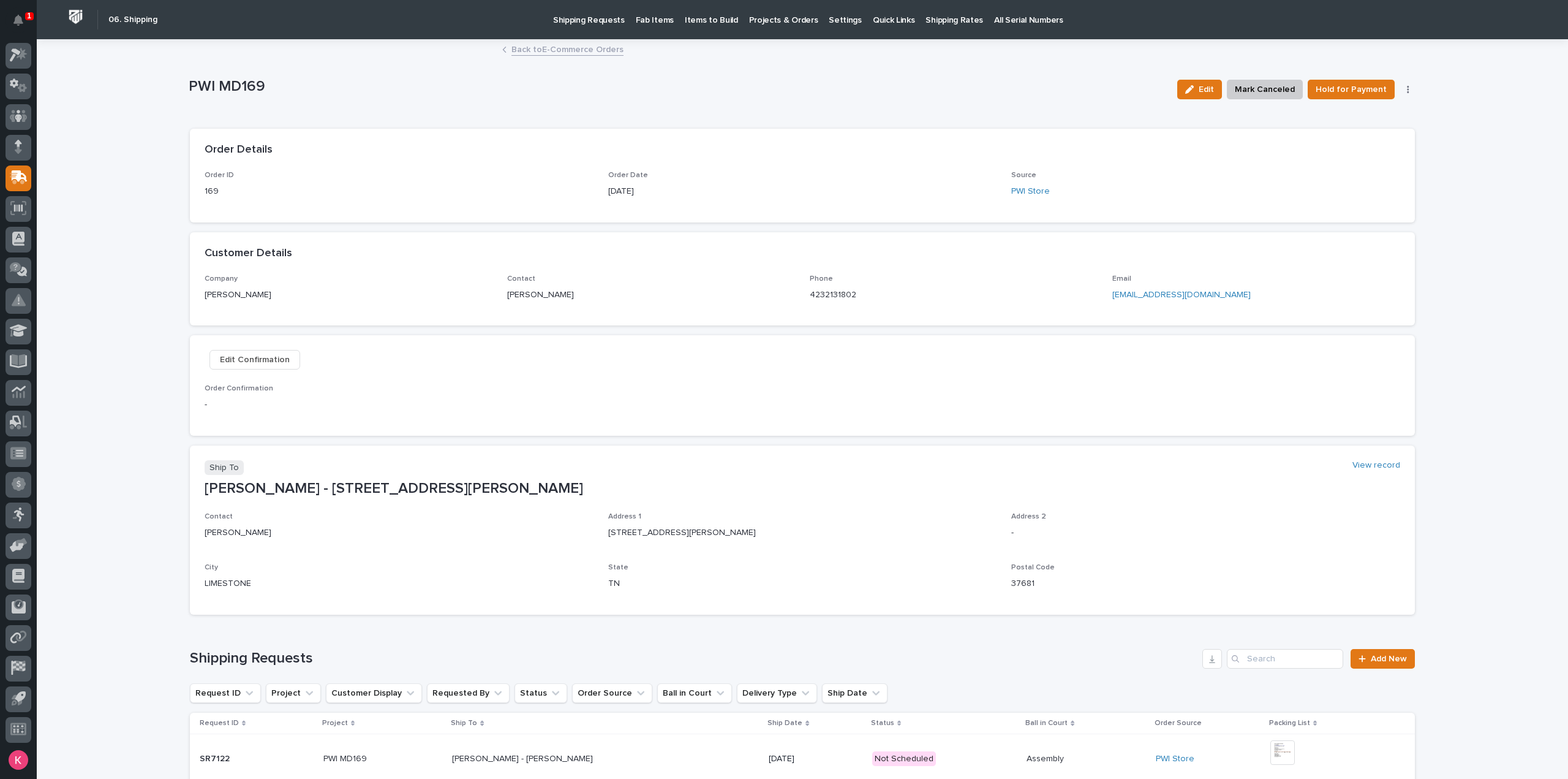
click at [21, 23] on icon "Notifications" at bounding box center [18, 20] width 10 height 11
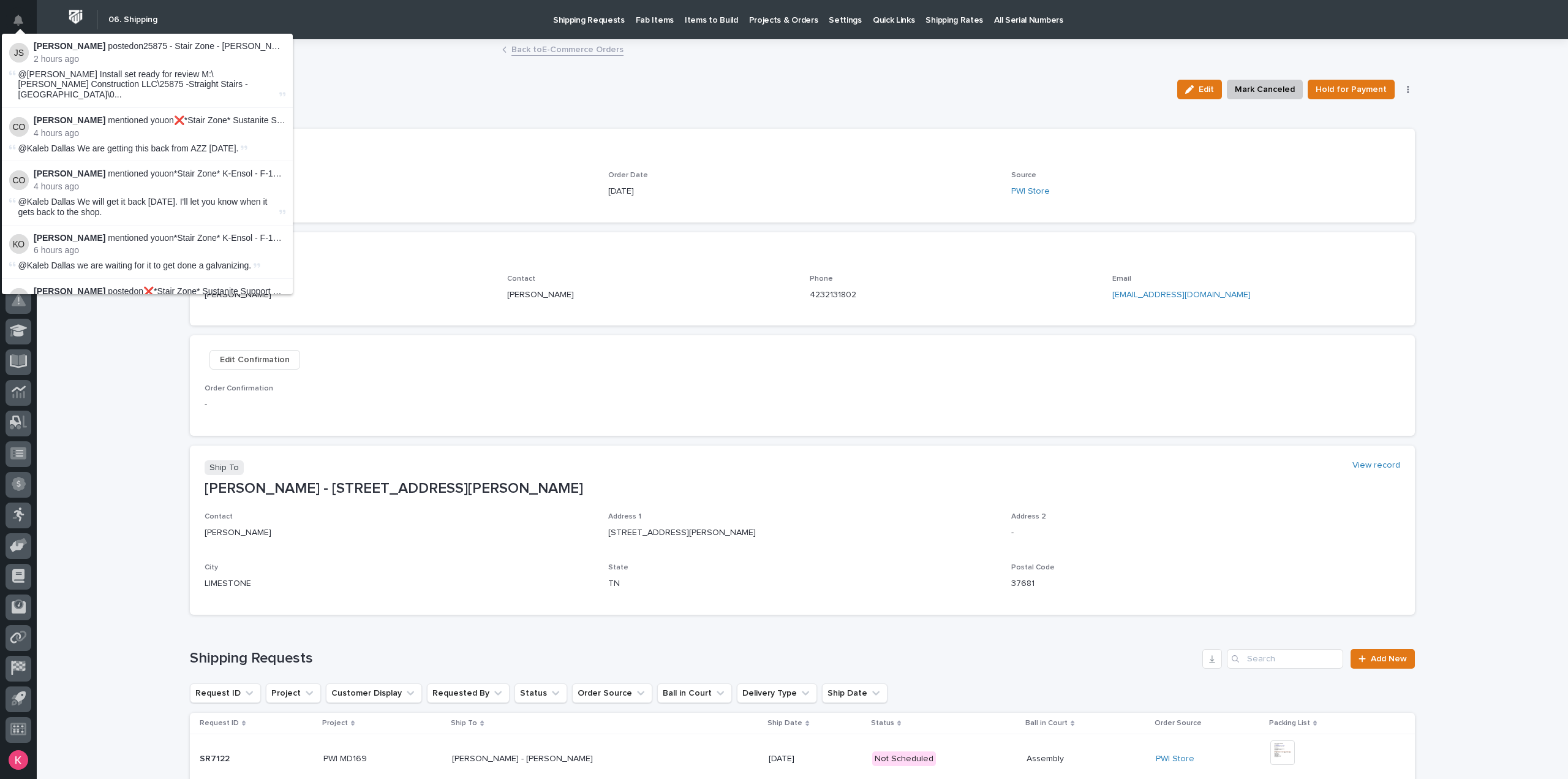
click at [138, 489] on div "Loading... Saving… Loading... Saving… PWI MD169 Edit [PERSON_NAME] Hold for Pay…" at bounding box center [803, 464] width 1532 height 847
